Goal: Task Accomplishment & Management: Use online tool/utility

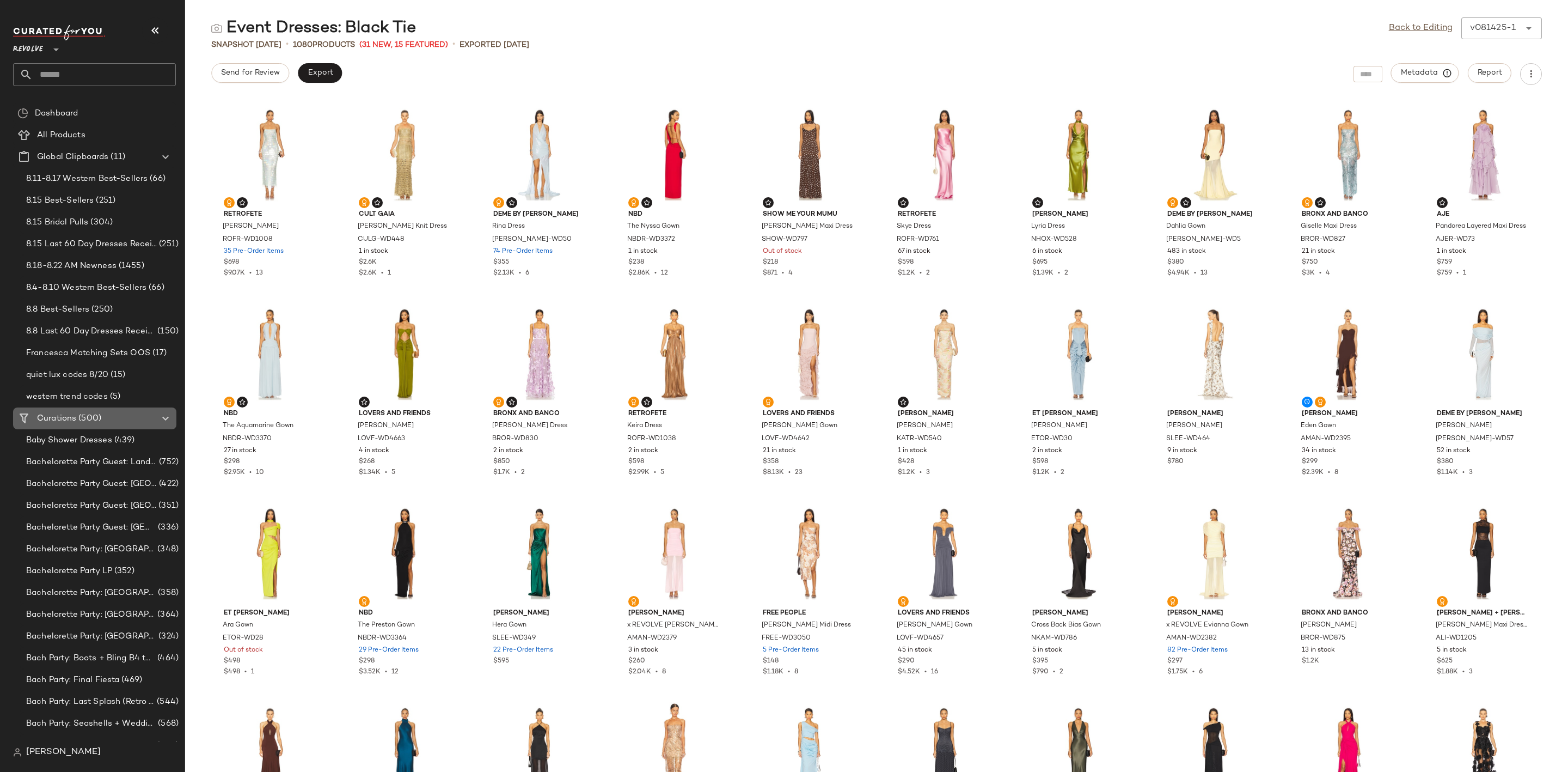
click at [87, 412] on span "(500)" at bounding box center [89, 418] width 25 height 12
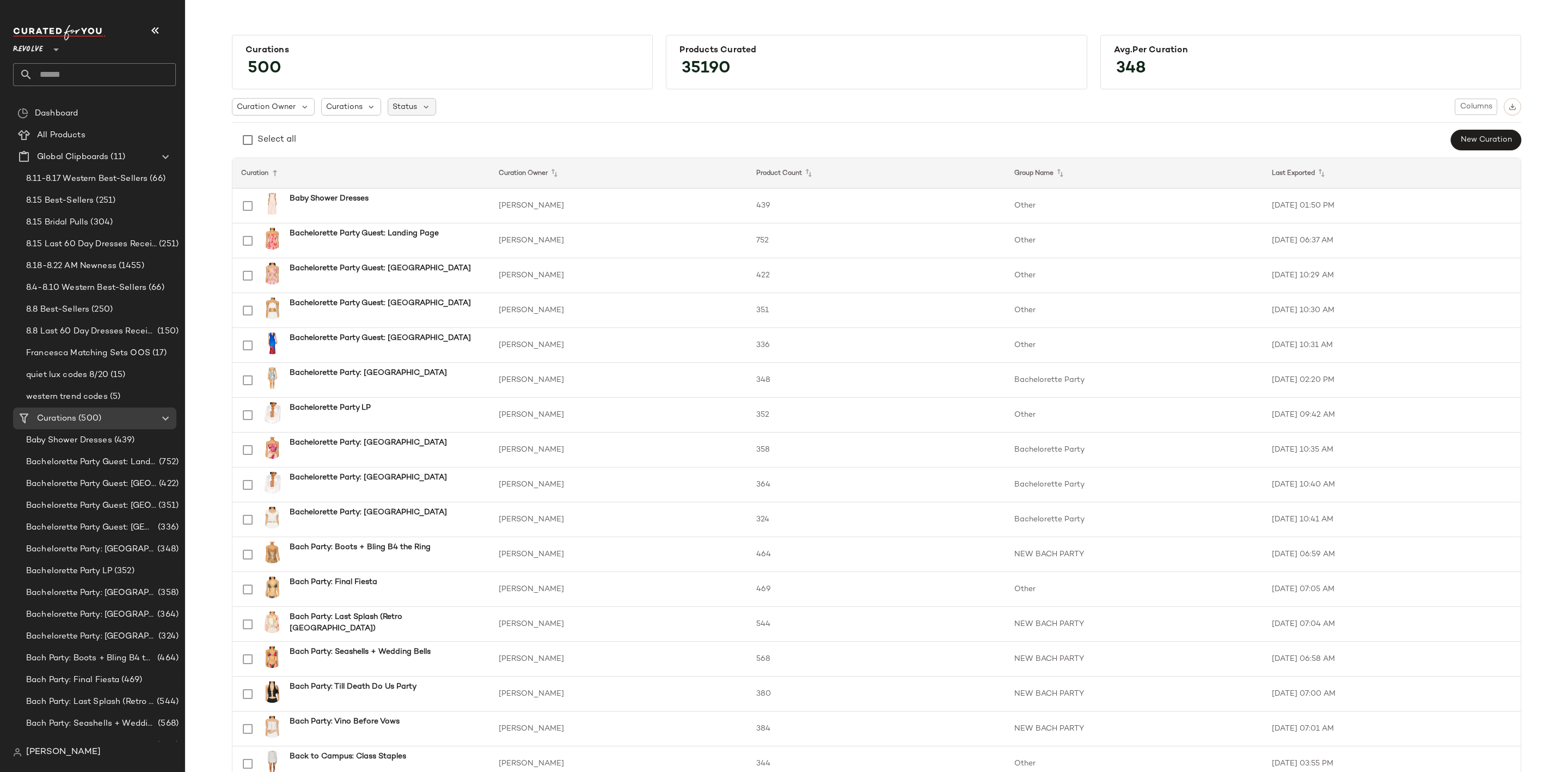
click at [406, 102] on span "Status" at bounding box center [405, 107] width 25 height 12
click at [444, 131] on span "Archived" at bounding box center [429, 134] width 33 height 22
click at [691, 133] on div "Select all New Curation" at bounding box center [877, 140] width 1289 height 22
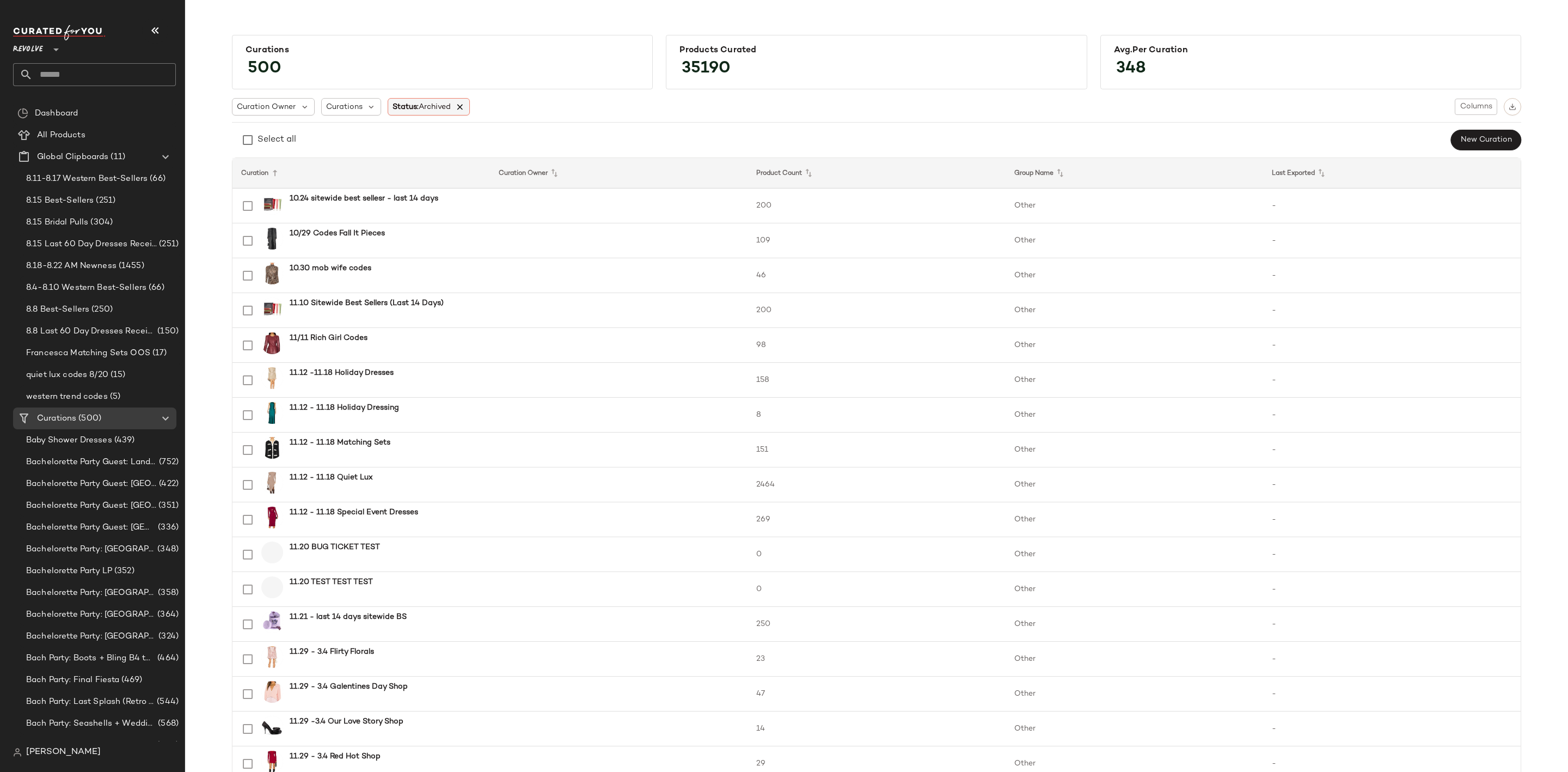
click at [459, 107] on icon at bounding box center [460, 106] width 10 height 10
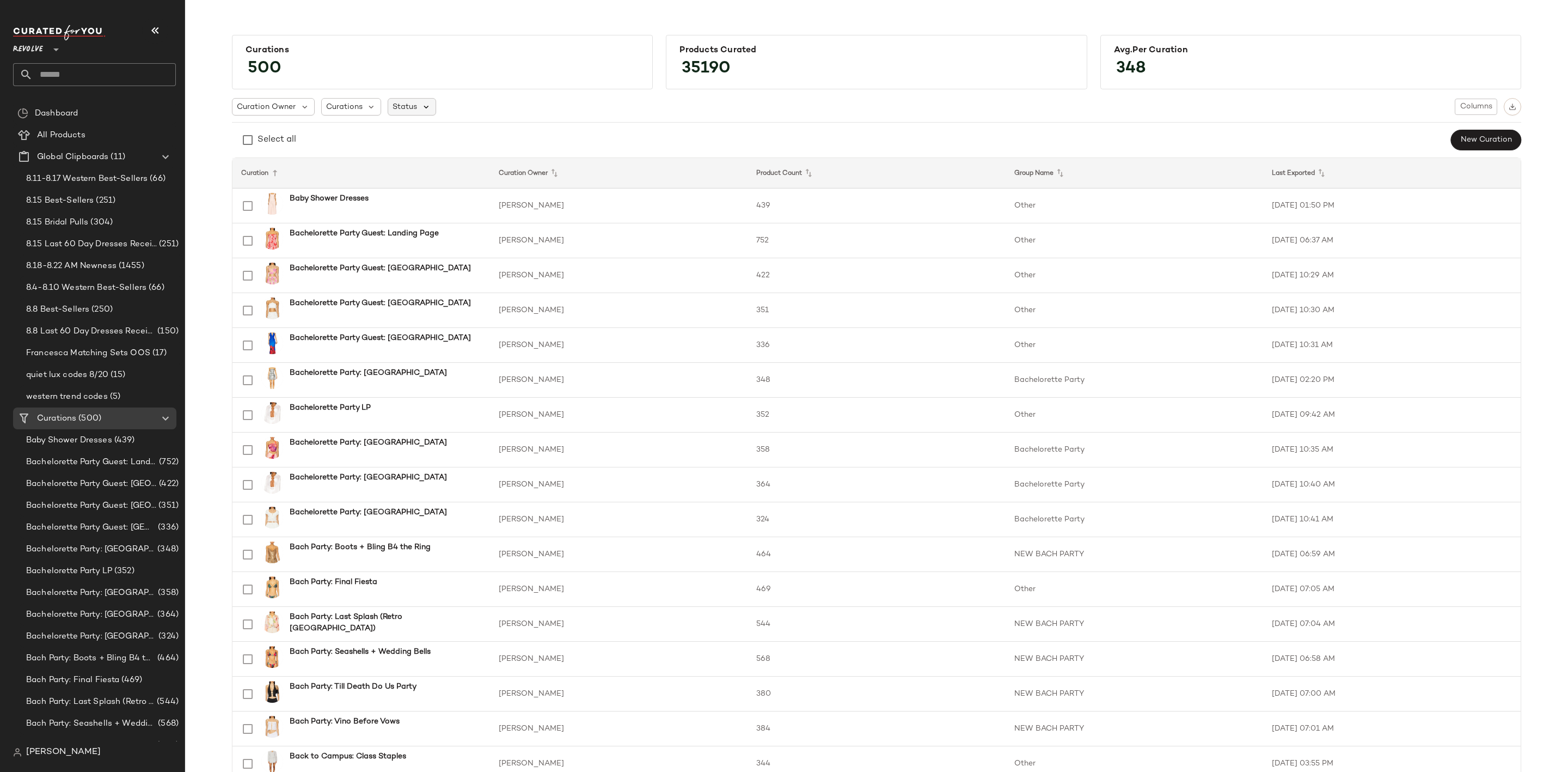
click at [423, 110] on icon at bounding box center [426, 106] width 10 height 10
click at [644, 117] on div "Curation Owner Curations Status Columns Select all New Curation" at bounding box center [877, 124] width 1289 height 53
click at [350, 104] on span "Curations" at bounding box center [344, 107] width 37 height 12
click at [416, 113] on div "Status" at bounding box center [412, 106] width 48 height 18
click at [436, 134] on span "Archived" at bounding box center [429, 134] width 33 height 22
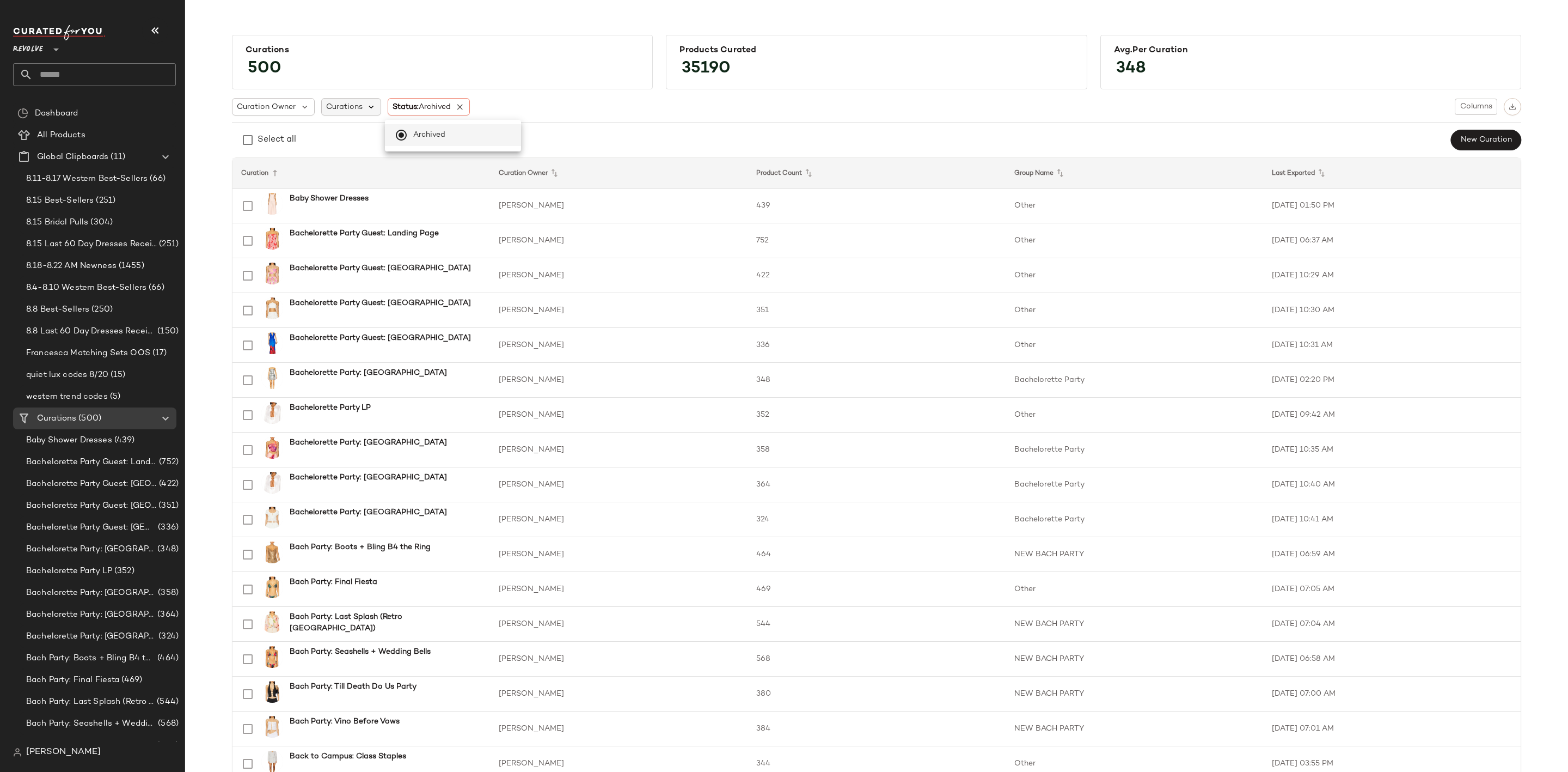
click at [367, 110] on icon at bounding box center [372, 106] width 10 height 10
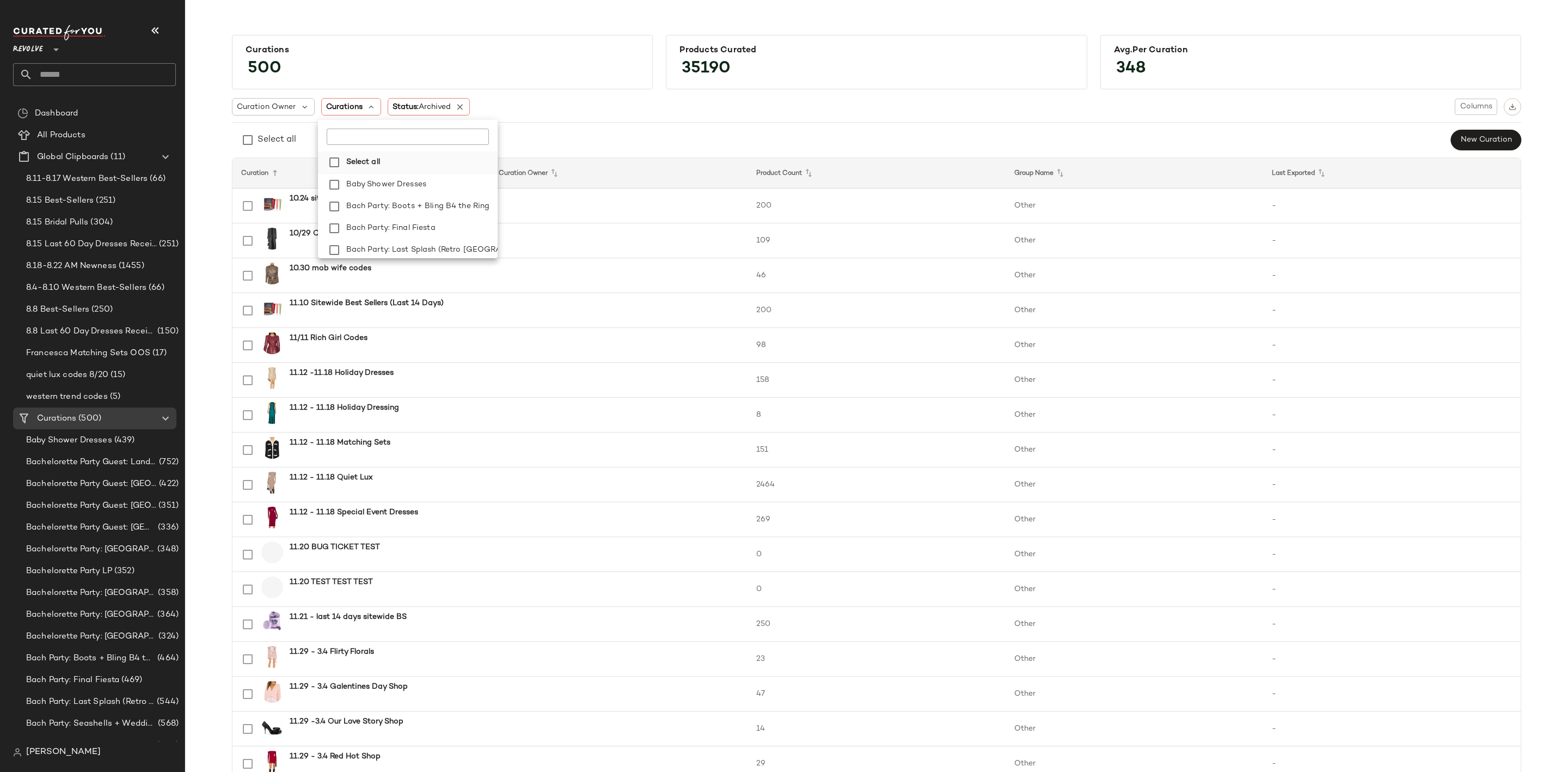
click at [358, 157] on strong "Select all" at bounding box center [363, 162] width 34 height 12
click at [808, 131] on div "Select all New Curation" at bounding box center [877, 140] width 1289 height 22
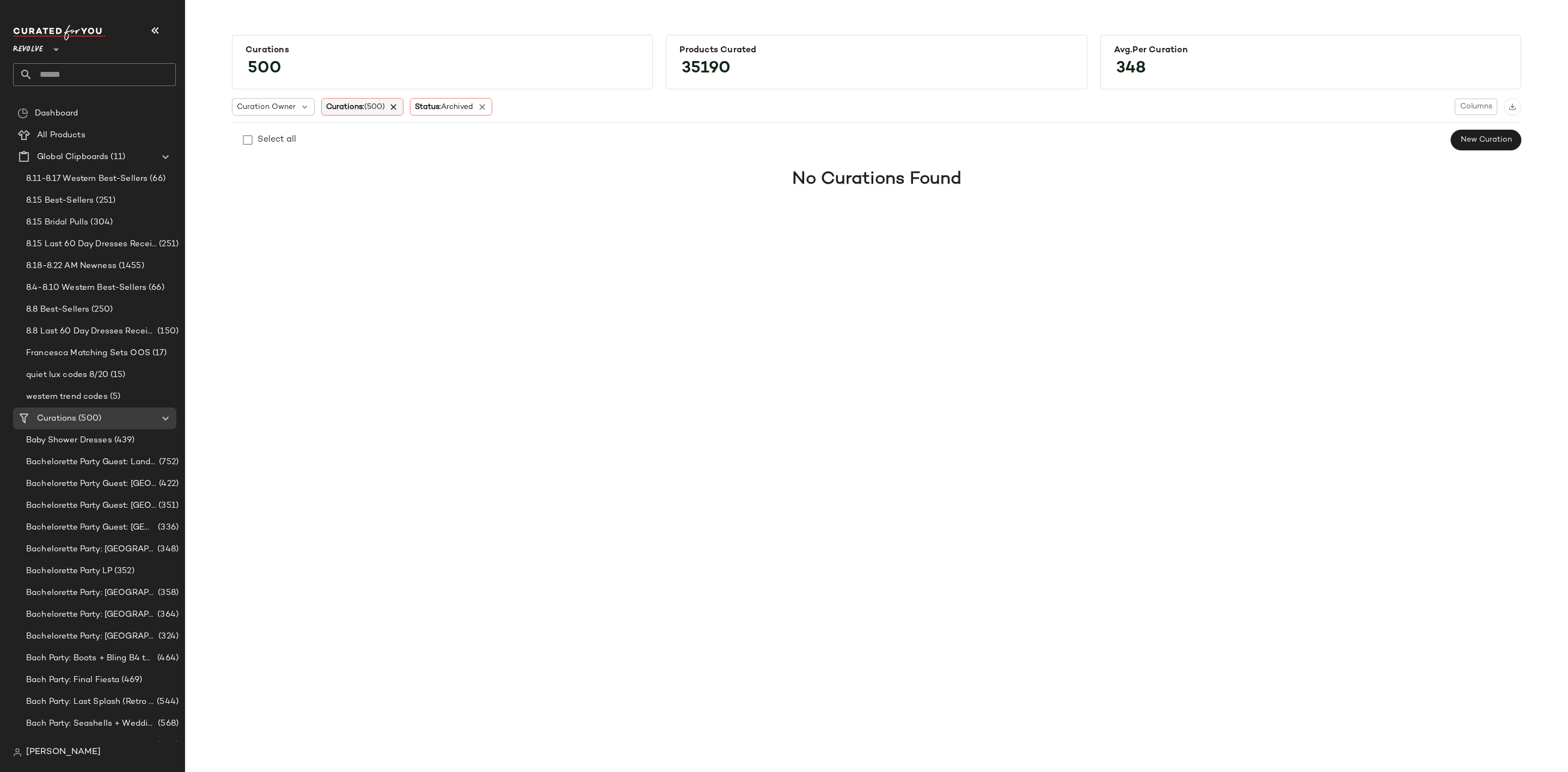
click at [399, 108] on icon at bounding box center [394, 106] width 10 height 10
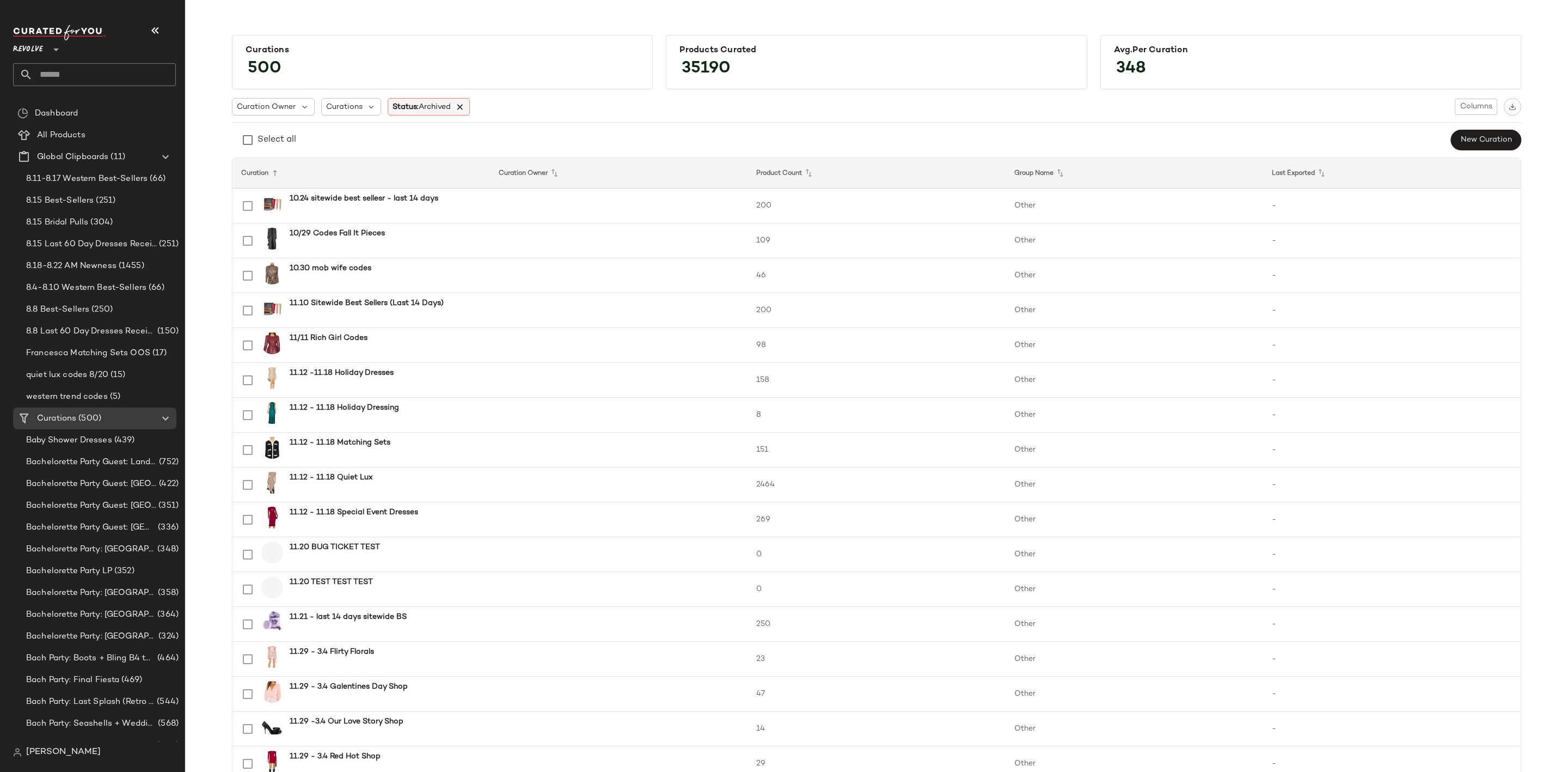
click at [458, 108] on icon at bounding box center [460, 106] width 10 height 10
click at [367, 108] on icon at bounding box center [372, 106] width 10 height 10
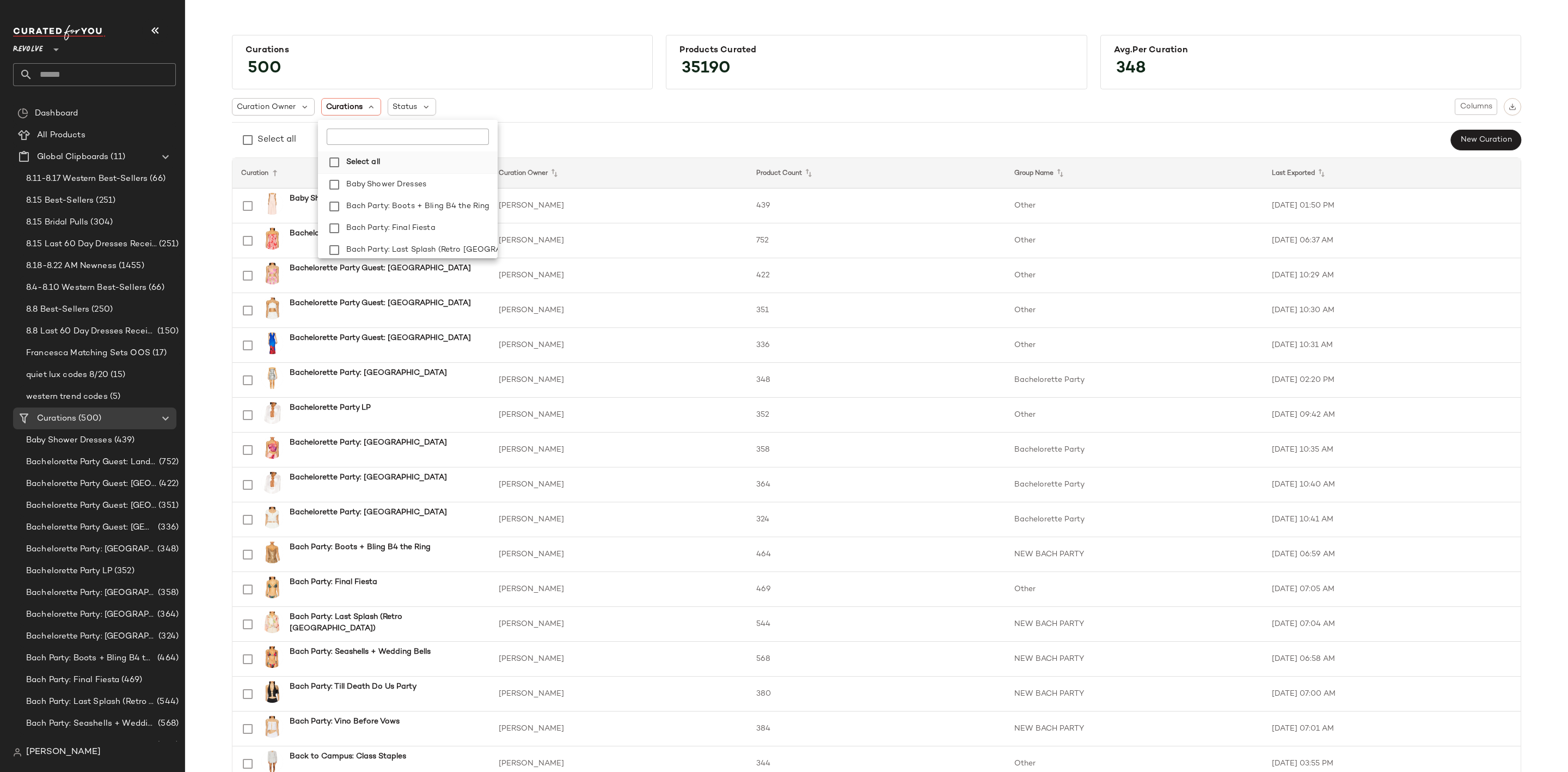
click at [395, 162] on label "Select all" at bounding box center [419, 162] width 156 height 22
click at [614, 116] on div "Curation Owner Curations: (500) Status Columns Select all New Curation" at bounding box center [877, 124] width 1289 height 53
click at [399, 103] on icon at bounding box center [394, 106] width 10 height 10
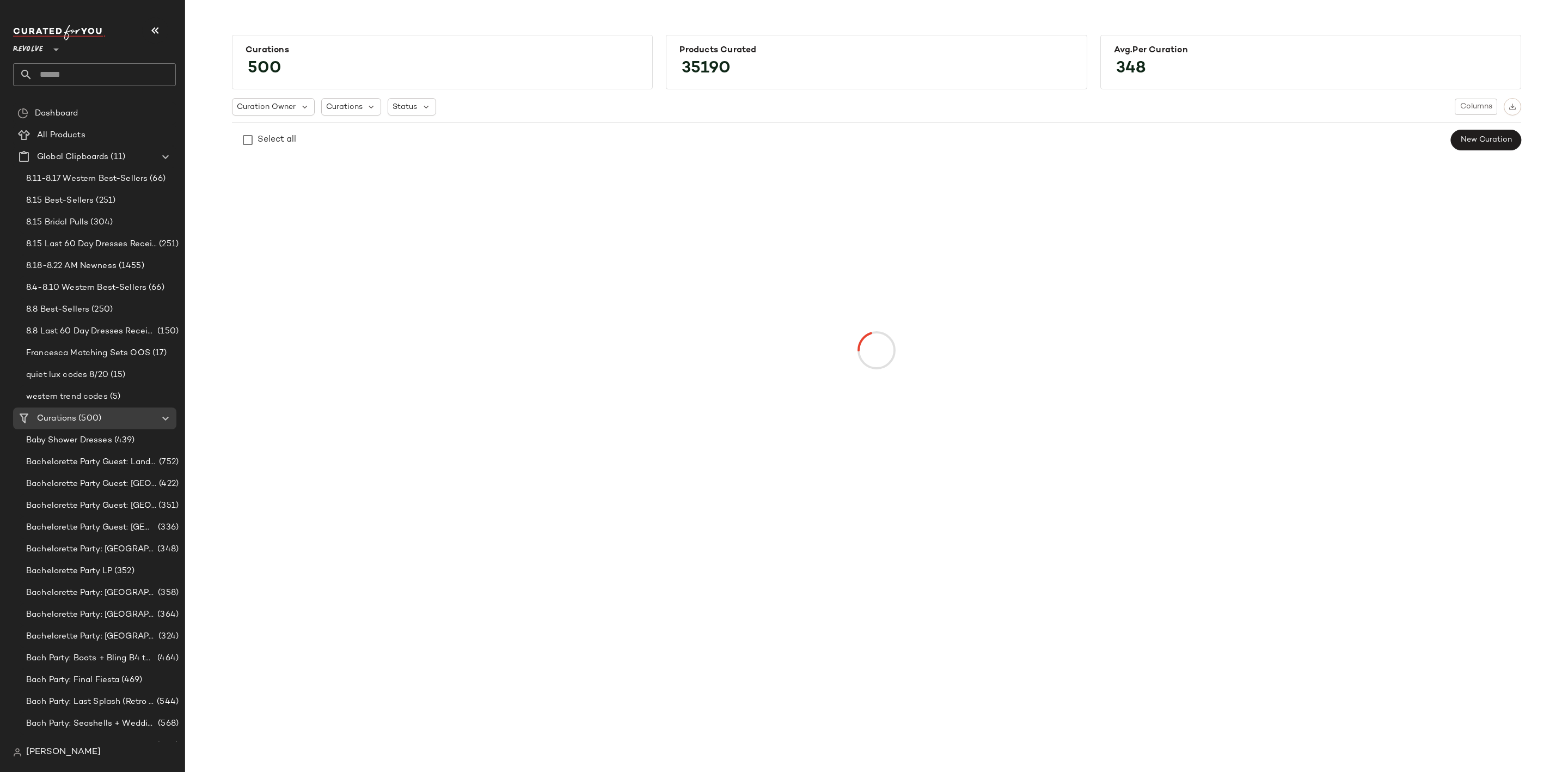
click at [541, 113] on div "Curation Owner Curations Status Columns" at bounding box center [877, 106] width 1289 height 18
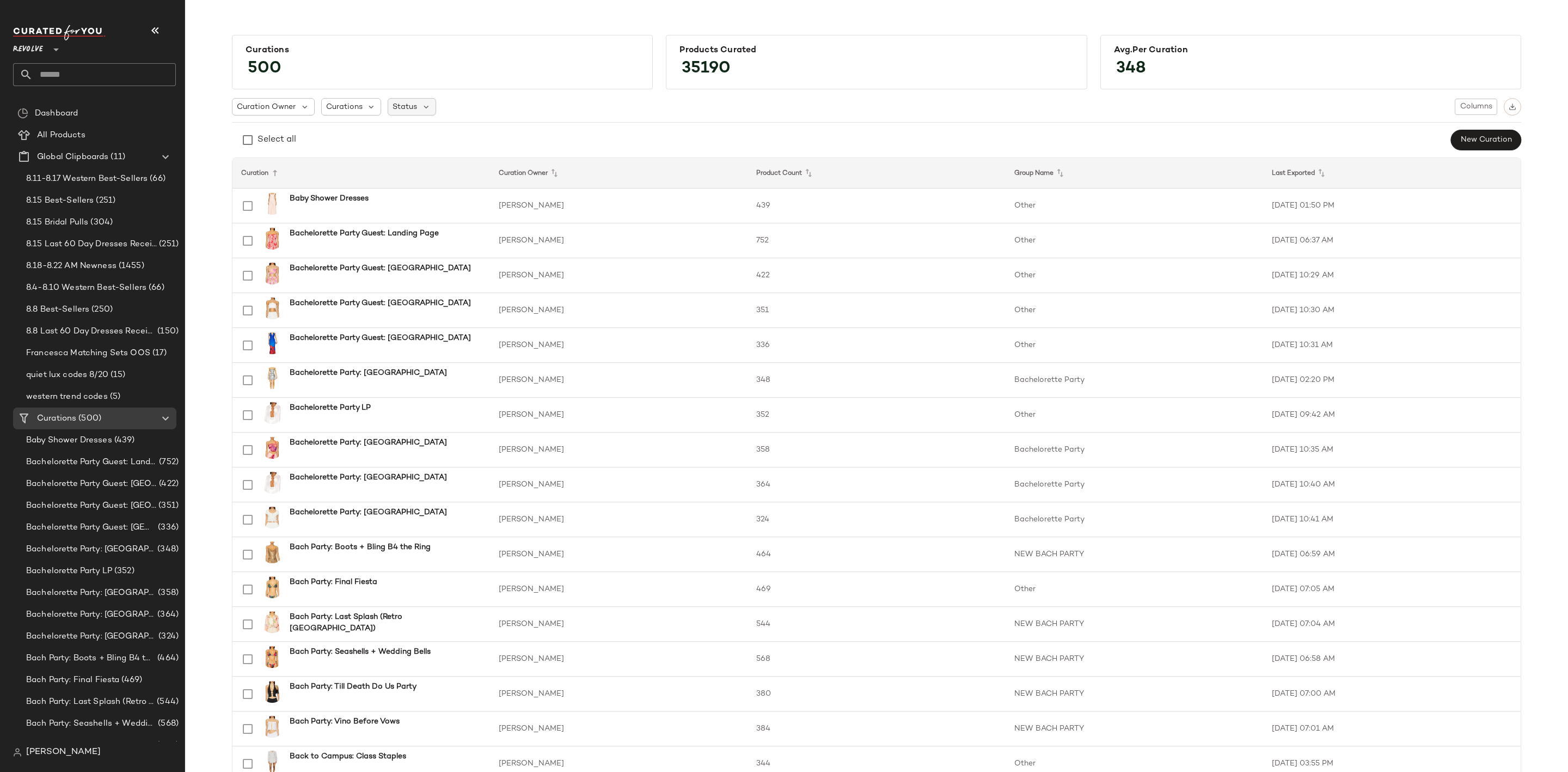
click at [402, 107] on span "Status" at bounding box center [405, 107] width 25 height 12
click at [438, 127] on span "Archived" at bounding box center [429, 134] width 33 height 22
click at [614, 134] on div "Select all New Curation" at bounding box center [877, 140] width 1289 height 22
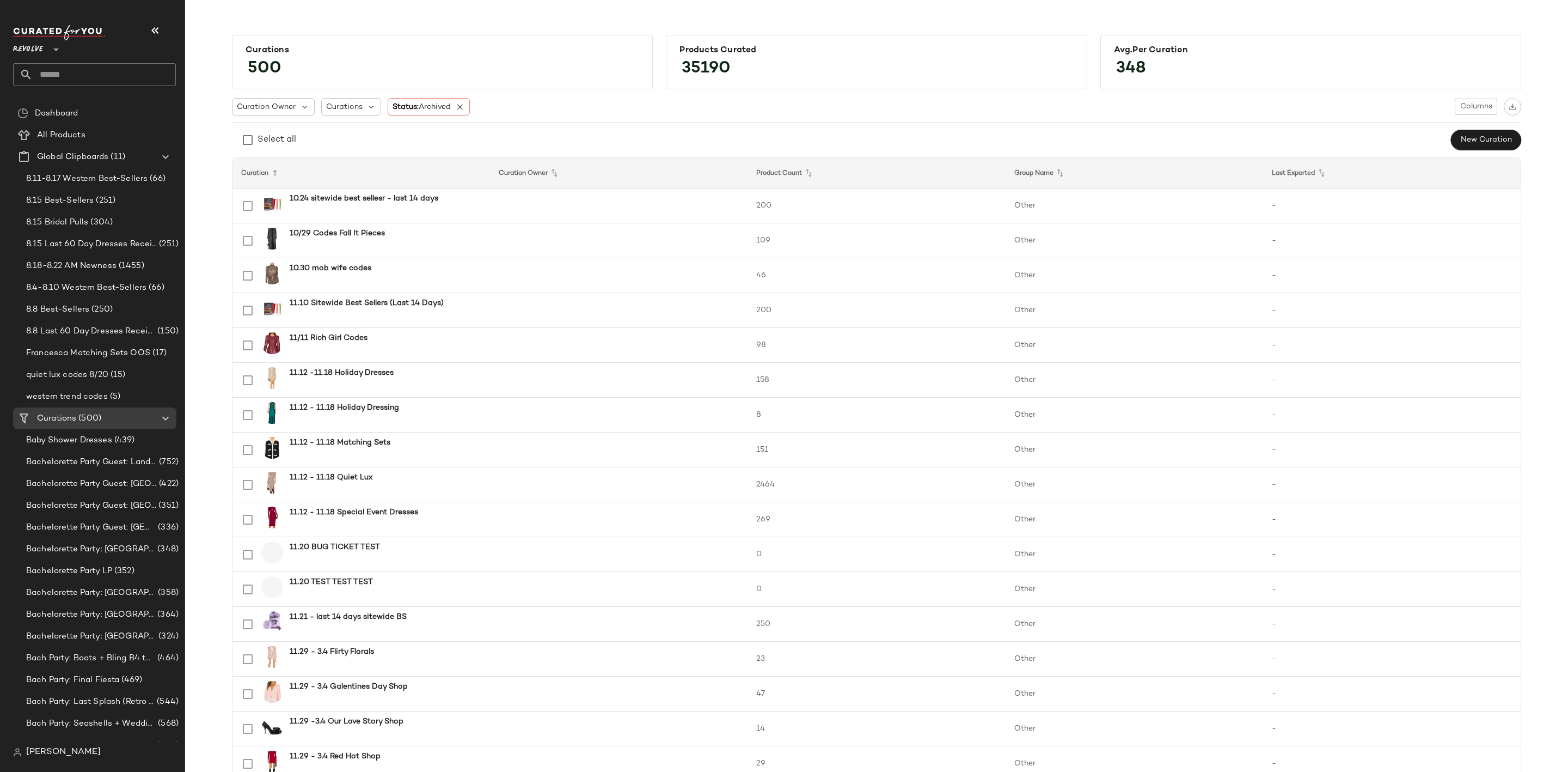
scroll to position [1223, 0]
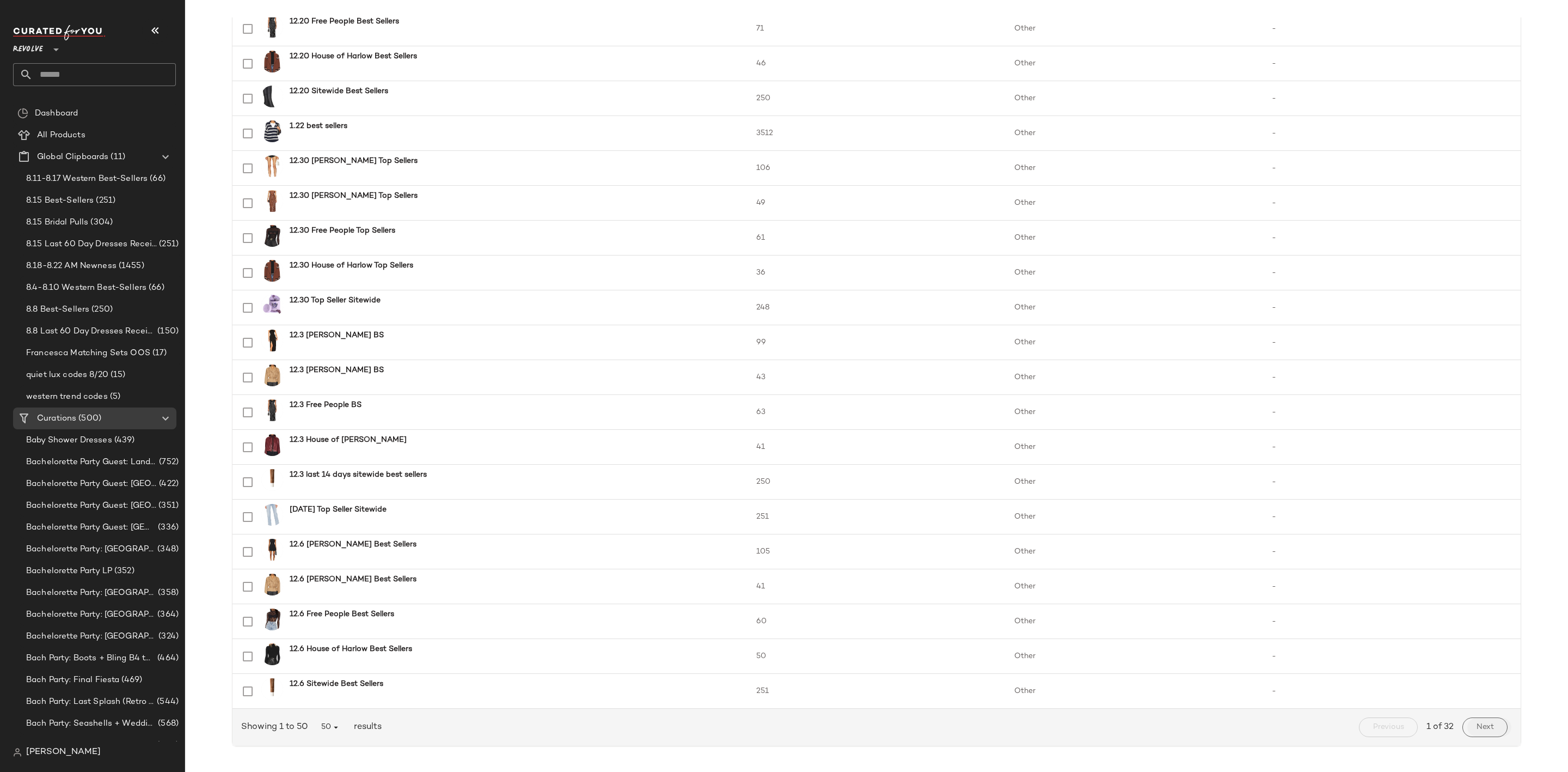
click at [1493, 724] on button "Next" at bounding box center [1485, 727] width 45 height 20
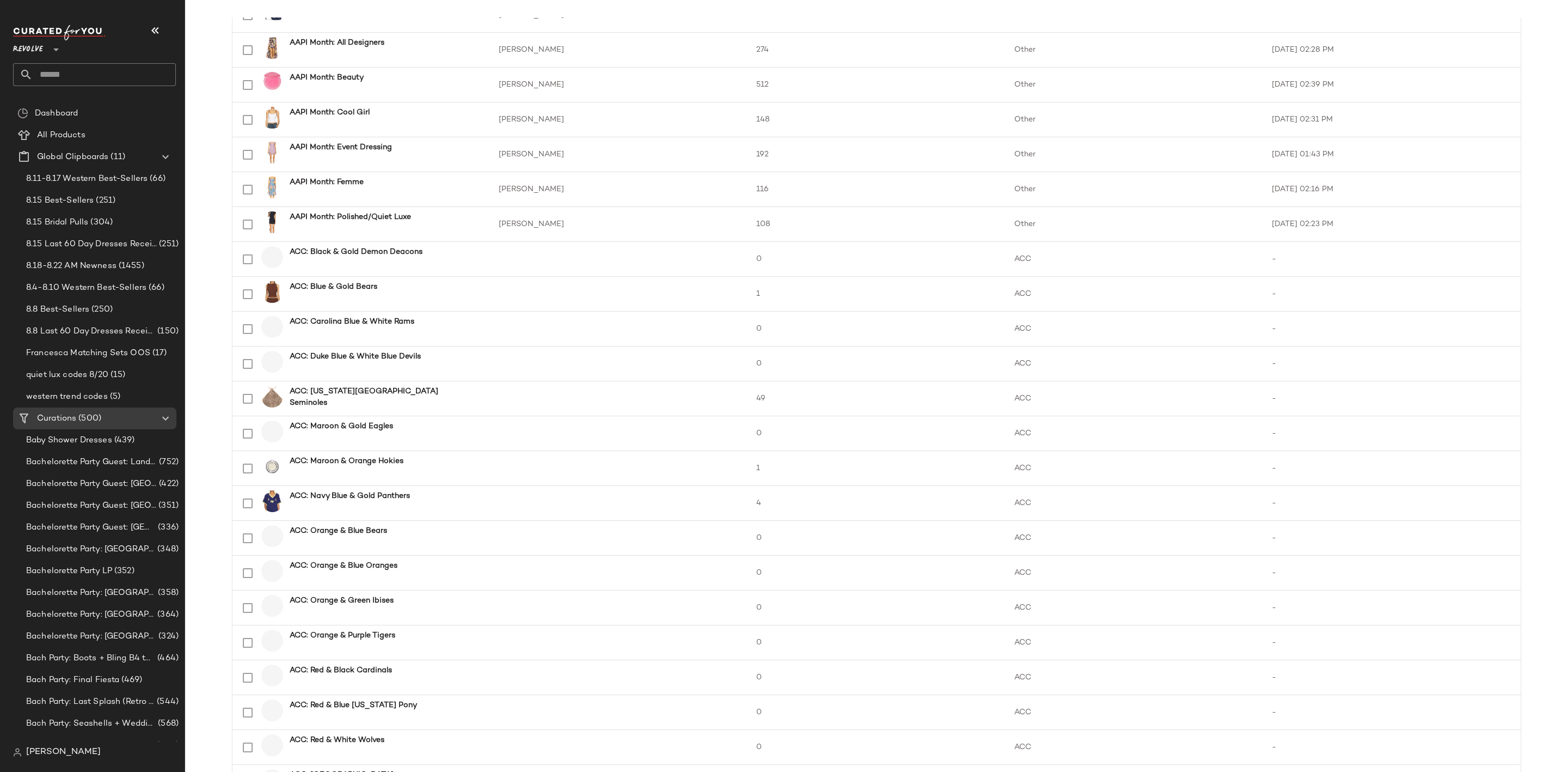
scroll to position [1223, 0]
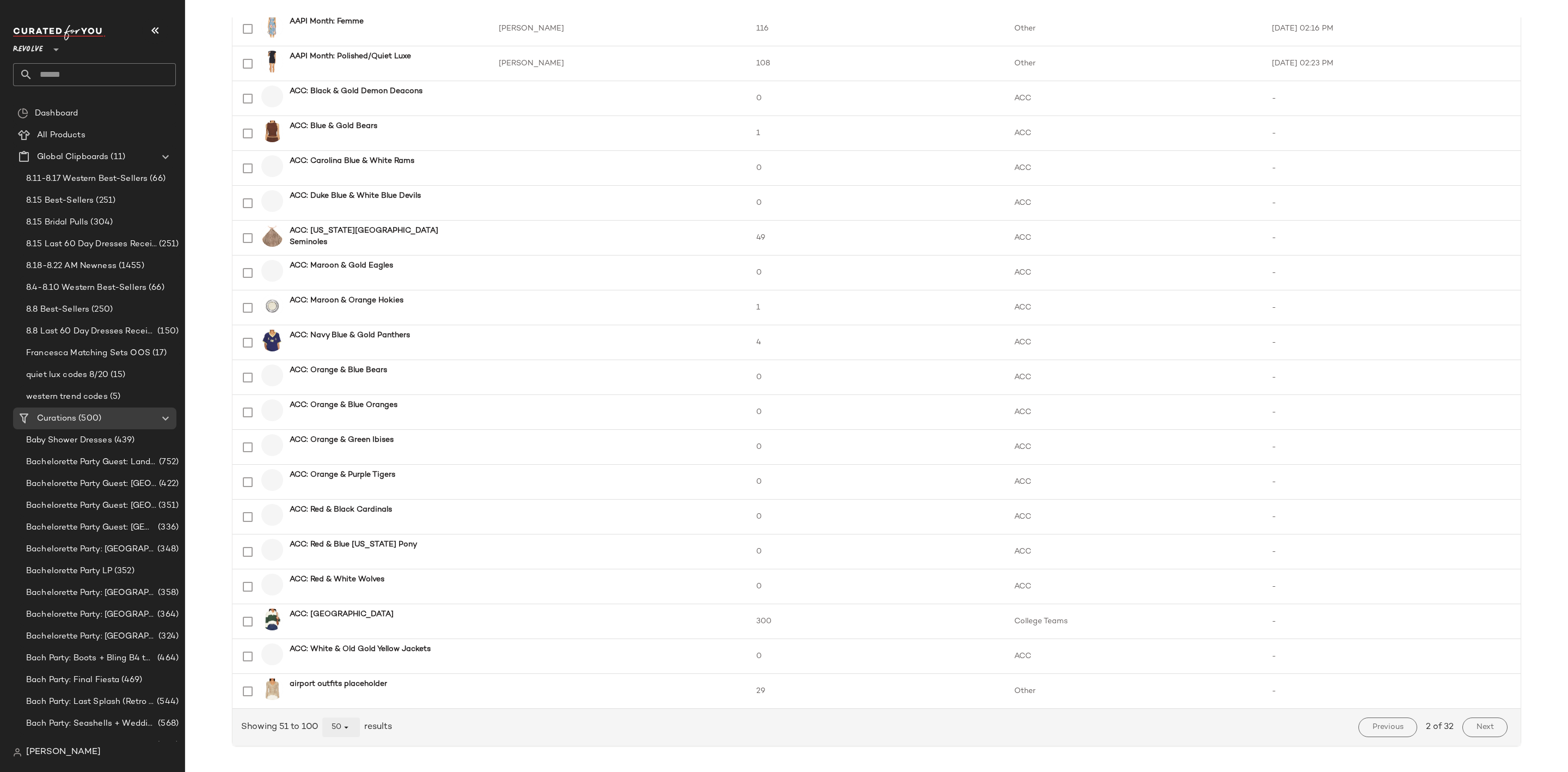
click at [345, 732] on button "50" at bounding box center [341, 727] width 38 height 20
click at [340, 698] on div "All" at bounding box center [339, 700] width 20 height 13
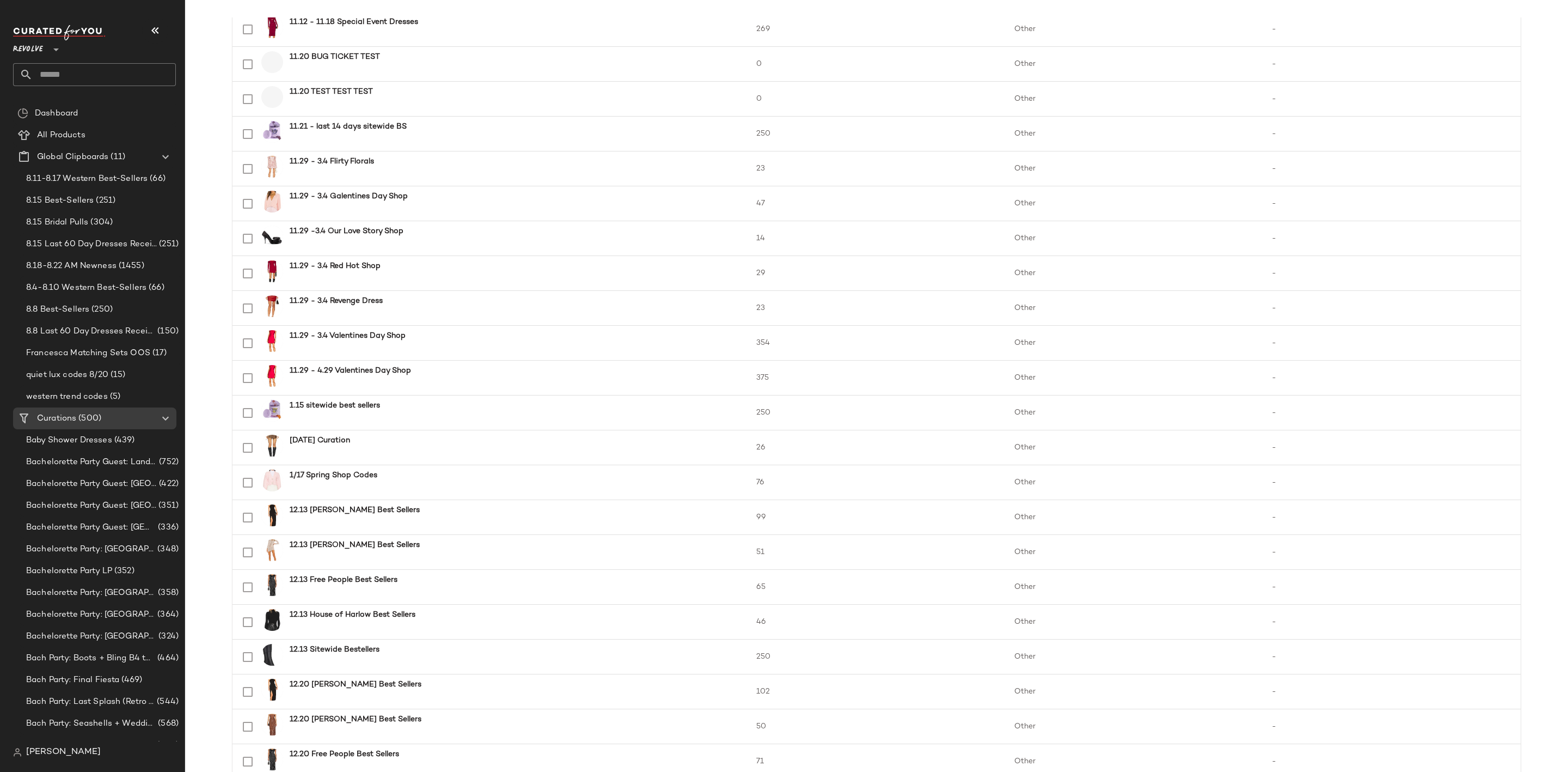
scroll to position [54195, 0]
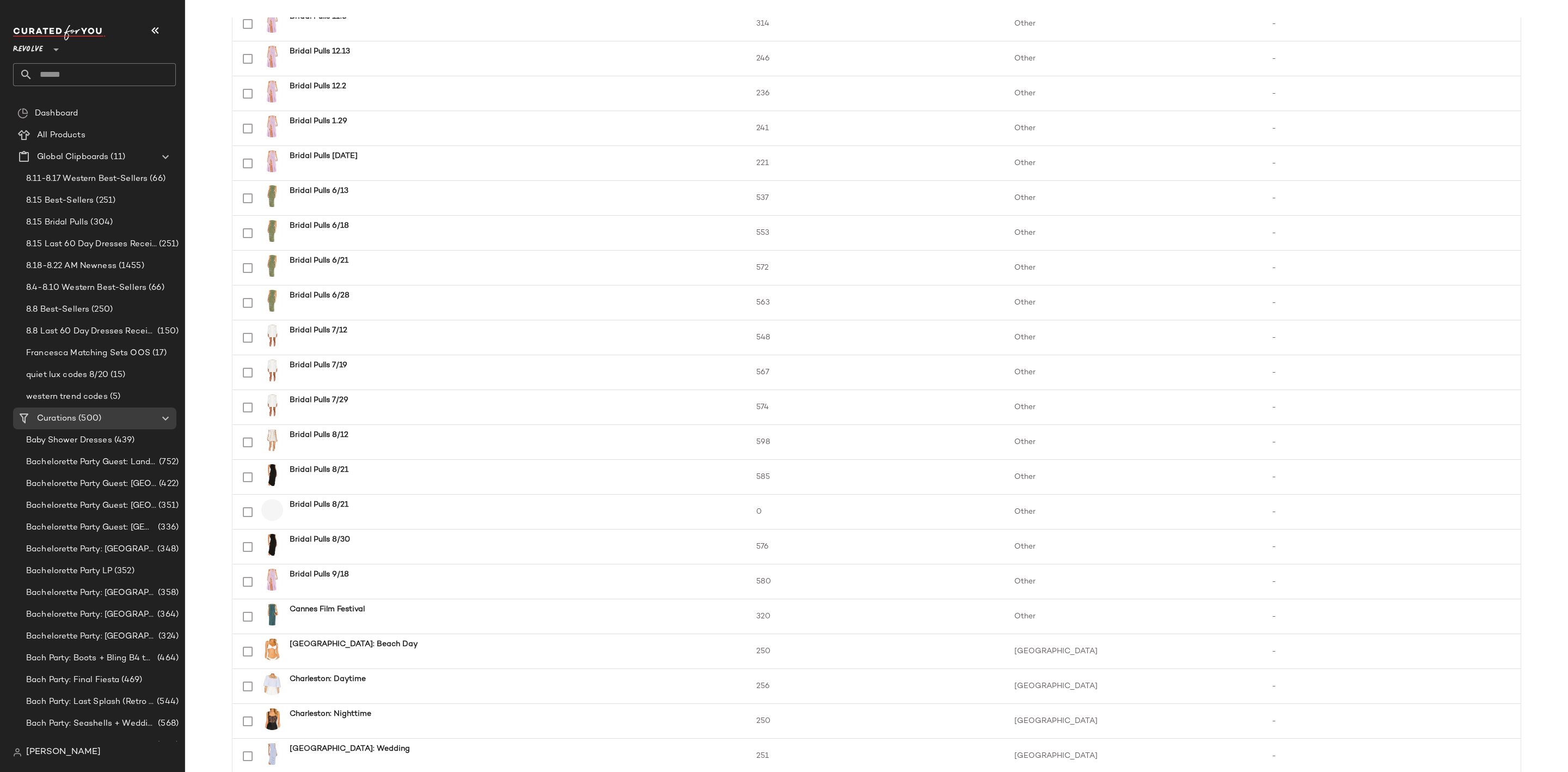
scroll to position [9141, 0]
click at [100, 75] on input "text" at bounding box center [104, 74] width 143 height 23
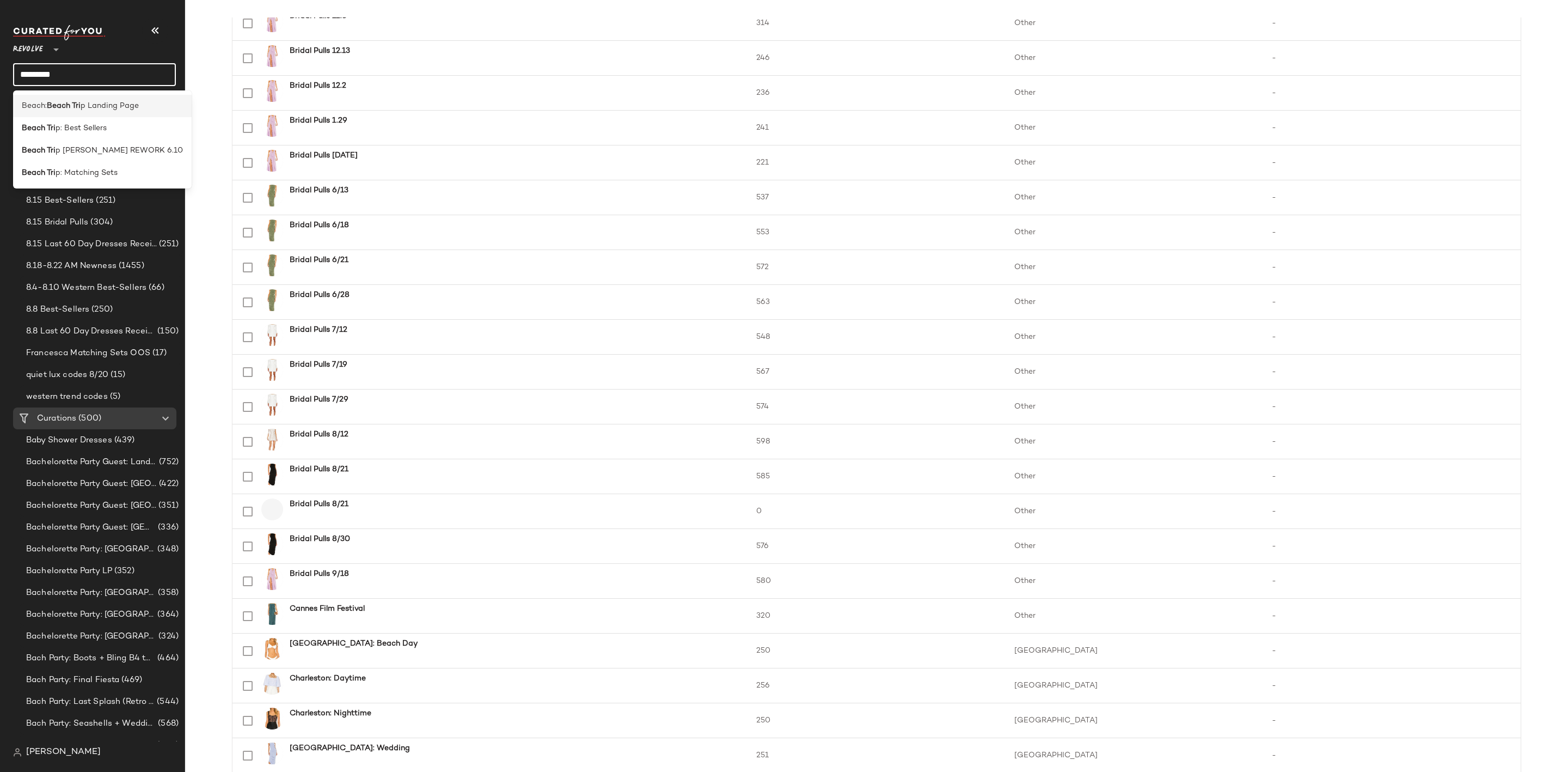
type input "*********"
click at [105, 140] on div "Beach: Beach Tri p Landing Page" at bounding box center [102, 151] width 179 height 22
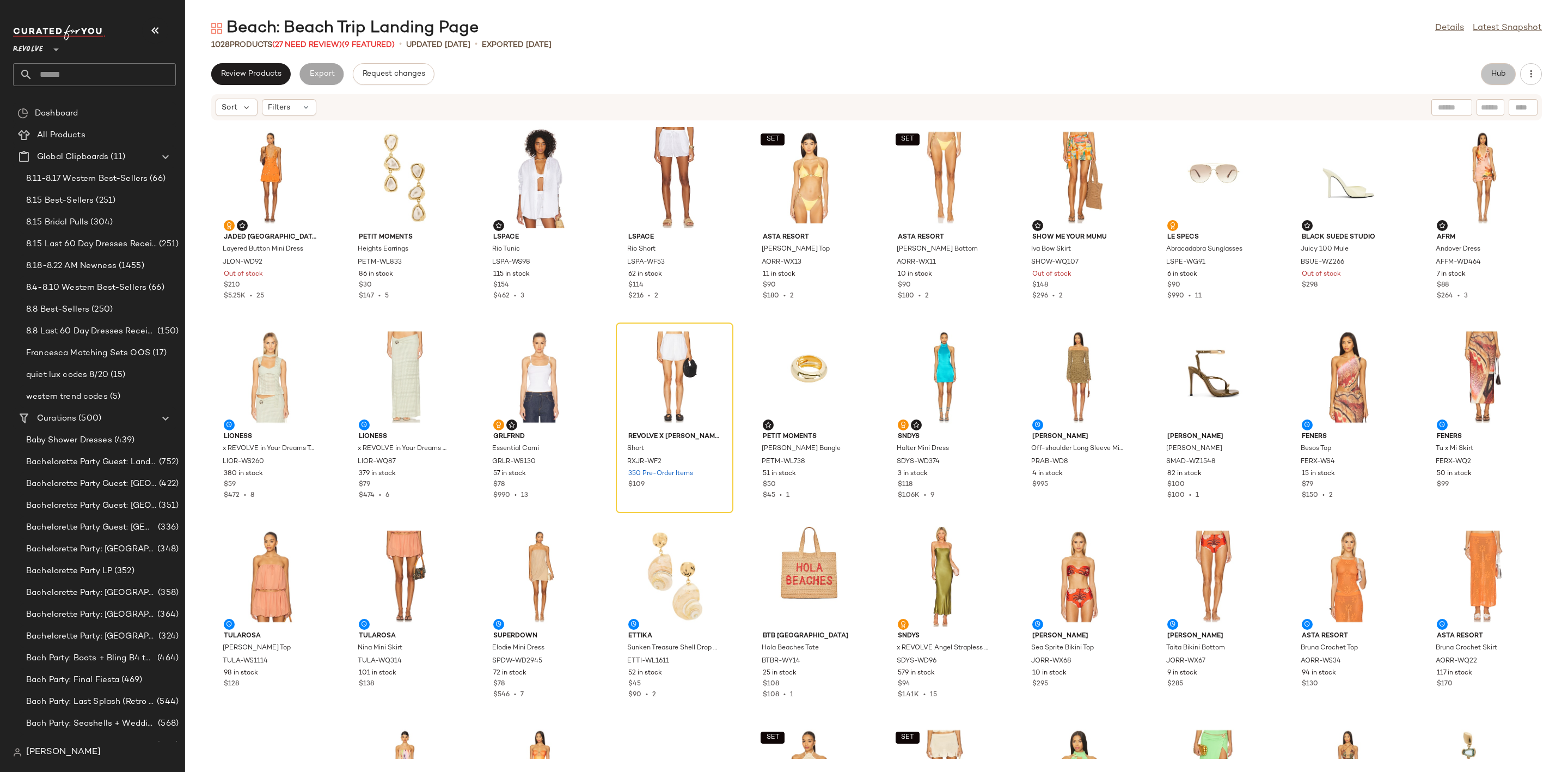
click at [1490, 75] on span "Hub" at bounding box center [1498, 74] width 15 height 8
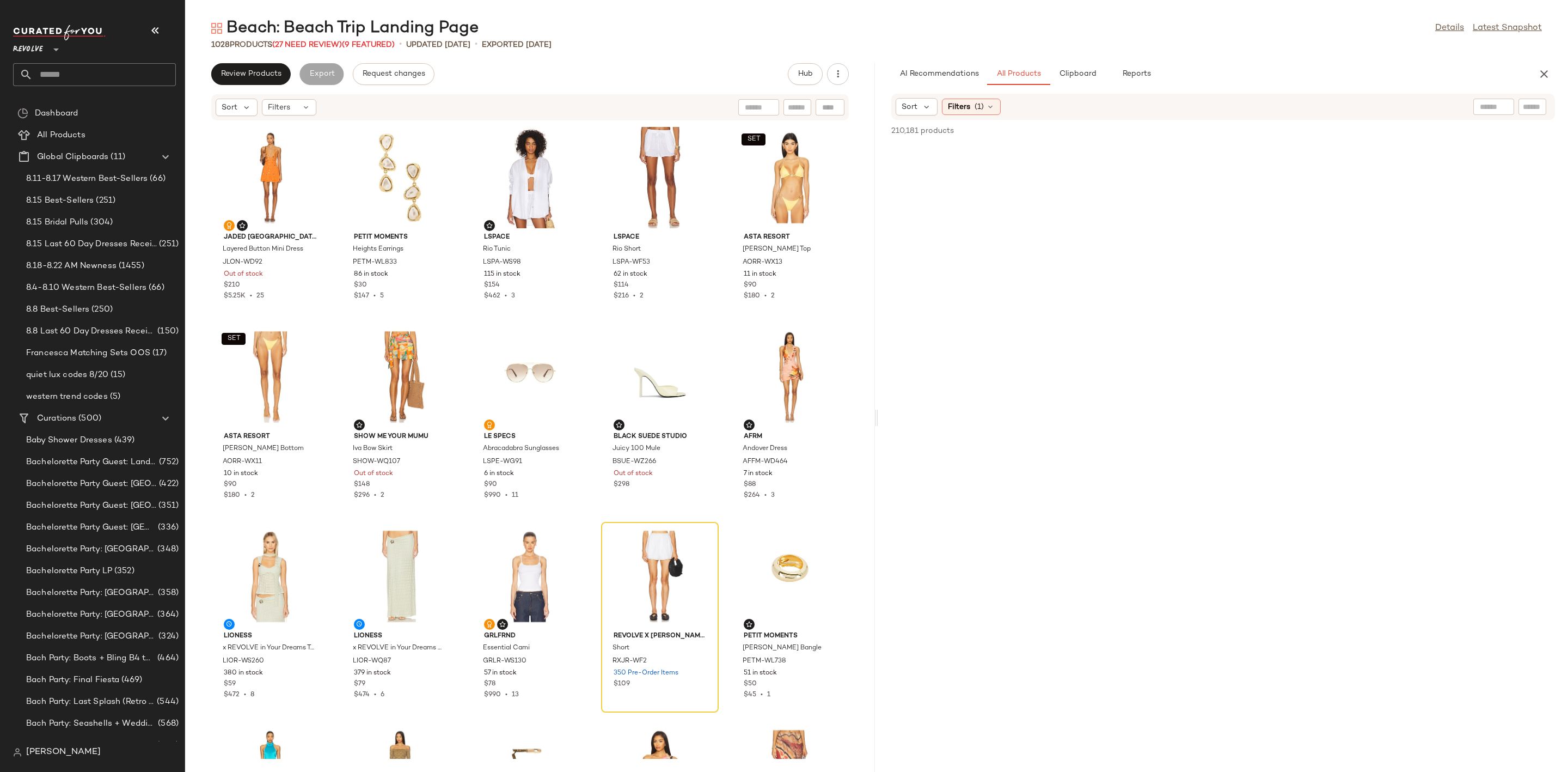
click at [1535, 104] on input "text" at bounding box center [1531, 107] width 19 height 12
paste input "*********"
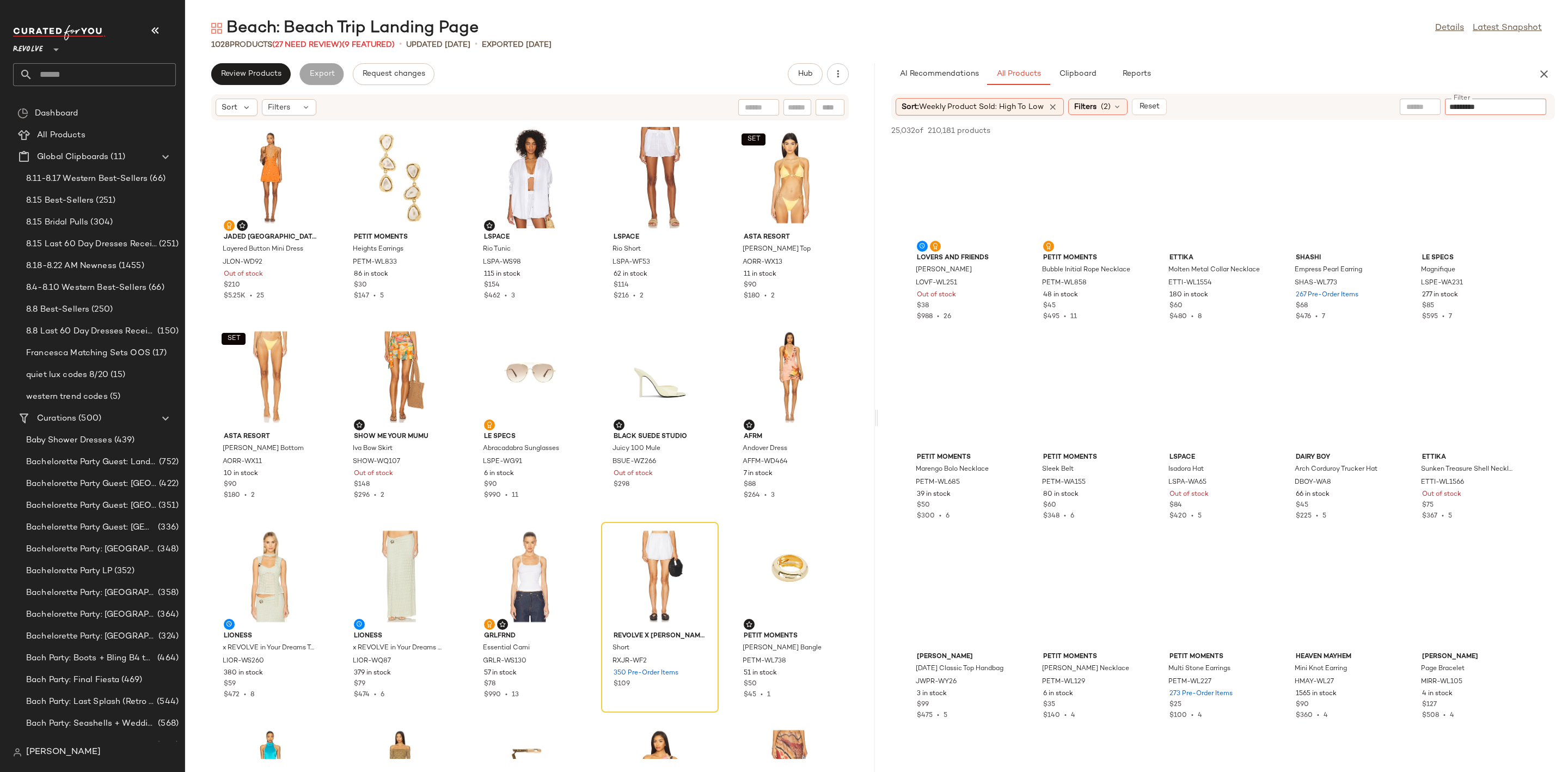
type input "*********"
click at [1310, 69] on div "AI Recommendations All Products Clipboard Reports" at bounding box center [1205, 74] width 629 height 22
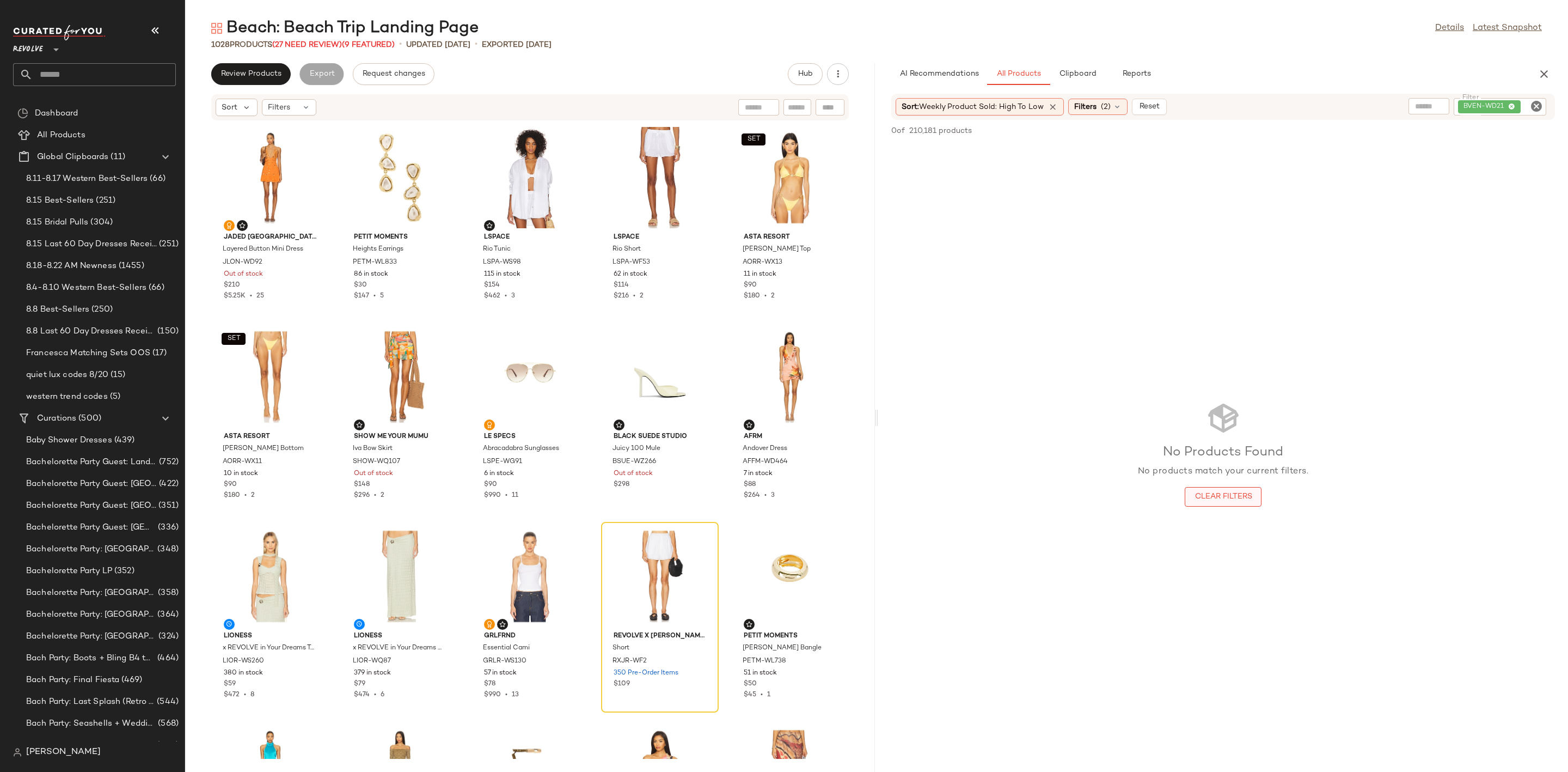
click at [1224, 490] on button "Clear Filters" at bounding box center [1222, 497] width 76 height 20
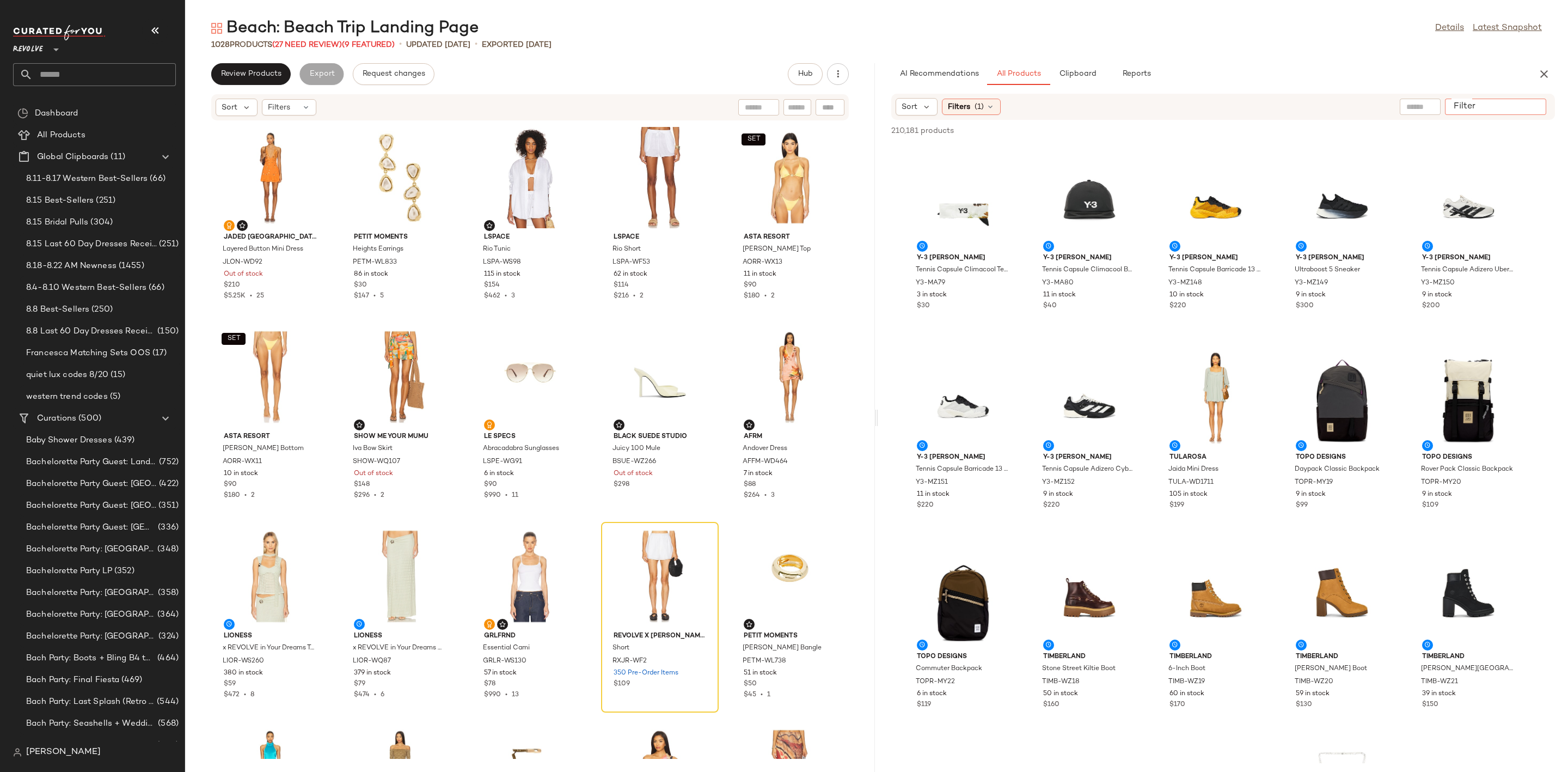
click at [1527, 112] on input "Filter" at bounding box center [1496, 107] width 93 height 12
paste input "*********"
type input "*********"
click at [1371, 36] on div "Beach: Beach Trip Landing Page Details Latest Snapshot" at bounding box center [877, 28] width 1383 height 22
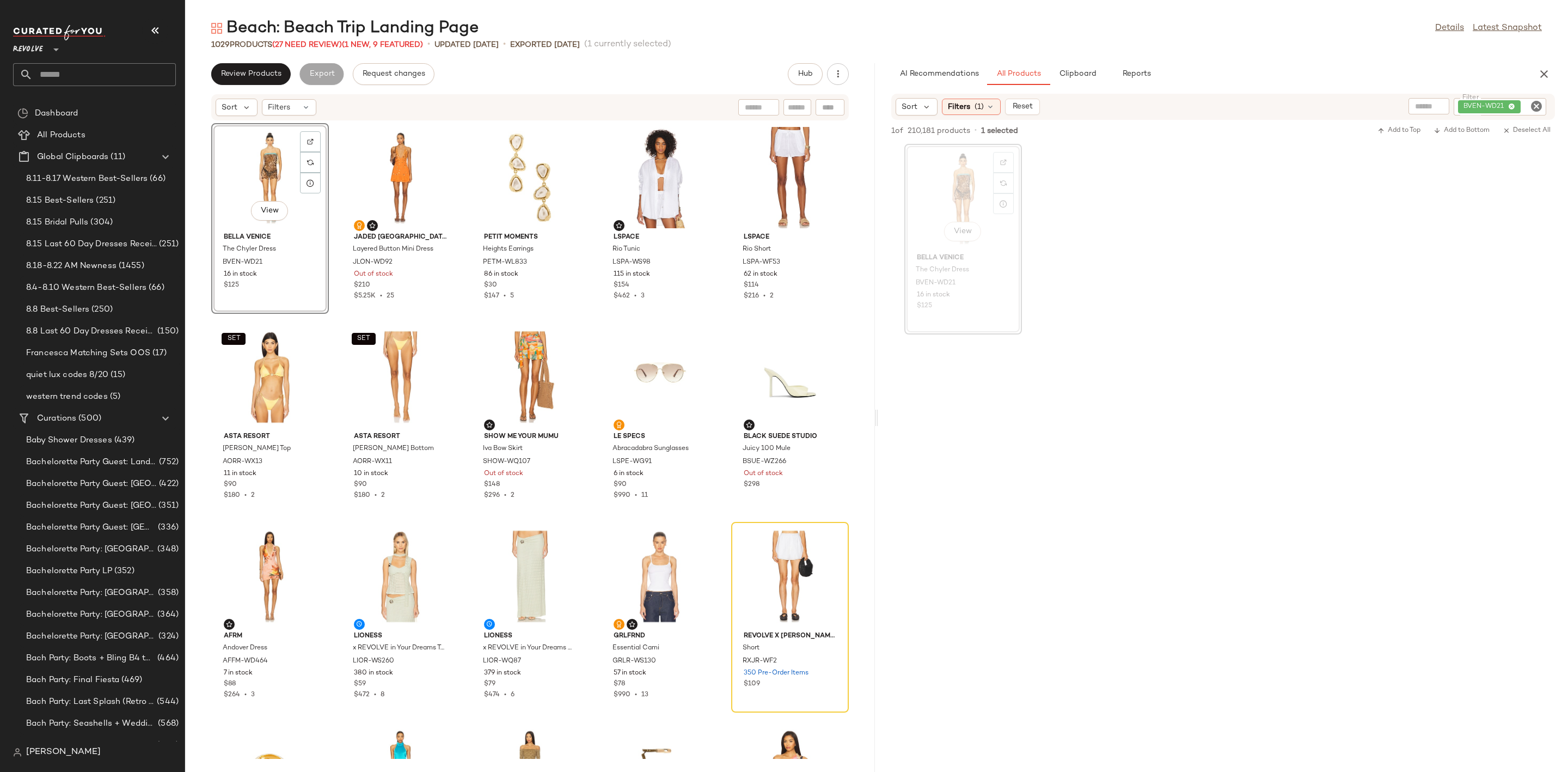
click at [1537, 106] on icon "Clear Filter" at bounding box center [1536, 106] width 13 height 13
paste input "********"
type input "********"
click at [1440, 239] on div "View Bella Venice The Chyler Dress BVEN-WD21 16 in stock $125" at bounding box center [1222, 239] width 689 height 191
click at [1003, 149] on div "View" at bounding box center [963, 198] width 110 height 101
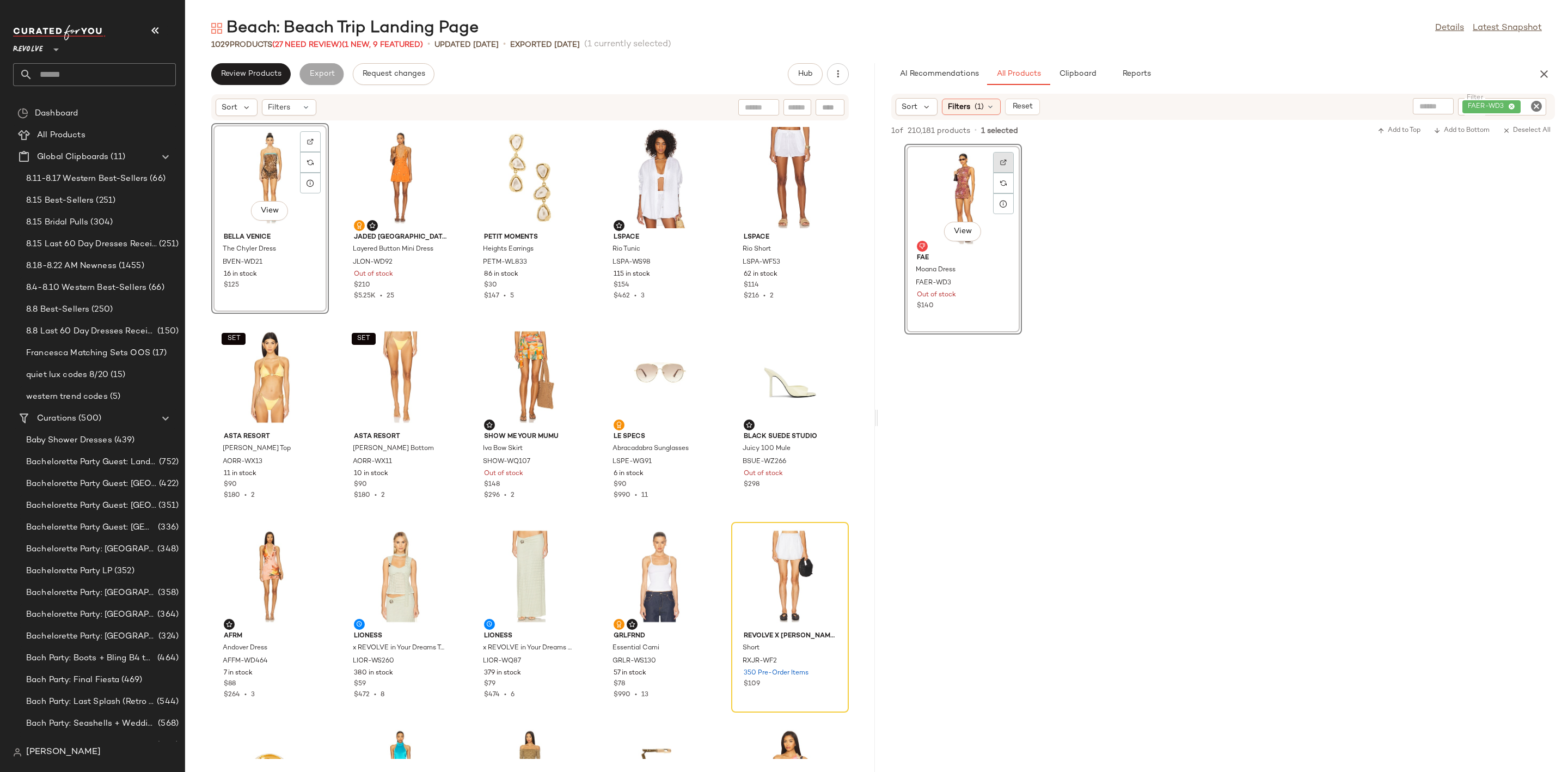
click at [1003, 173] on div at bounding box center [1003, 183] width 21 height 21
click at [1537, 103] on icon "Clear Filter" at bounding box center [1536, 106] width 13 height 13
paste input "**********"
type input "**********"
click at [1312, 357] on div at bounding box center [1222, 438] width 689 height 208
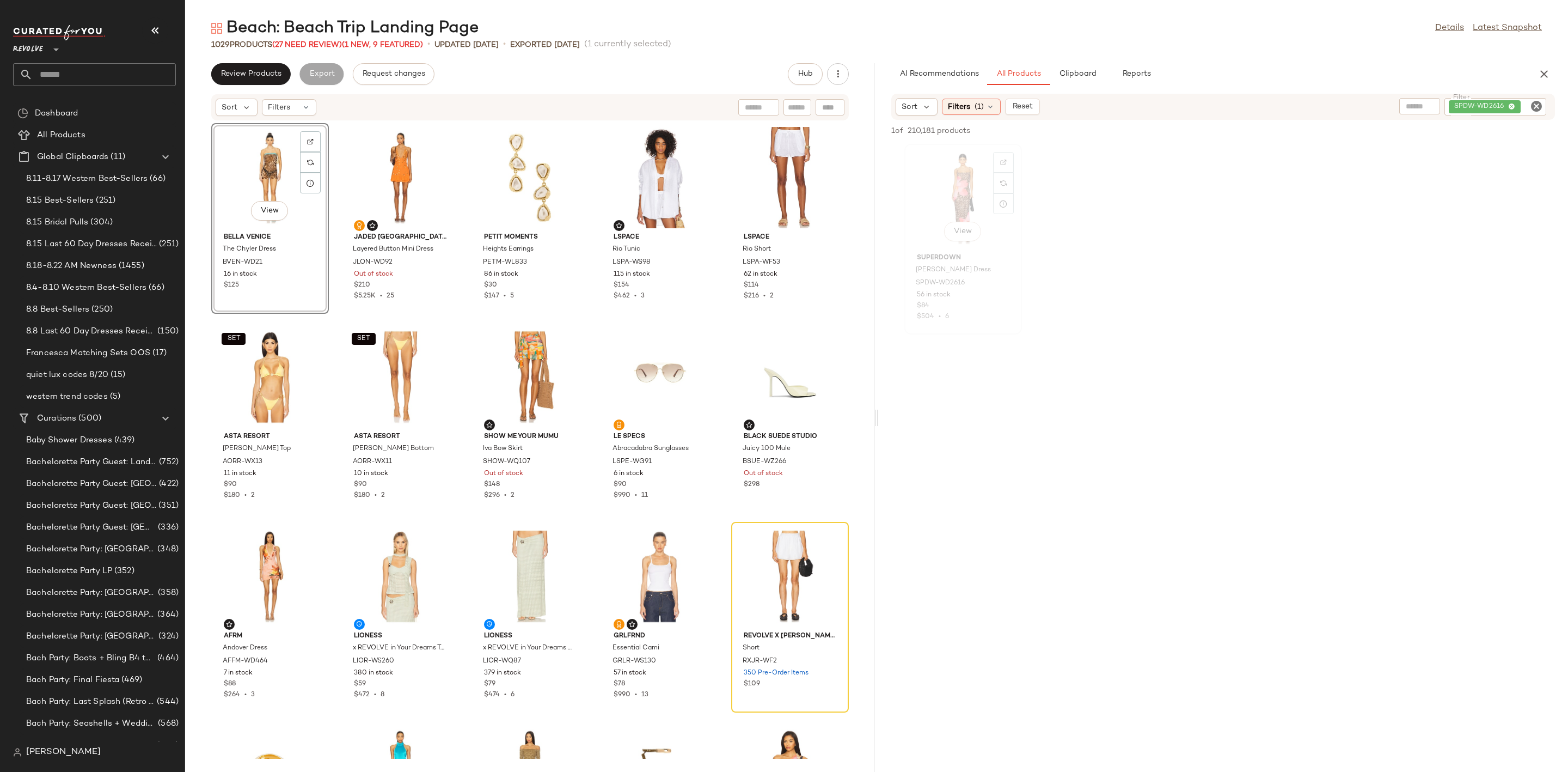
click at [944, 189] on div "View" at bounding box center [963, 198] width 110 height 101
click at [1003, 278] on button "button" at bounding box center [1001, 283] width 15 height 10
click at [825, 104] on div "Find by ID Find by ID" at bounding box center [765, 107] width 158 height 16
paste input "**********"
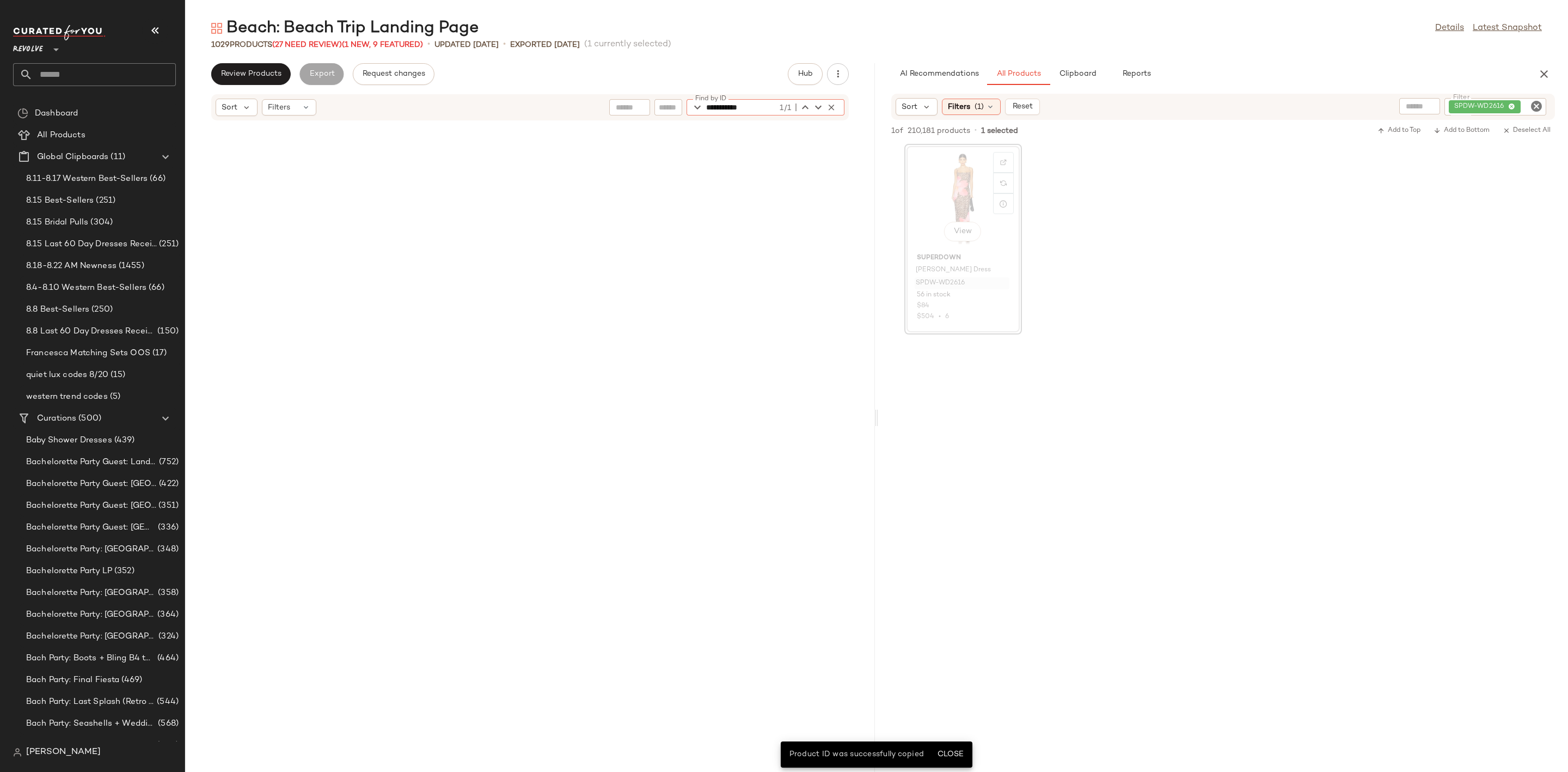
scroll to position [30301, 0]
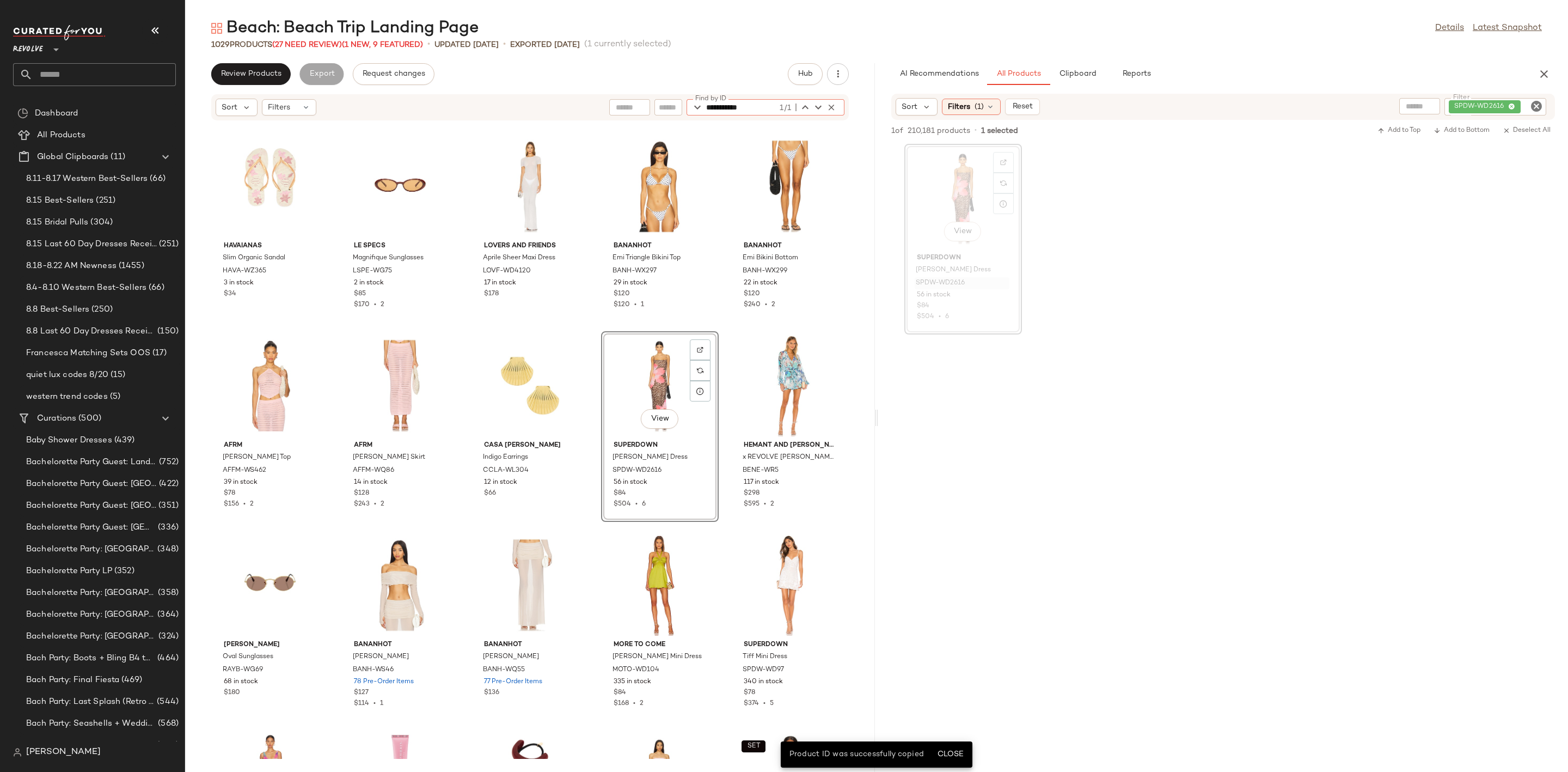
type input "**********"
click at [630, 377] on div "View" at bounding box center [659, 385] width 110 height 101
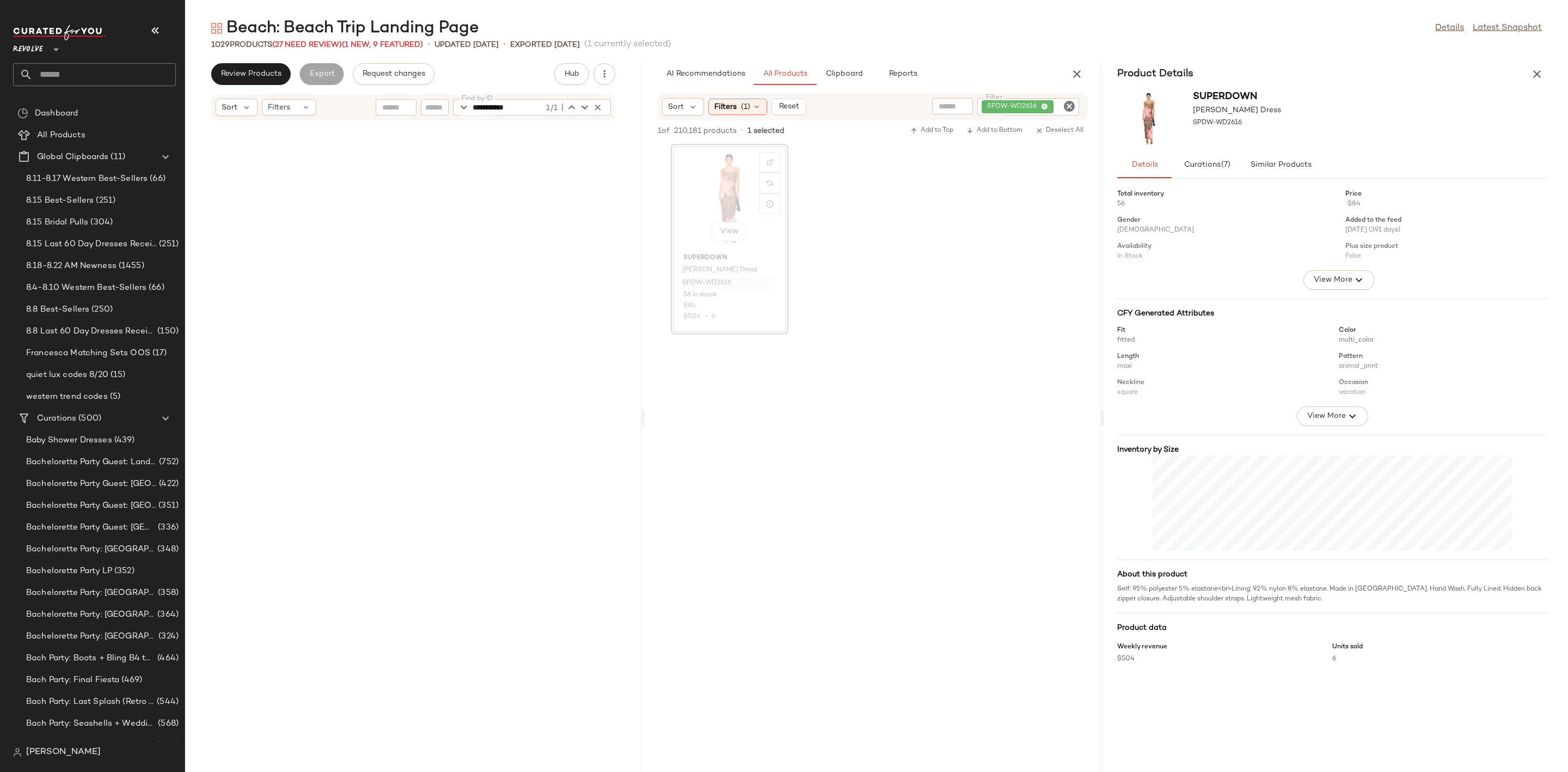
scroll to position [50833, 0]
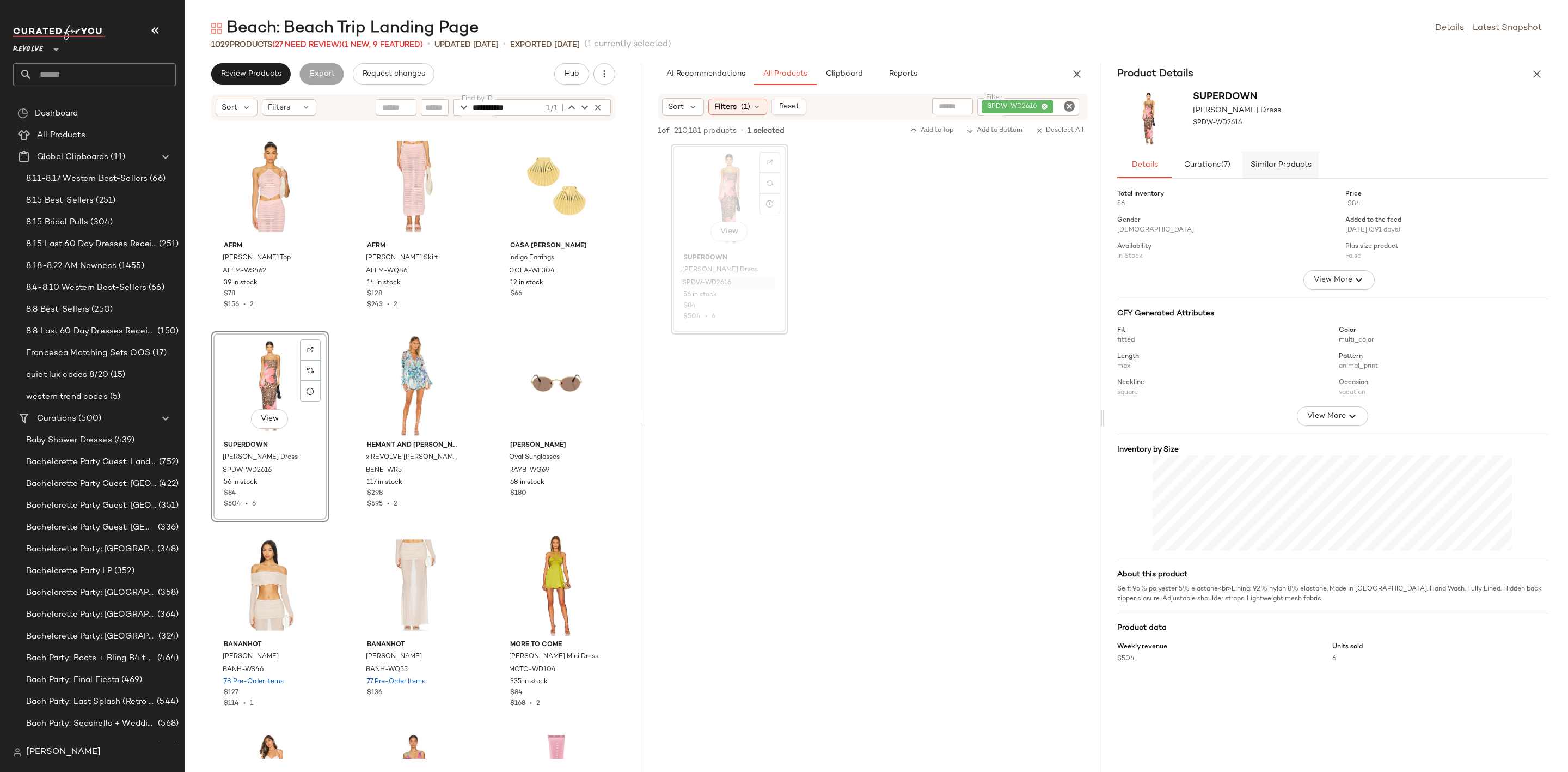
click at [1292, 161] on span "Similar Products" at bounding box center [1280, 164] width 61 height 8
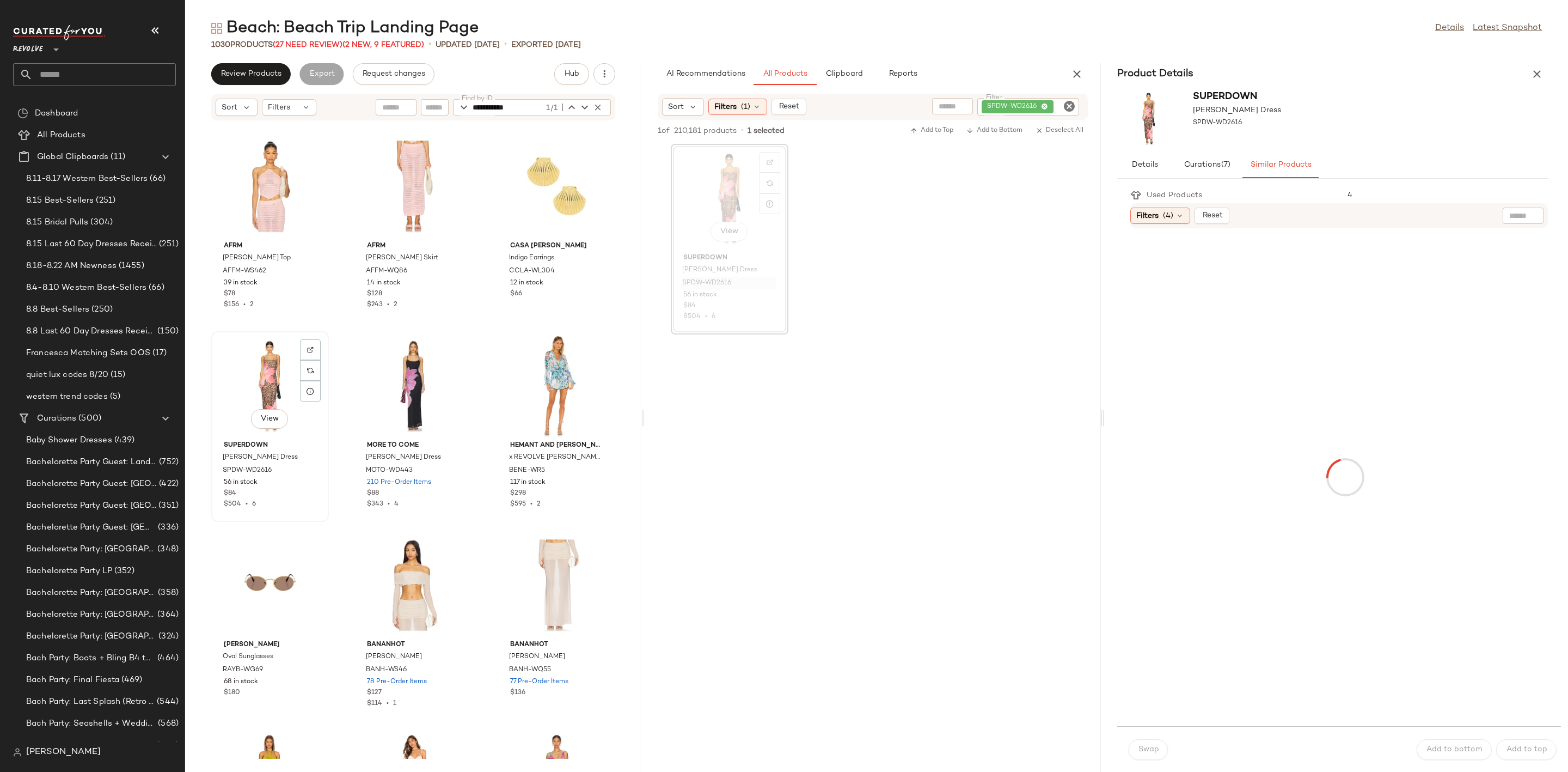
click at [239, 360] on div "View" at bounding box center [270, 385] width 110 height 101
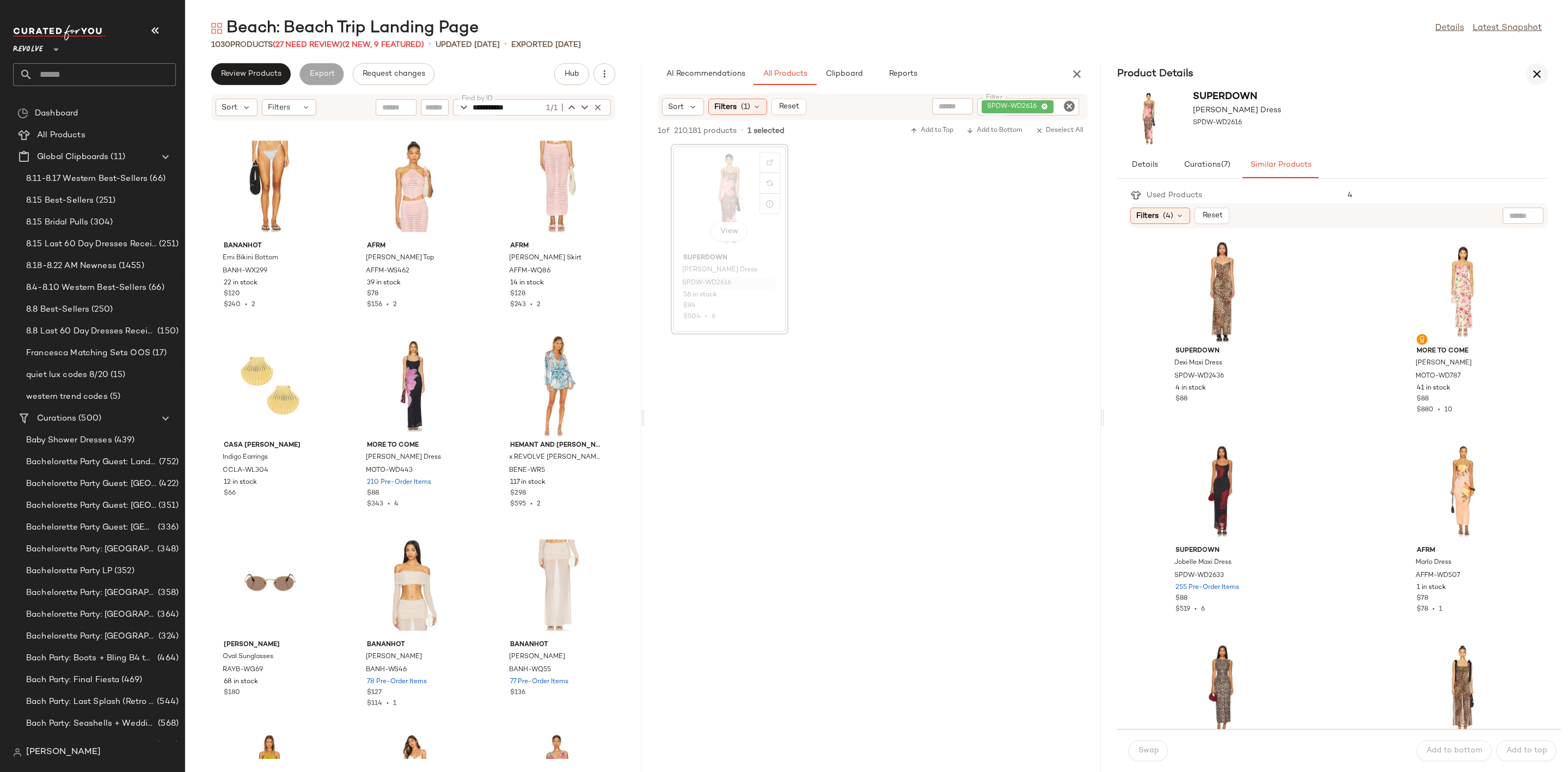
click at [1537, 74] on icon "button" at bounding box center [1537, 74] width 13 height 13
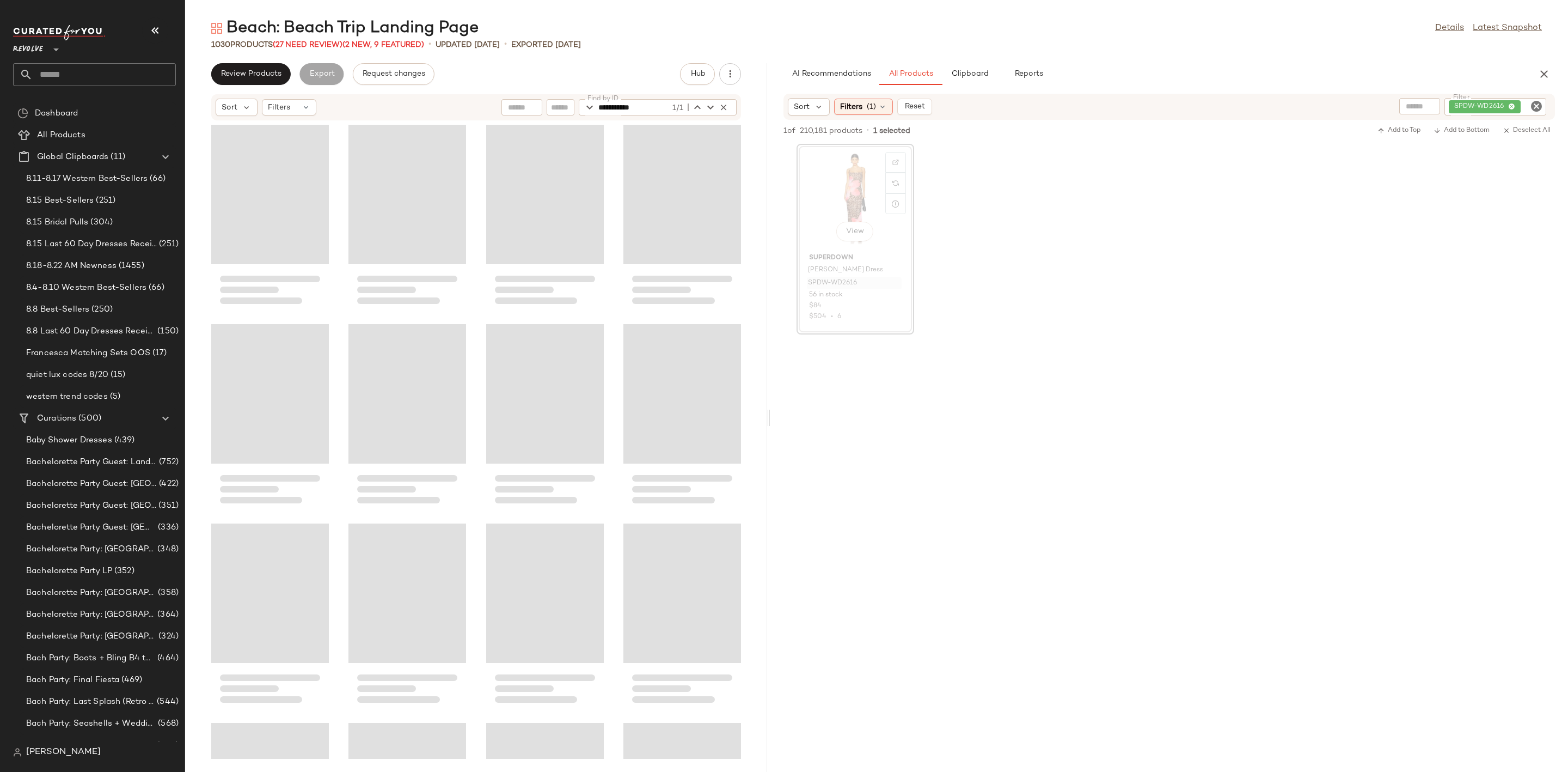
drag, startPoint x: 877, startPoint y: 420, endPoint x: 772, endPoint y: 428, distance: 105.3
click at [772, 428] on div "**********" at bounding box center [877, 395] width 1383 height 754
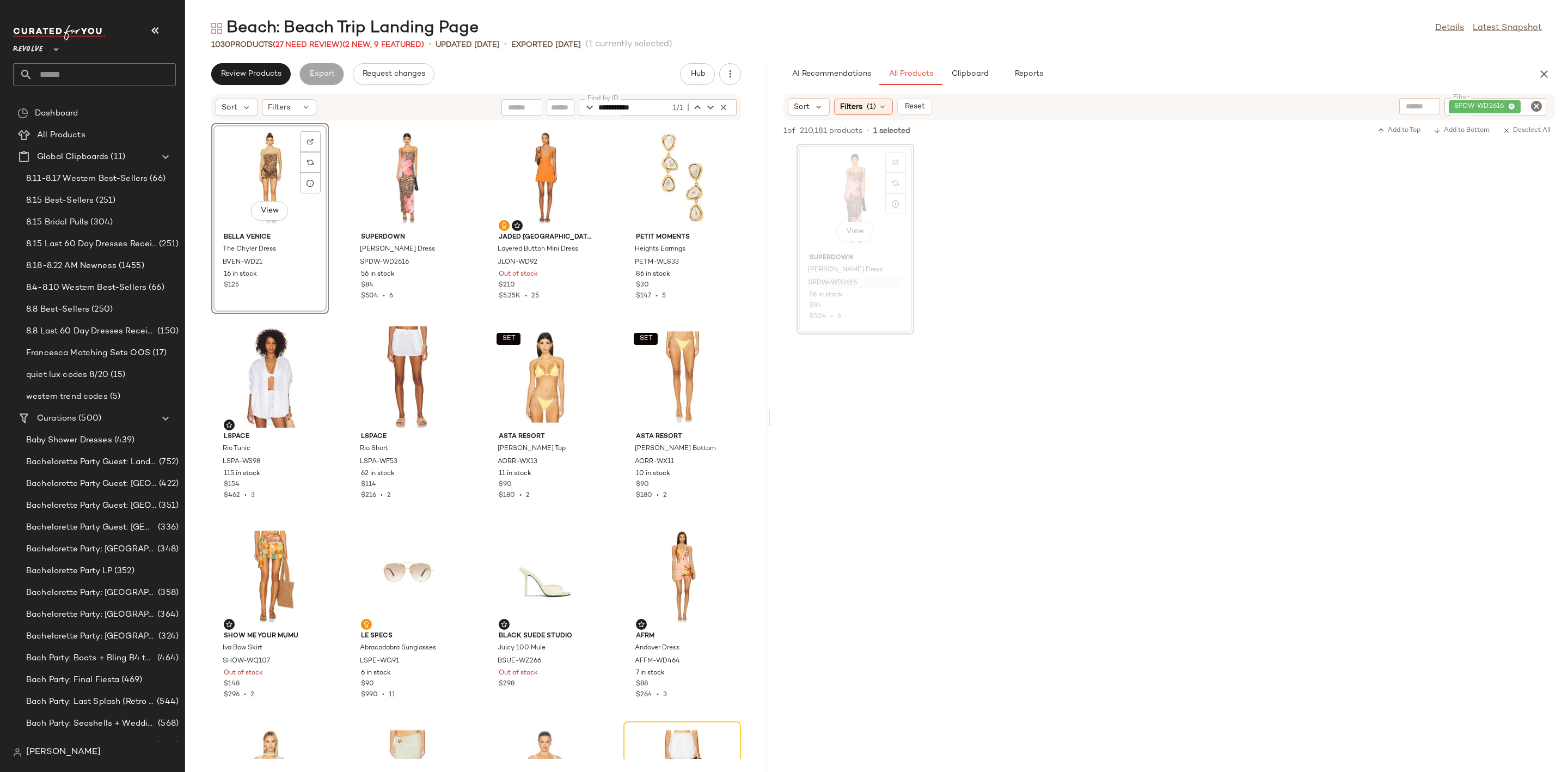
click at [1537, 104] on icon "Clear Filter" at bounding box center [1536, 106] width 13 height 13
type input "*****"
click at [1368, 337] on div at bounding box center [1169, 459] width 793 height 673
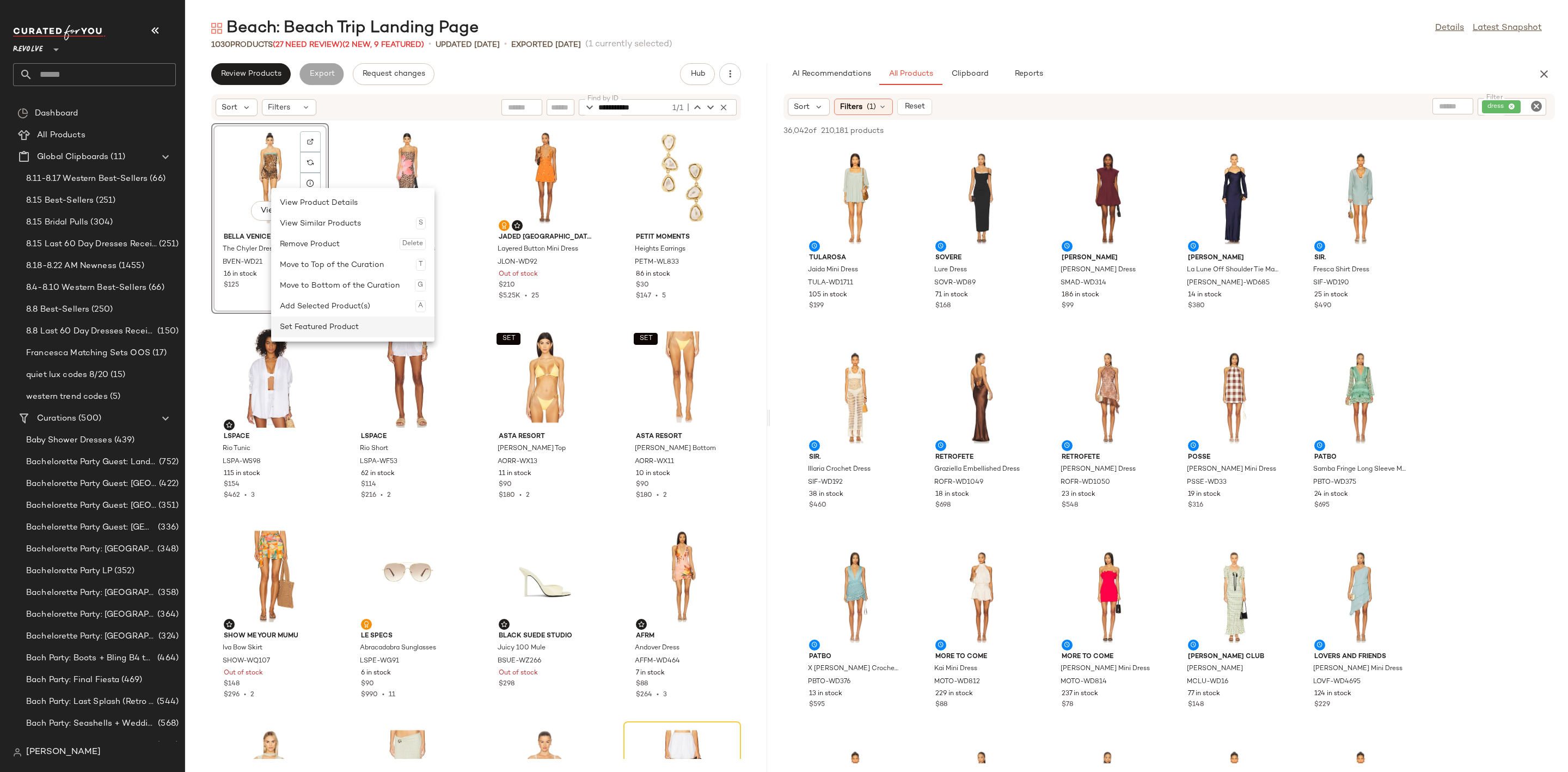
click at [315, 332] on div "Set Featured Product" at bounding box center [353, 327] width 146 height 21
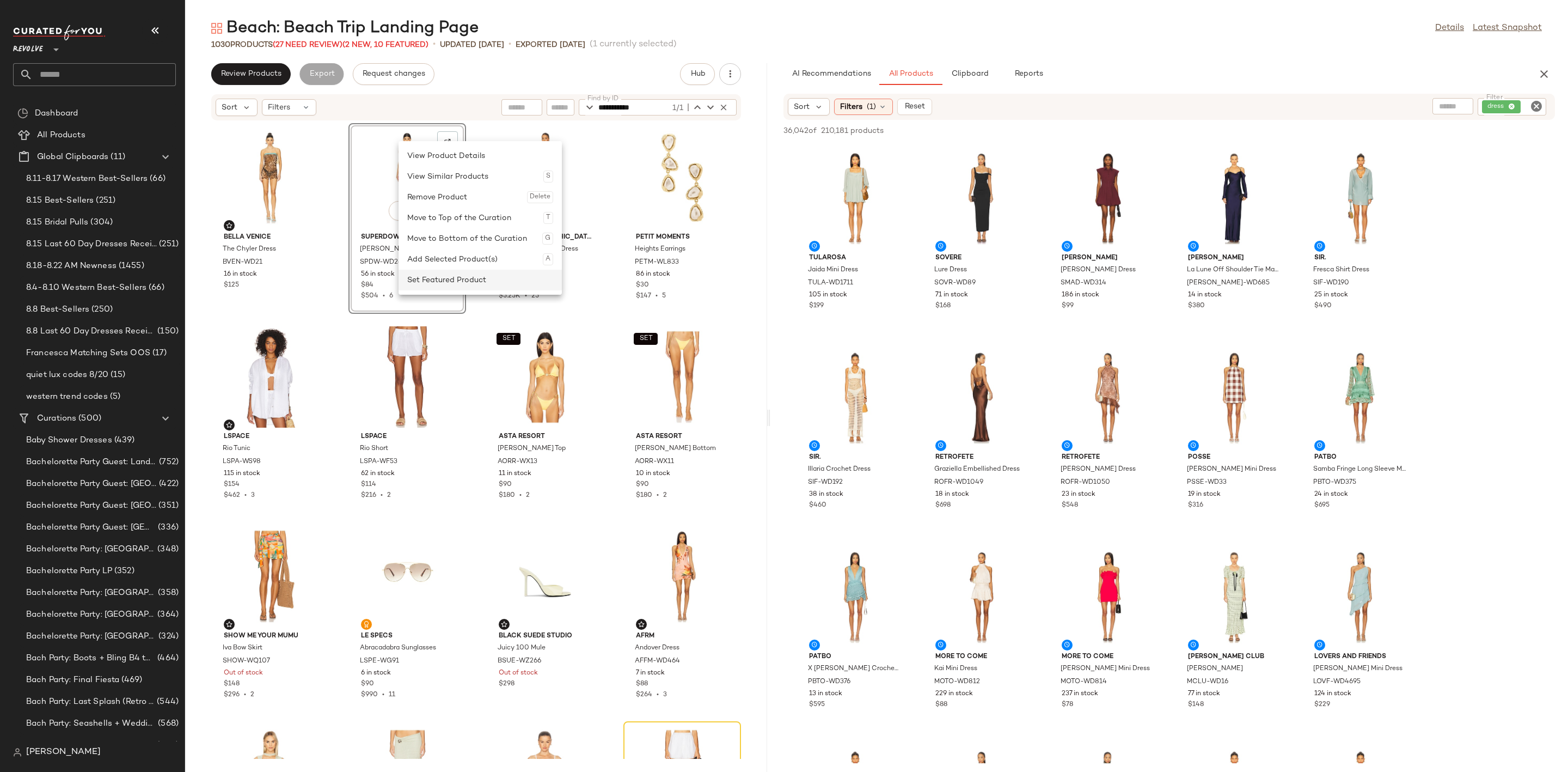
click at [448, 275] on div "Set Featured Product" at bounding box center [480, 280] width 146 height 21
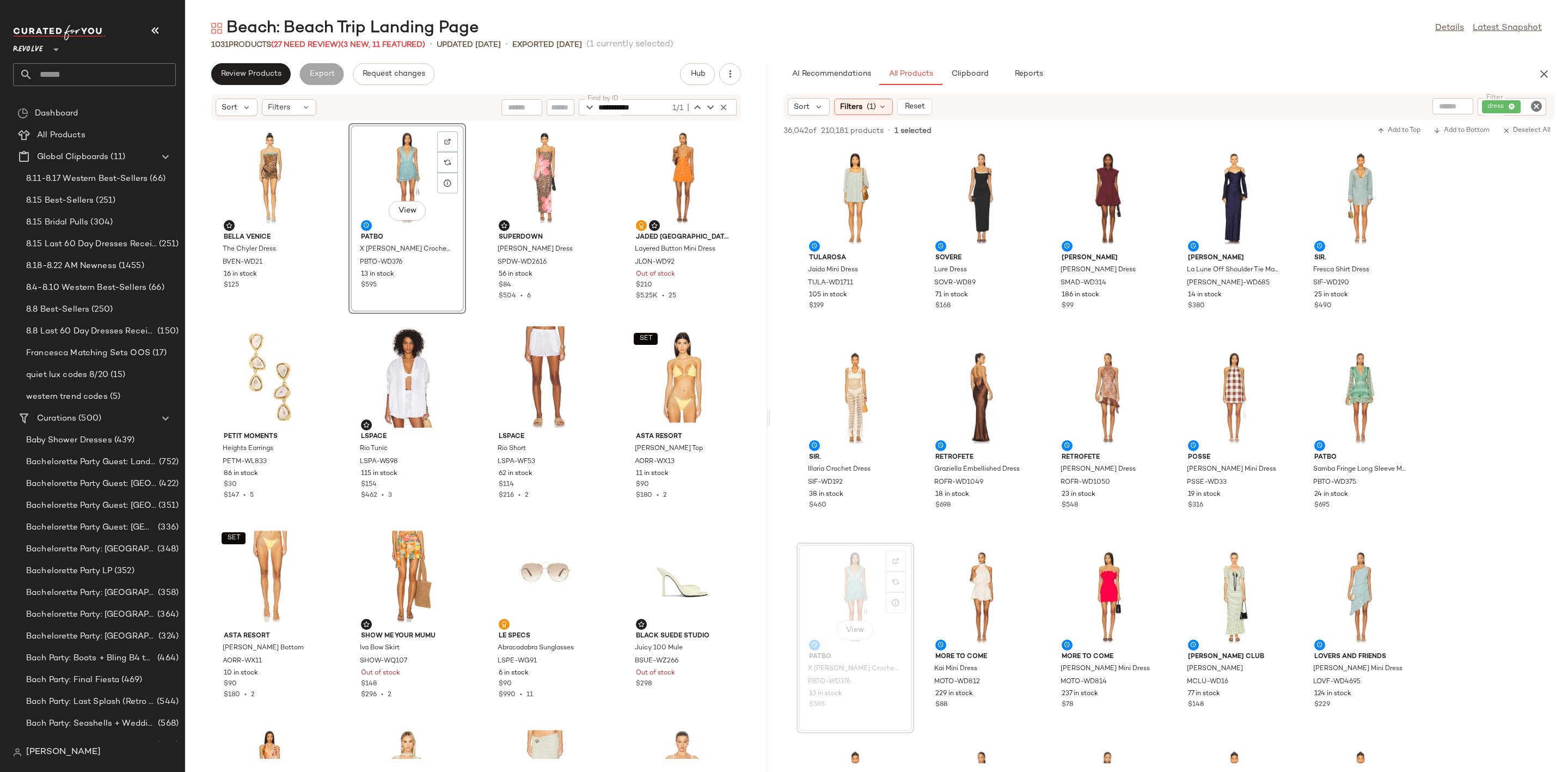
click at [1531, 100] on icon "Clear Filter" at bounding box center [1536, 106] width 13 height 13
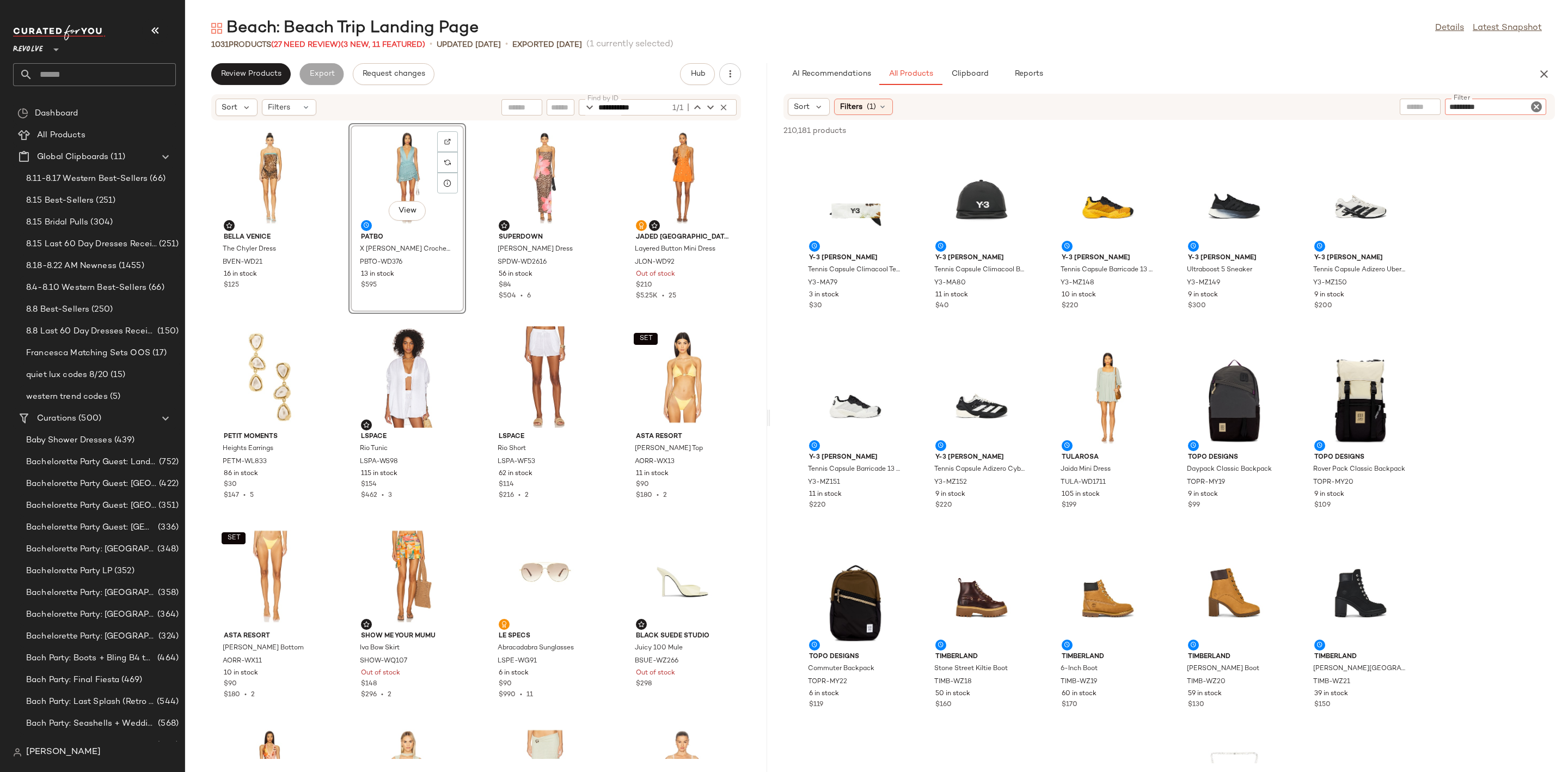
type input "**********"
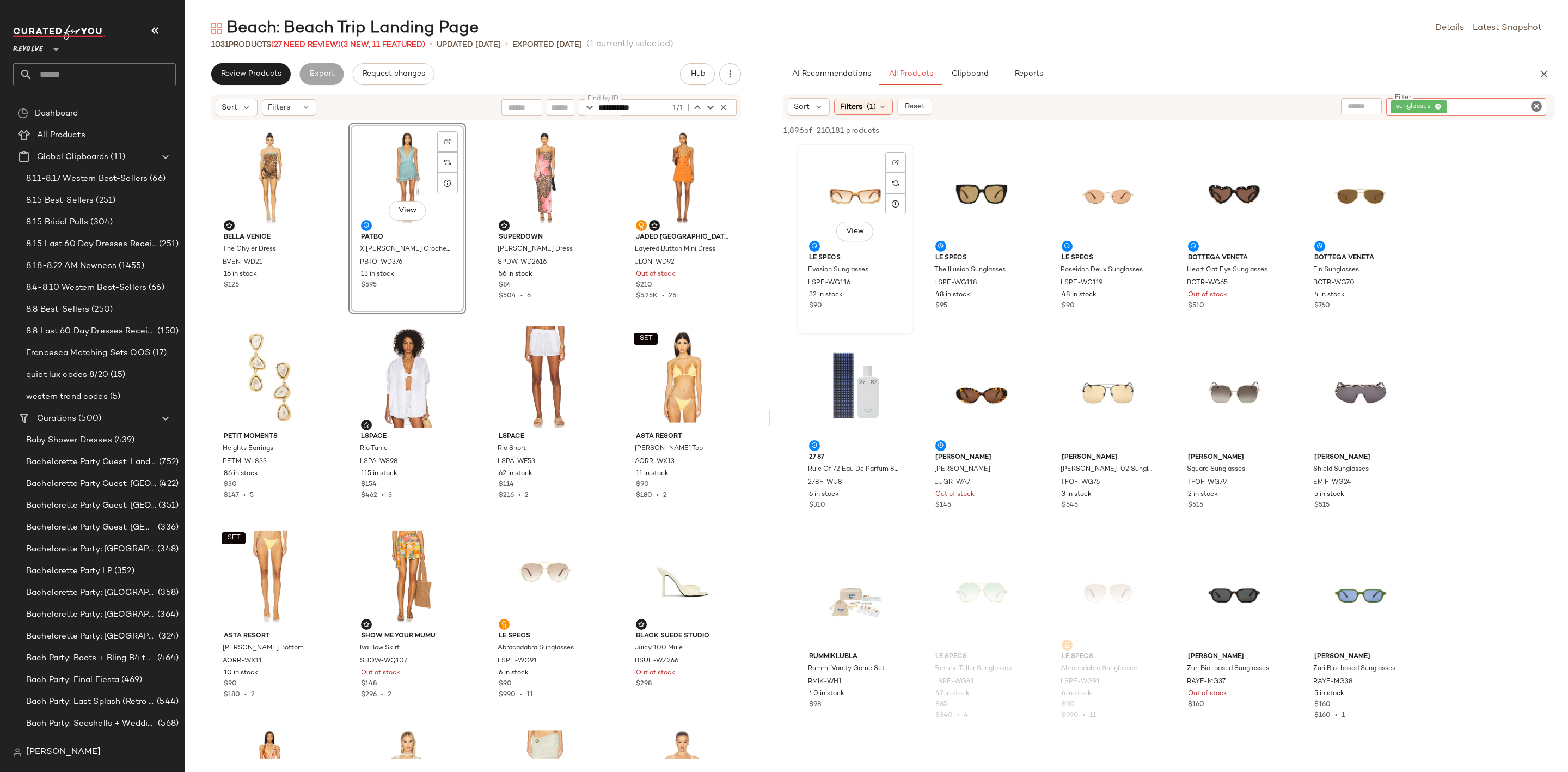
click at [830, 195] on div "View" at bounding box center [855, 198] width 110 height 101
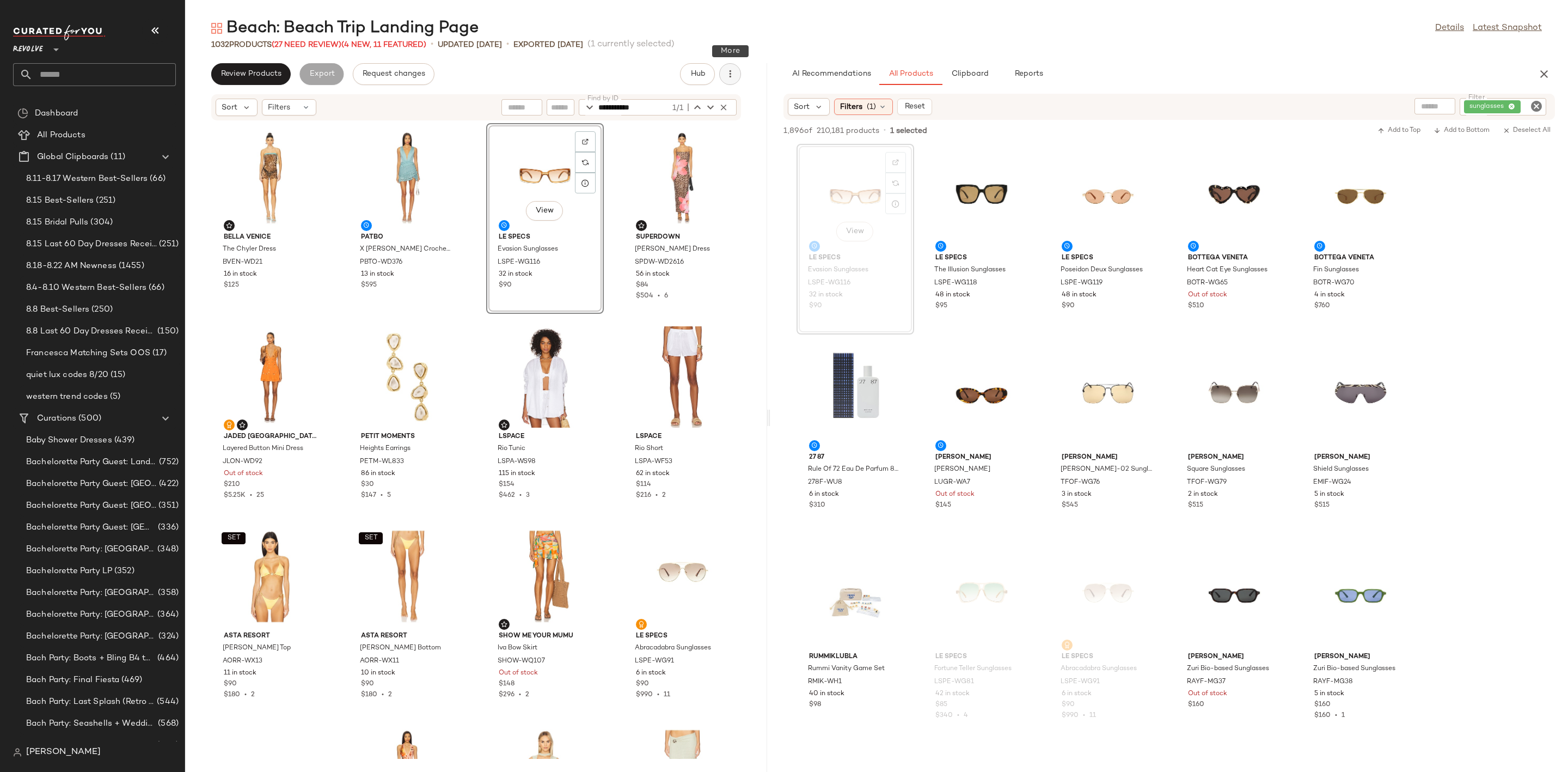
click at [723, 81] on button "button" at bounding box center [730, 74] width 22 height 22
click at [702, 165] on div "Clear Suggested Products" at bounding box center [673, 157] width 135 height 26
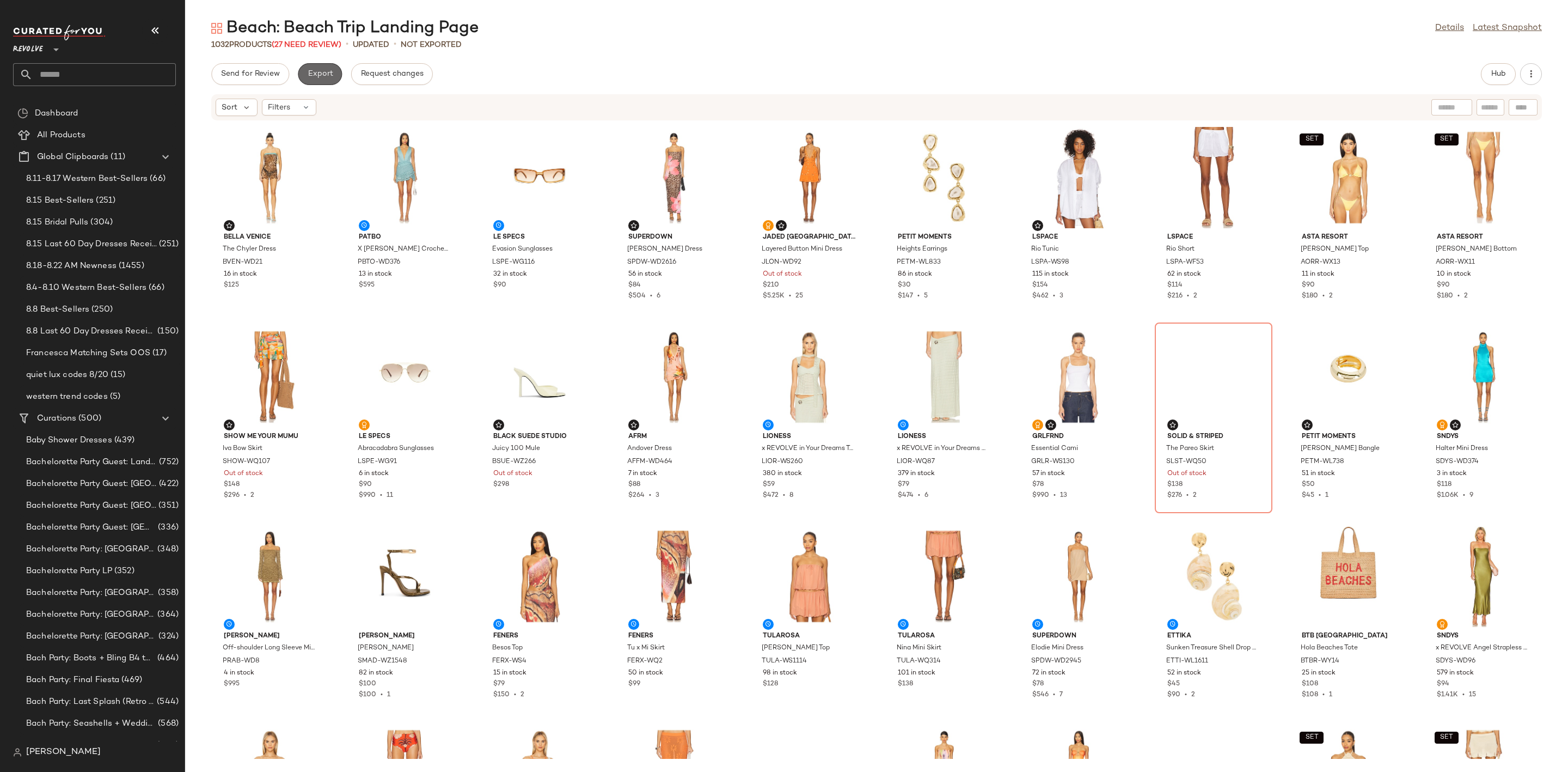
click at [310, 74] on span "Export" at bounding box center [320, 74] width 25 height 8
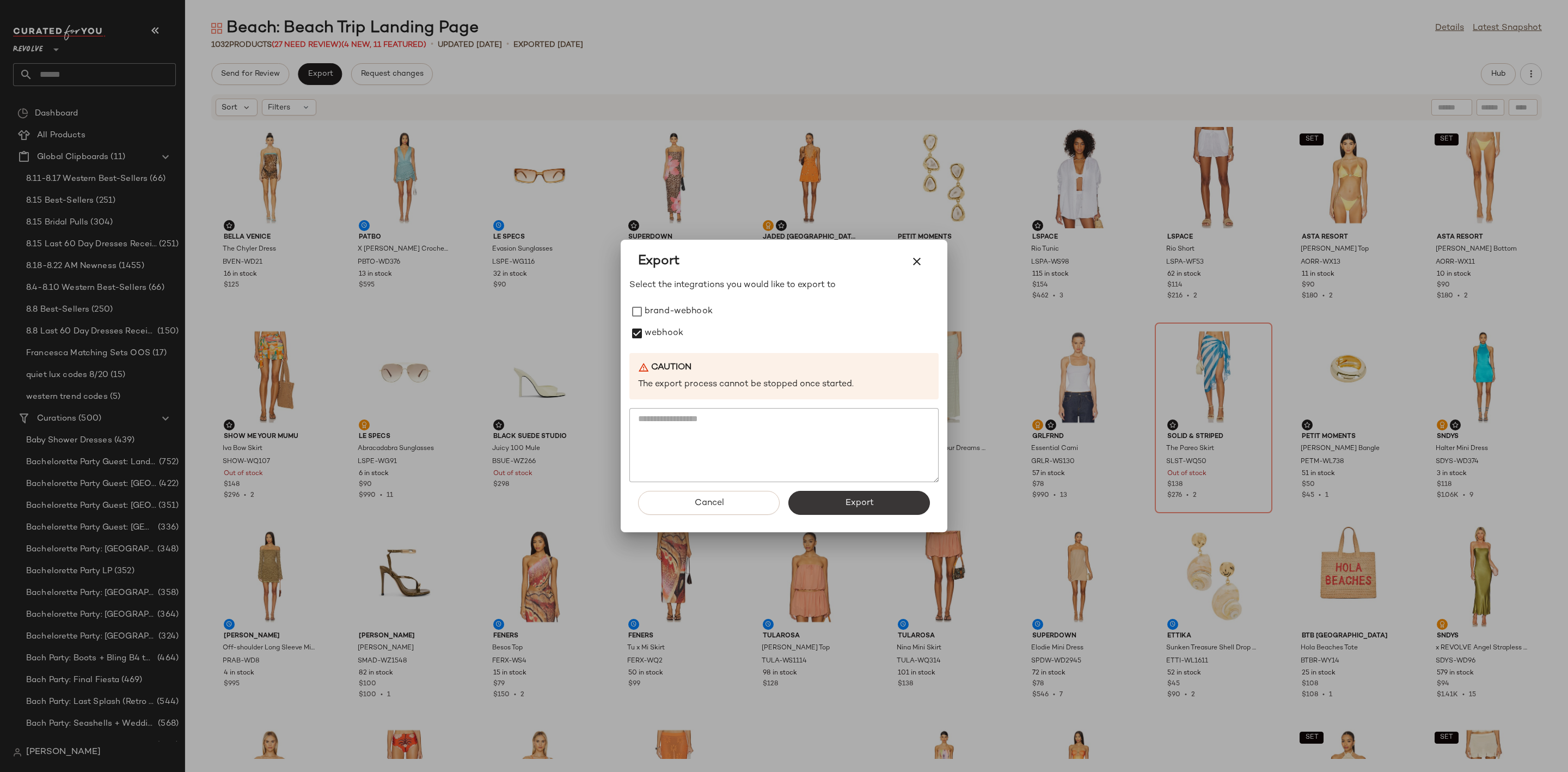
click at [856, 499] on span "Export" at bounding box center [858, 503] width 29 height 10
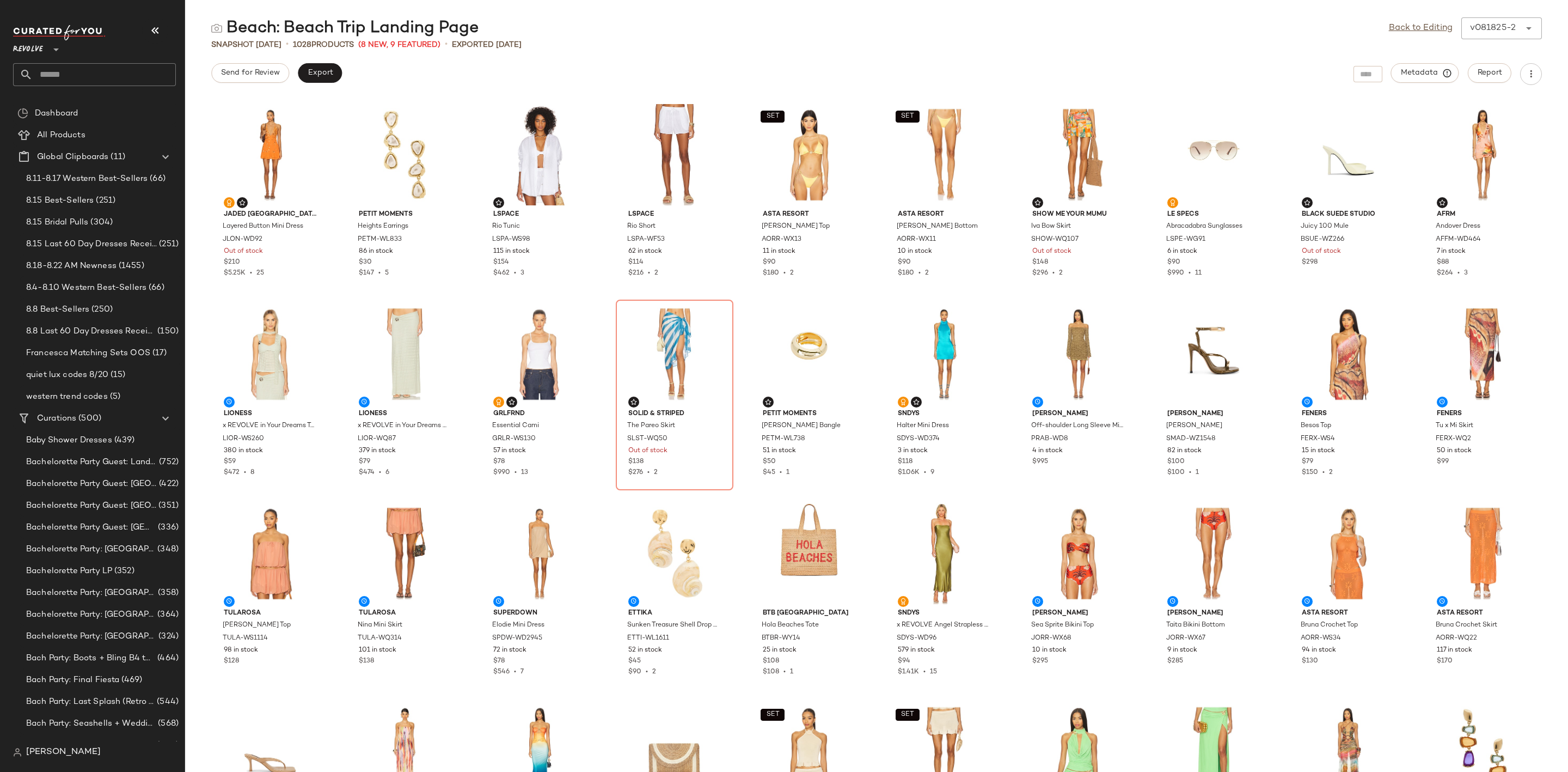
click at [70, 71] on input "text" at bounding box center [104, 74] width 143 height 23
type input "*****"
click at [44, 105] on span "Event Dresses:" at bounding box center [48, 106] width 53 height 12
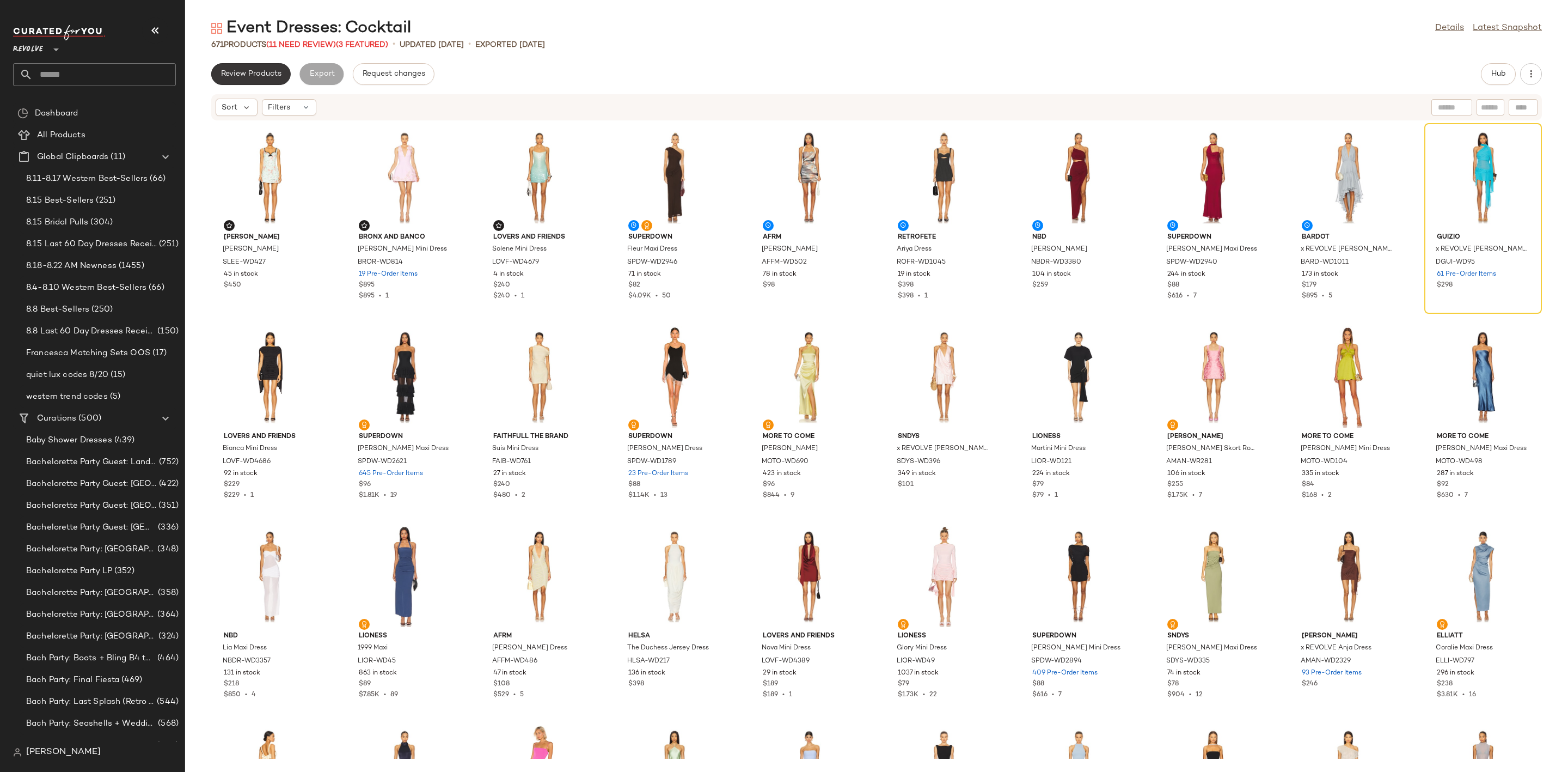
click at [253, 72] on span "Review Products" at bounding box center [250, 74] width 61 height 8
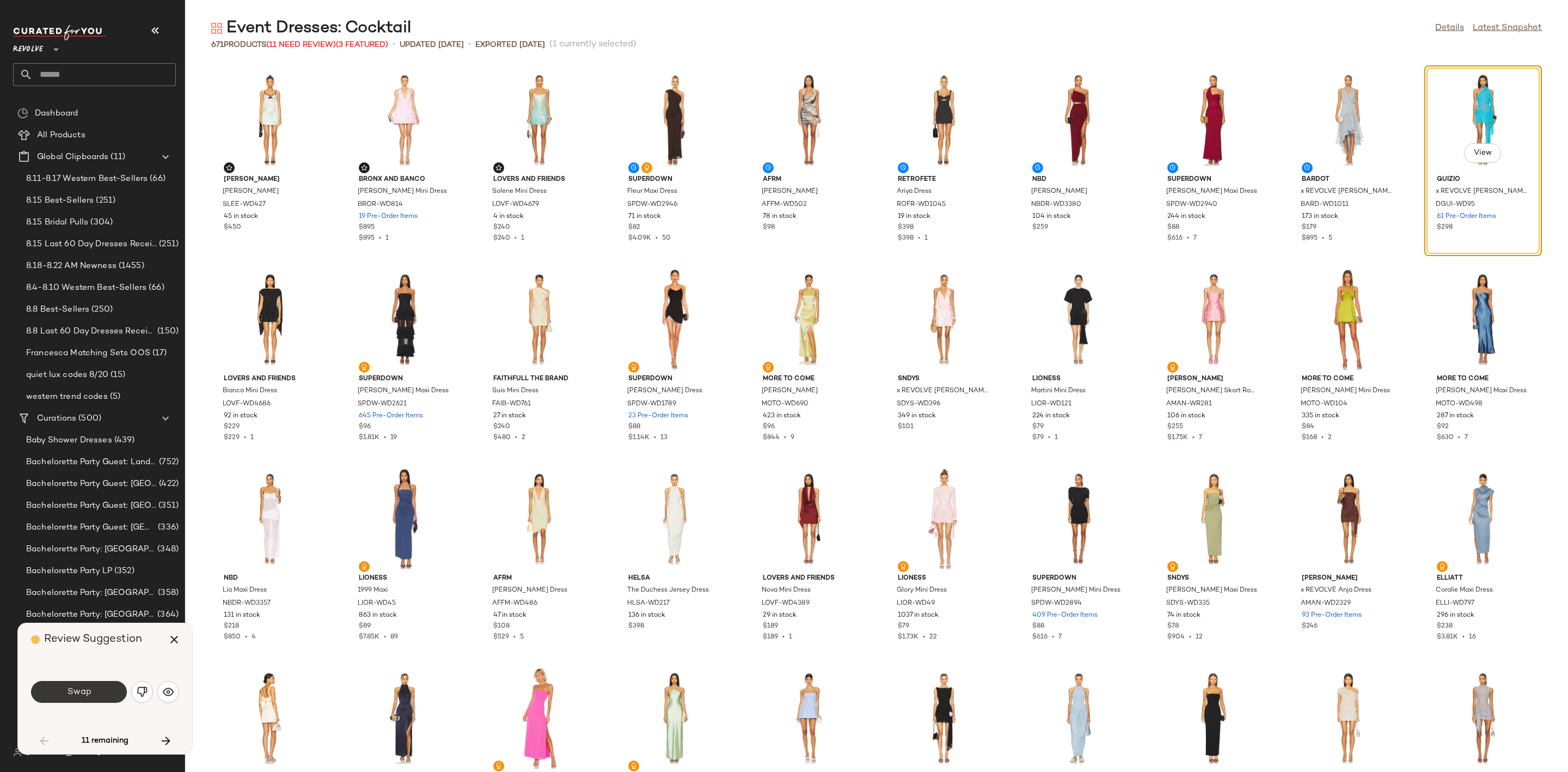
click at [72, 690] on span "Swap" at bounding box center [79, 692] width 25 height 10
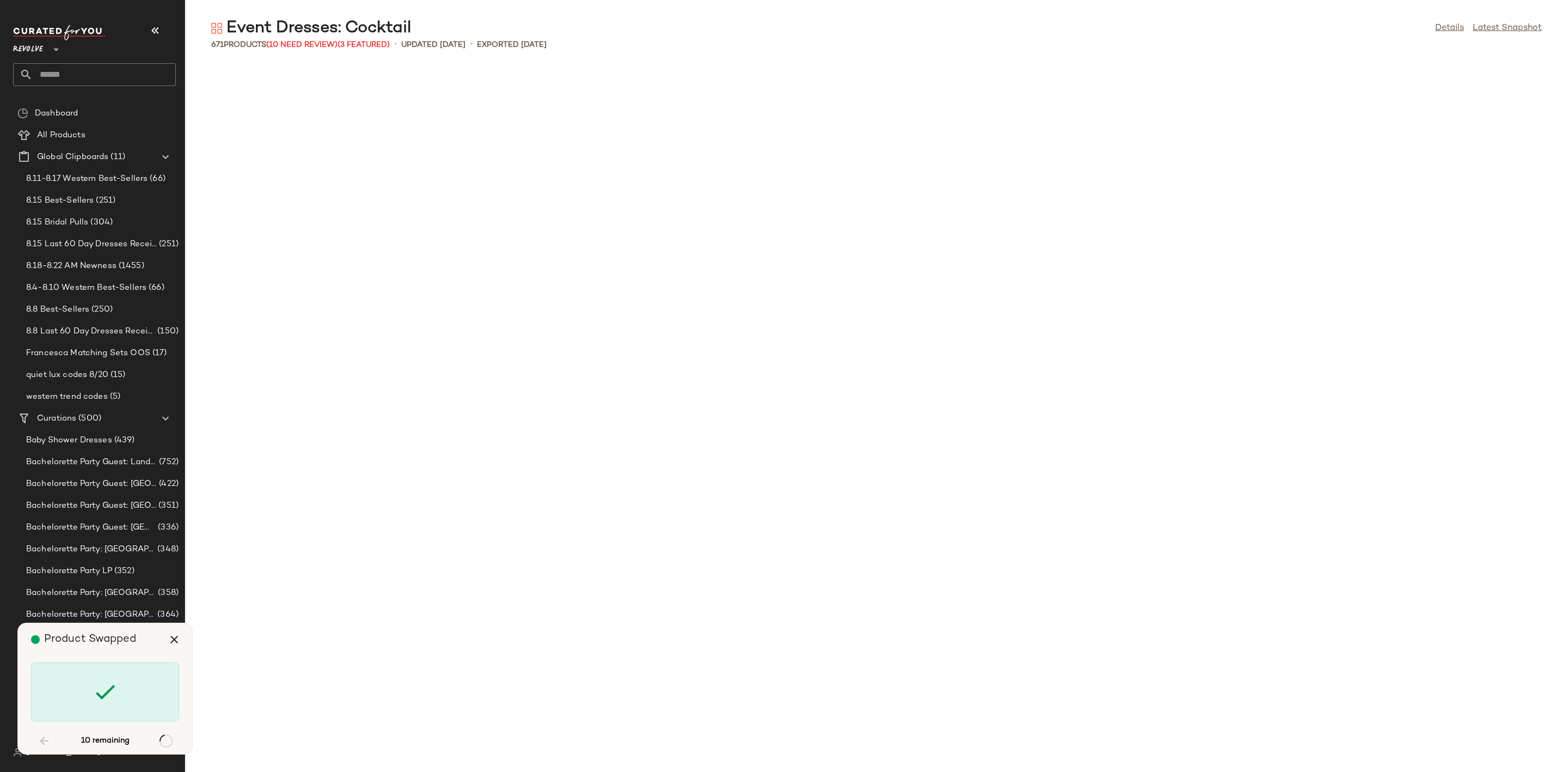
scroll to position [1595, 0]
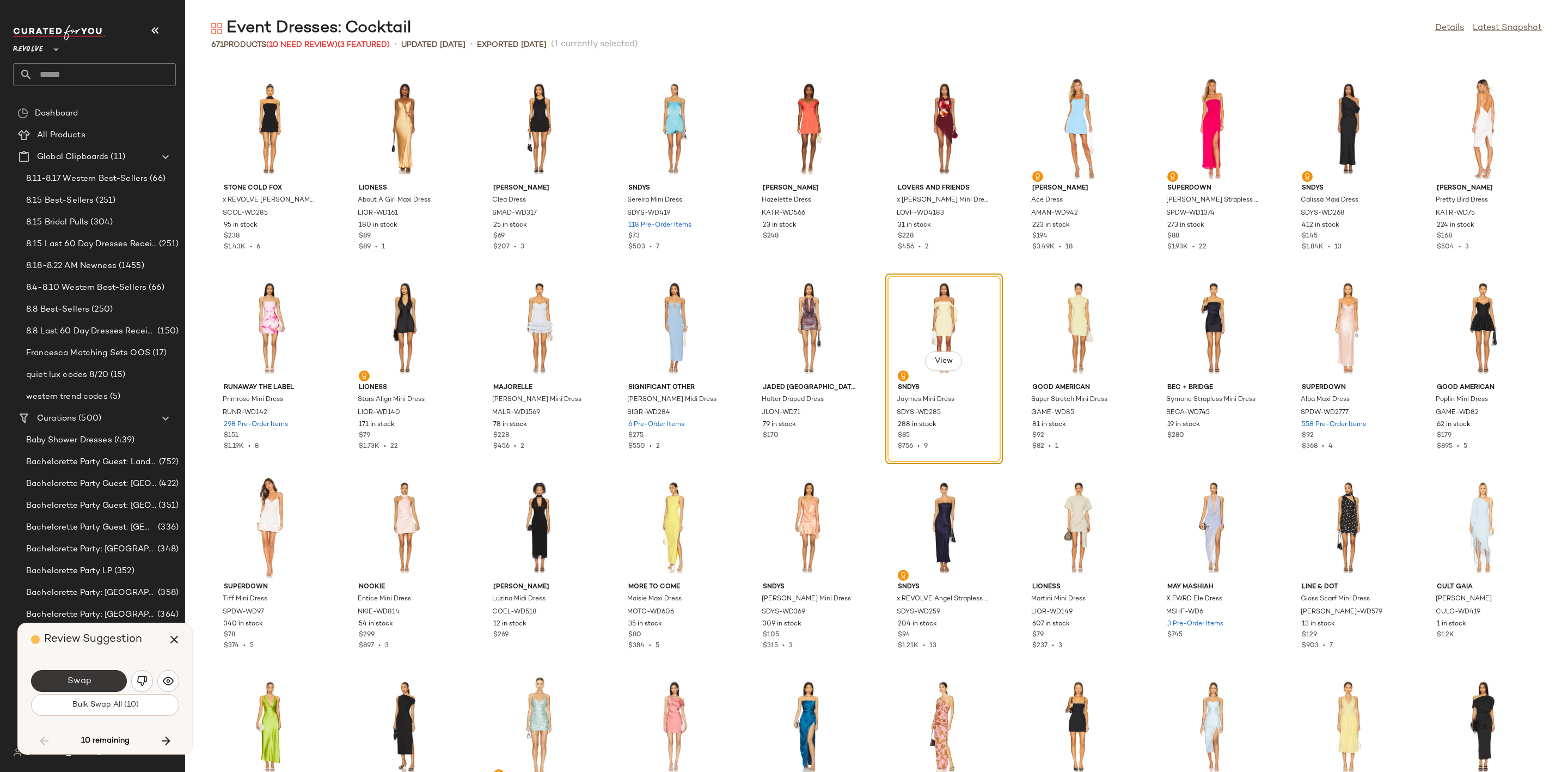
click at [75, 680] on span "Swap" at bounding box center [79, 681] width 25 height 10
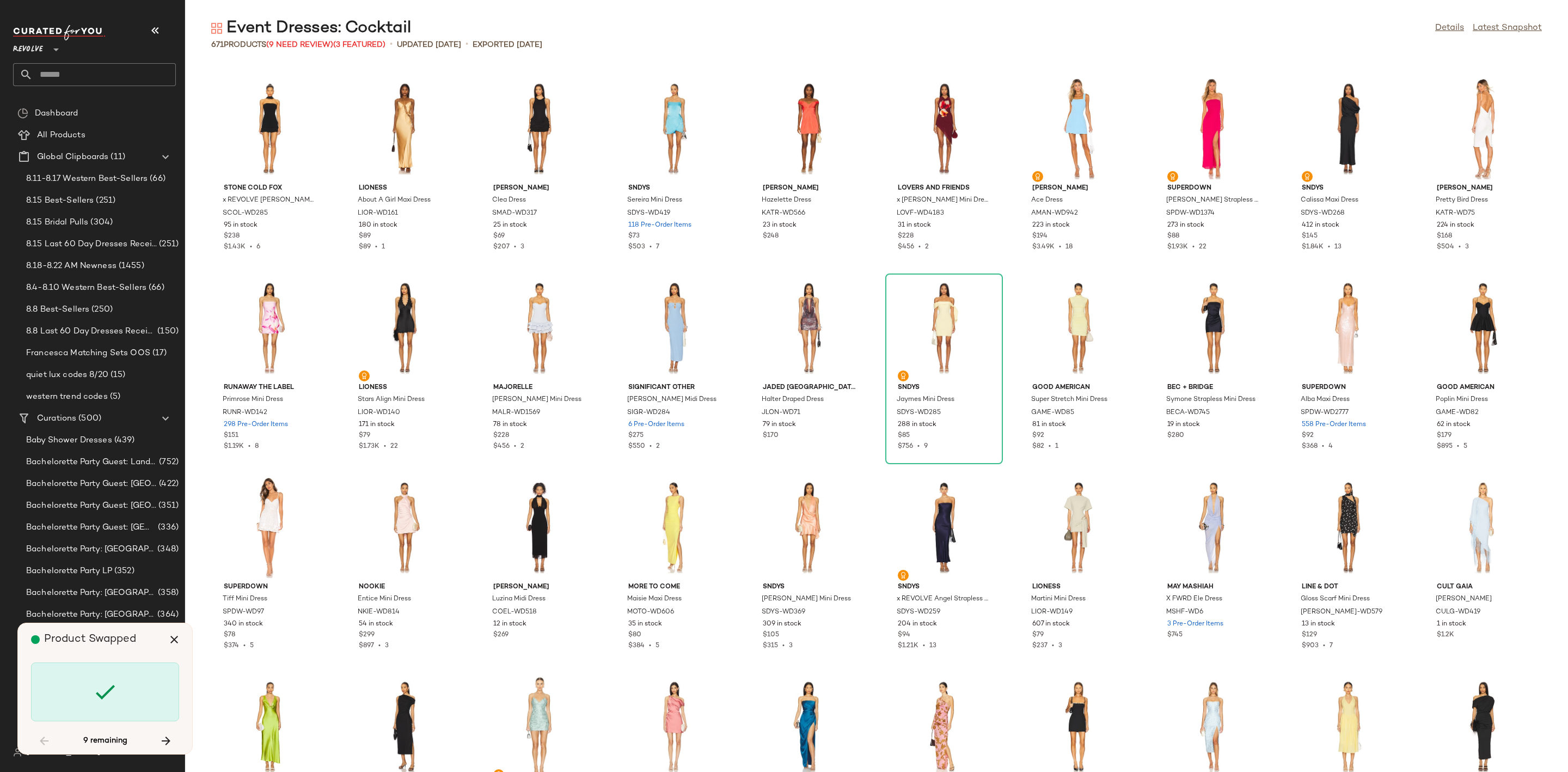
scroll to position [4385, 0]
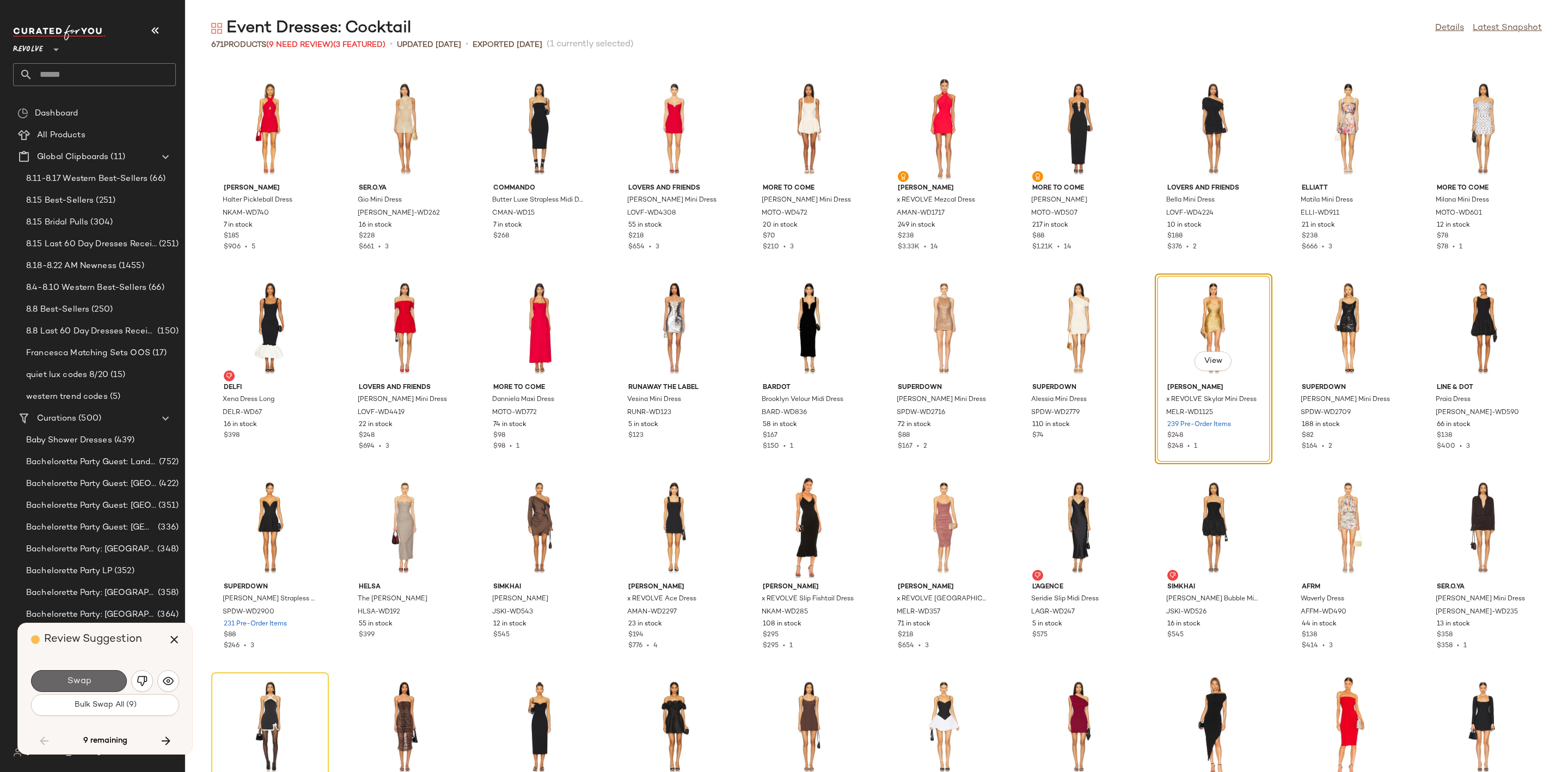
click at [106, 672] on button "Swap" at bounding box center [79, 681] width 96 height 22
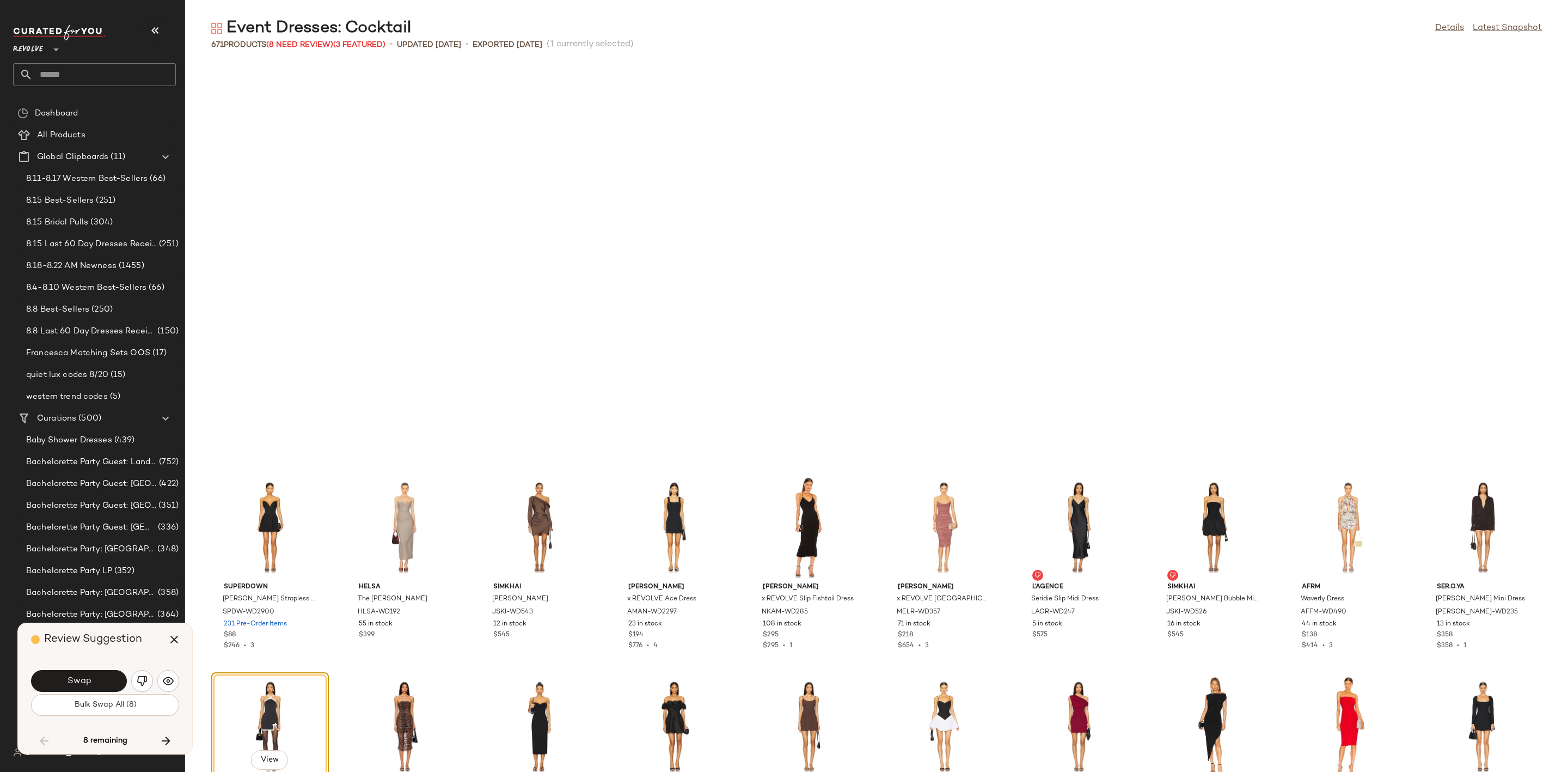
scroll to position [4784, 0]
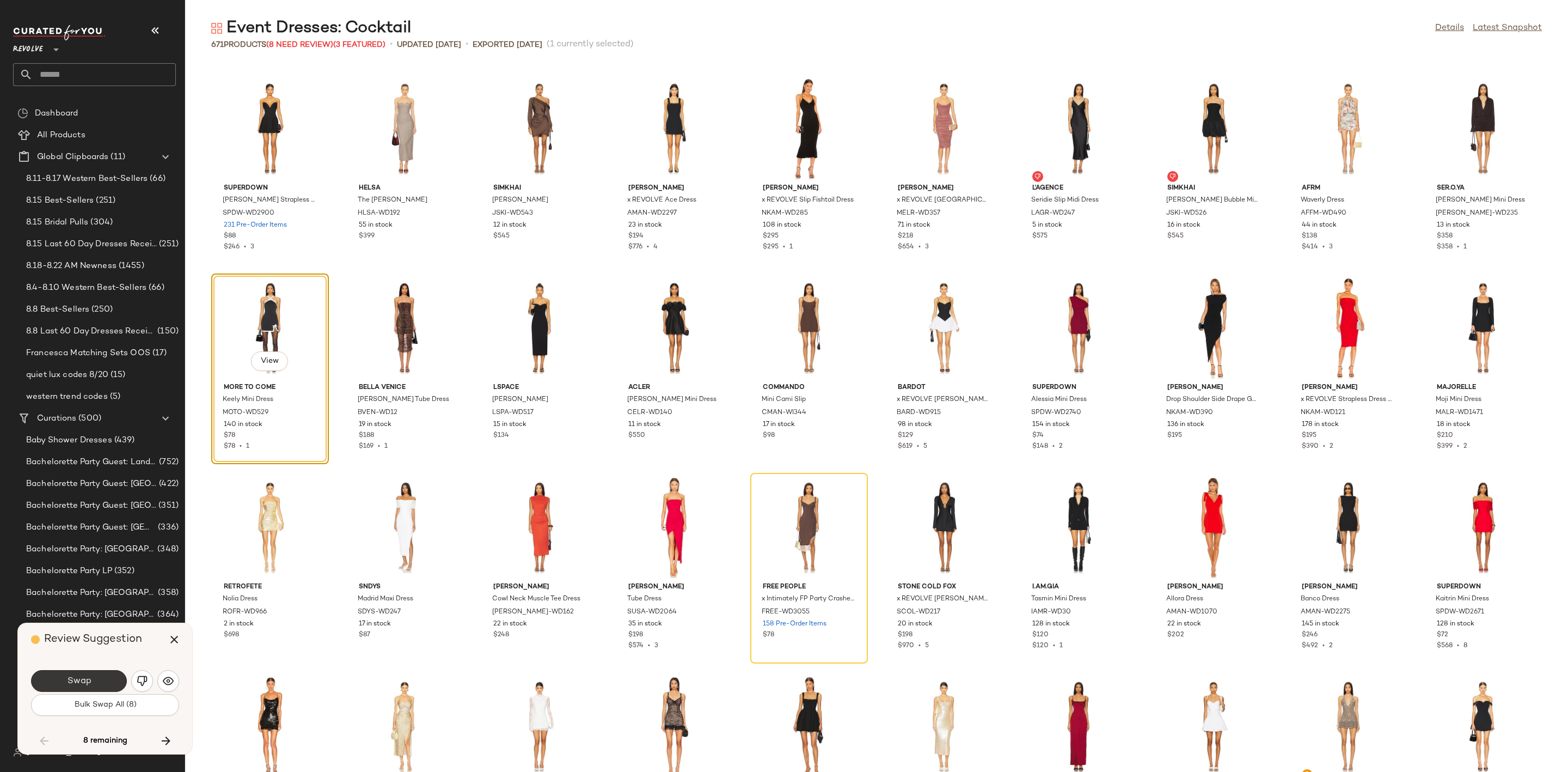
click at [95, 675] on button "Swap" at bounding box center [79, 681] width 96 height 22
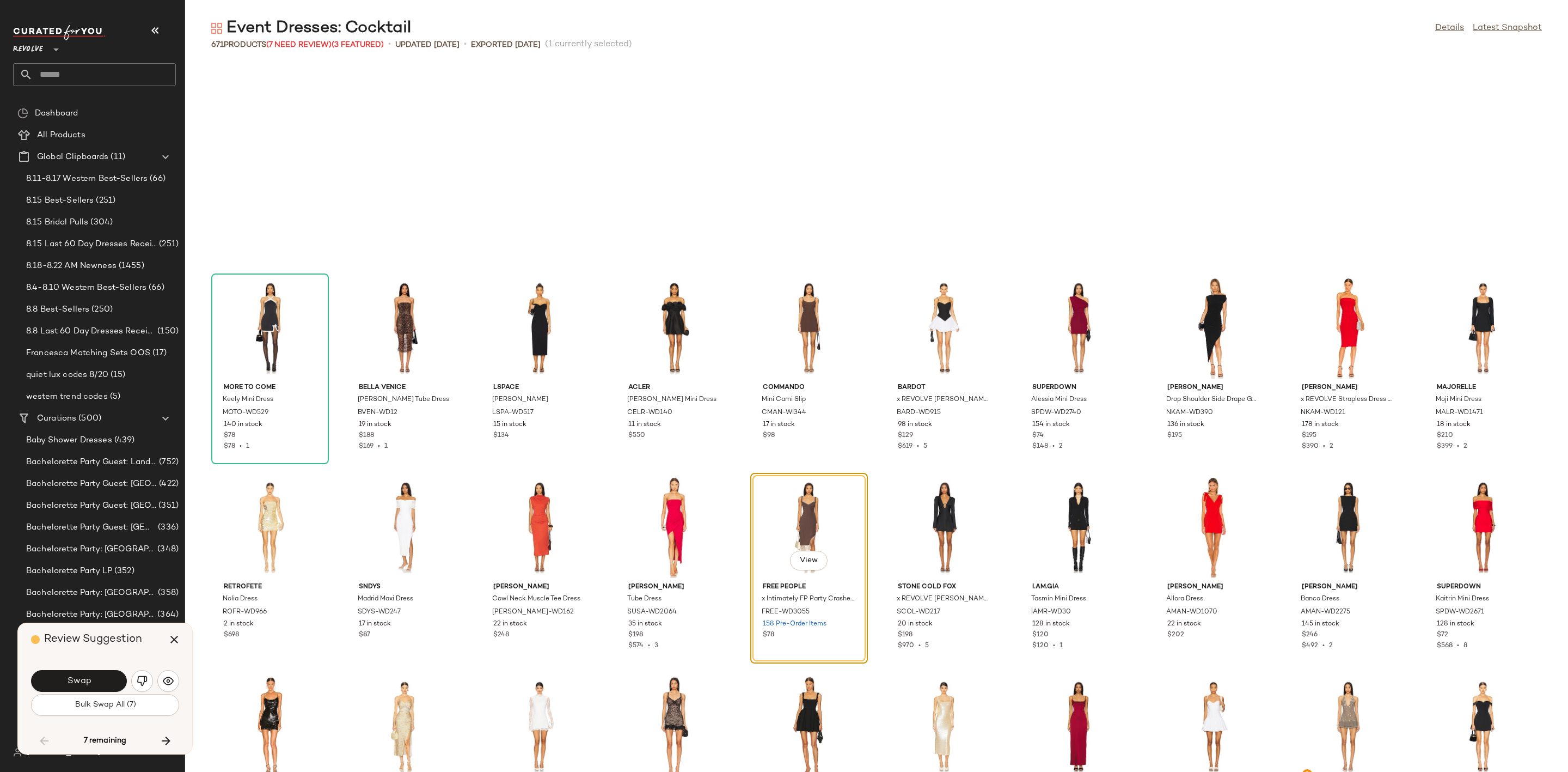
scroll to position [4984, 0]
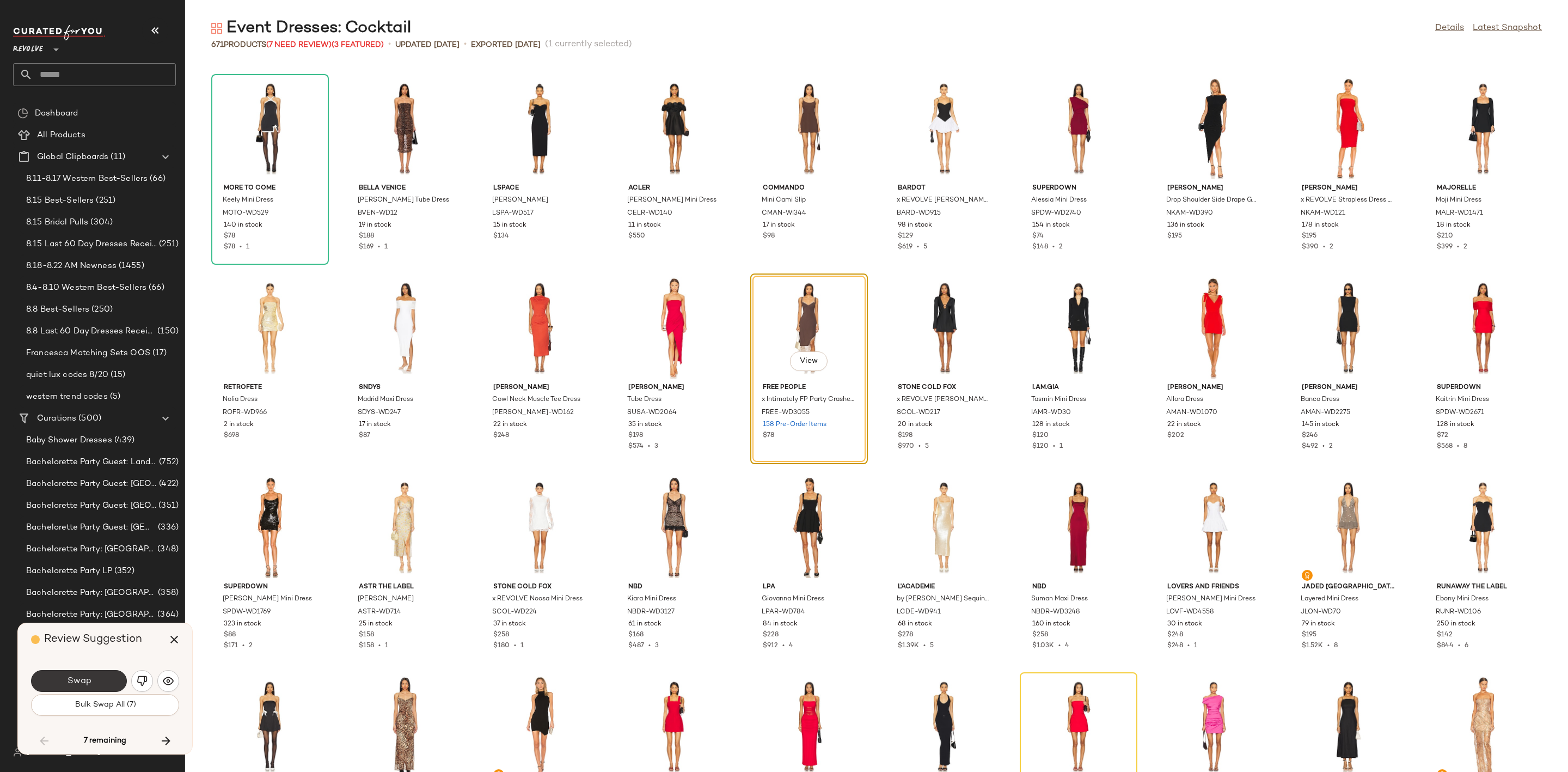
click at [84, 691] on button "Swap" at bounding box center [79, 681] width 96 height 22
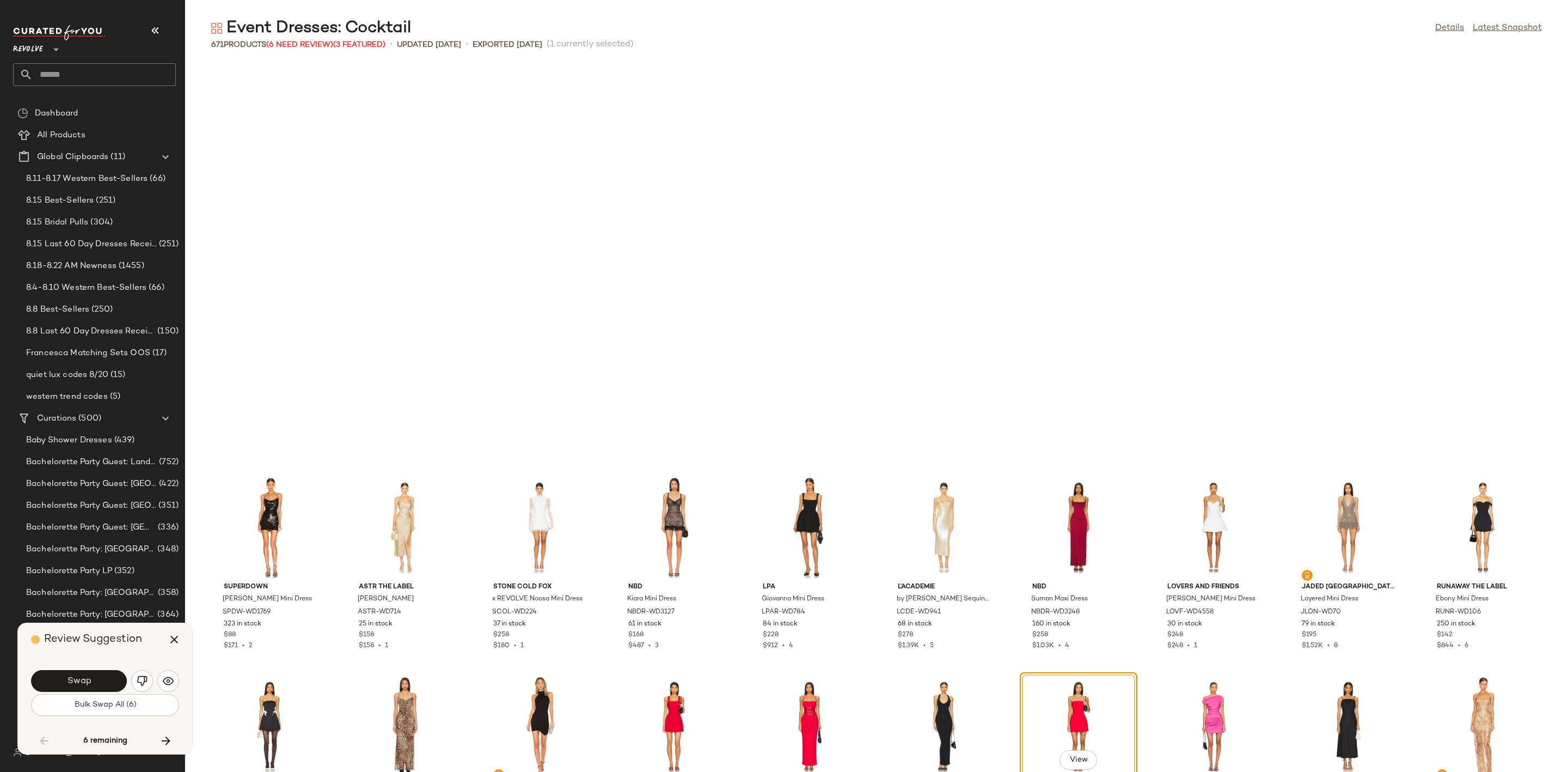
scroll to position [5382, 0]
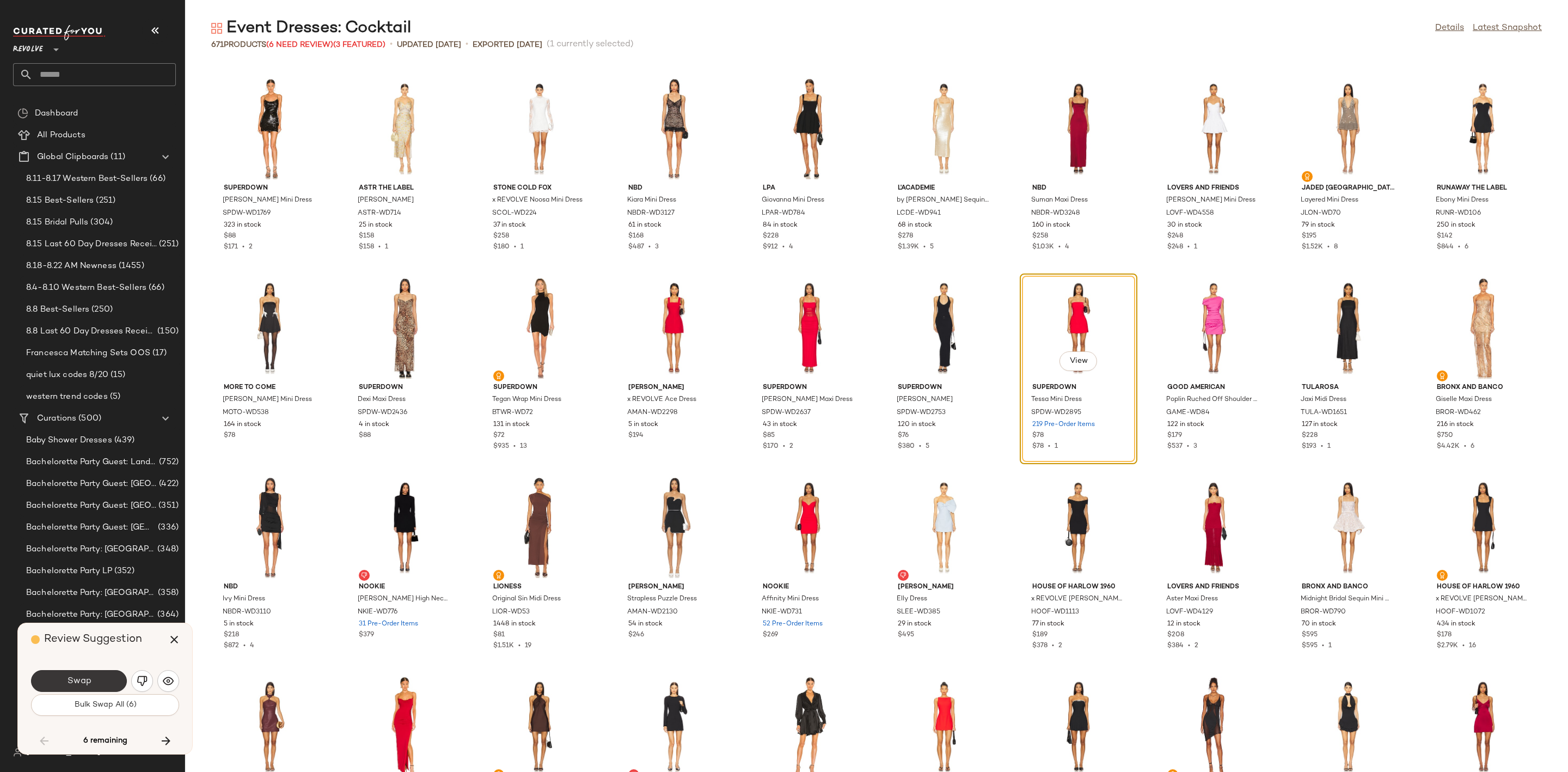
click at [82, 678] on span "Swap" at bounding box center [79, 681] width 25 height 10
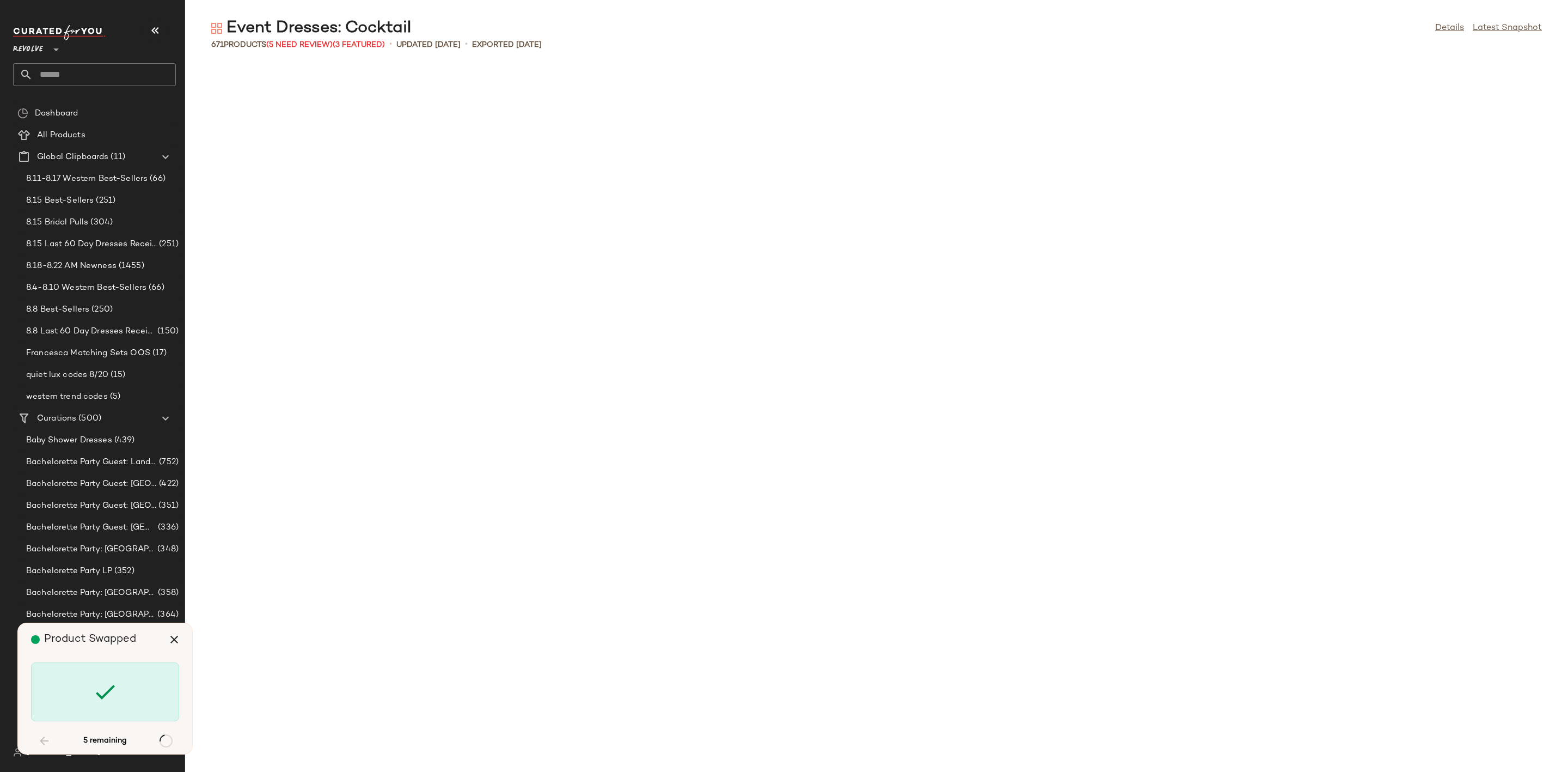
scroll to position [7375, 0]
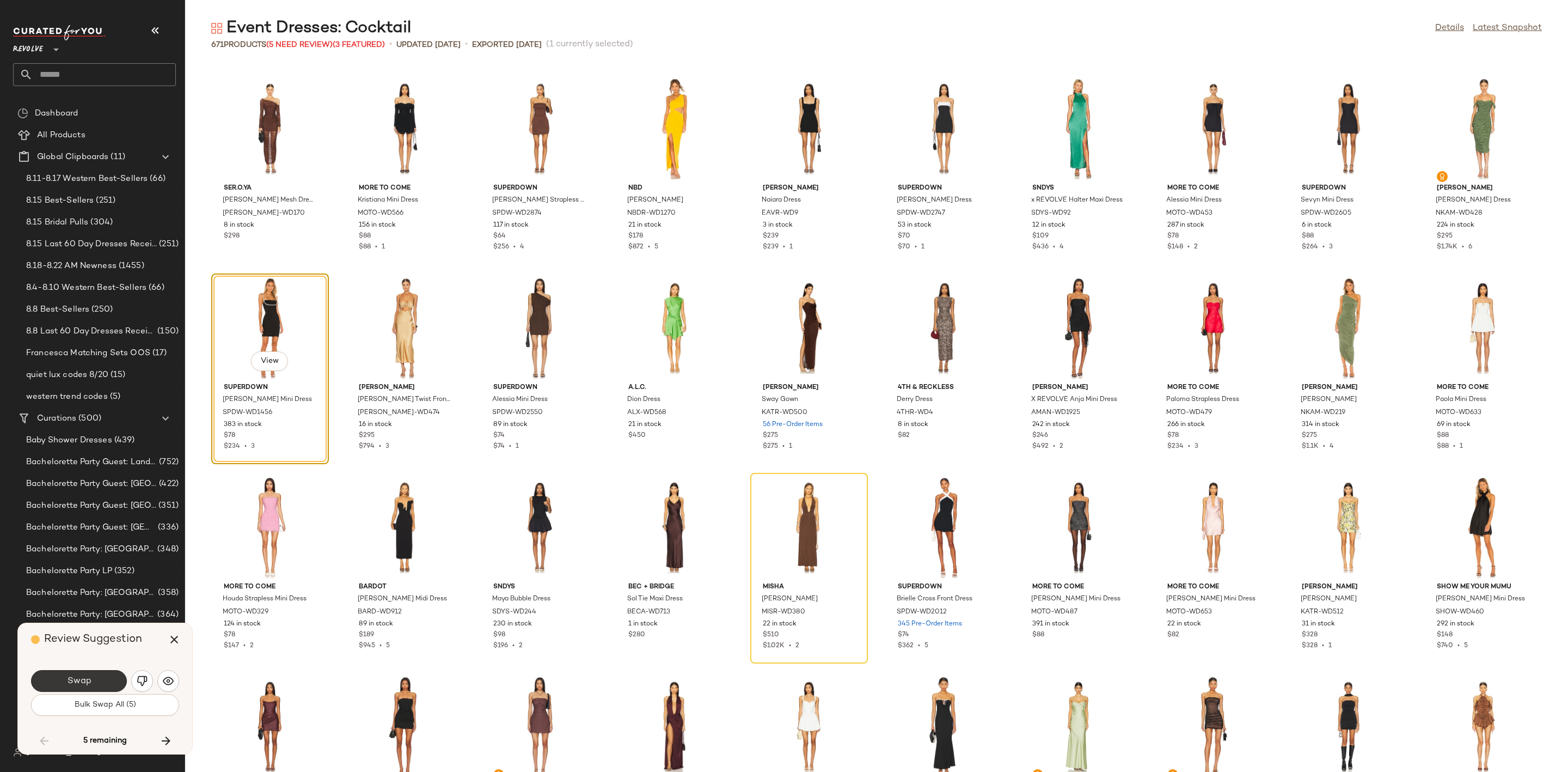
click at [76, 680] on span "Swap" at bounding box center [79, 681] width 25 height 10
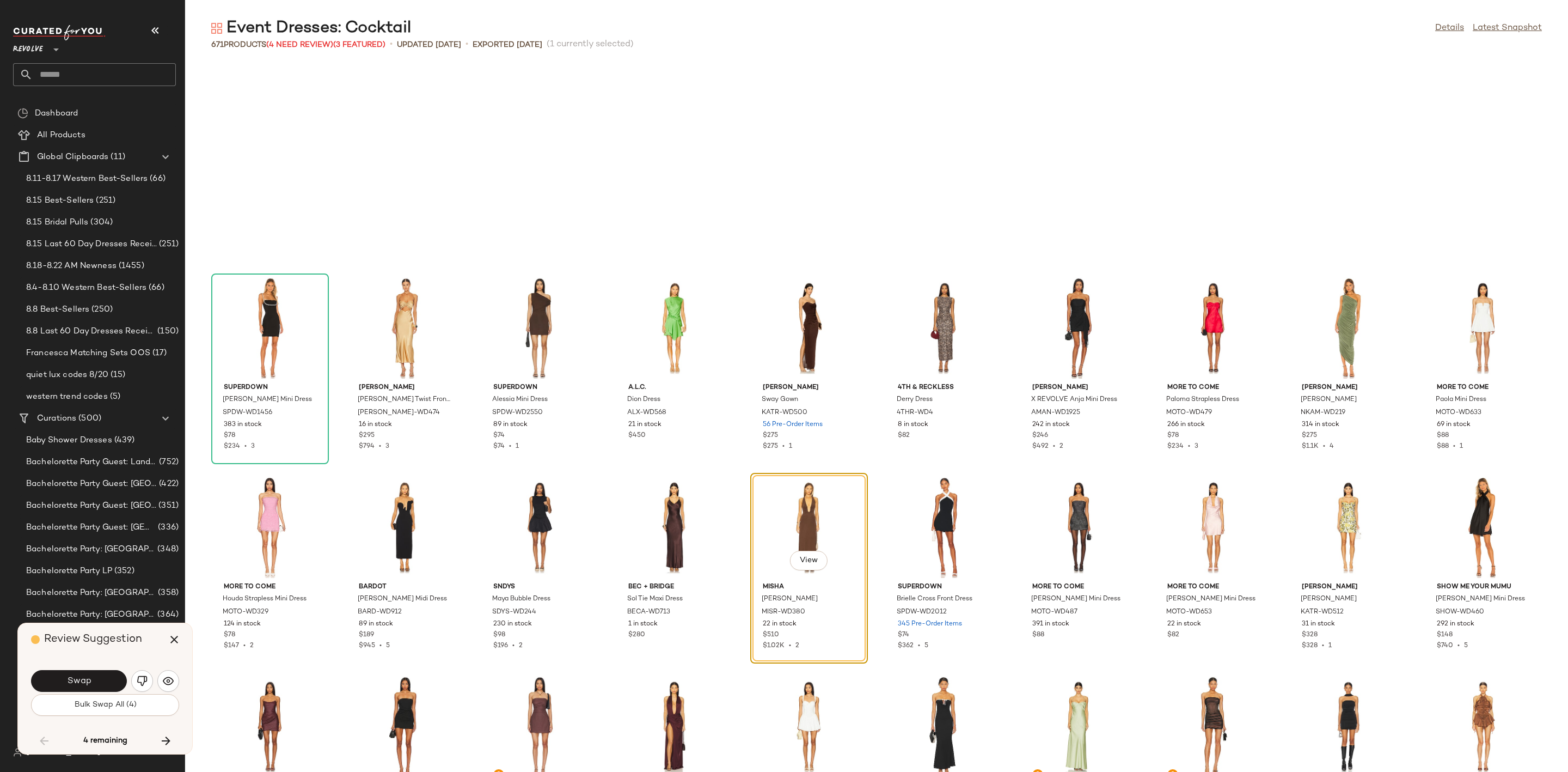
scroll to position [7575, 0]
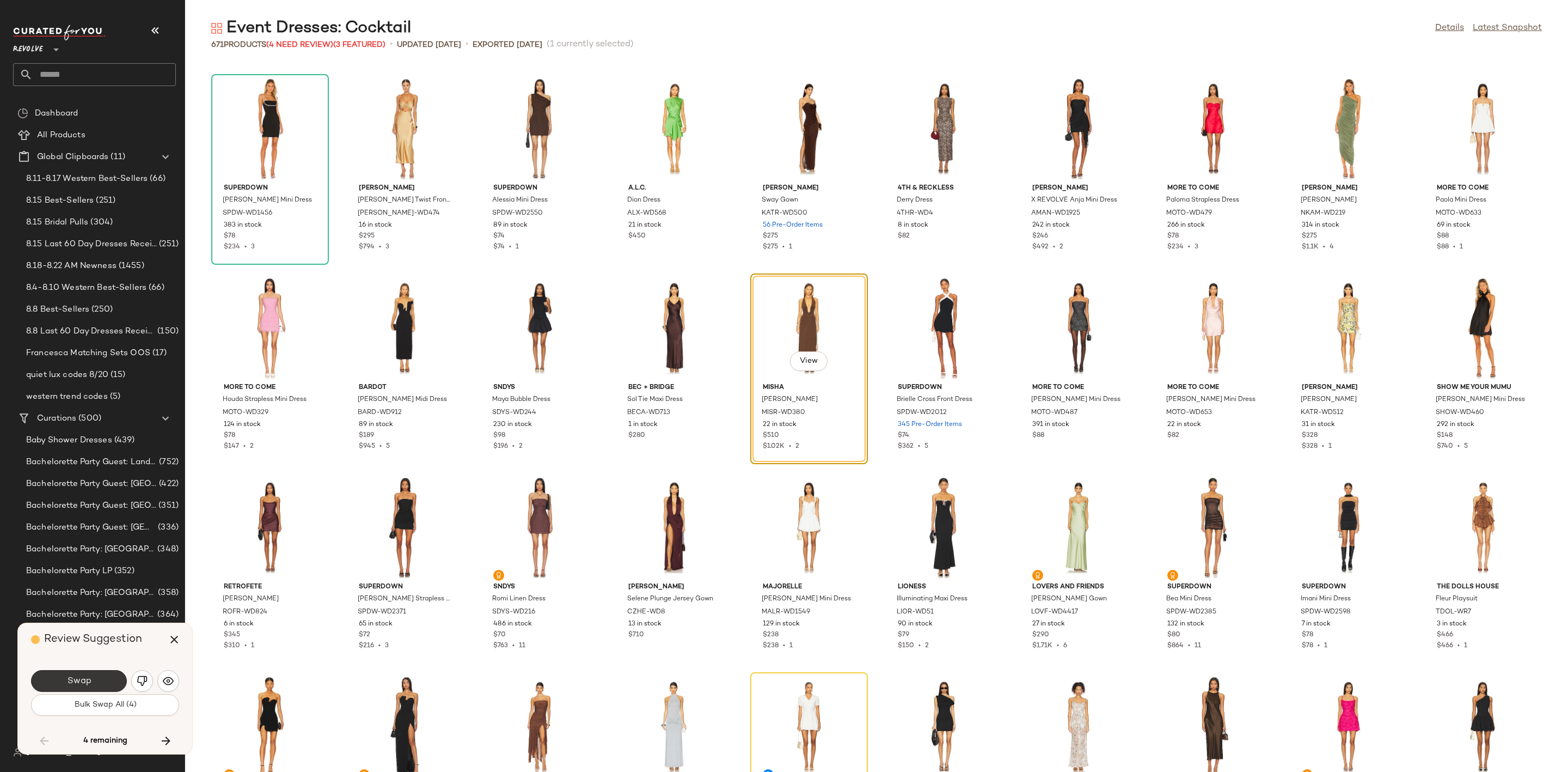
click at [81, 680] on span "Swap" at bounding box center [79, 681] width 25 height 10
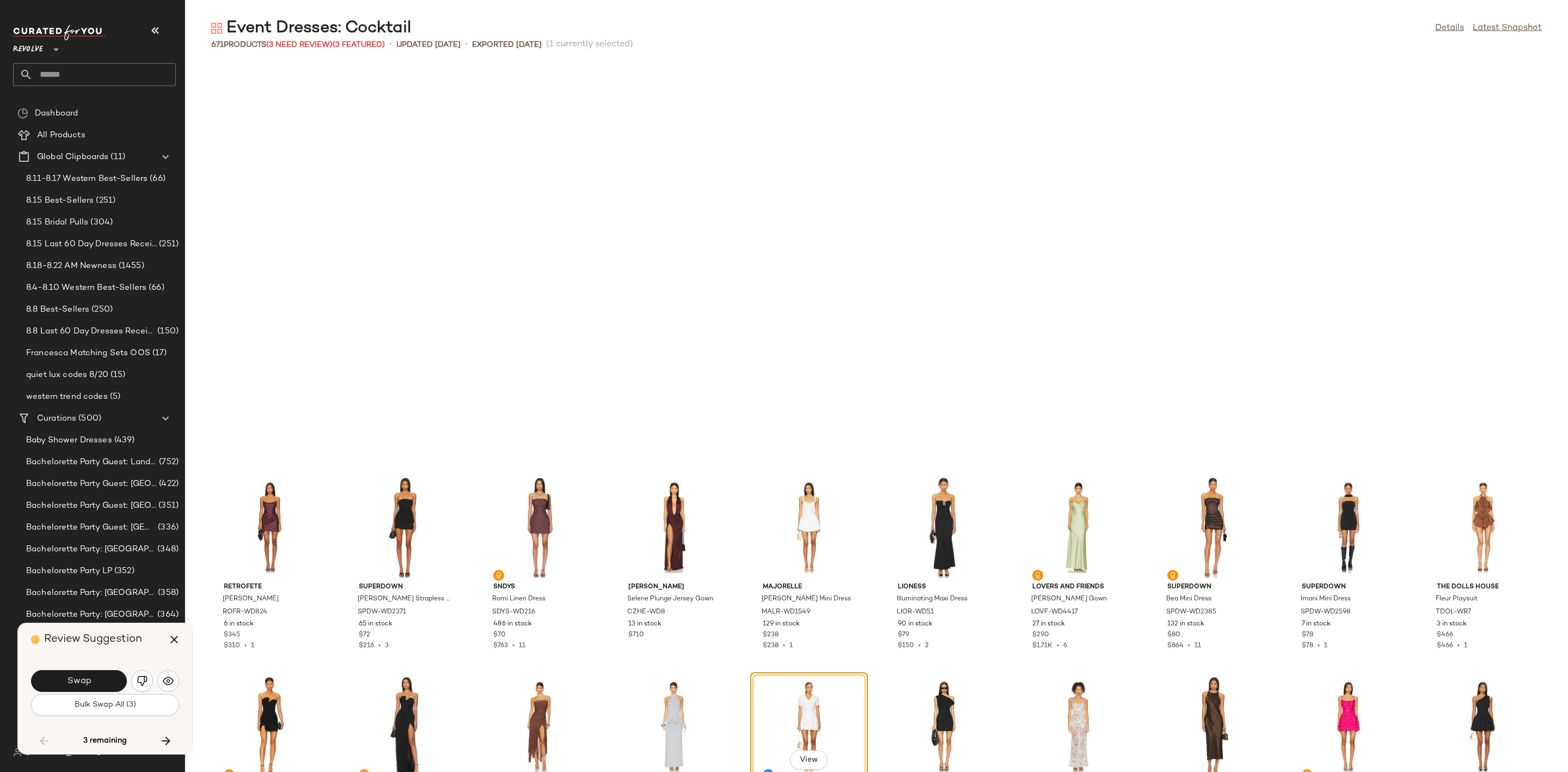
scroll to position [7974, 0]
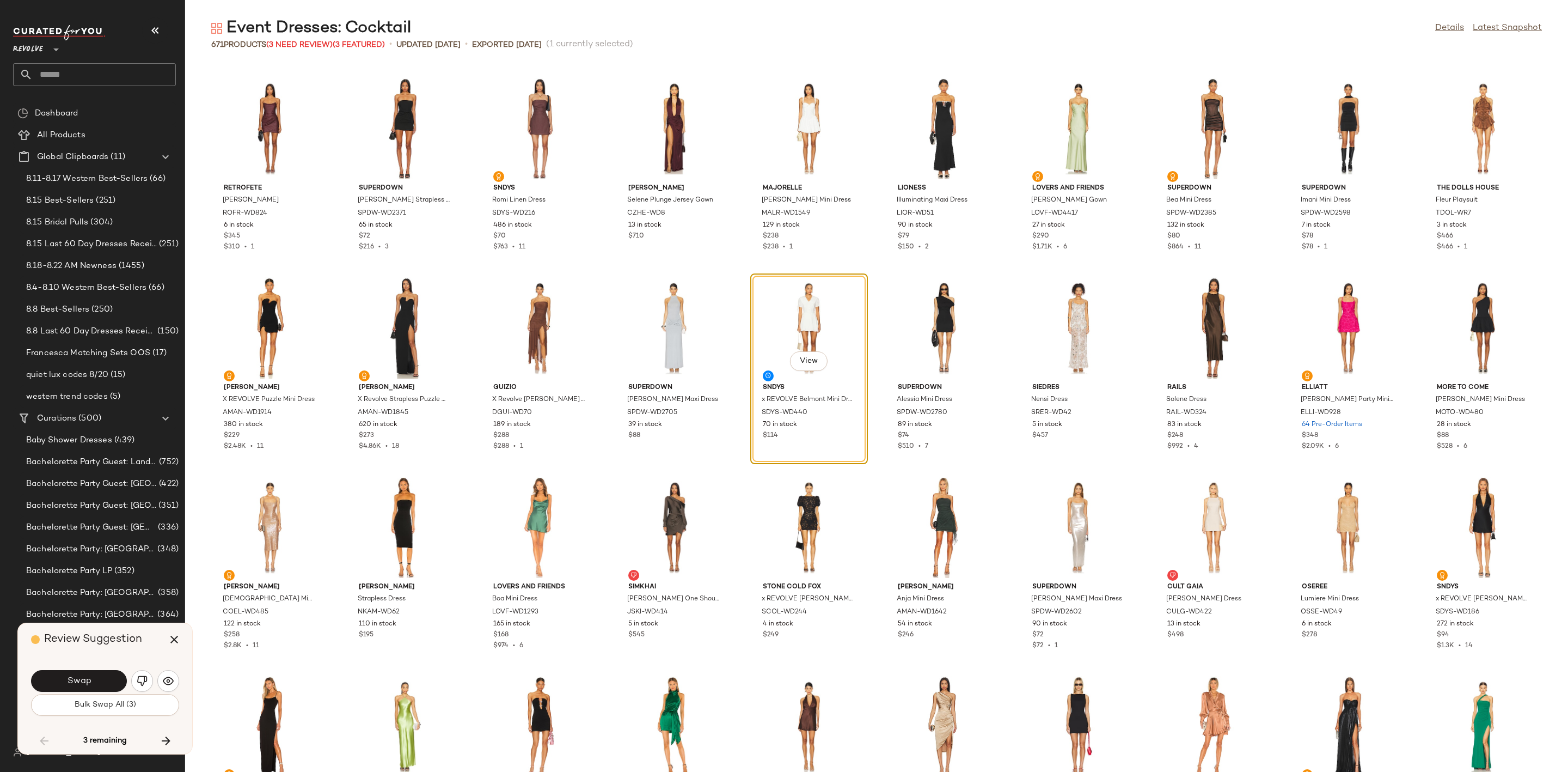
click at [81, 680] on span "Swap" at bounding box center [79, 681] width 25 height 10
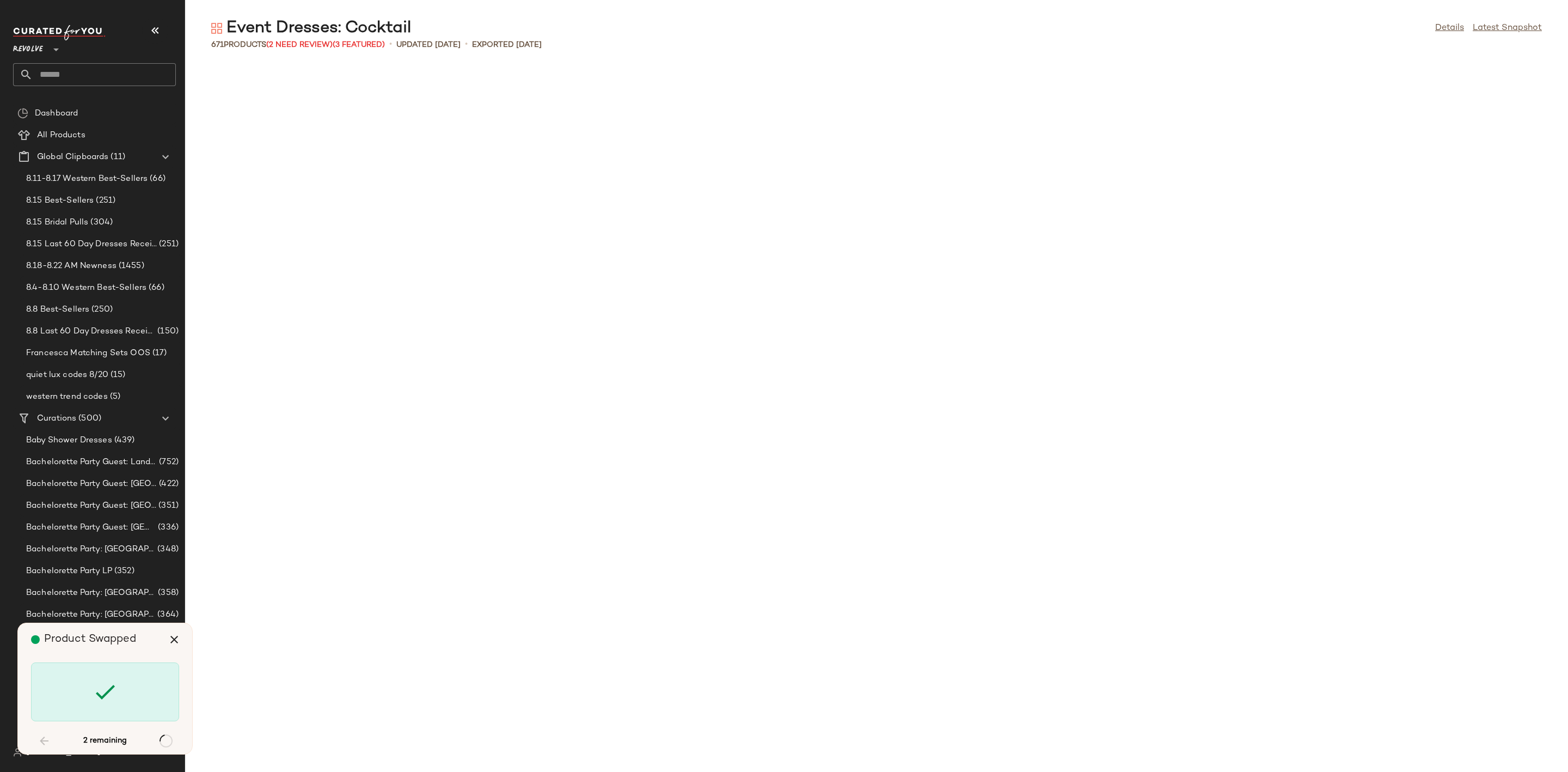
scroll to position [10366, 0]
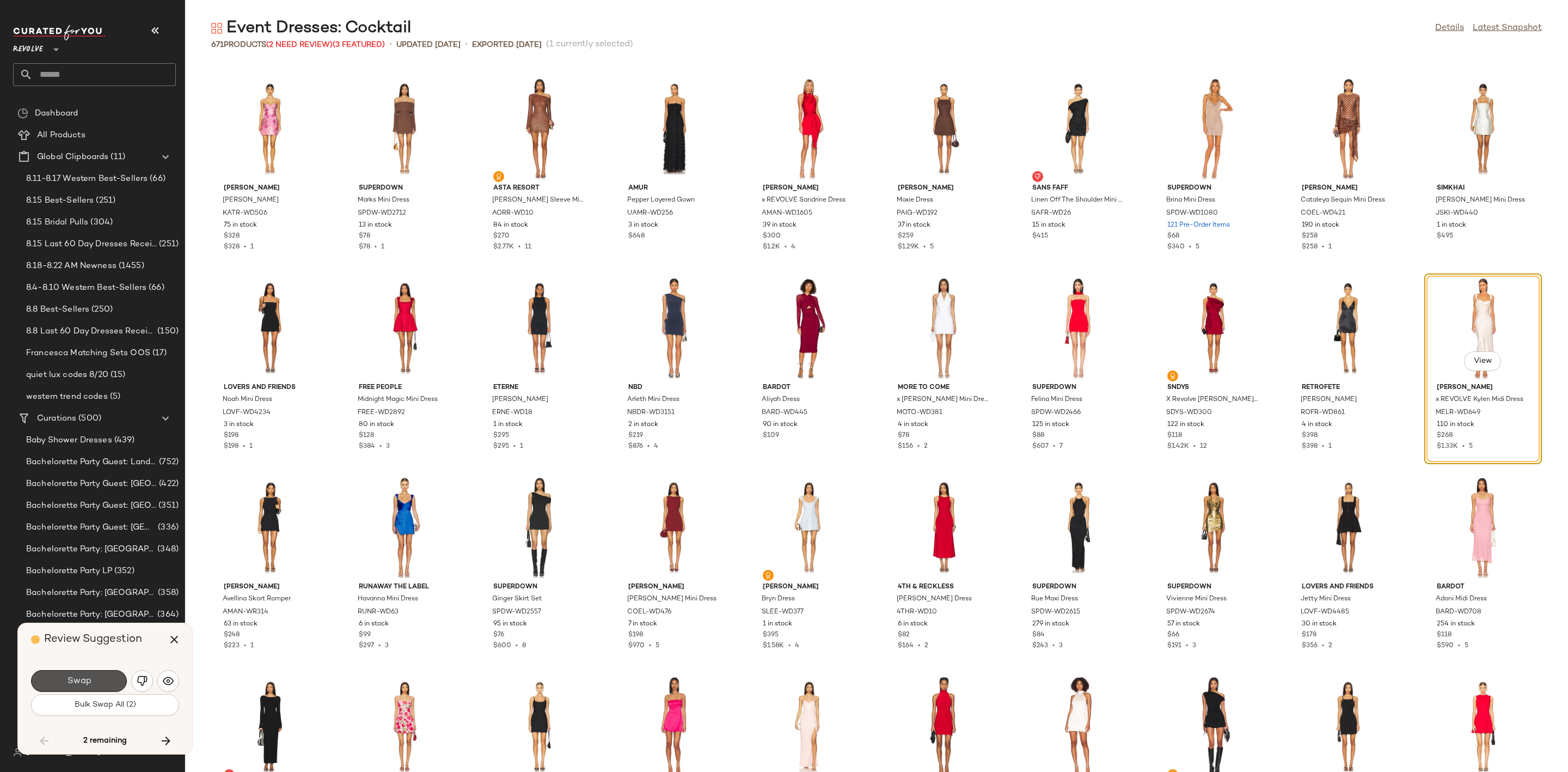
click at [81, 680] on span "Swap" at bounding box center [79, 681] width 25 height 10
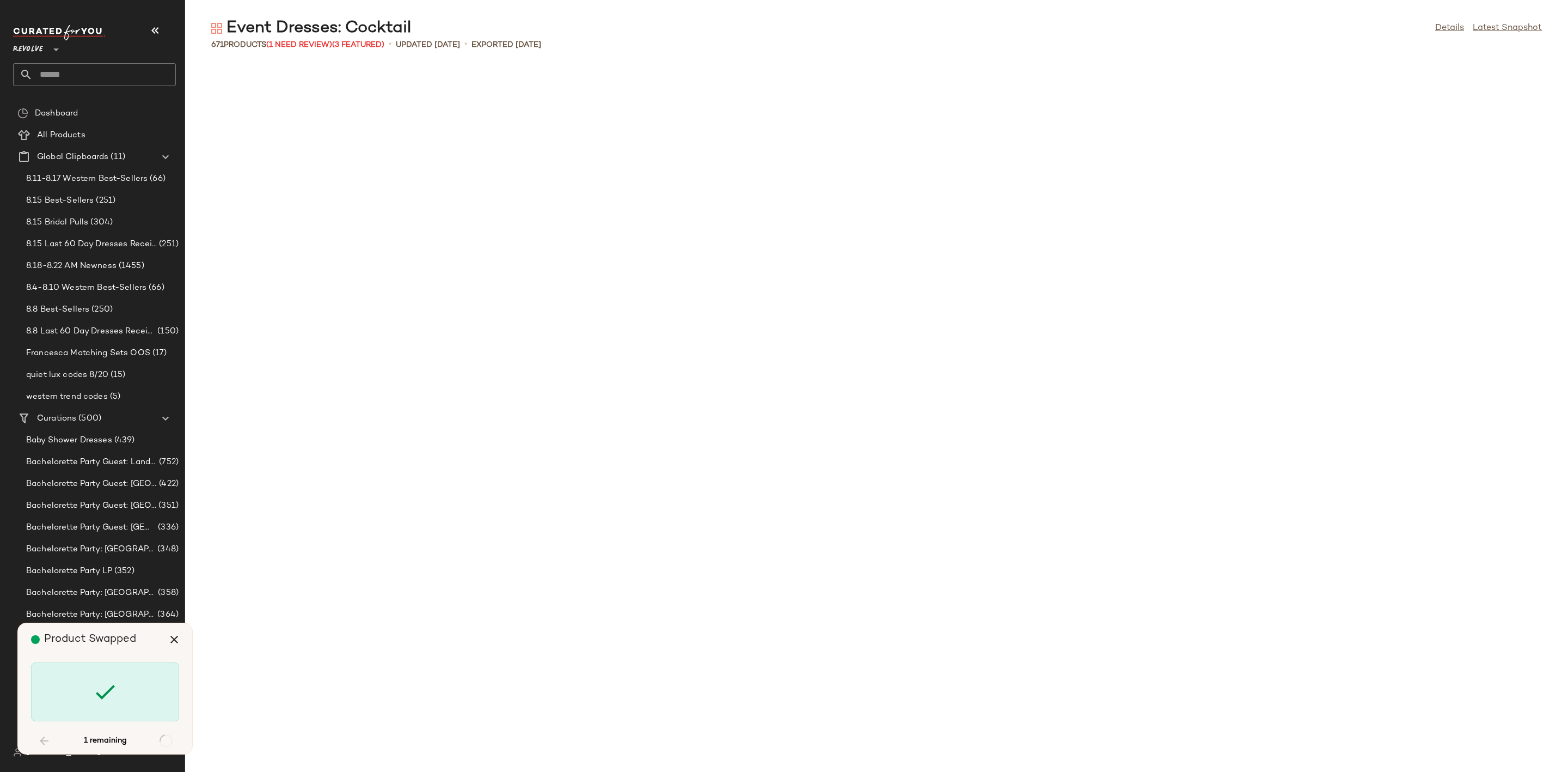
scroll to position [12758, 0]
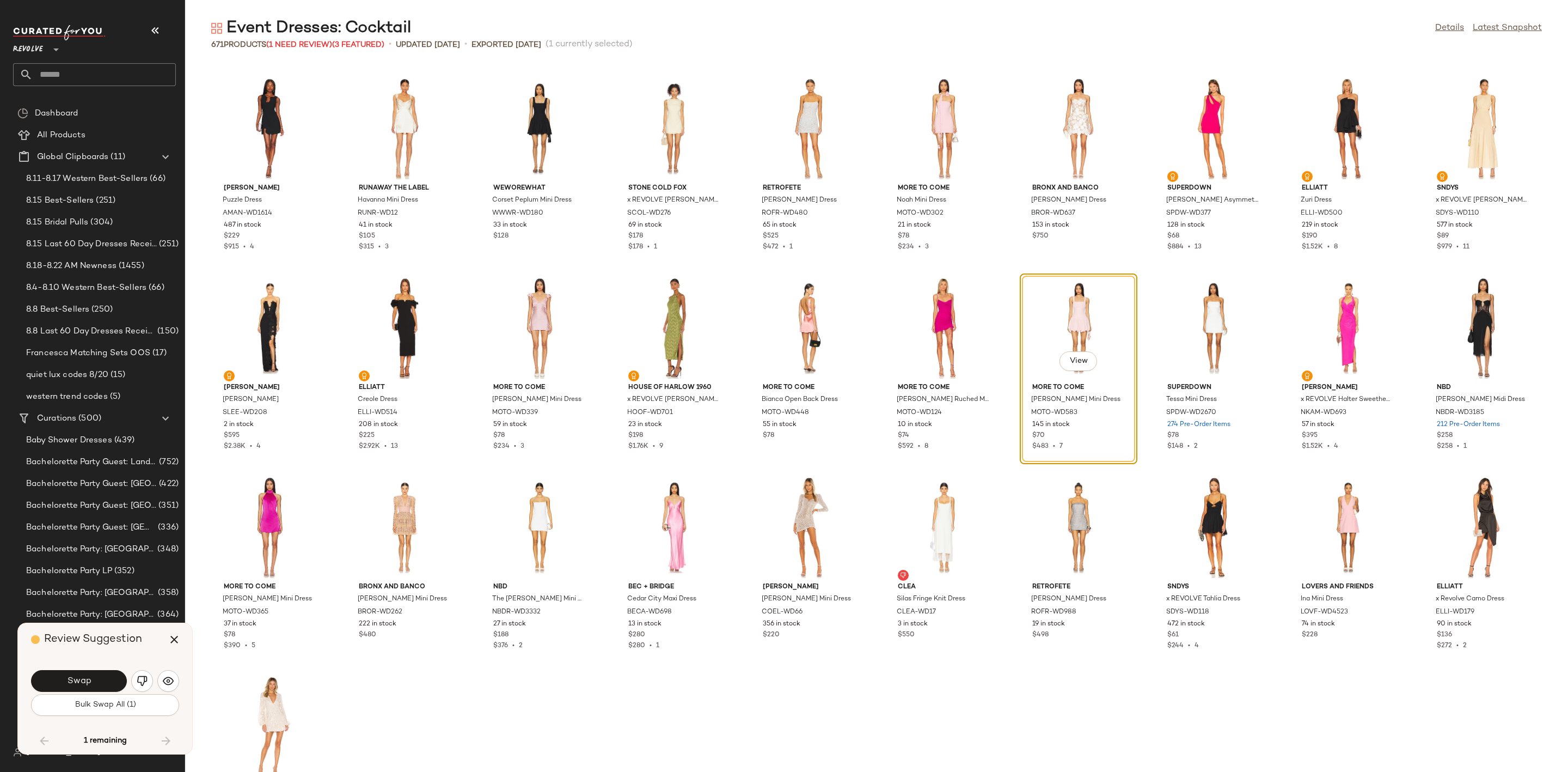
click at [81, 680] on span "Swap" at bounding box center [79, 681] width 25 height 10
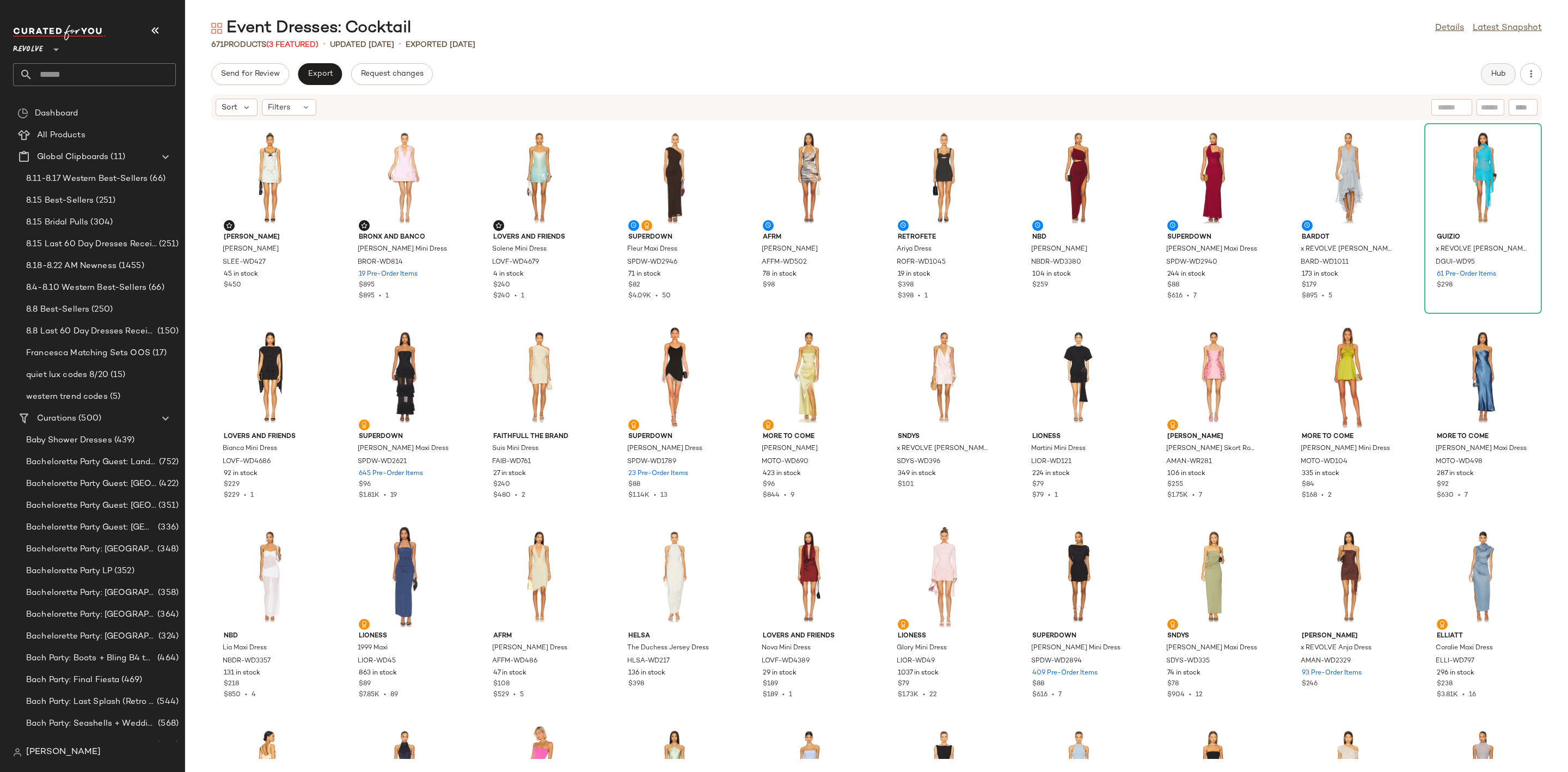
click at [1505, 70] on span "Hub" at bounding box center [1498, 74] width 15 height 8
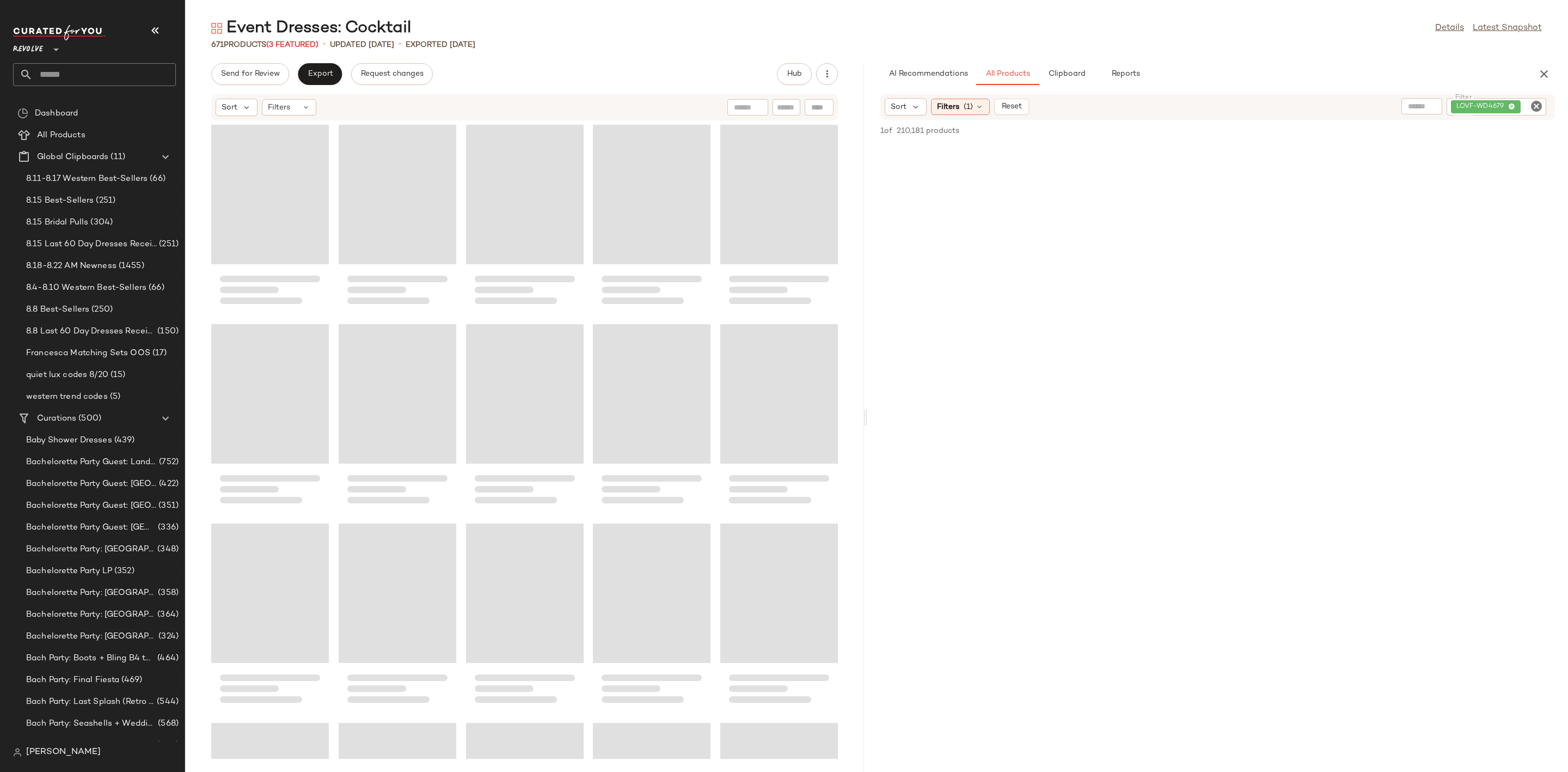
drag, startPoint x: 876, startPoint y: 417, endPoint x: 867, endPoint y: 418, distance: 9.1
click at [867, 418] on div "Event Dresses: Cocktail Details Latest Snapshot 671 Products (3 Featured) • upd…" at bounding box center [877, 395] width 1383 height 754
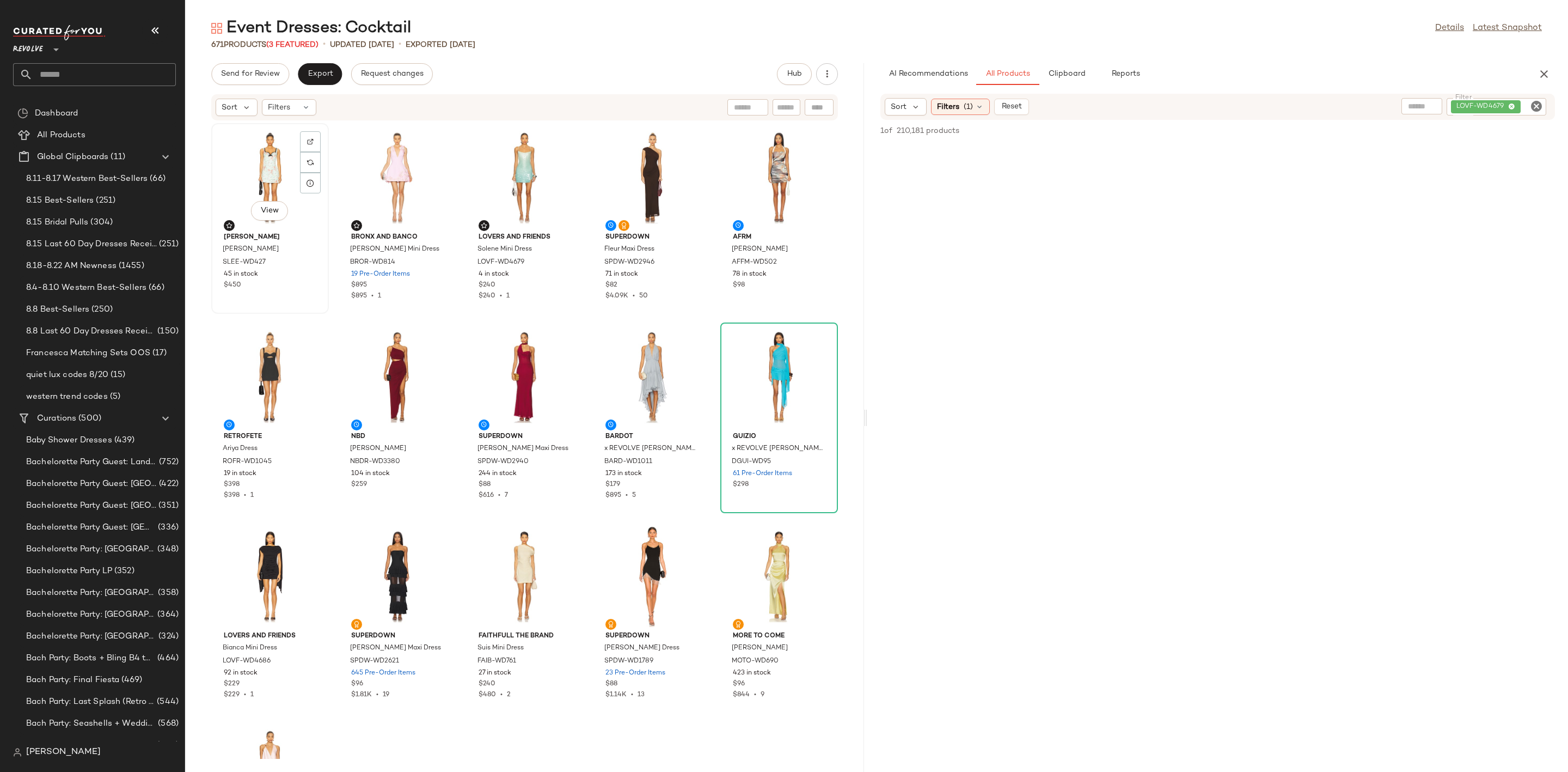
click at [249, 172] on div "View" at bounding box center [270, 177] width 110 height 101
click at [1535, 100] on icon "Clear Filter" at bounding box center [1536, 106] width 13 height 13
type input "*****"
click at [1491, 198] on div at bounding box center [1217, 459] width 696 height 673
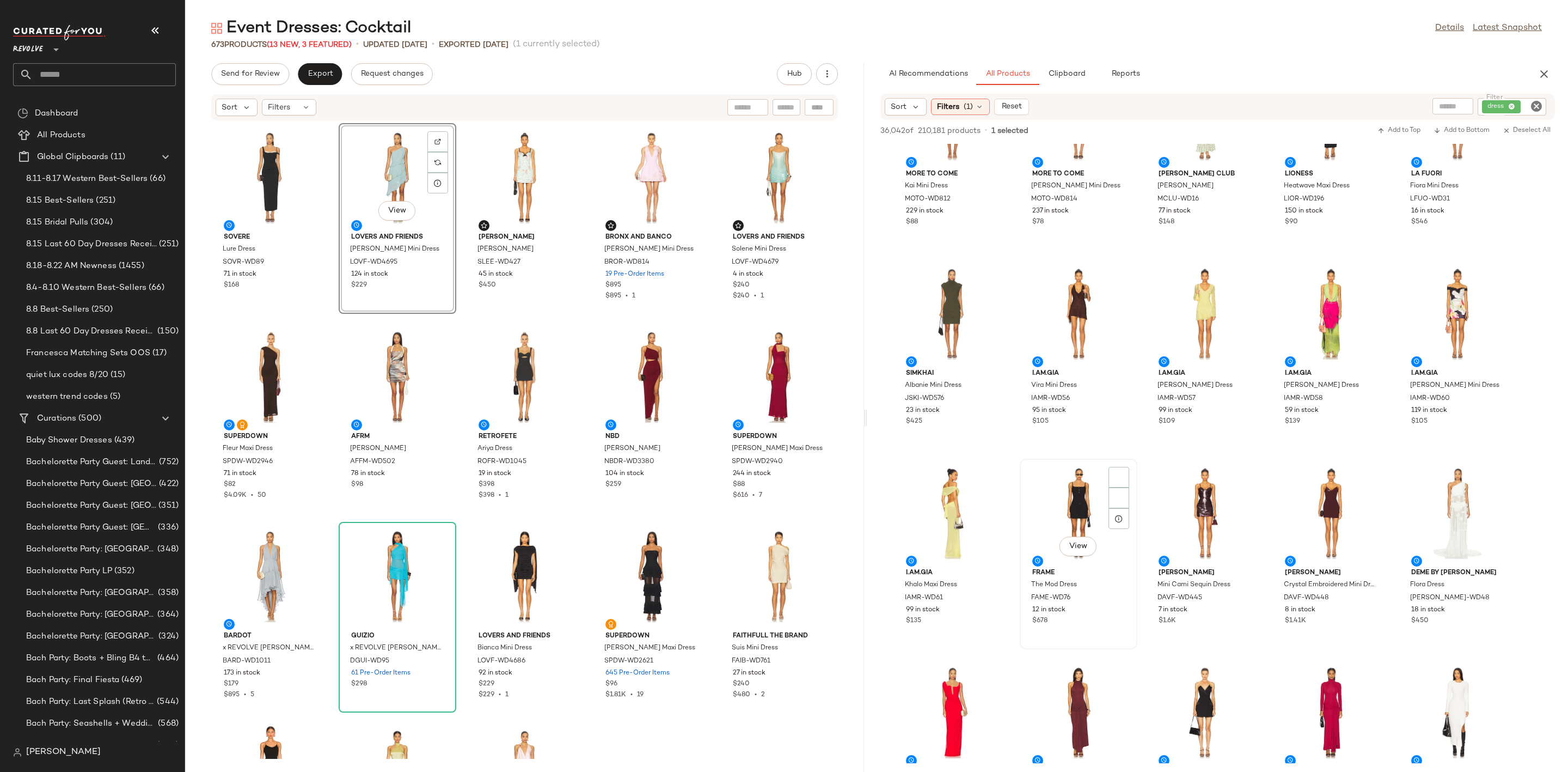
scroll to position [572, 0]
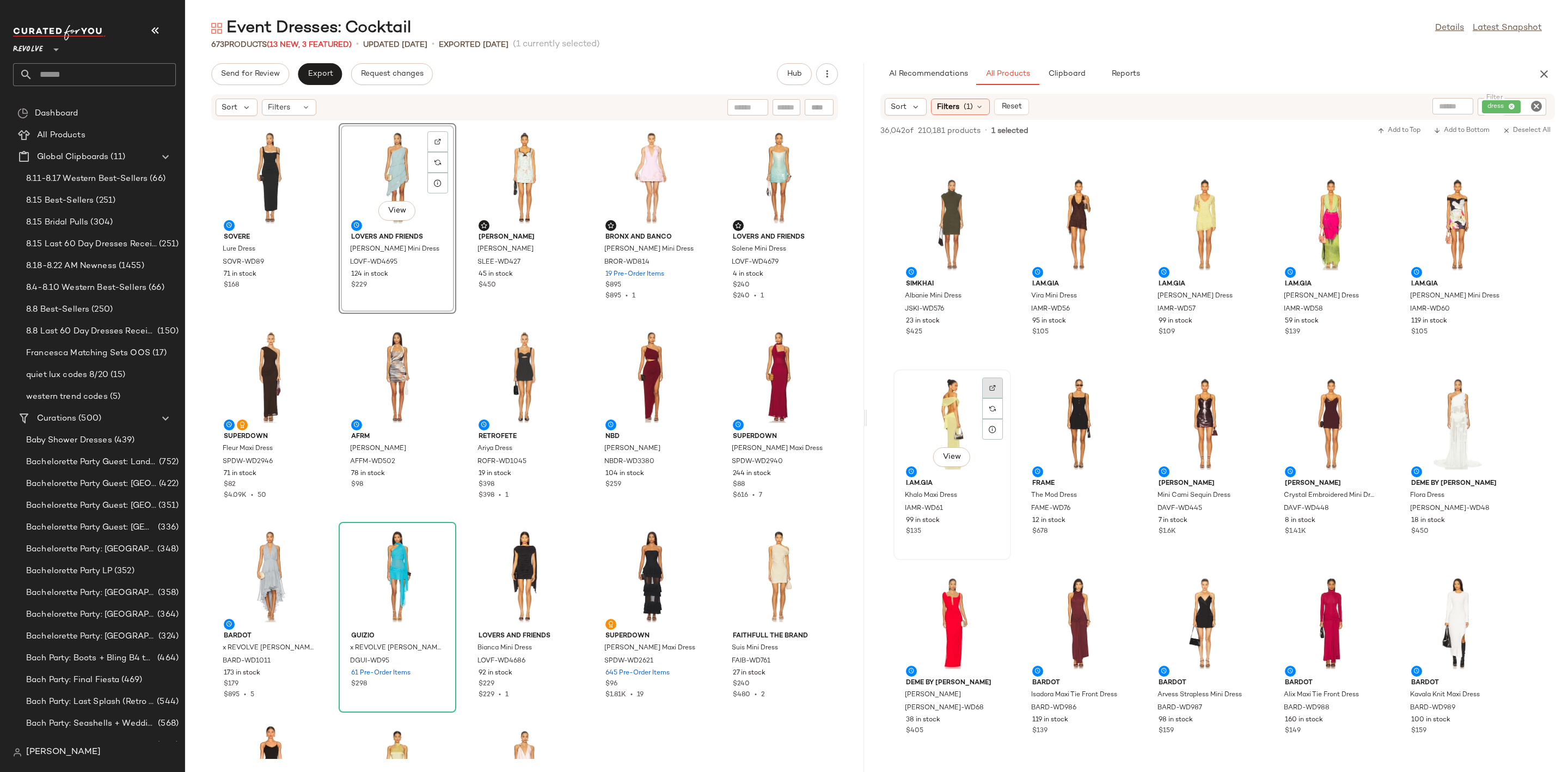
click at [992, 398] on div at bounding box center [993, 409] width 21 height 21
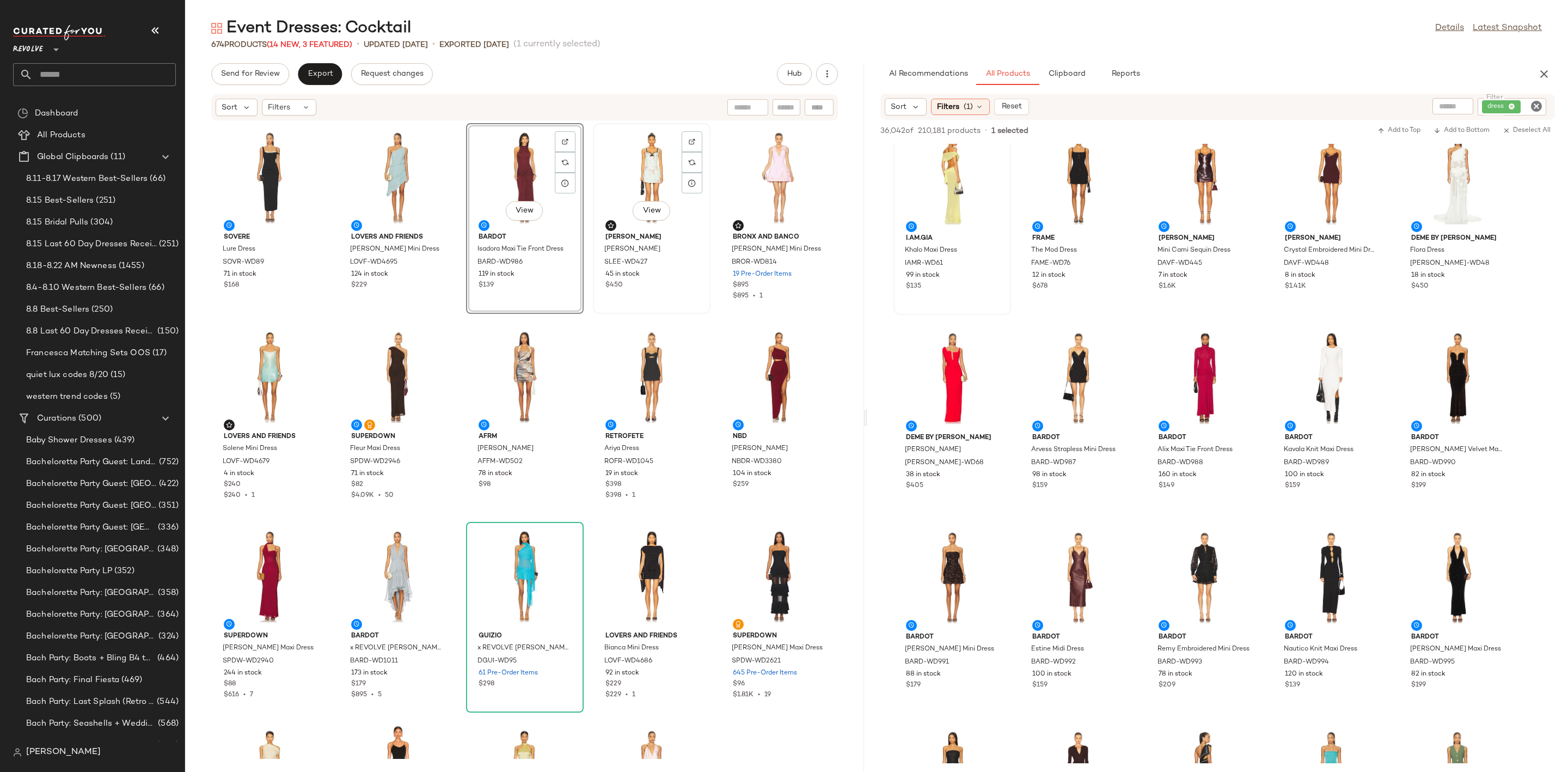
click at [706, 169] on div "View" at bounding box center [652, 177] width 110 height 101
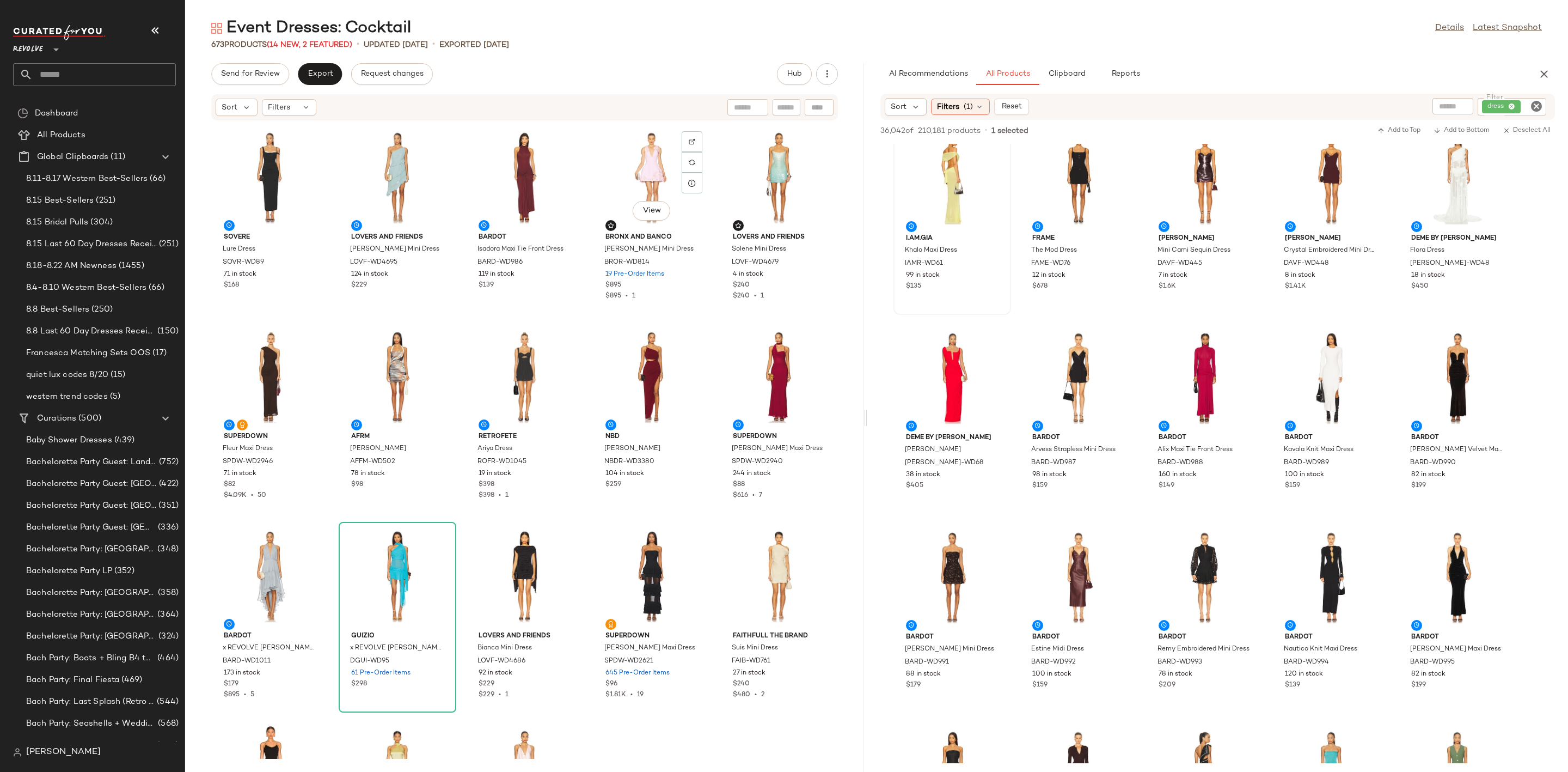
click at [706, 169] on div "View" at bounding box center [652, 177] width 110 height 101
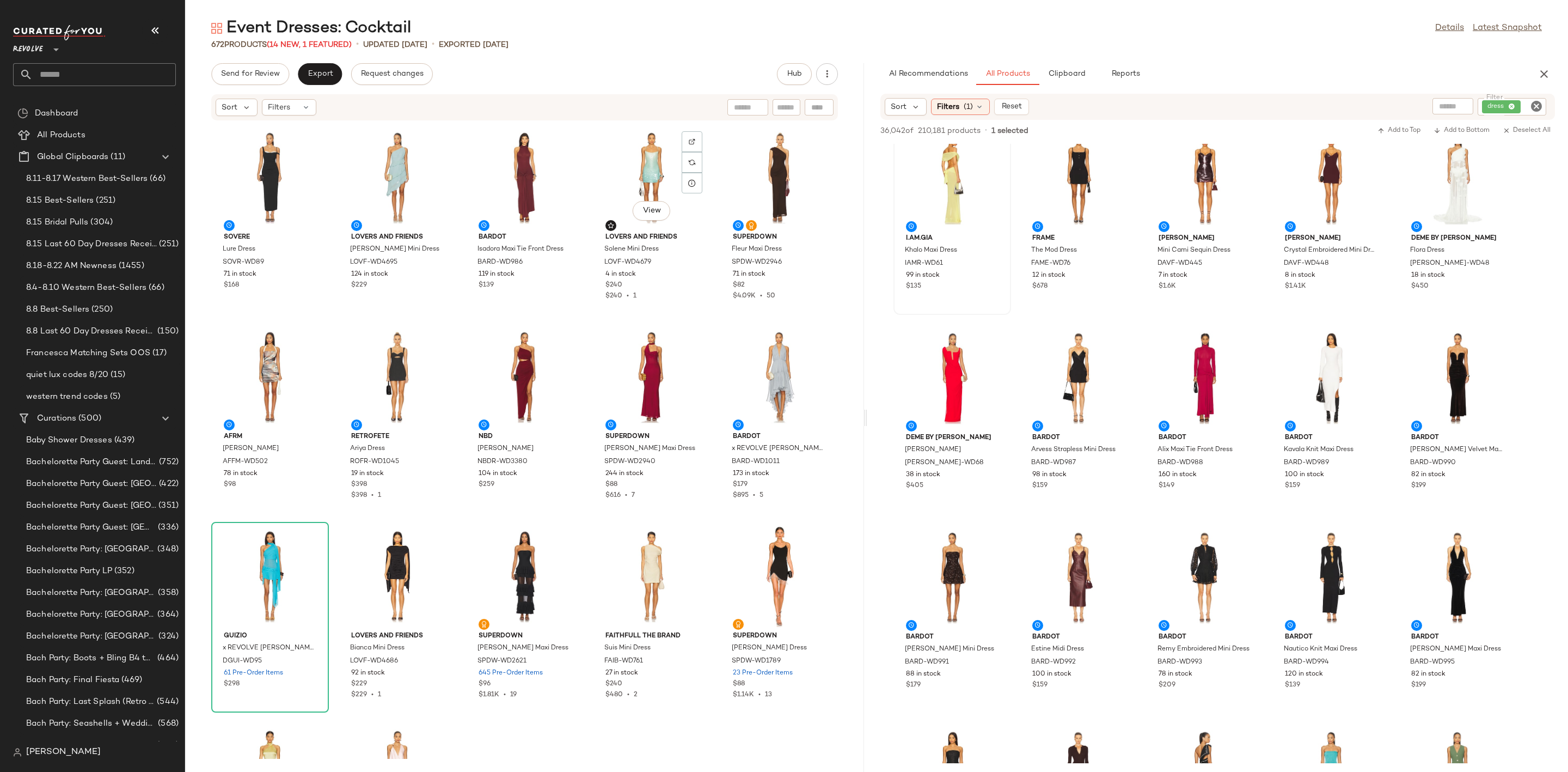
click at [706, 169] on div "View" at bounding box center [652, 177] width 110 height 101
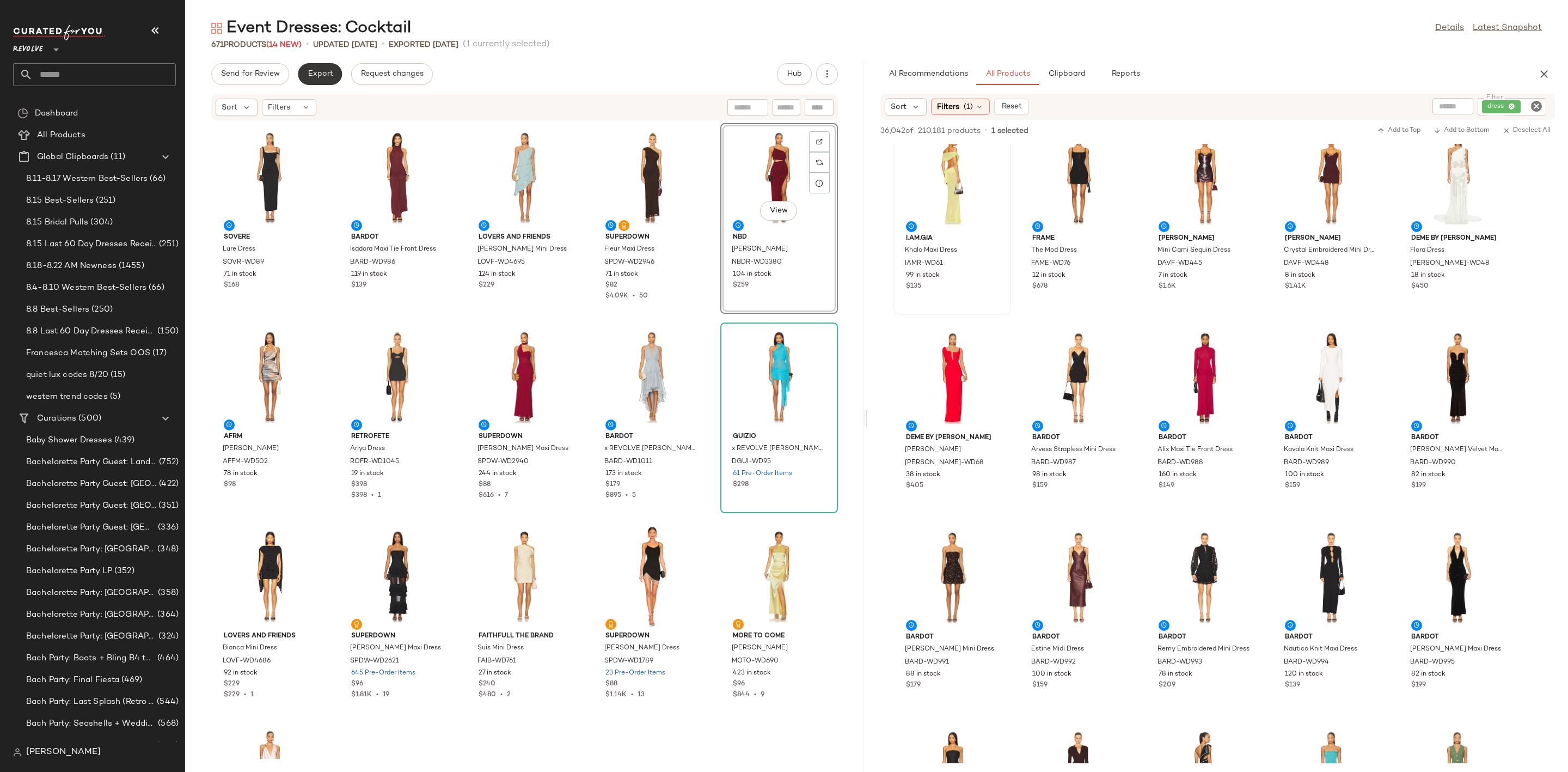
click at [325, 71] on span "Export" at bounding box center [320, 74] width 25 height 8
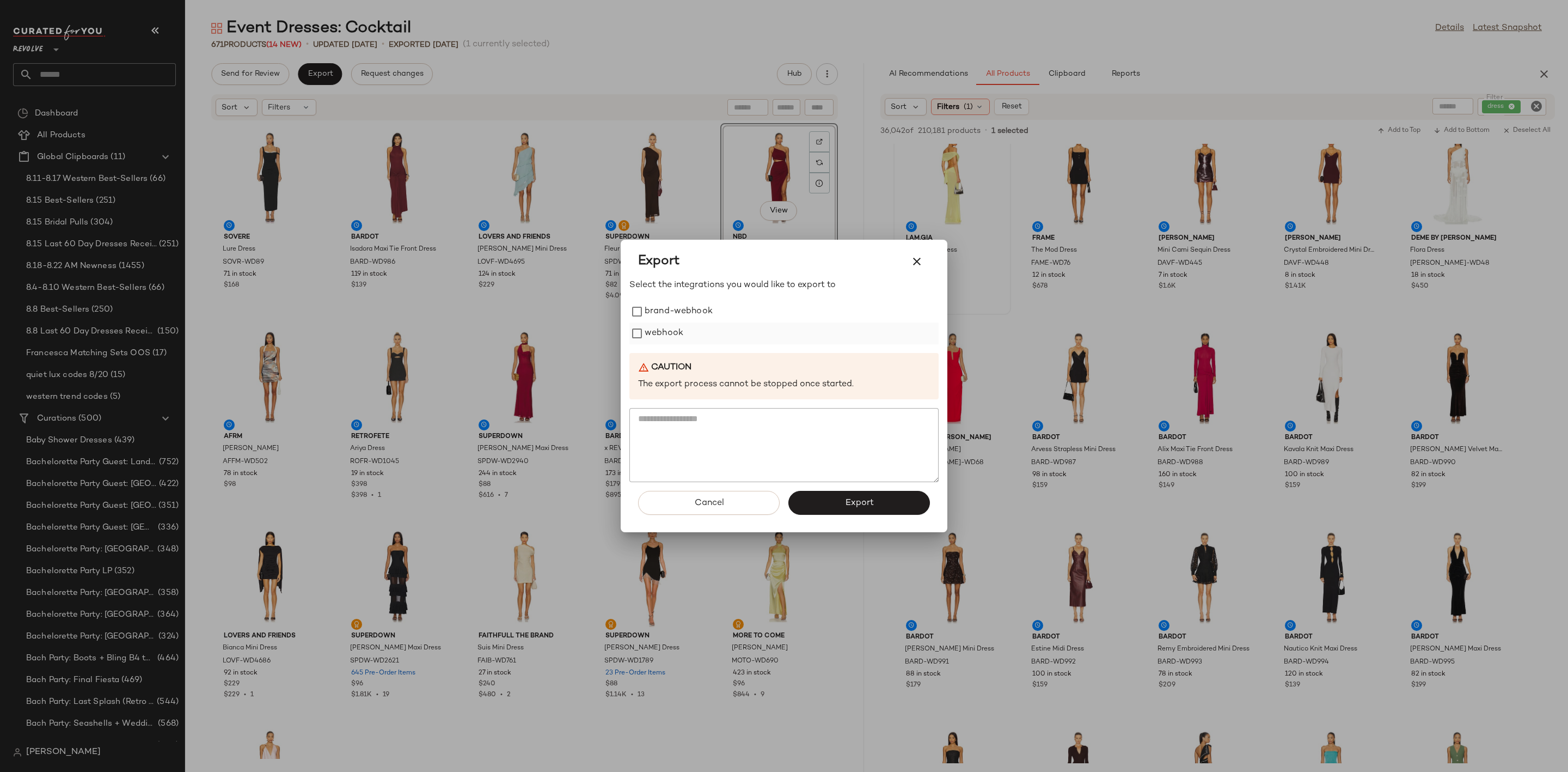
click at [646, 327] on label "webhook" at bounding box center [663, 333] width 38 height 22
click at [723, 496] on button "Cancel" at bounding box center [708, 502] width 142 height 24
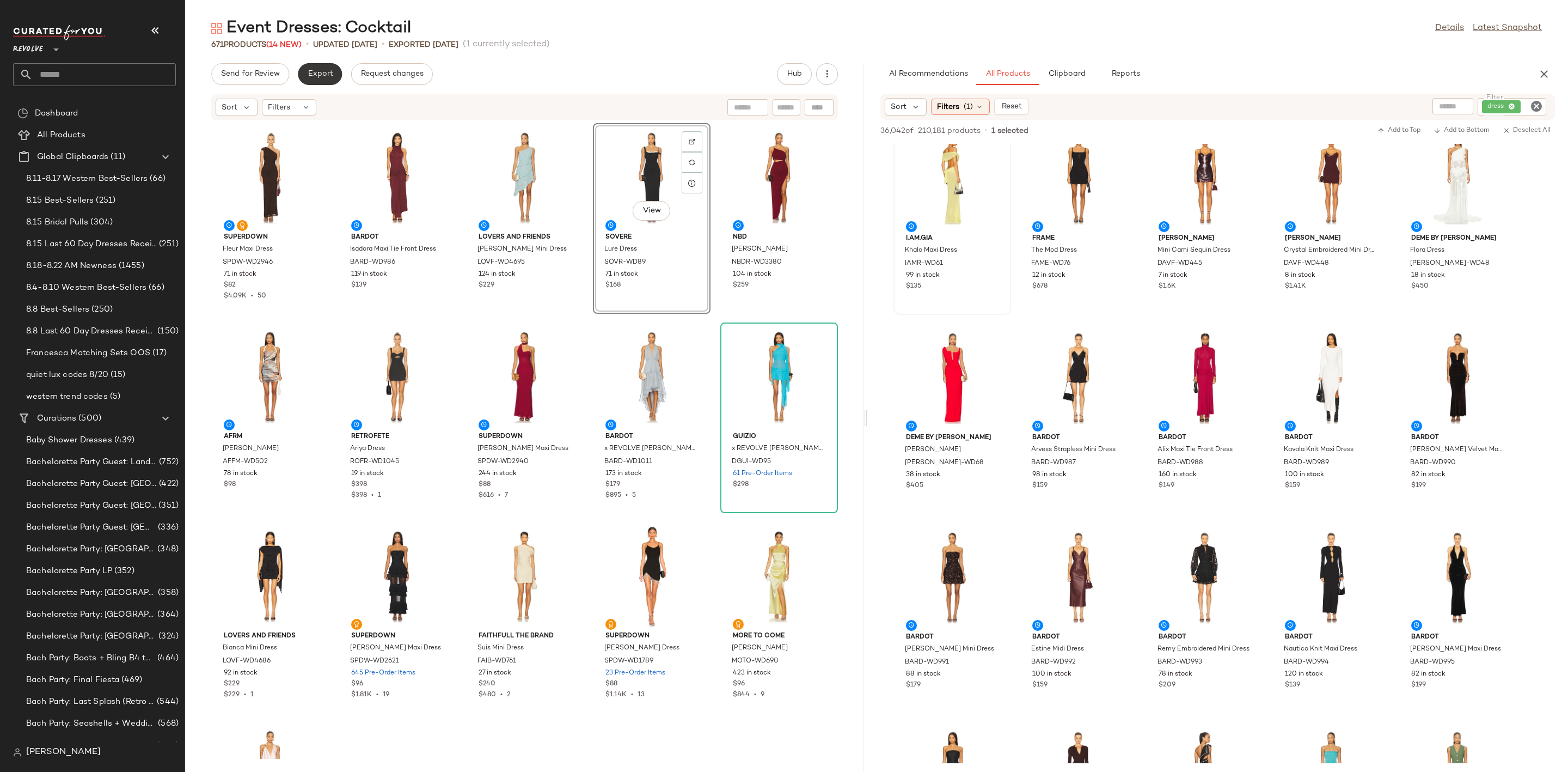
click at [319, 74] on span "Export" at bounding box center [320, 74] width 25 height 8
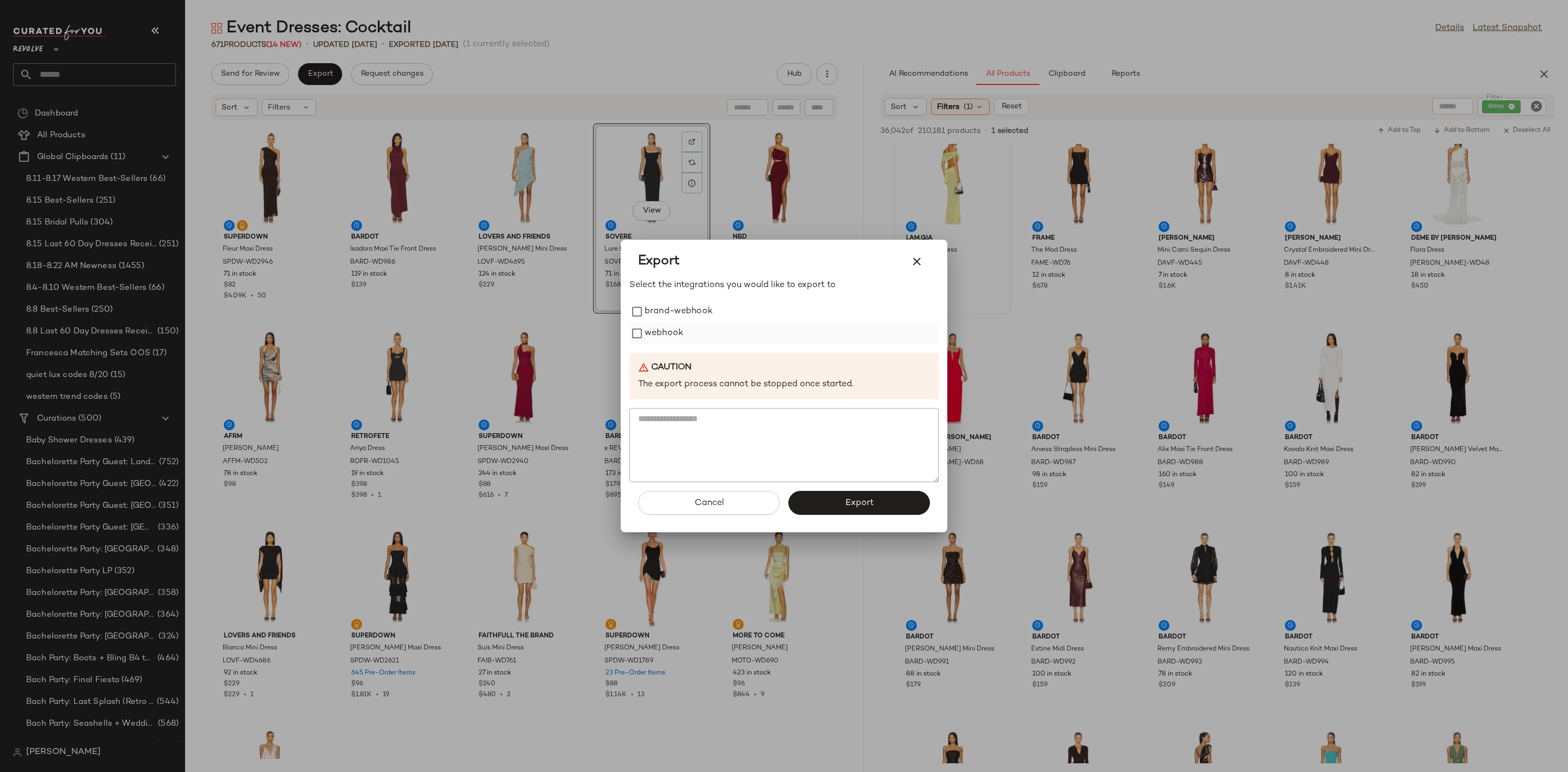
click at [657, 332] on label "webhook" at bounding box center [663, 333] width 38 height 22
drag, startPoint x: 817, startPoint y: 499, endPoint x: 641, endPoint y: 466, distance: 179.1
click at [818, 499] on button "Export" at bounding box center [859, 502] width 142 height 24
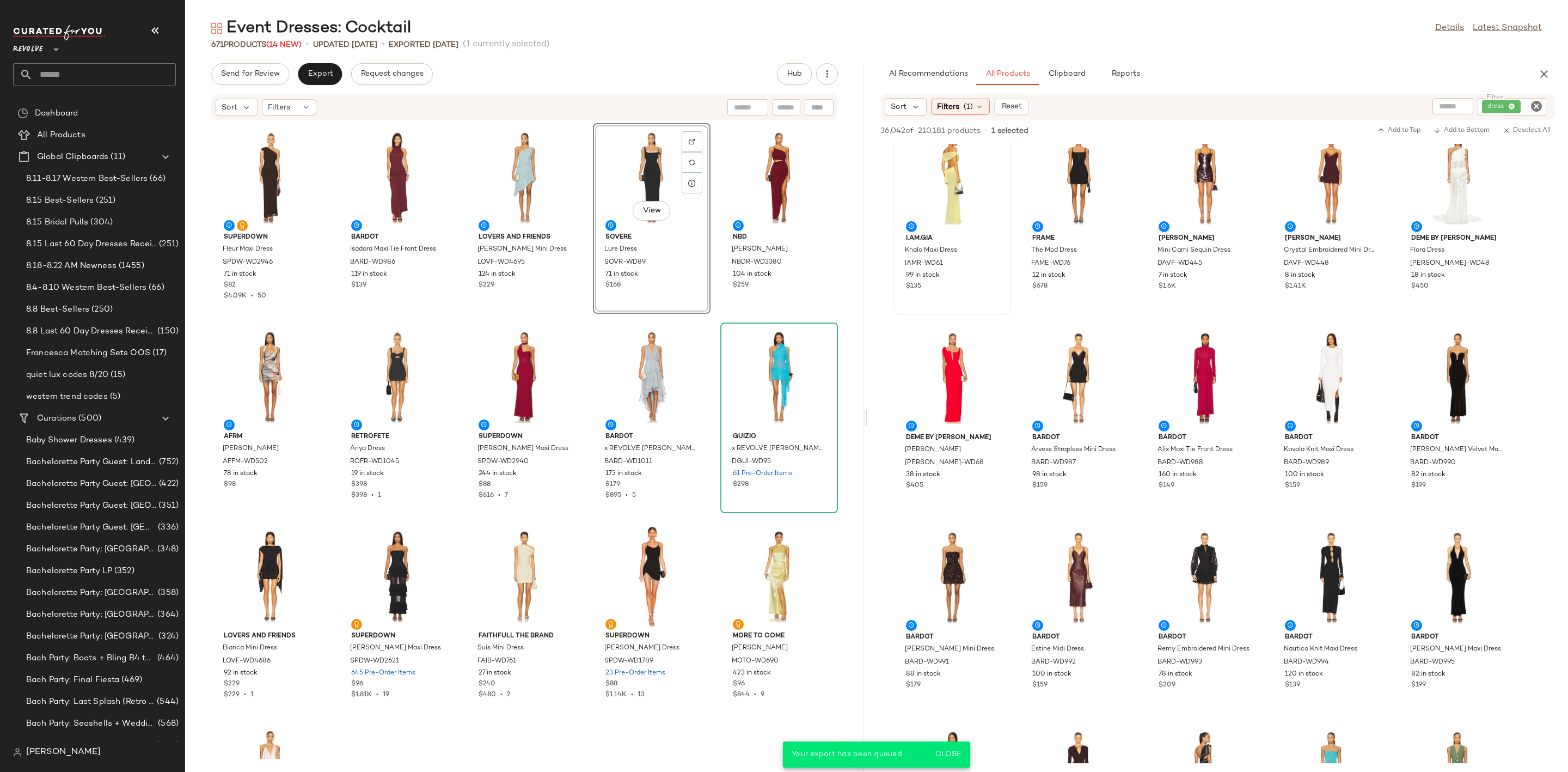
scroll to position [1016, 0]
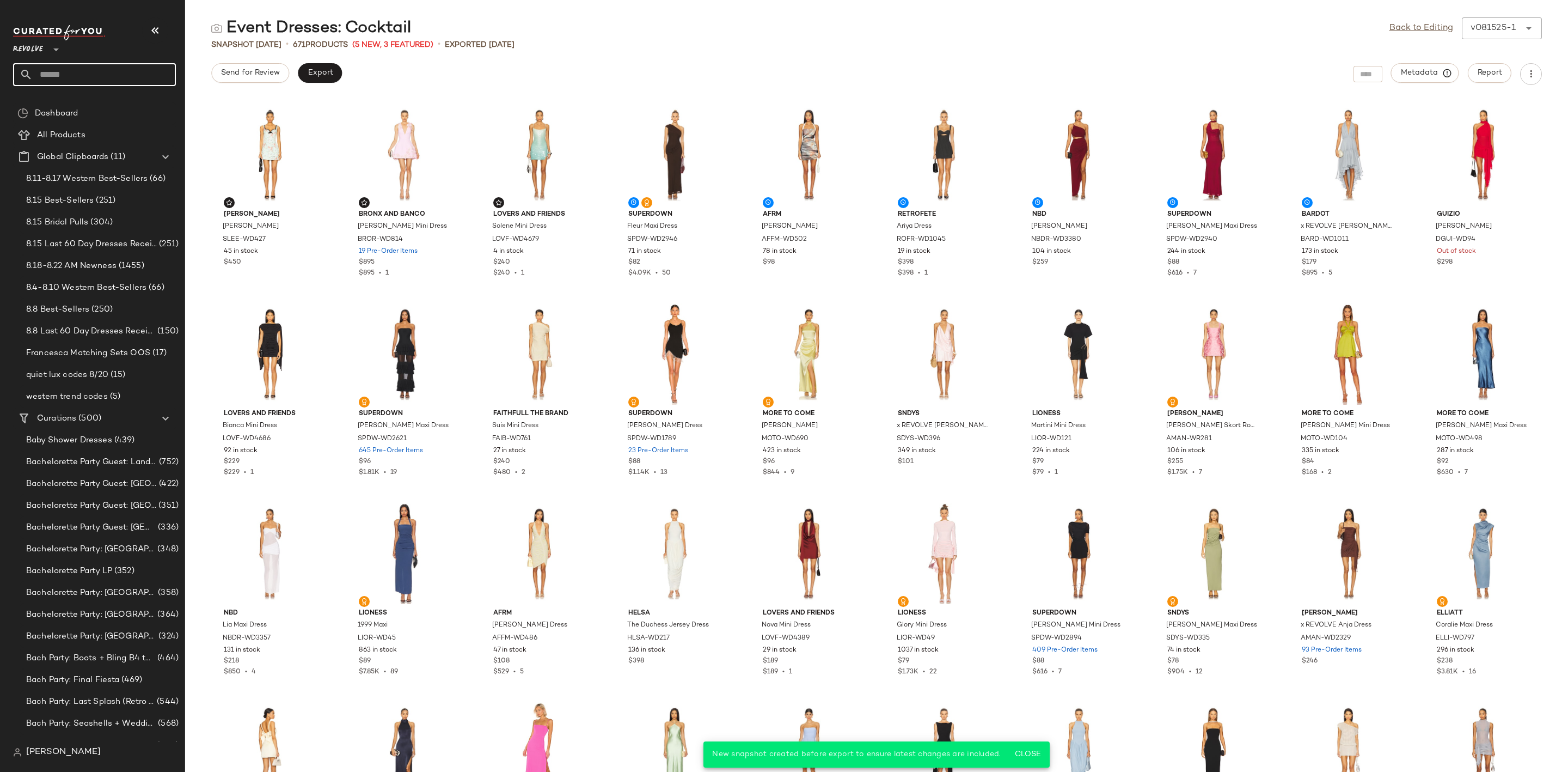
click at [112, 76] on input "text" at bounding box center [104, 74] width 143 height 23
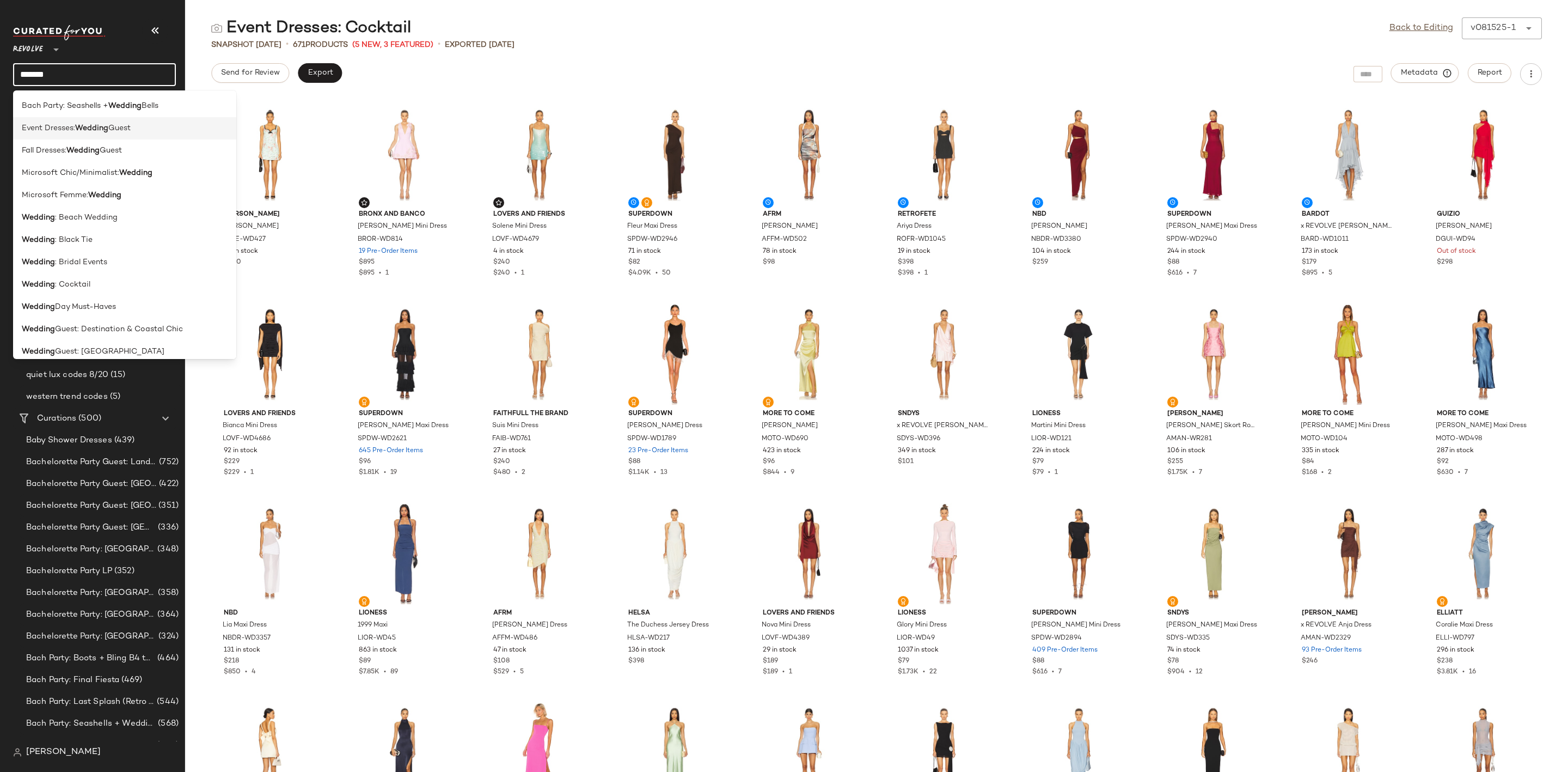
type input "*******"
click at [57, 131] on span "Event Dresses:" at bounding box center [48, 129] width 53 height 12
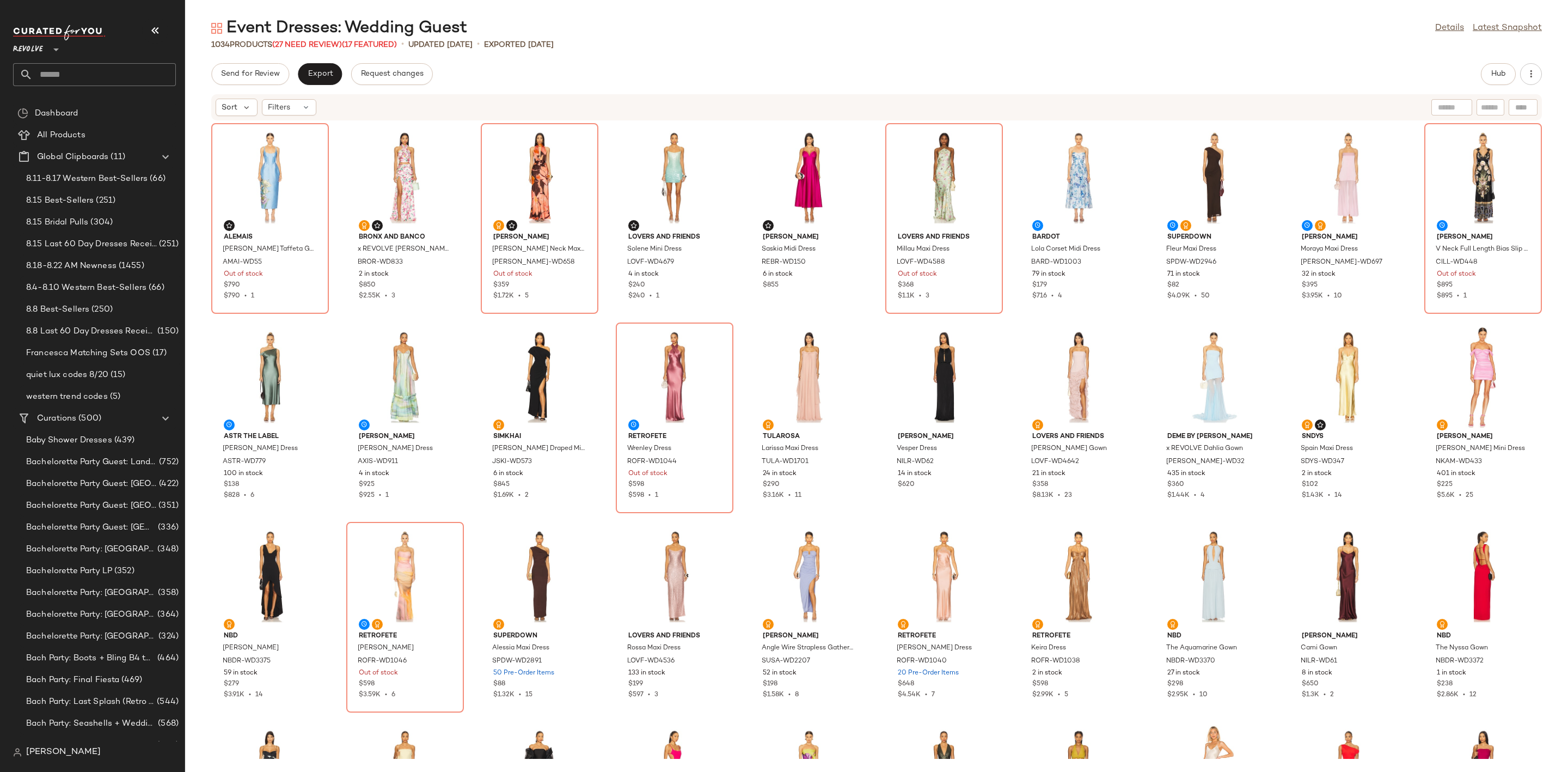
click at [627, 64] on div "Send for Review Export Request changes Hub" at bounding box center [877, 74] width 1331 height 22
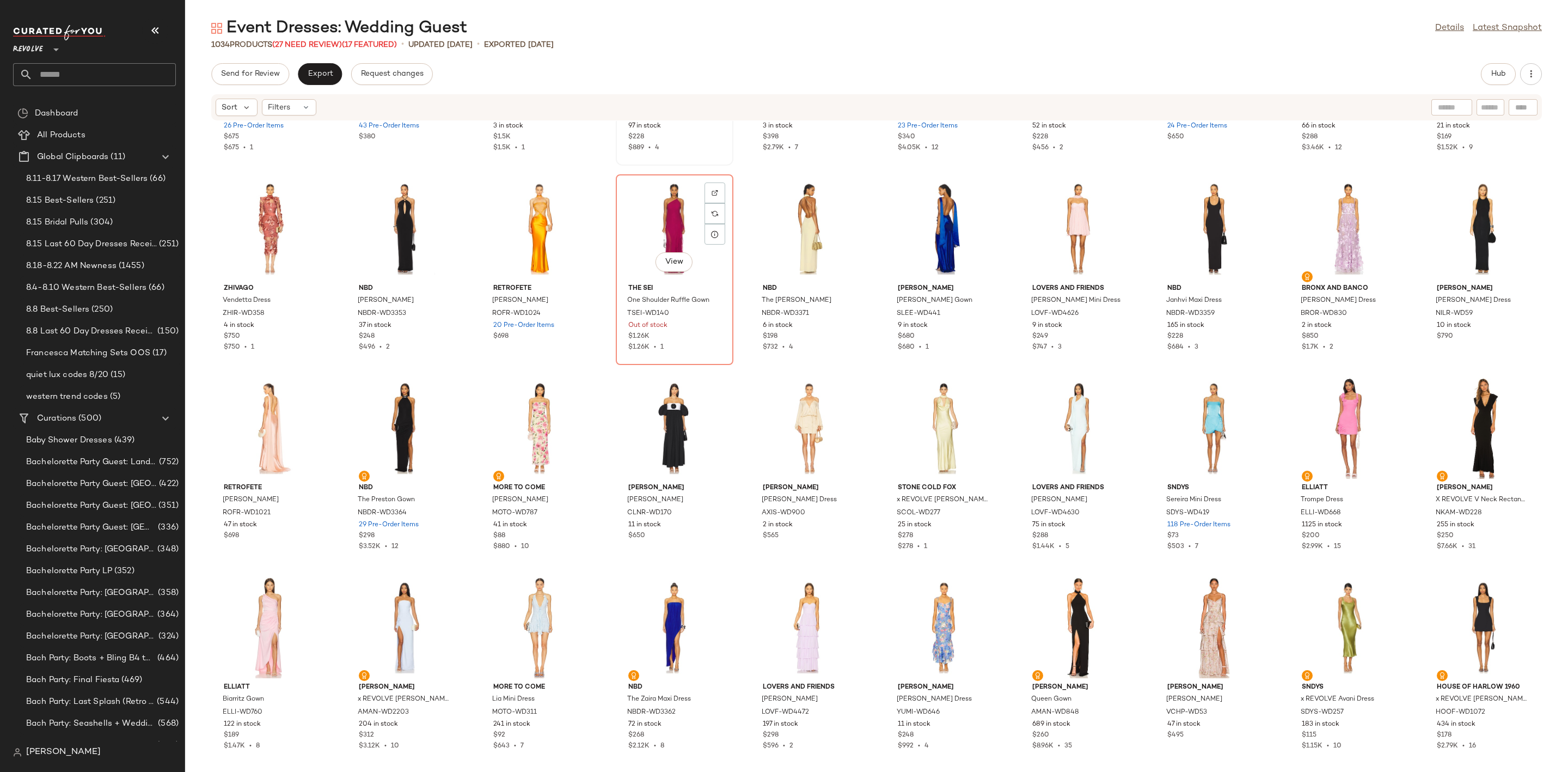
scroll to position [662, 0]
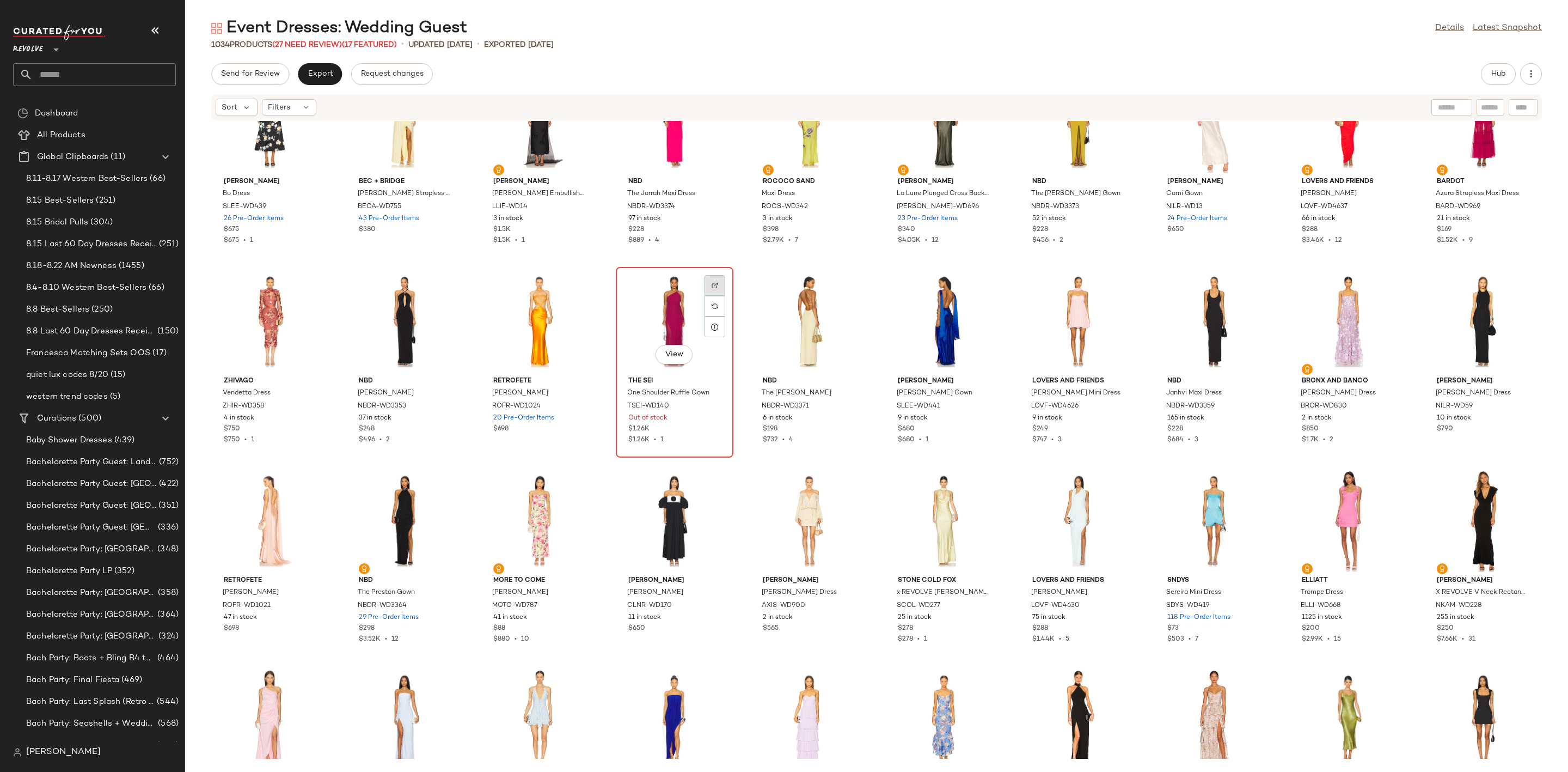
click at [712, 282] on img at bounding box center [715, 285] width 7 height 7
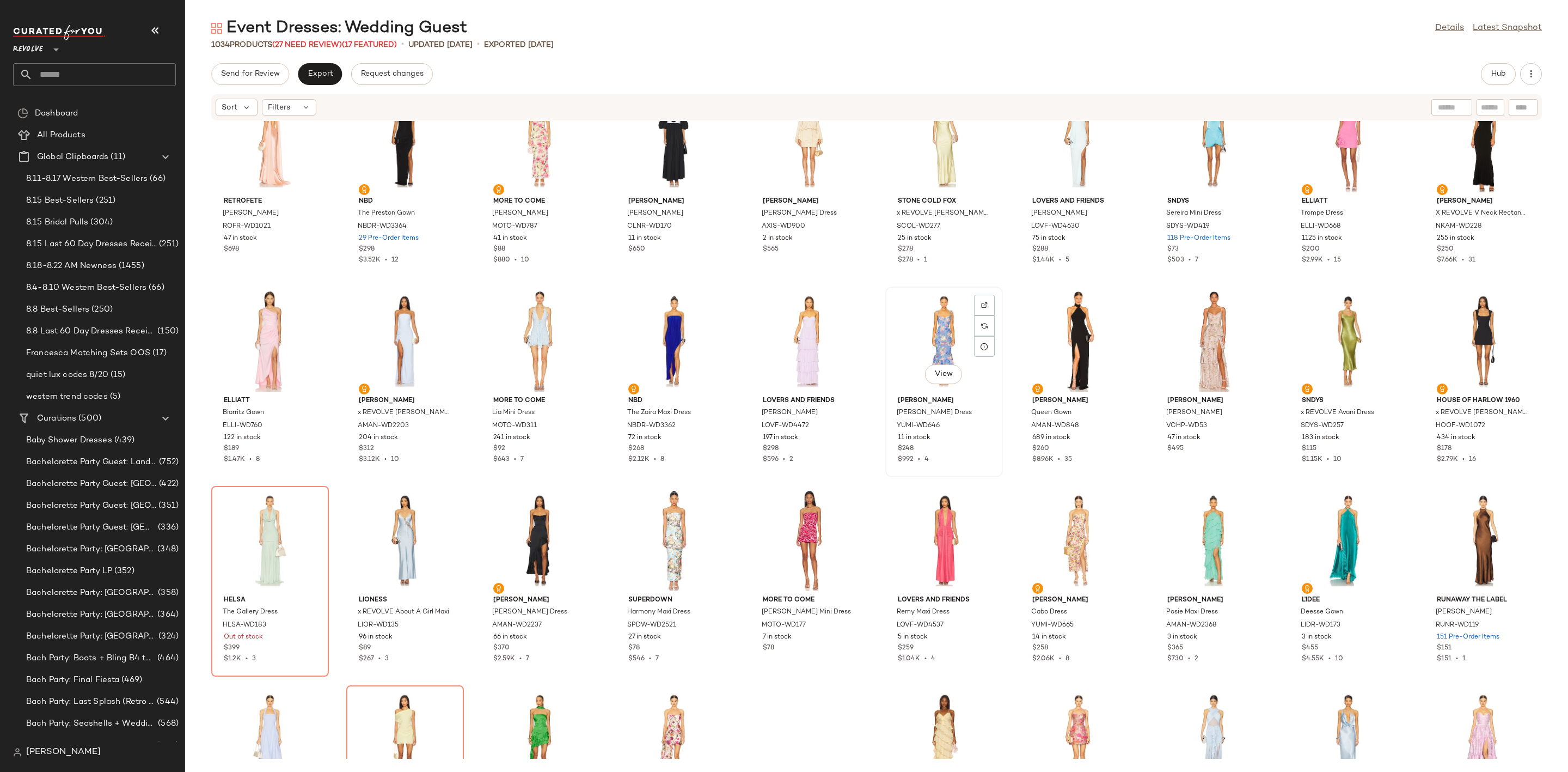
scroll to position [1234, 0]
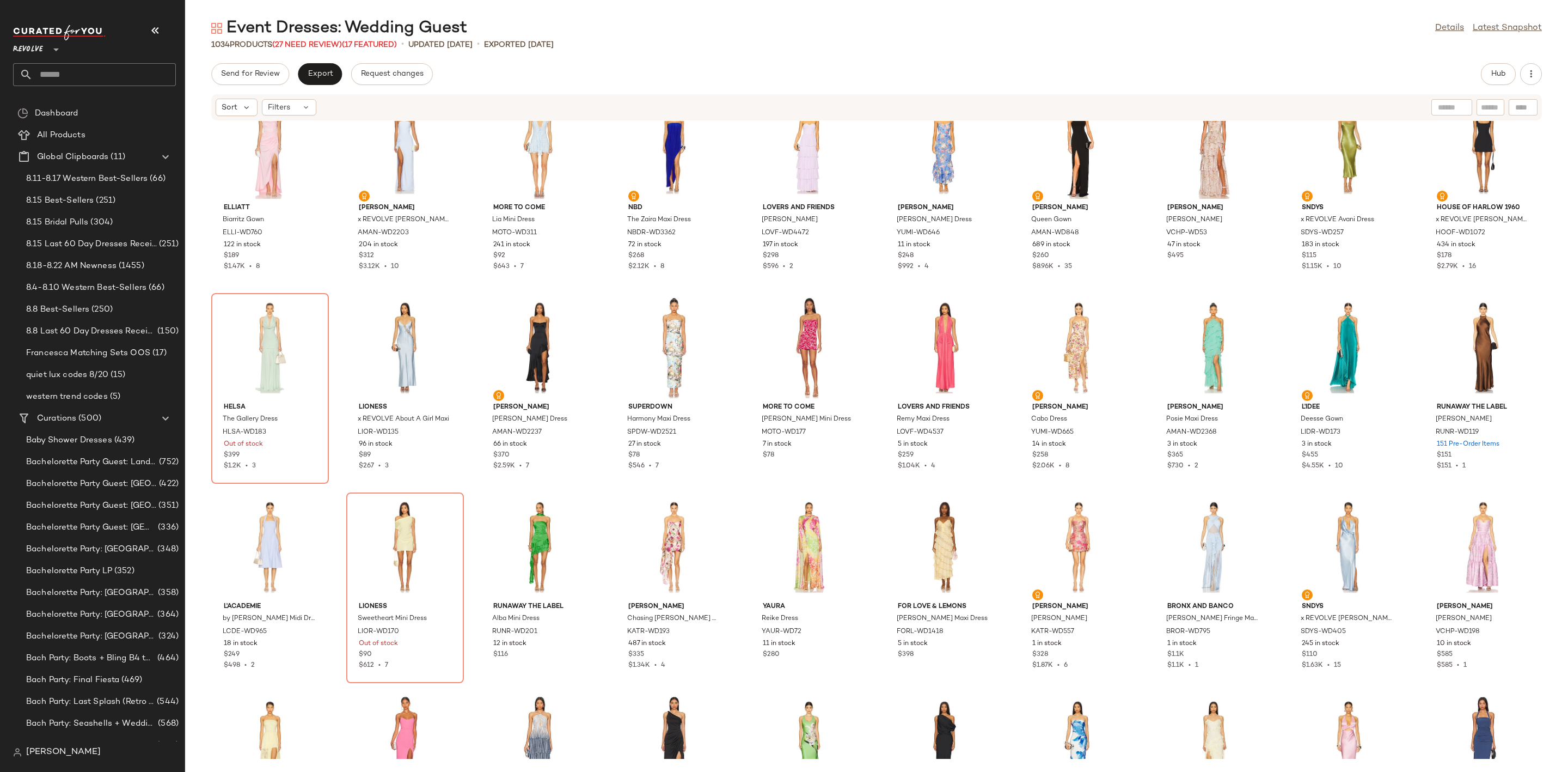
click at [682, 69] on div "Send for Review Export Request changes Hub" at bounding box center [877, 74] width 1331 height 22
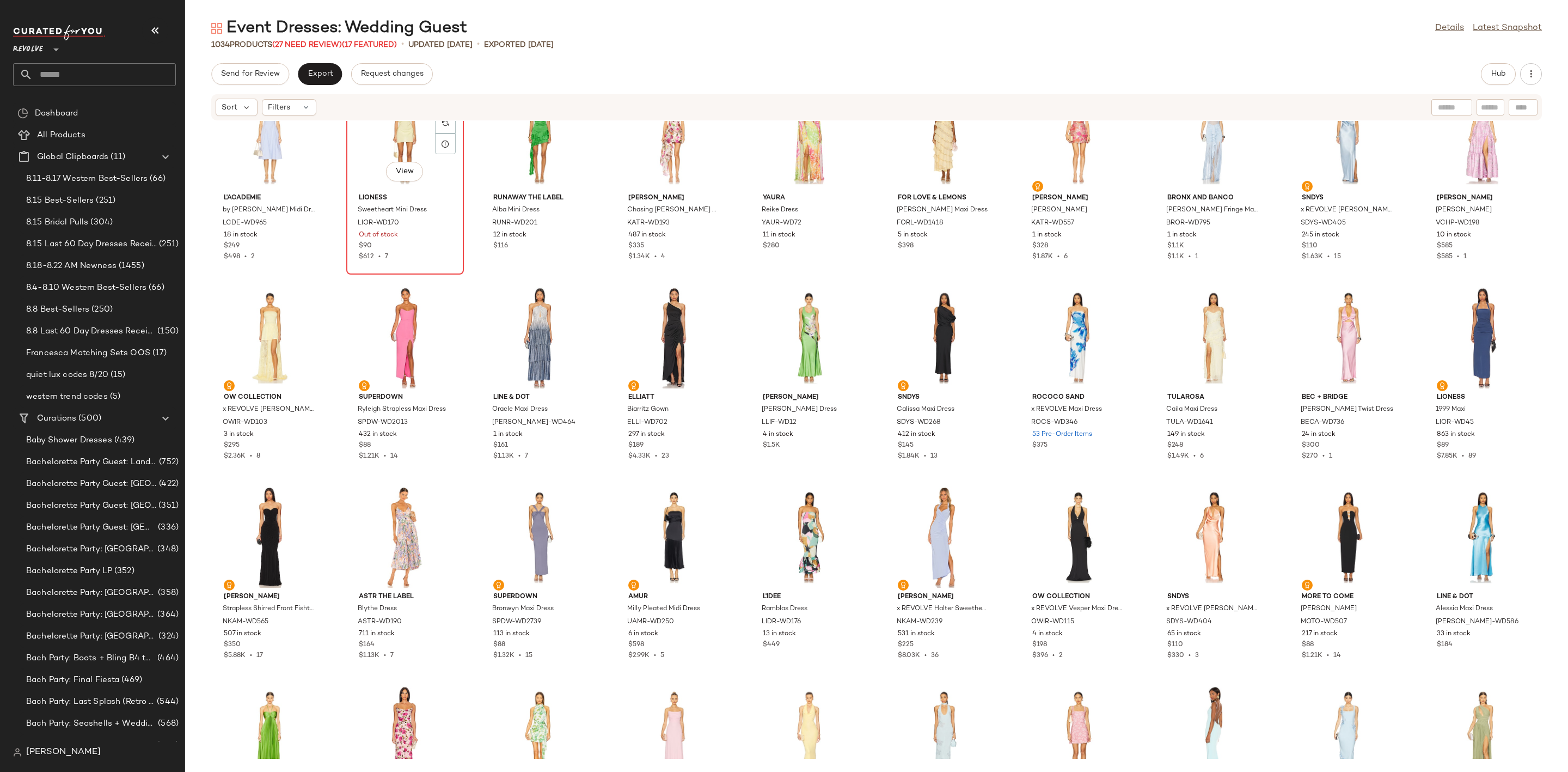
scroll to position [1479, 0]
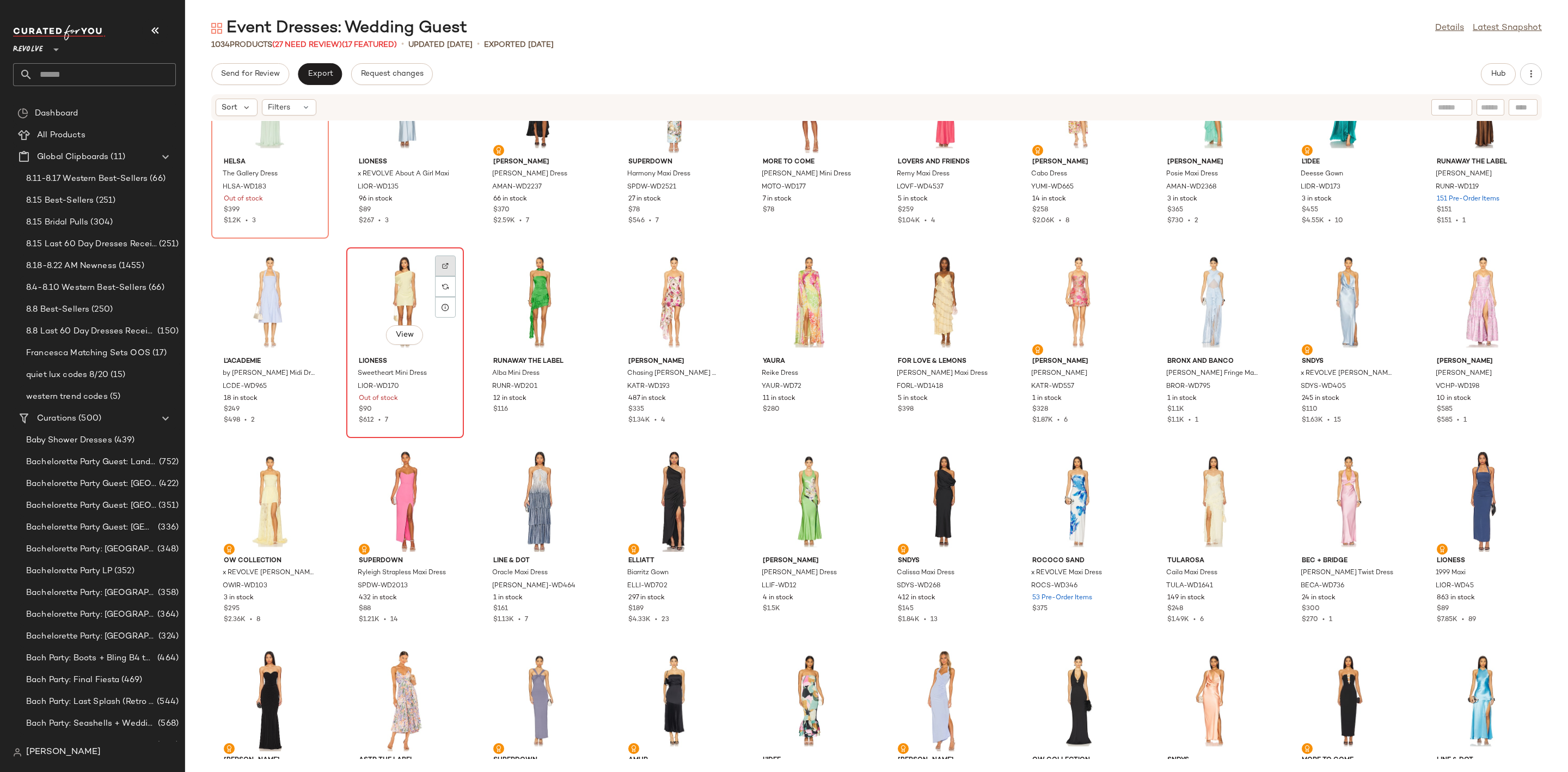
click at [449, 276] on div at bounding box center [445, 286] width 21 height 21
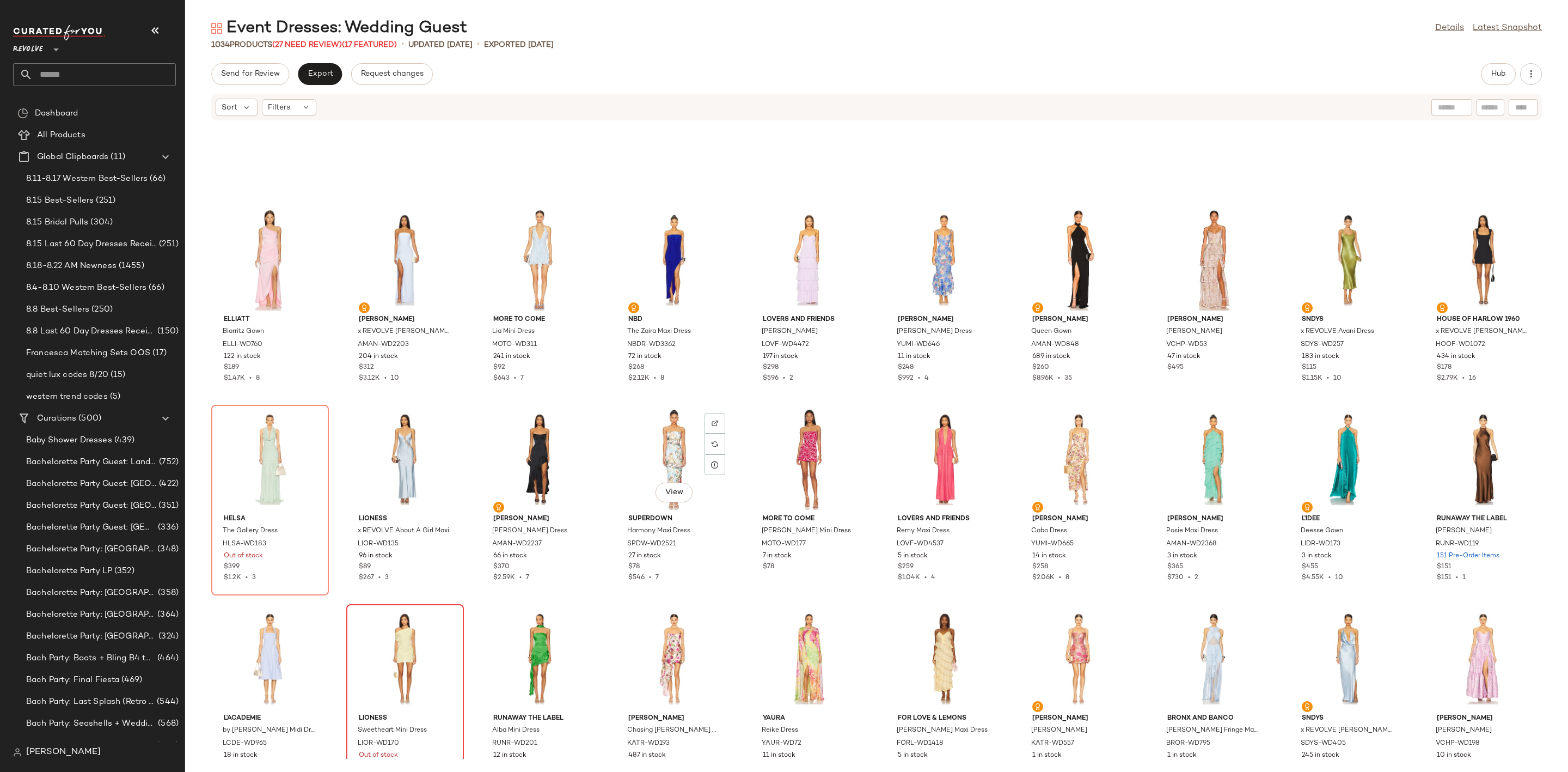
scroll to position [907, 0]
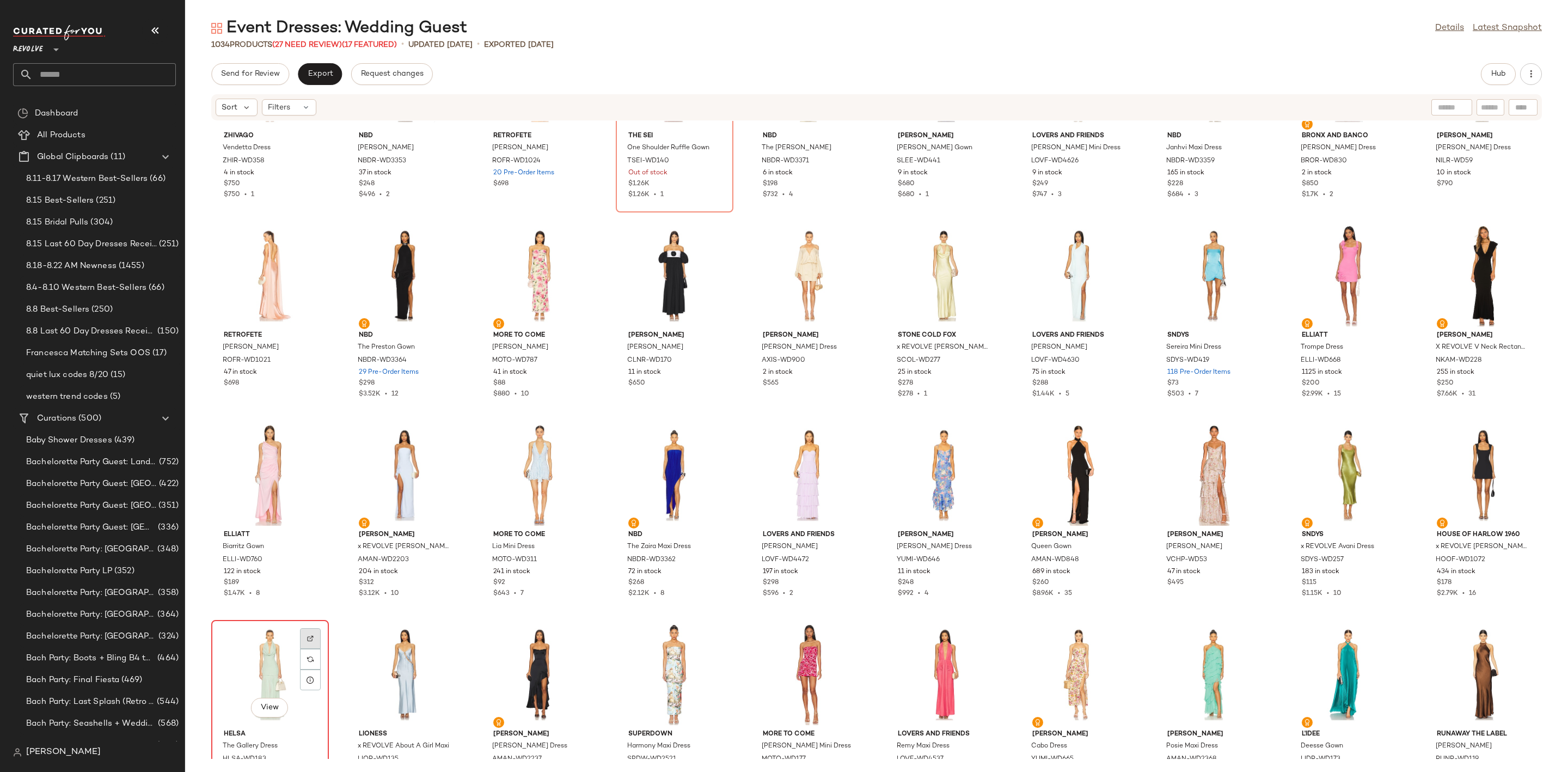
drag, startPoint x: 324, startPoint y: 629, endPoint x: 314, endPoint y: 631, distance: 10.2
click at [314, 649] on div at bounding box center [310, 659] width 21 height 21
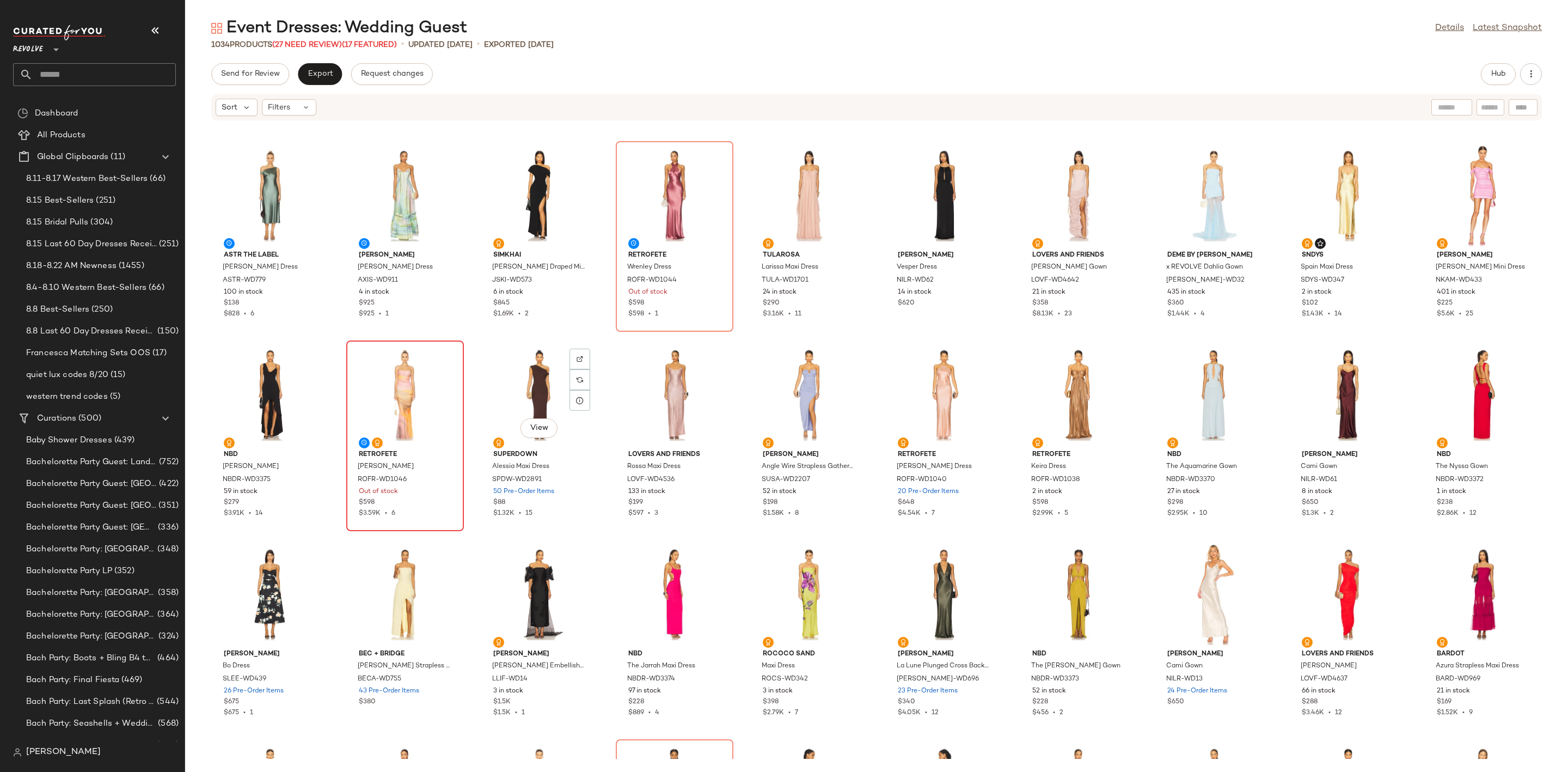
scroll to position [164, 0]
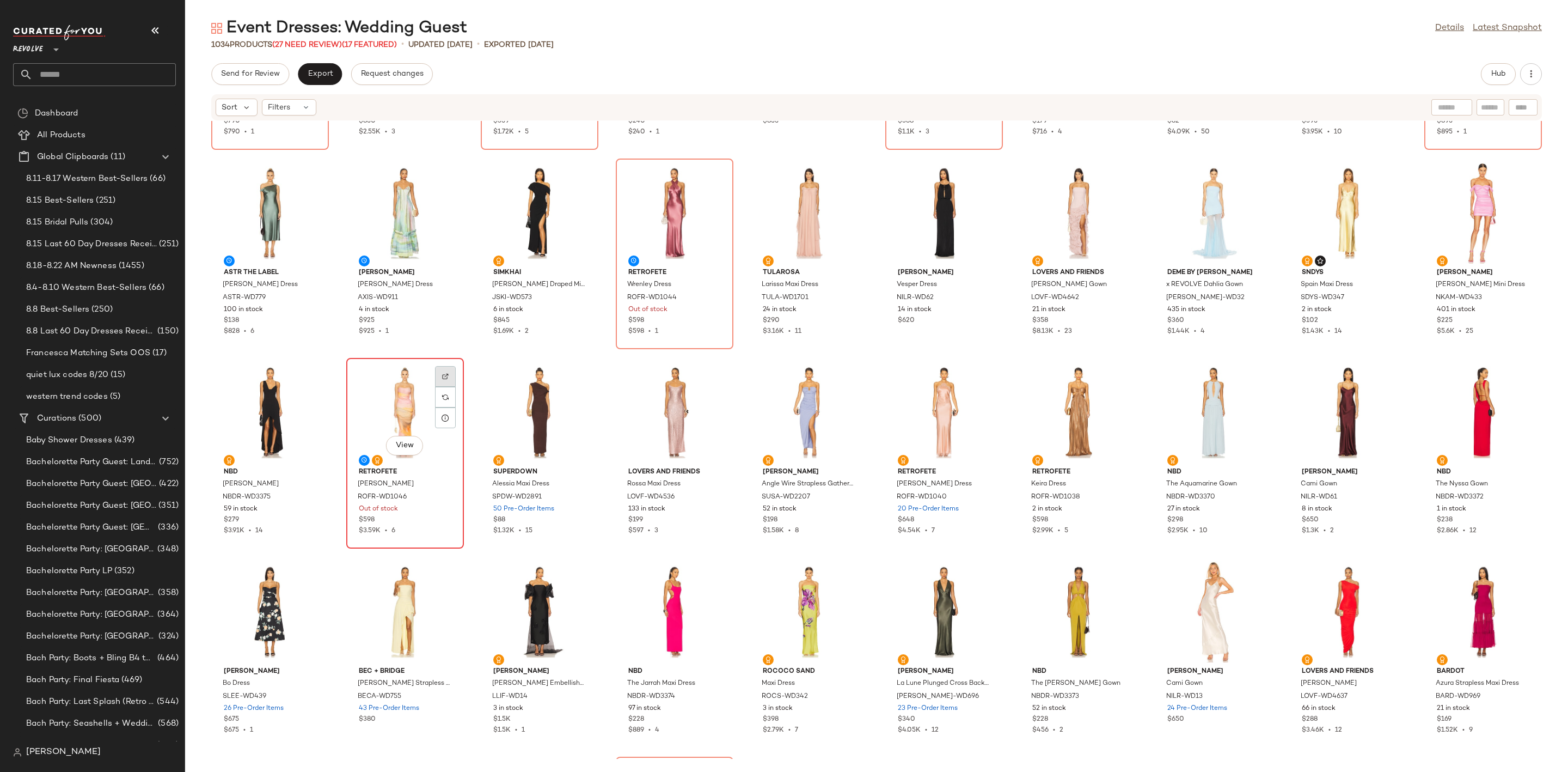
click at [443, 387] on div at bounding box center [445, 397] width 21 height 21
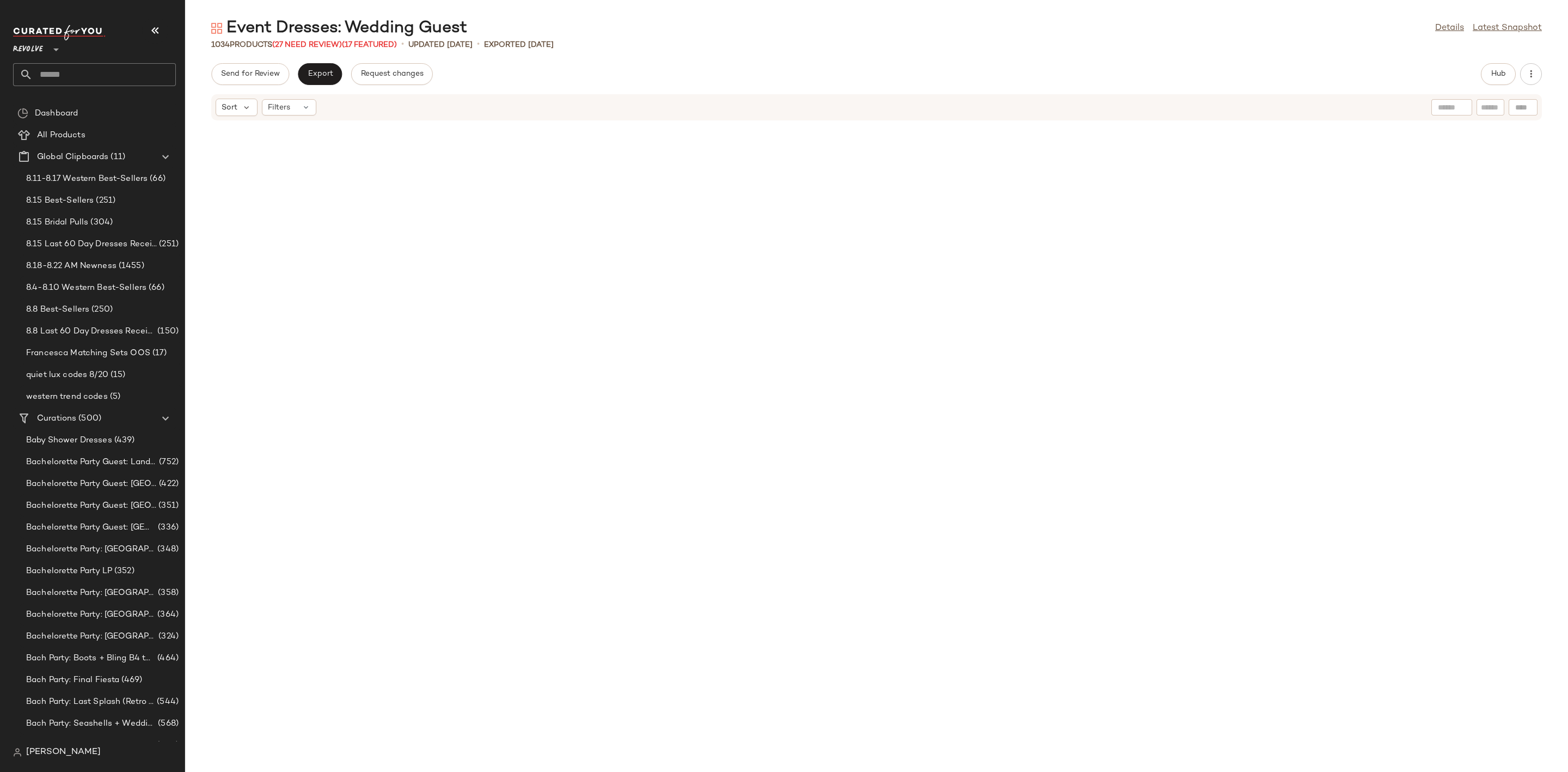
scroll to position [0, 0]
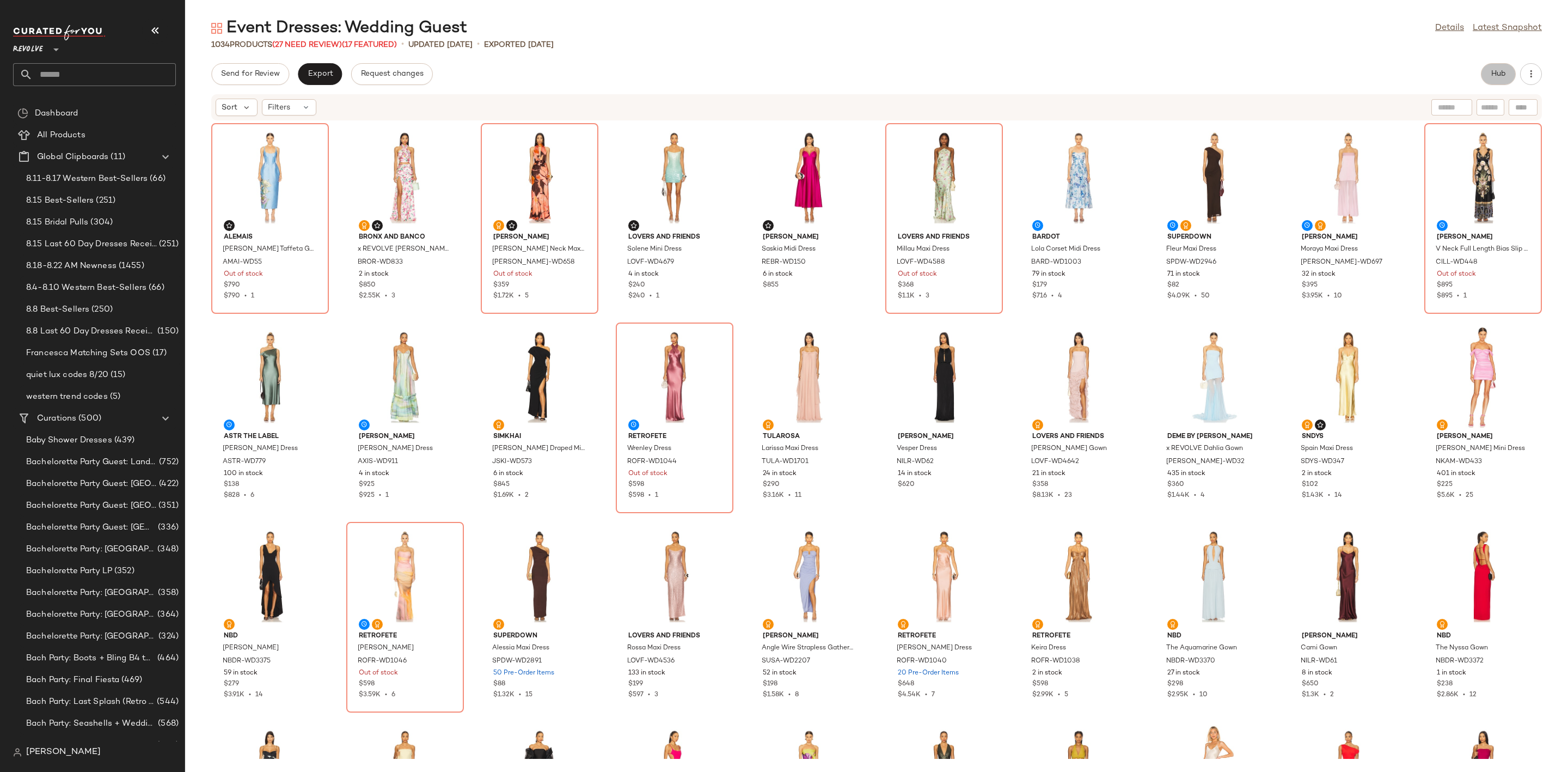
click at [1500, 79] on button "Hub" at bounding box center [1498, 74] width 35 height 22
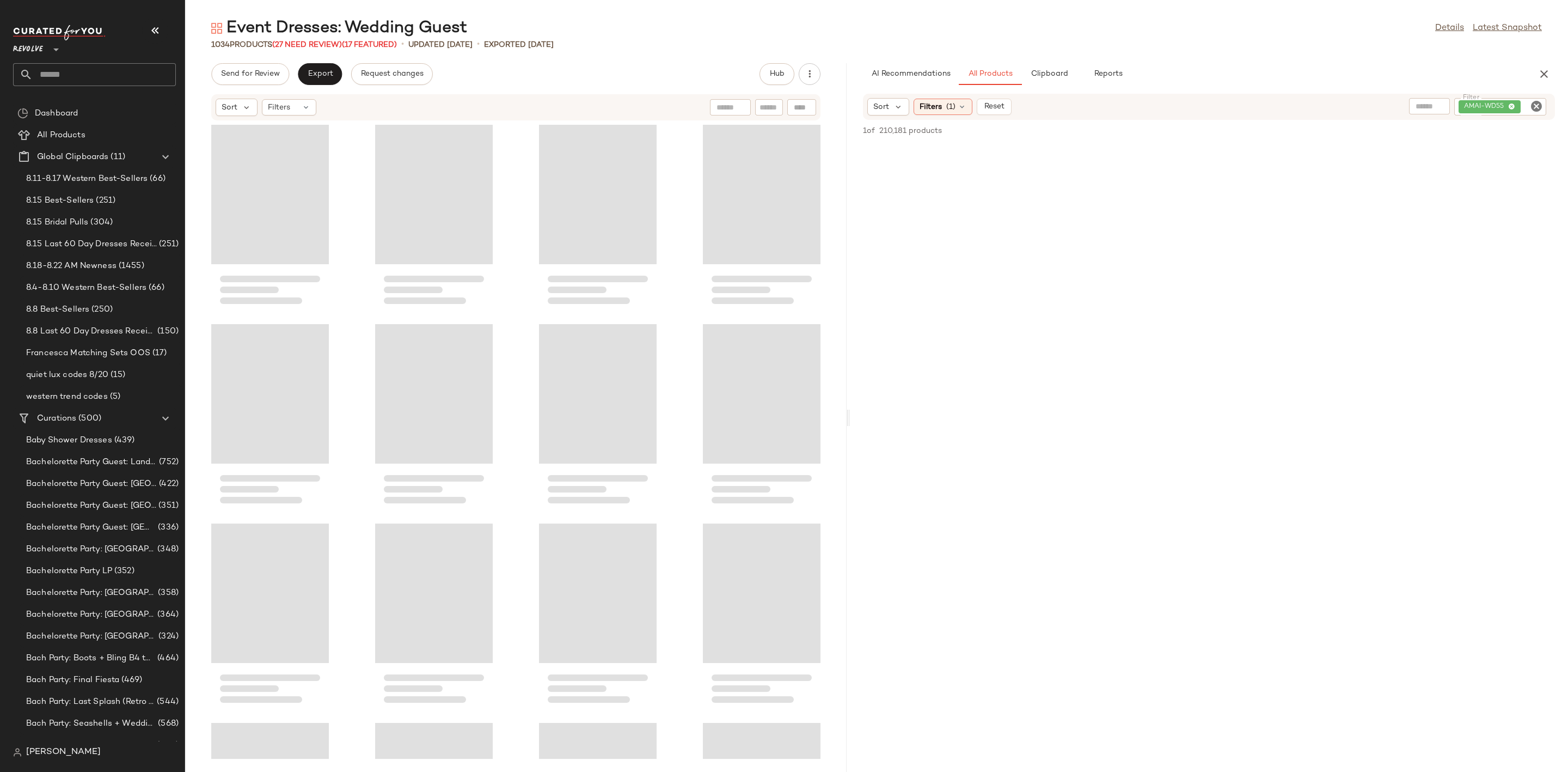
drag, startPoint x: 874, startPoint y: 410, endPoint x: 848, endPoint y: 415, distance: 26.5
click at [848, 415] on div "Event Dresses: Wedding Guest Details Latest Snapshot 1034 Products (27 Need Rev…" at bounding box center [877, 395] width 1383 height 754
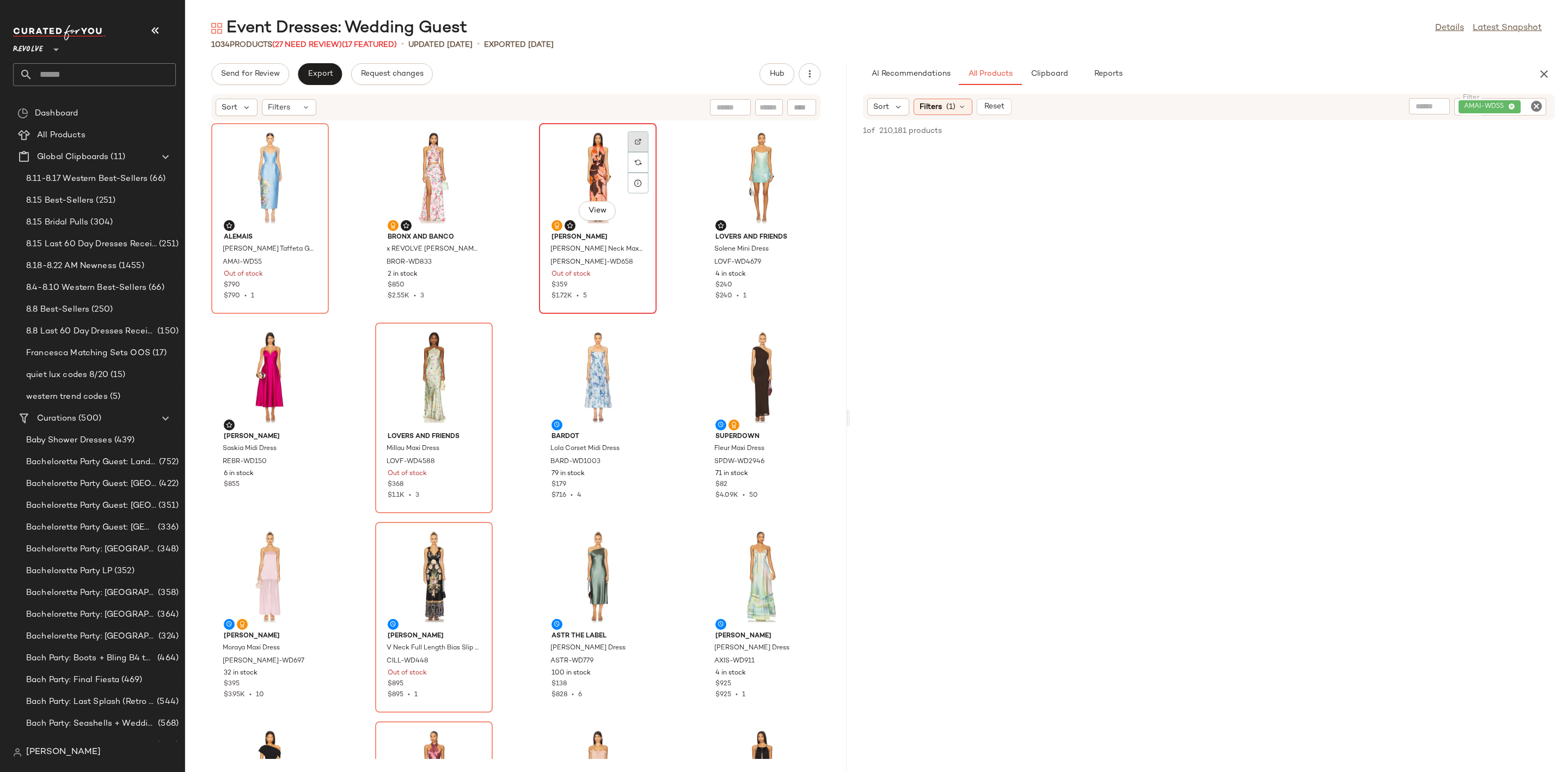
click at [635, 140] on img at bounding box center [638, 142] width 7 height 7
click at [267, 358] on div "View" at bounding box center [270, 377] width 110 height 101
click at [230, 379] on div "View" at bounding box center [270, 377] width 110 height 101
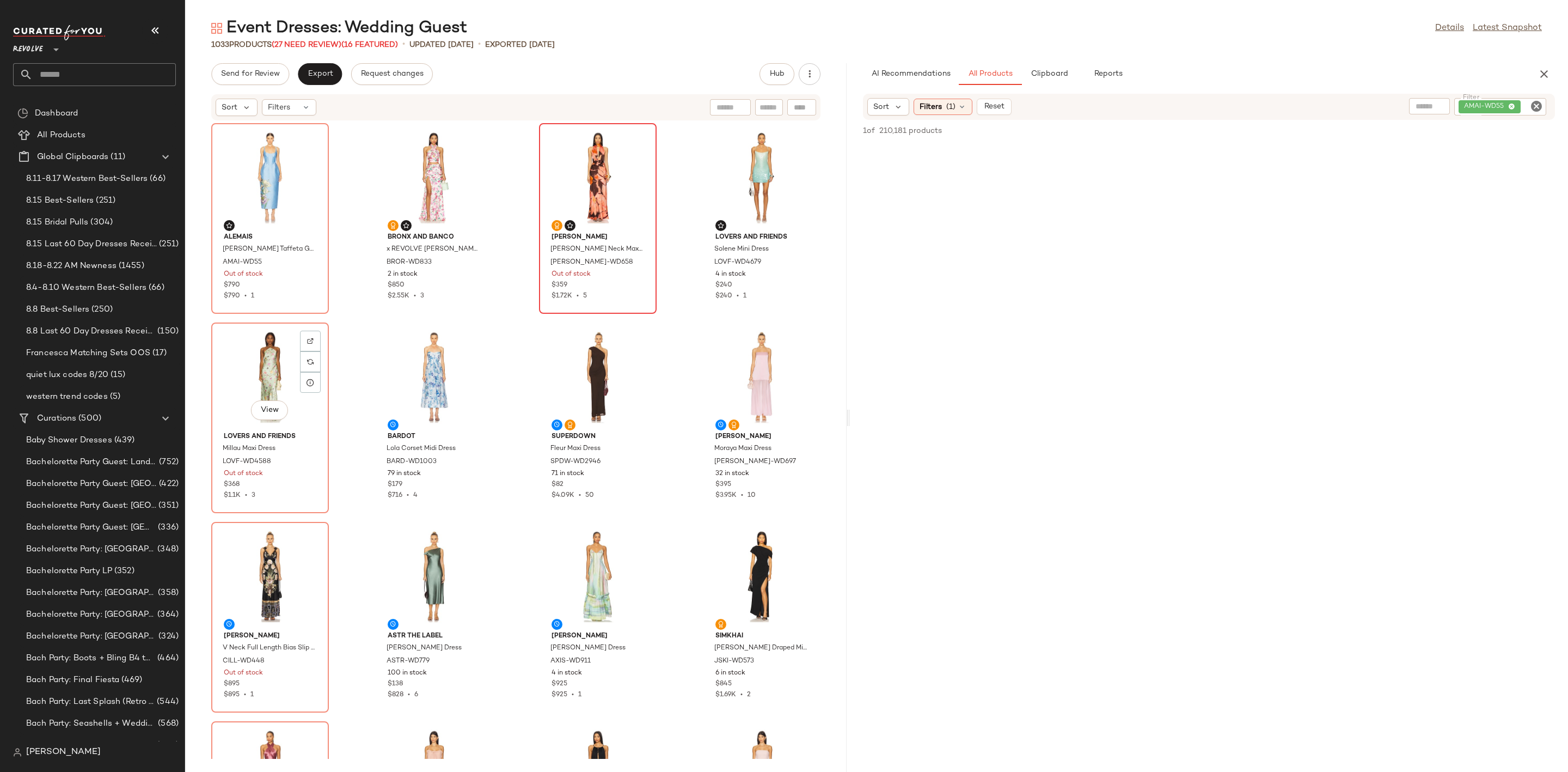
click at [230, 379] on div "View" at bounding box center [270, 377] width 110 height 101
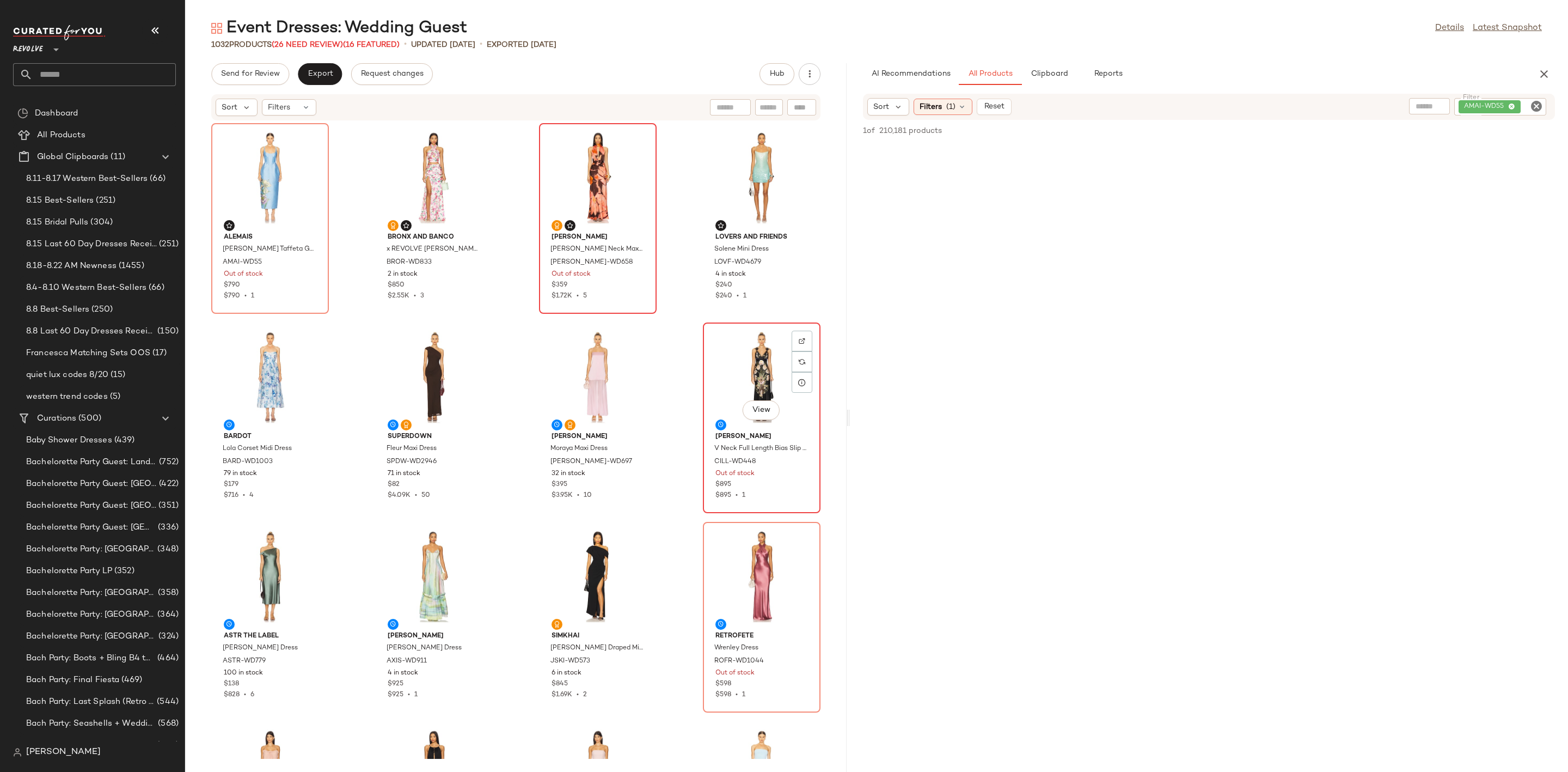
click at [730, 380] on div "View" at bounding box center [761, 377] width 110 height 101
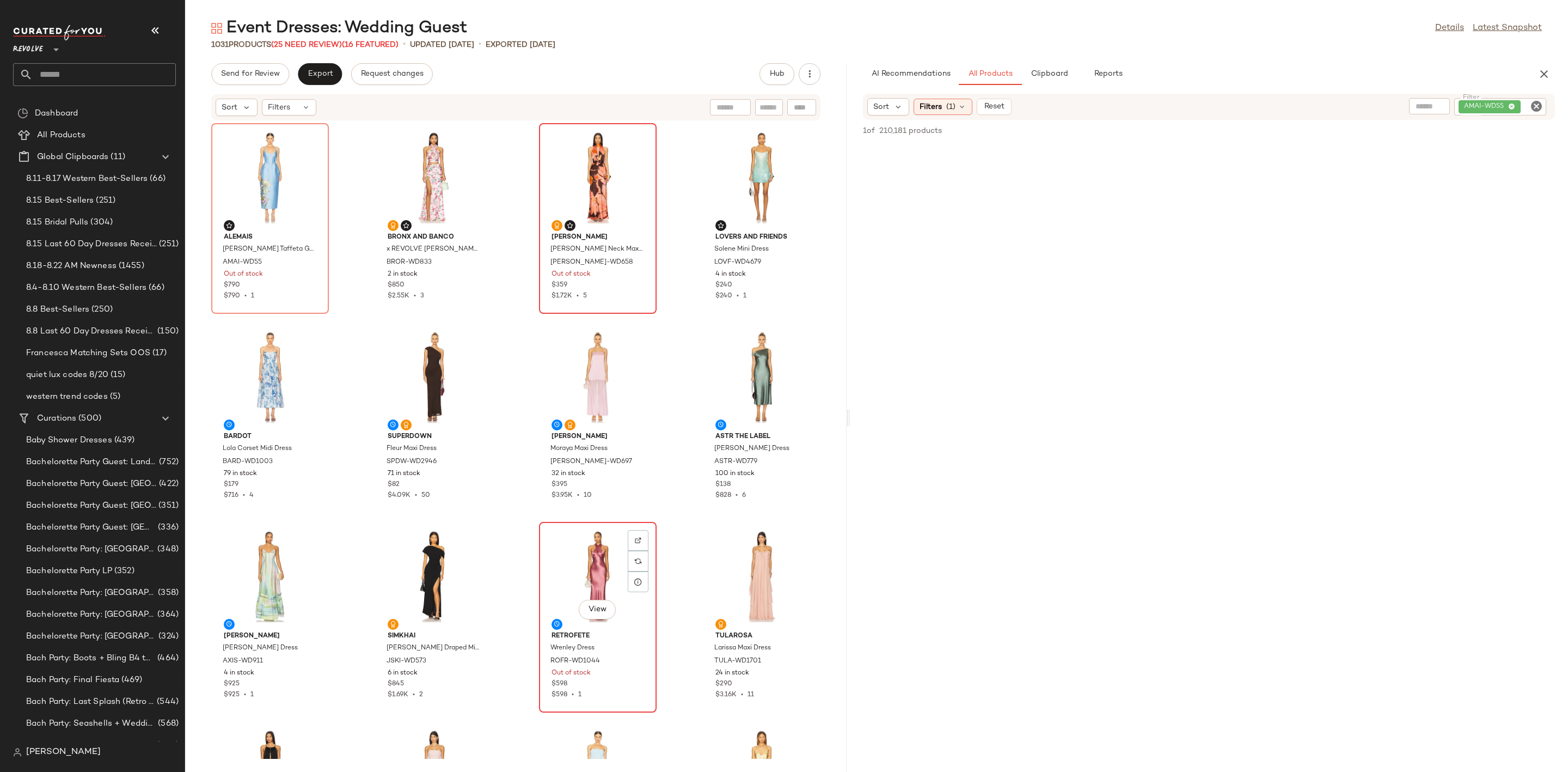
click at [580, 546] on div "View" at bounding box center [597, 576] width 110 height 101
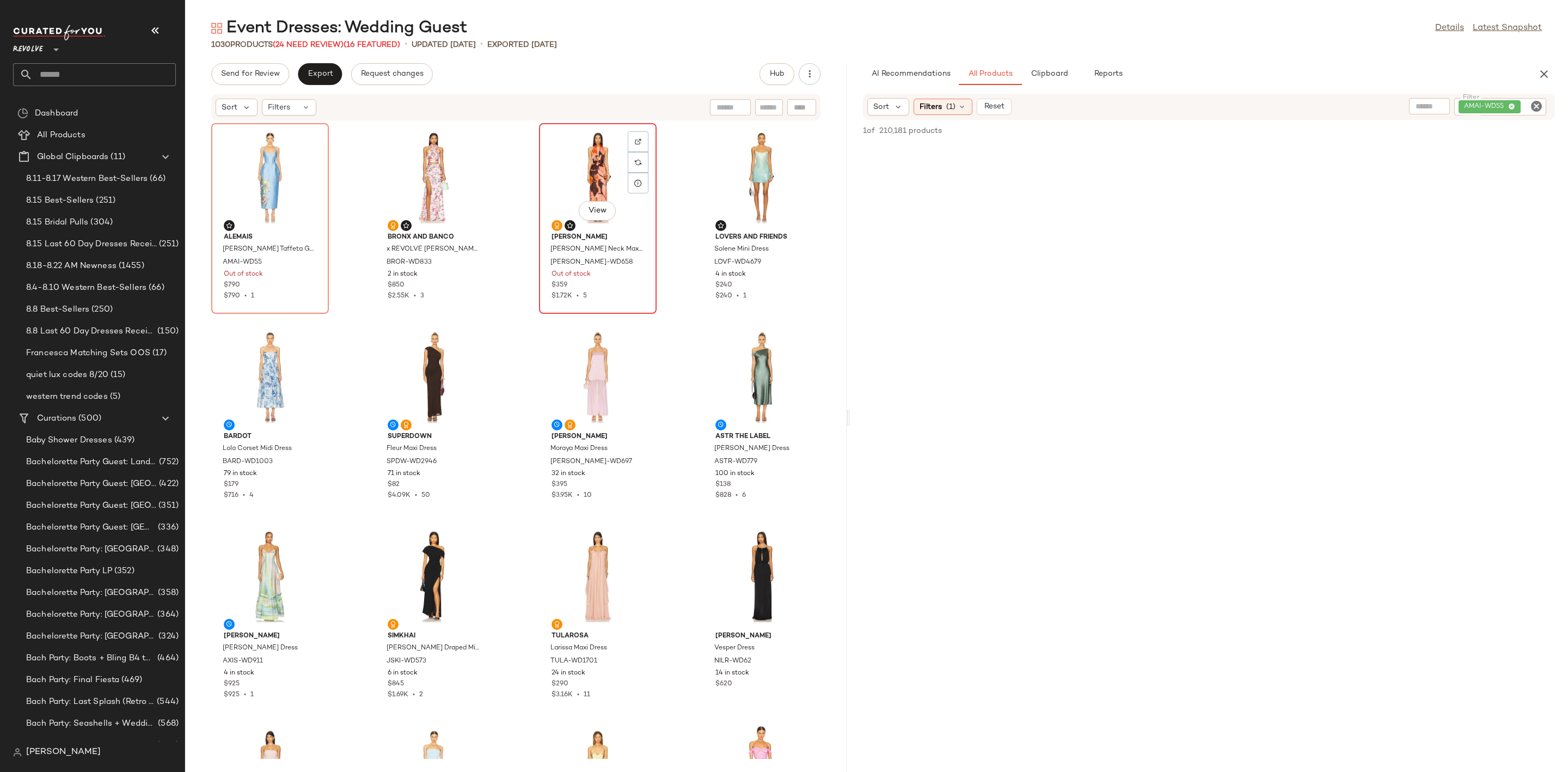
click at [582, 172] on div "View" at bounding box center [597, 177] width 110 height 101
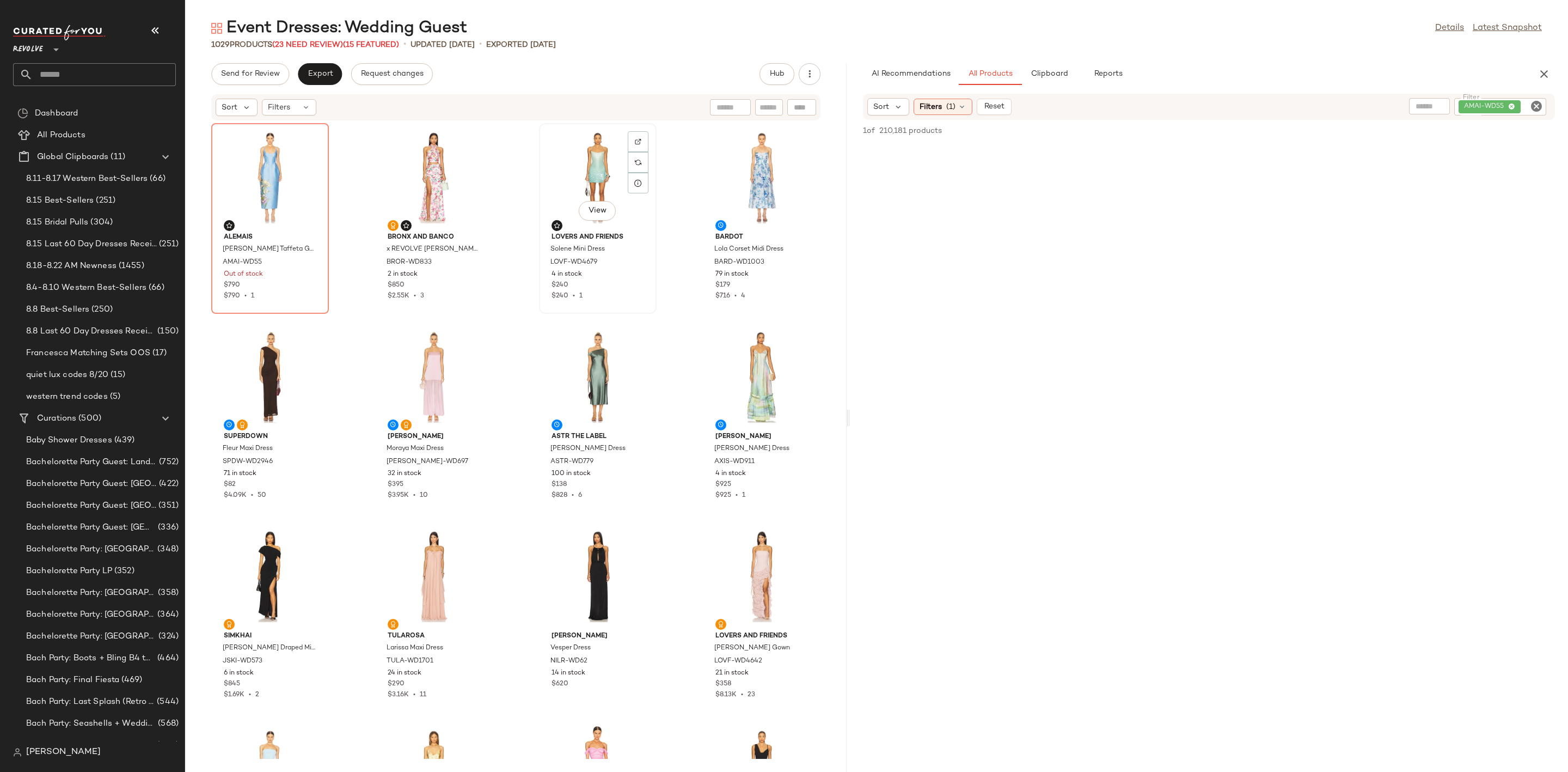
click at [571, 186] on div "View" at bounding box center [597, 177] width 110 height 101
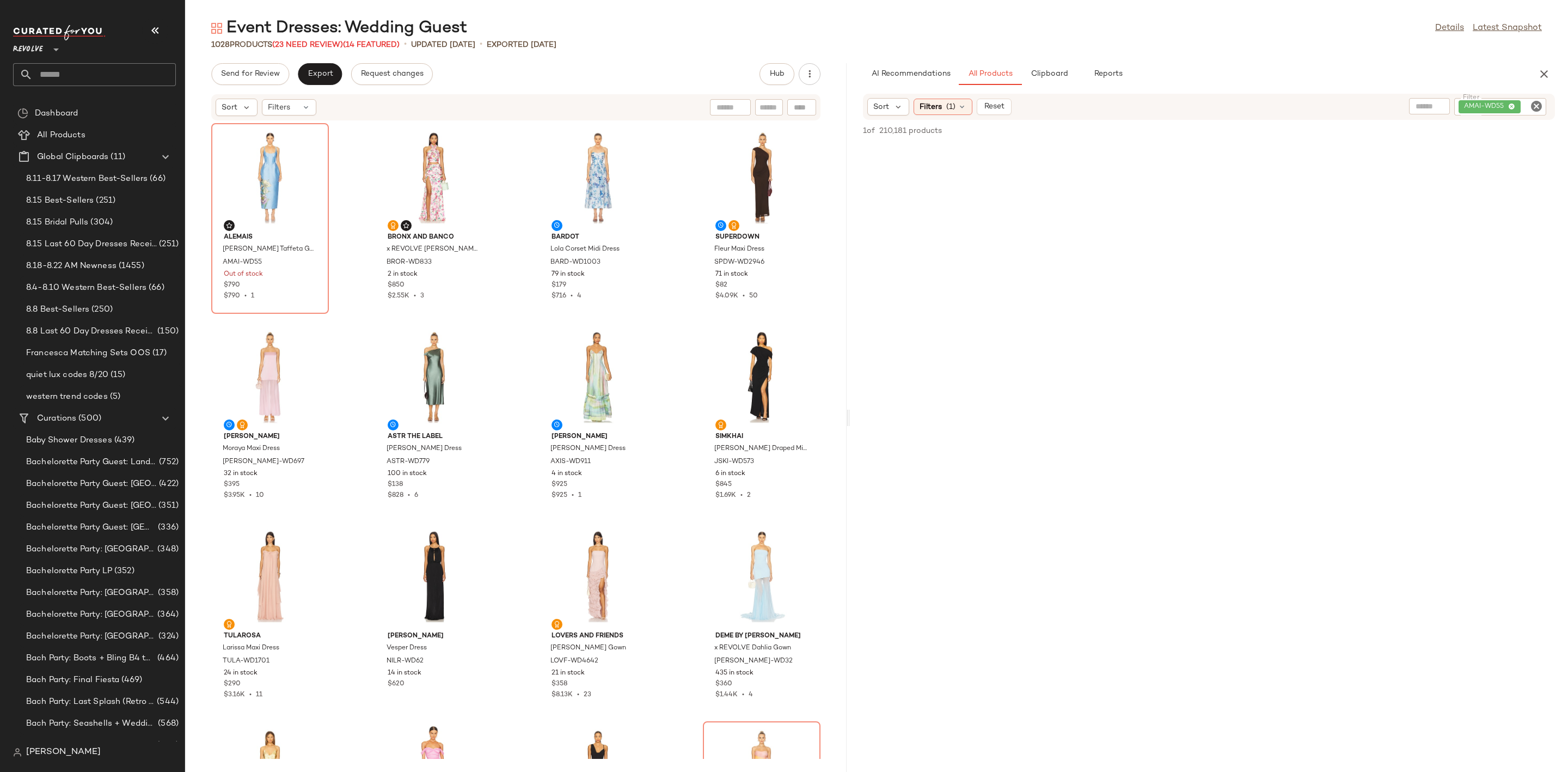
click at [1532, 106] on icon "Clear Filter" at bounding box center [1536, 106] width 13 height 13
type input "*****"
click at [1323, 333] on div at bounding box center [1209, 459] width 714 height 673
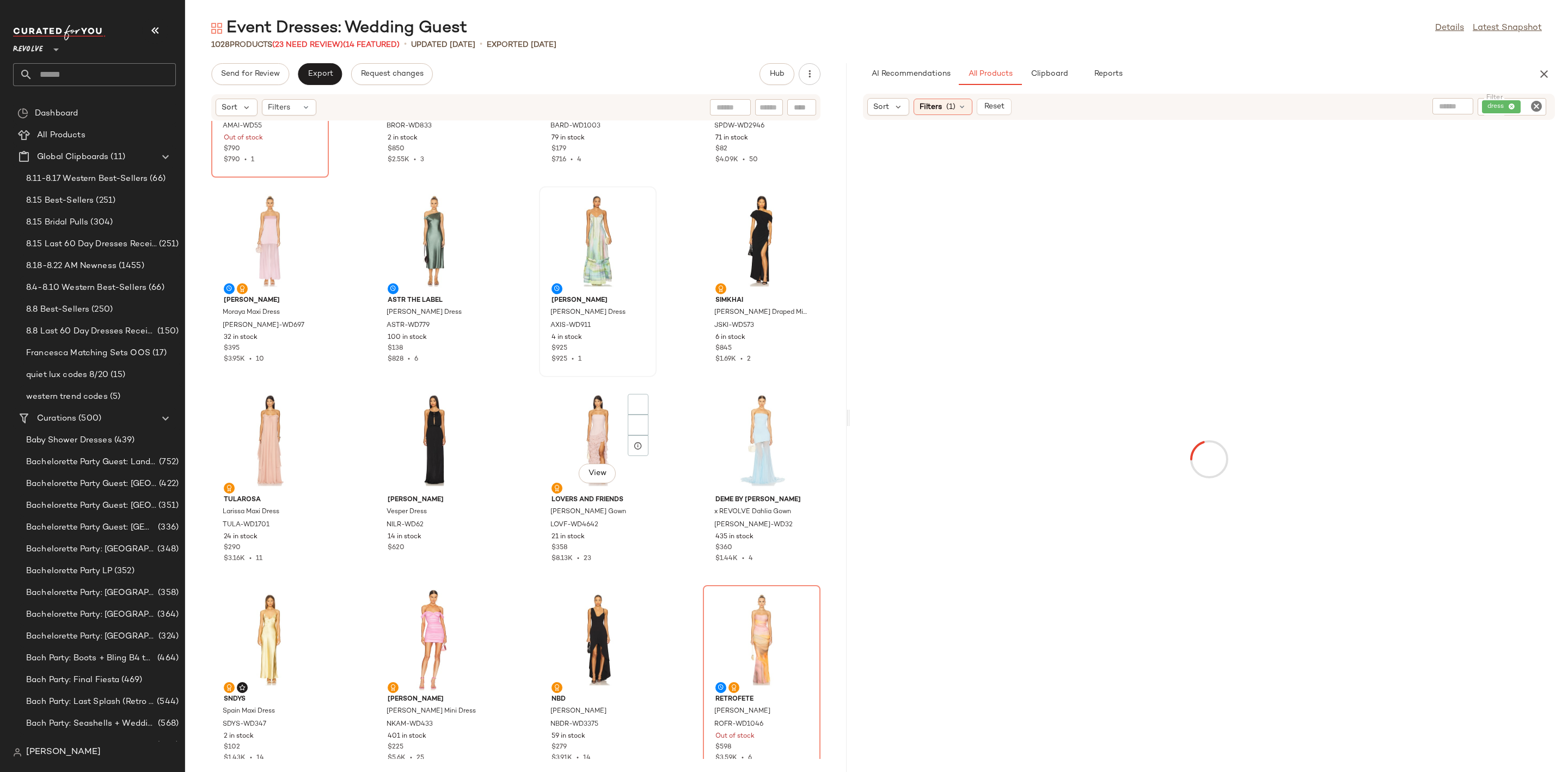
scroll to position [254, 0]
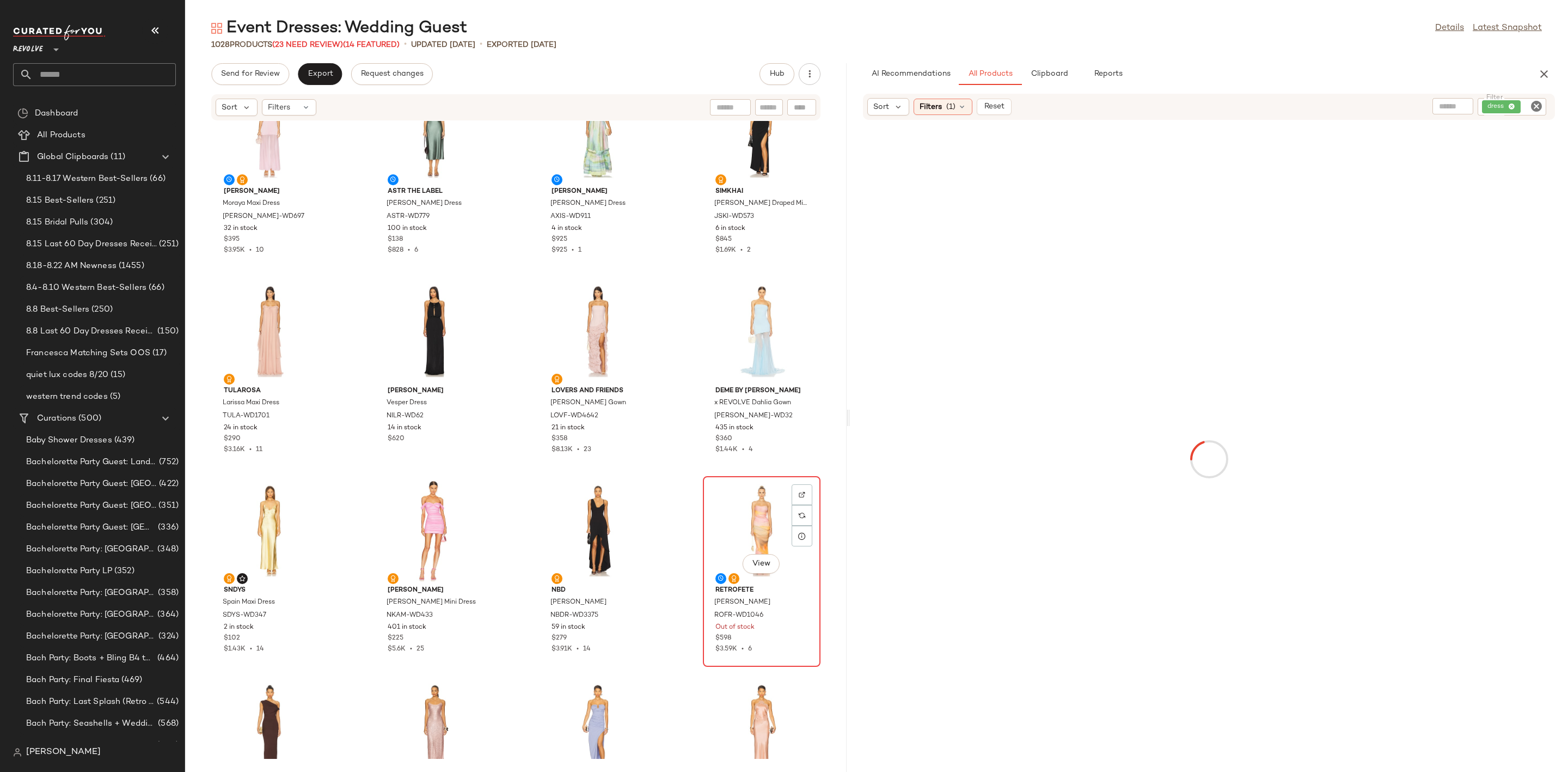
click at [734, 523] on div "View" at bounding box center [761, 530] width 110 height 101
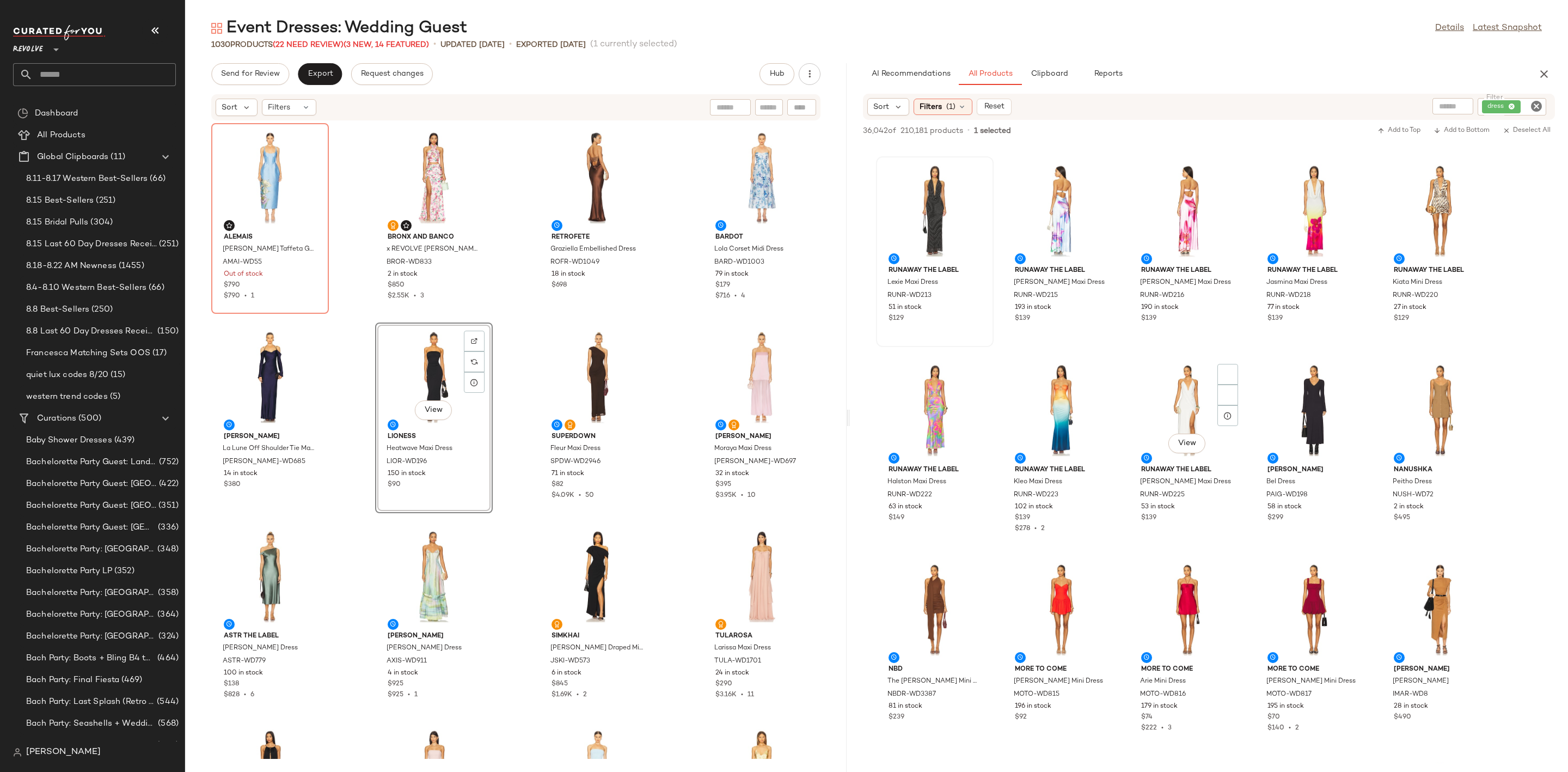
scroll to position [2860, 0]
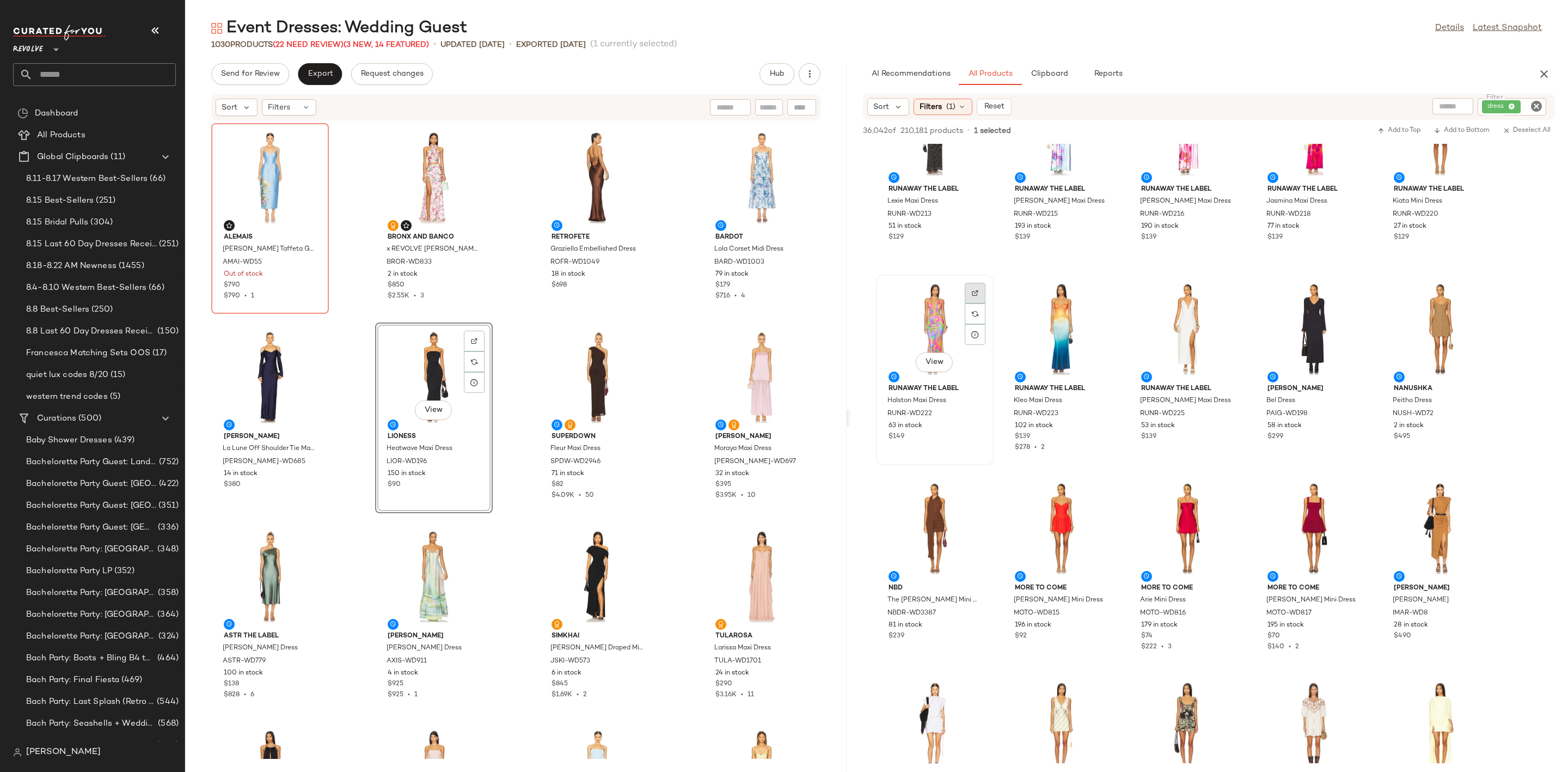
click at [971, 303] on div at bounding box center [975, 314] width 21 height 21
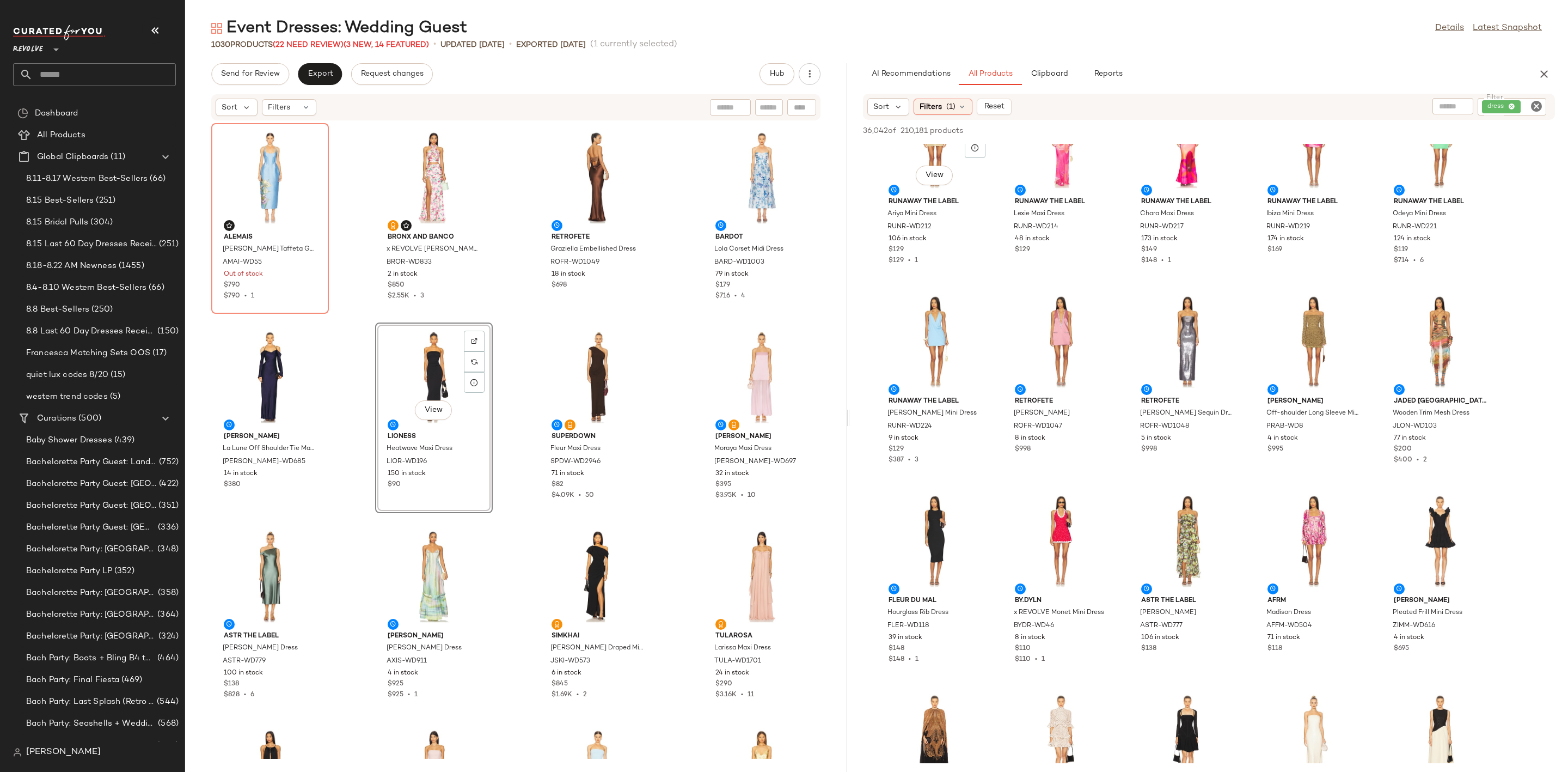
scroll to position [4167, 0]
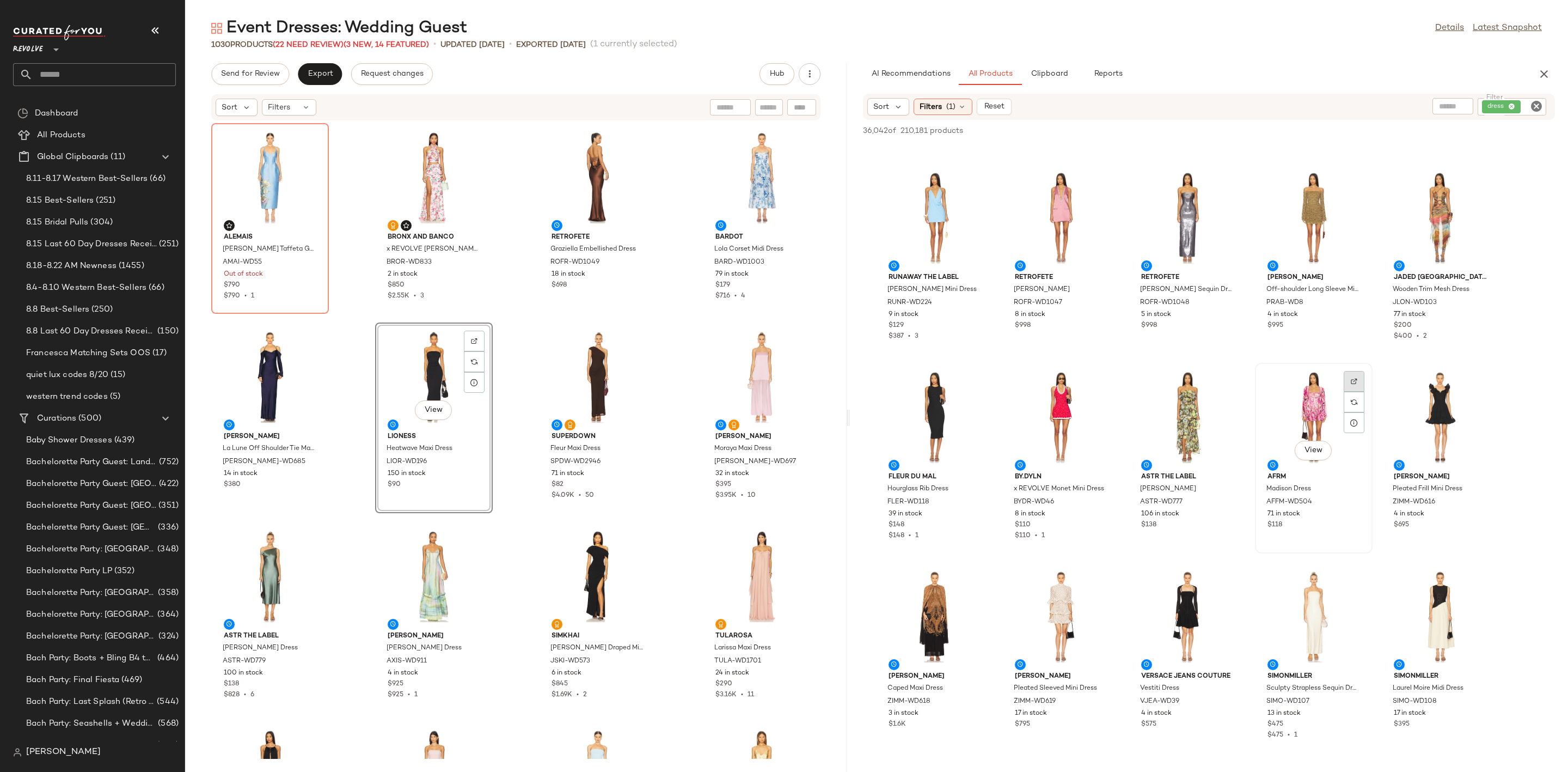
click at [1348, 392] on div at bounding box center [1354, 402] width 21 height 21
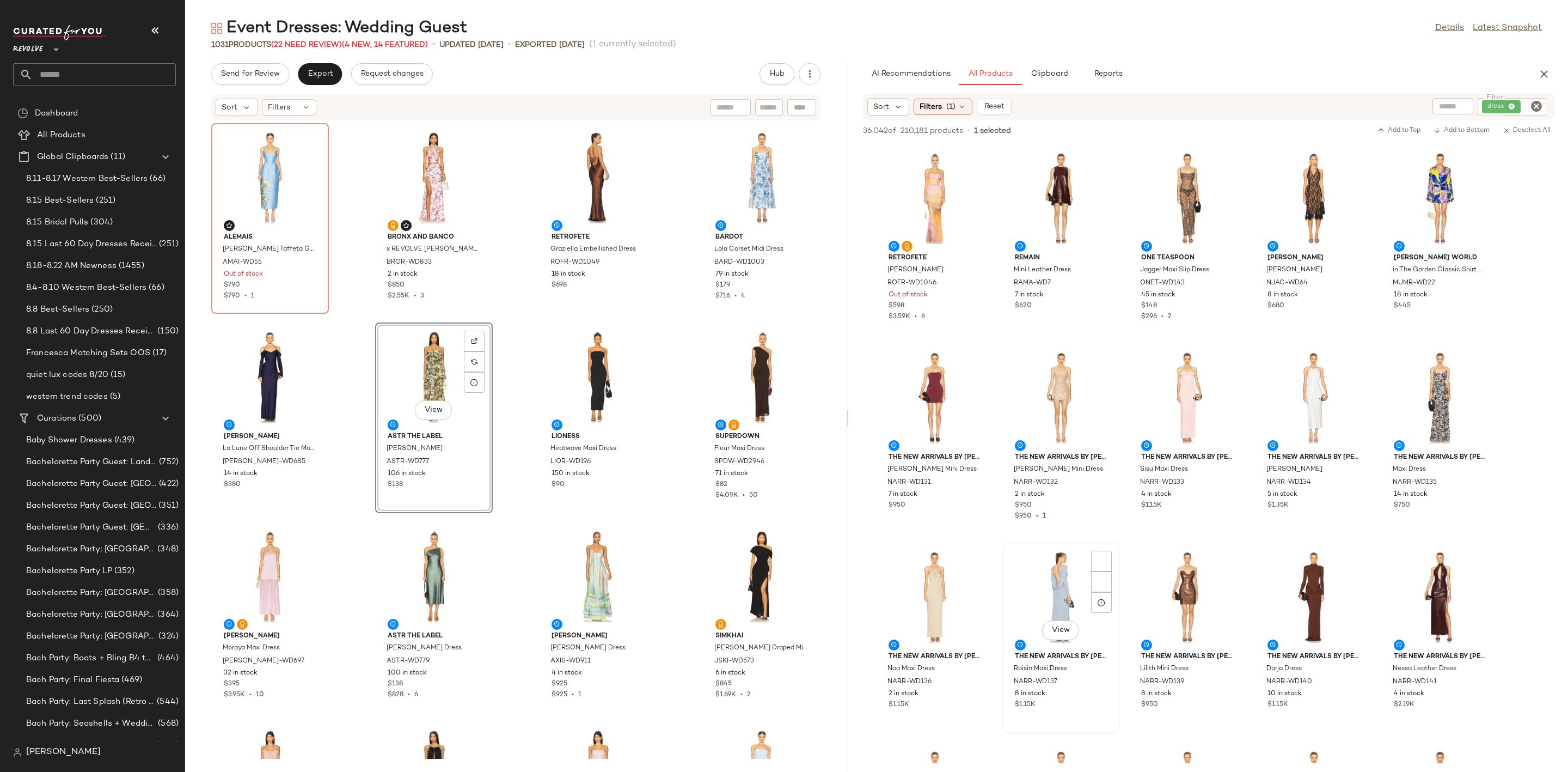
scroll to position [5228, 0]
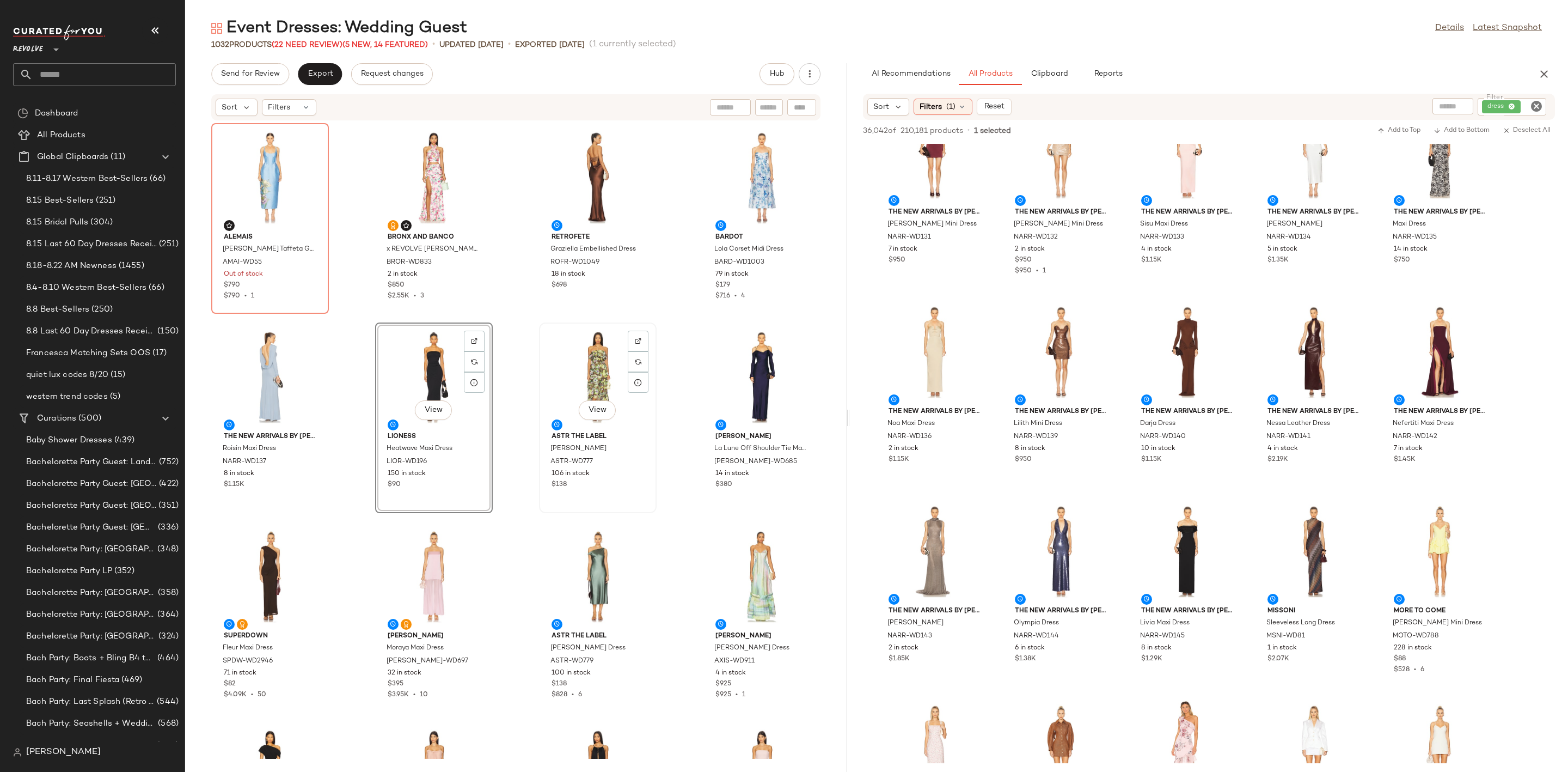
click at [579, 357] on div "View" at bounding box center [597, 377] width 110 height 101
click at [319, 74] on span "Export" at bounding box center [320, 74] width 25 height 8
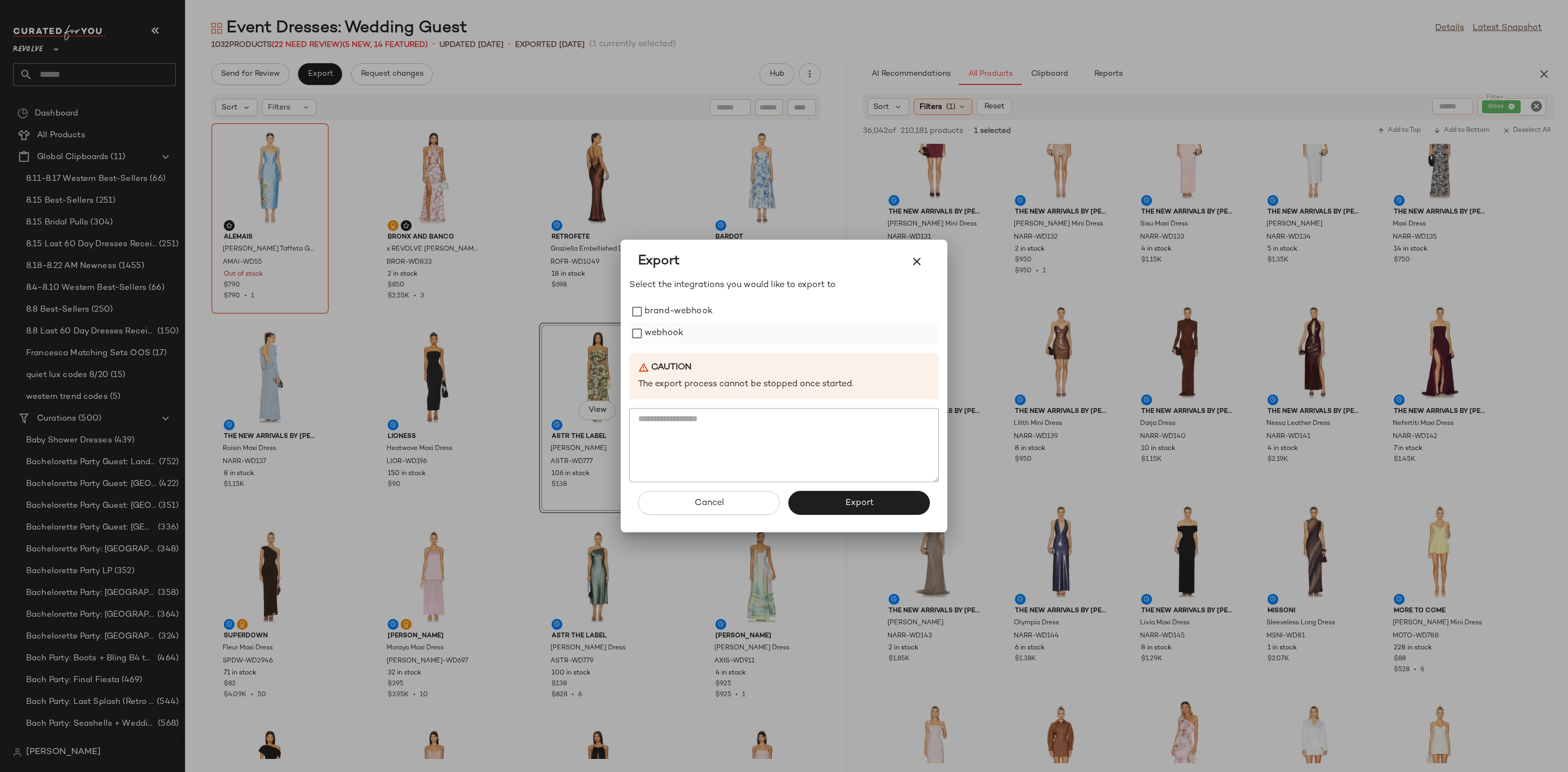
click at [663, 335] on label "webhook" at bounding box center [663, 333] width 38 height 22
click at [831, 502] on button "Export" at bounding box center [859, 502] width 142 height 24
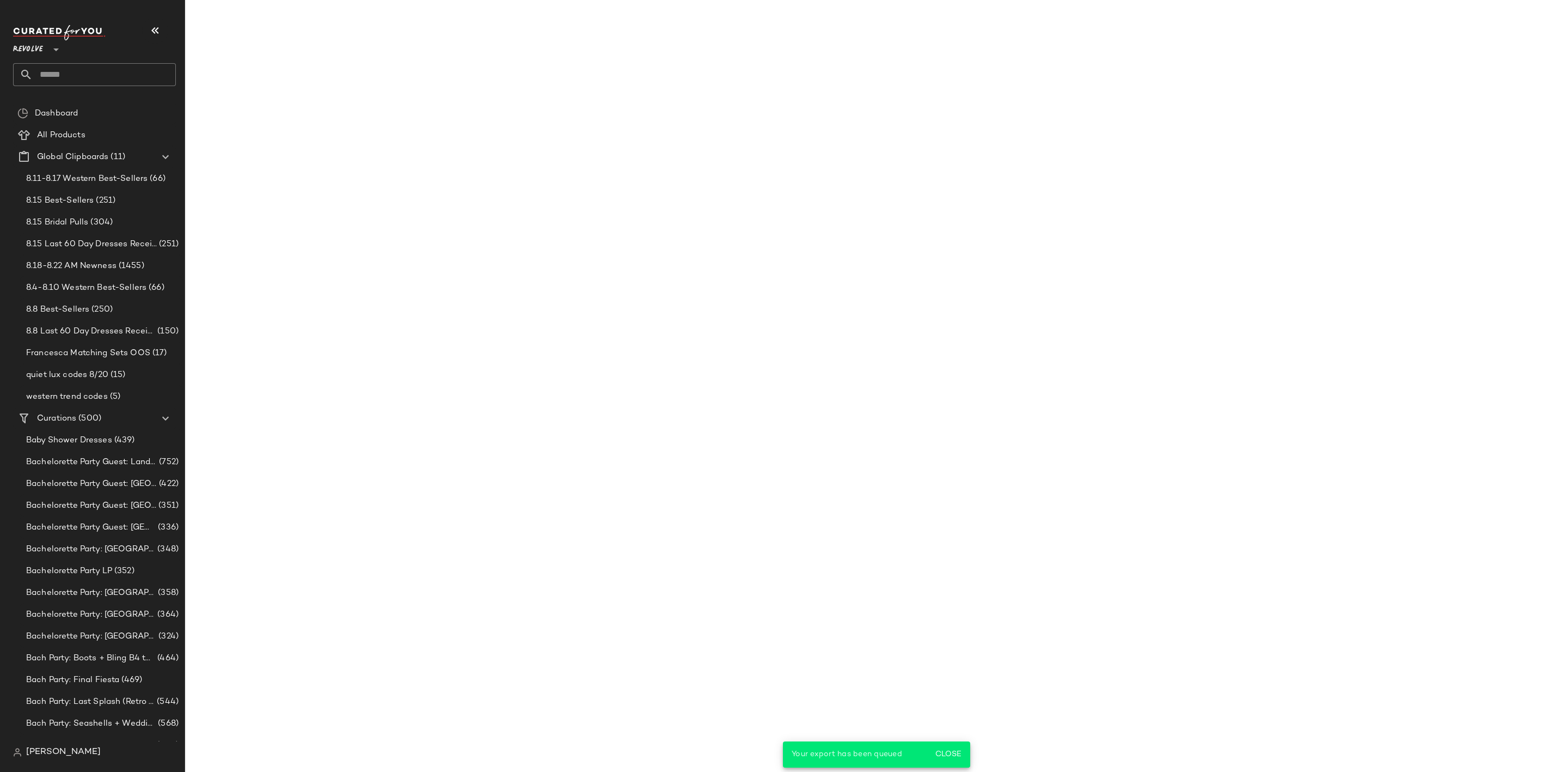
scroll to position [6425, 0]
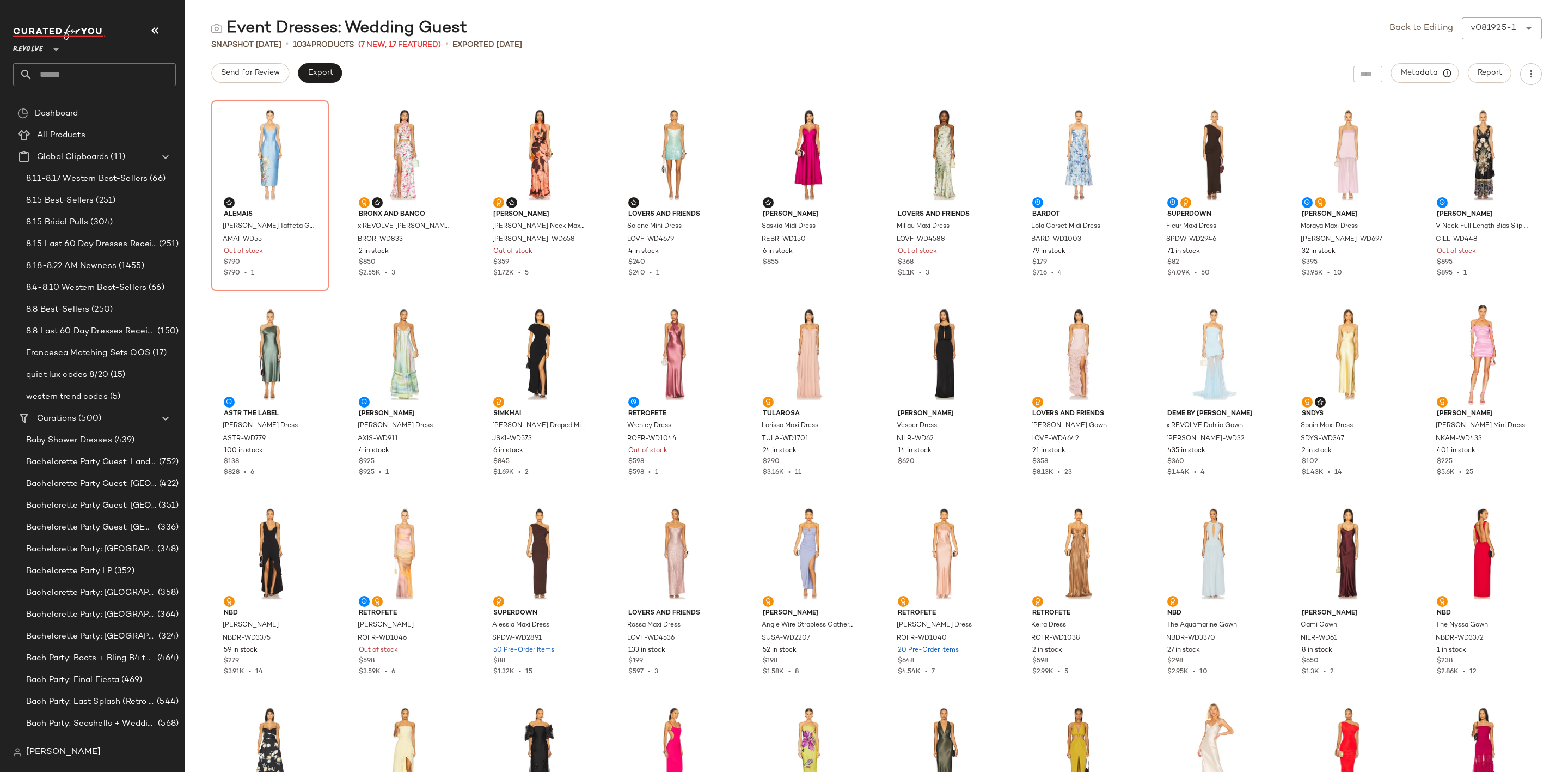
click at [648, 38] on div "Event Dresses: Wedding Guest Back to Editing v081925-1 ******" at bounding box center [877, 28] width 1383 height 22
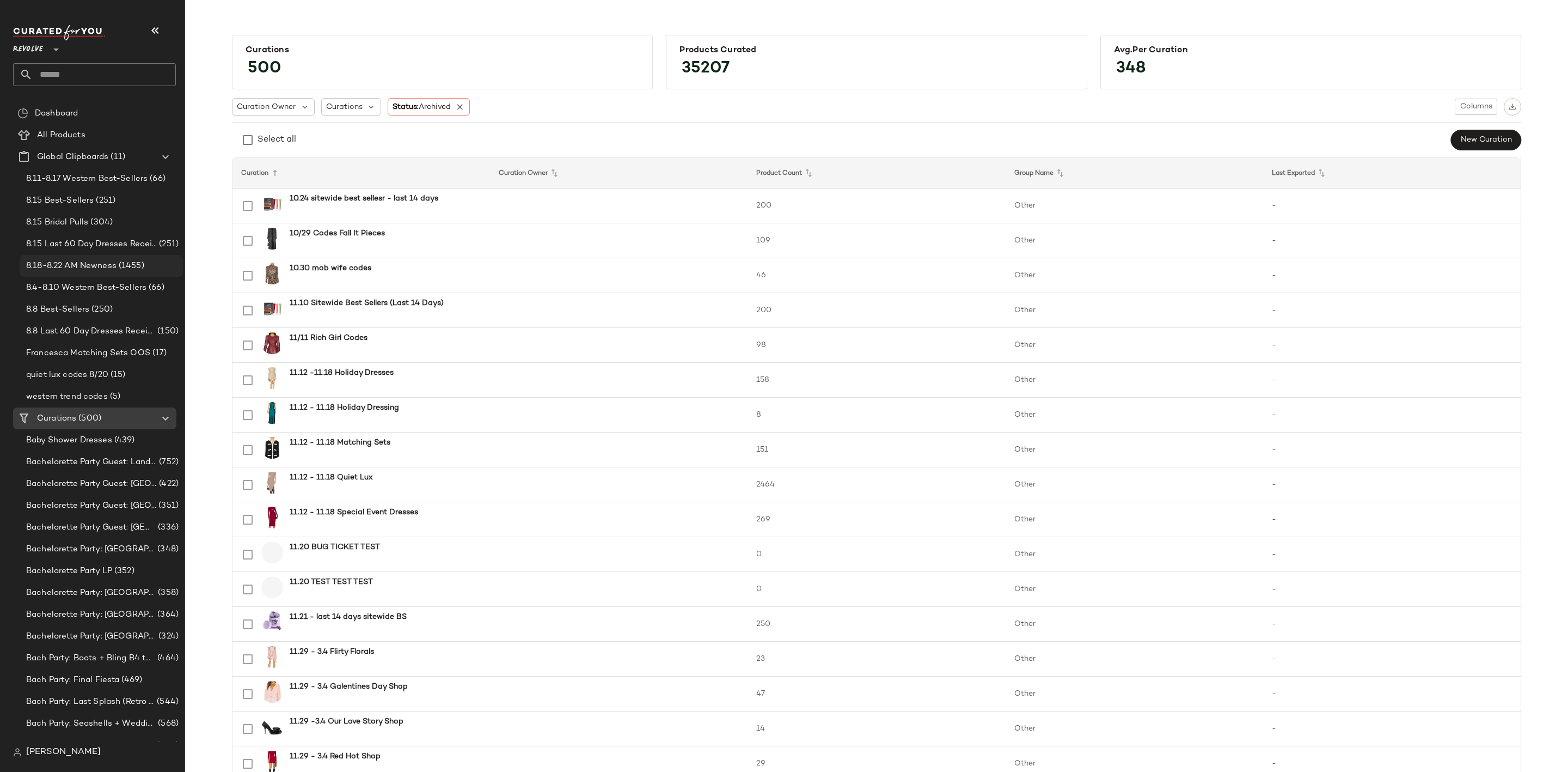
scroll to position [245, 0]
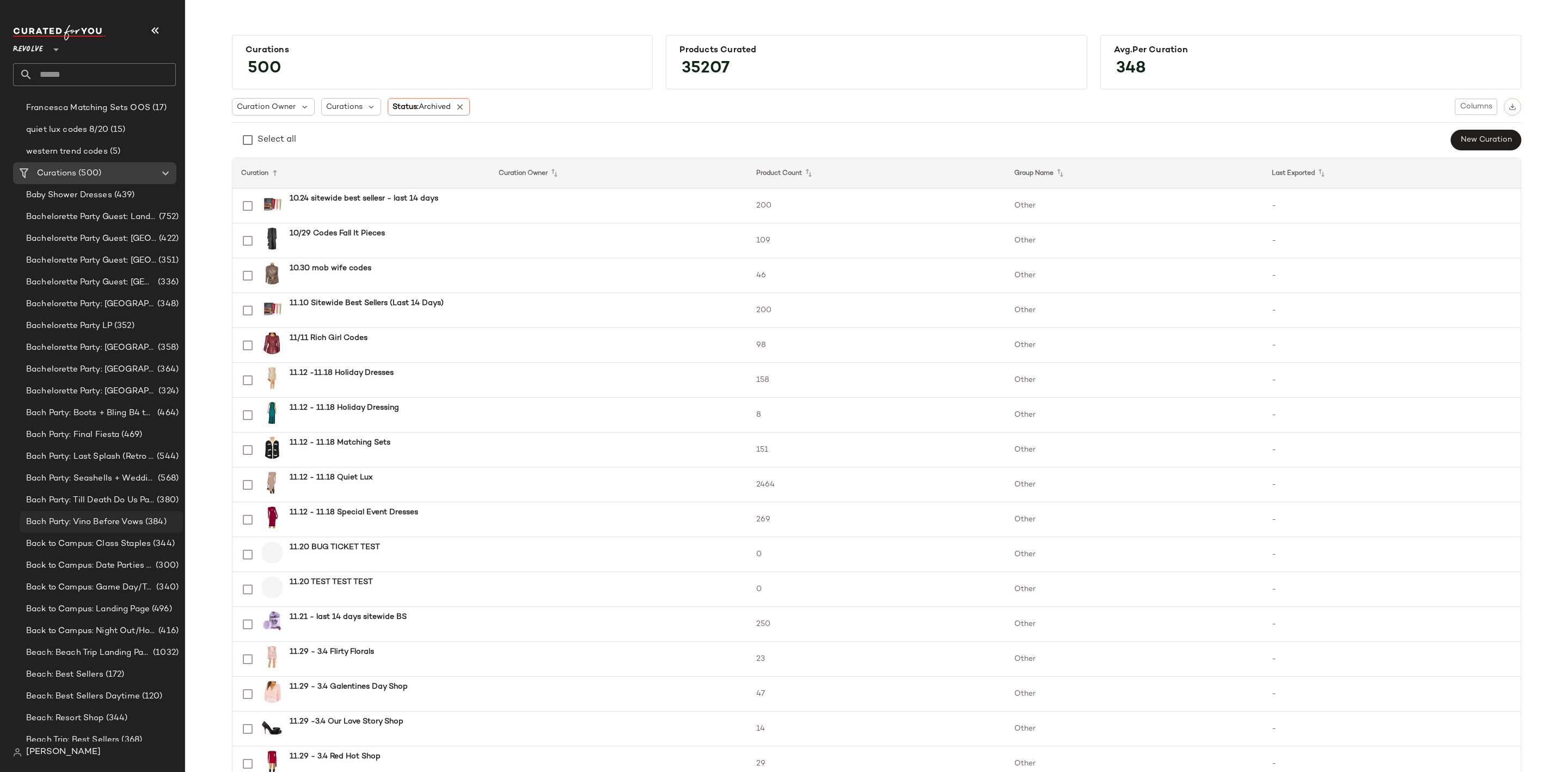
click at [85, 530] on div "Bach Party: Vino Before Vows (384)" at bounding box center [101, 521] width 163 height 22
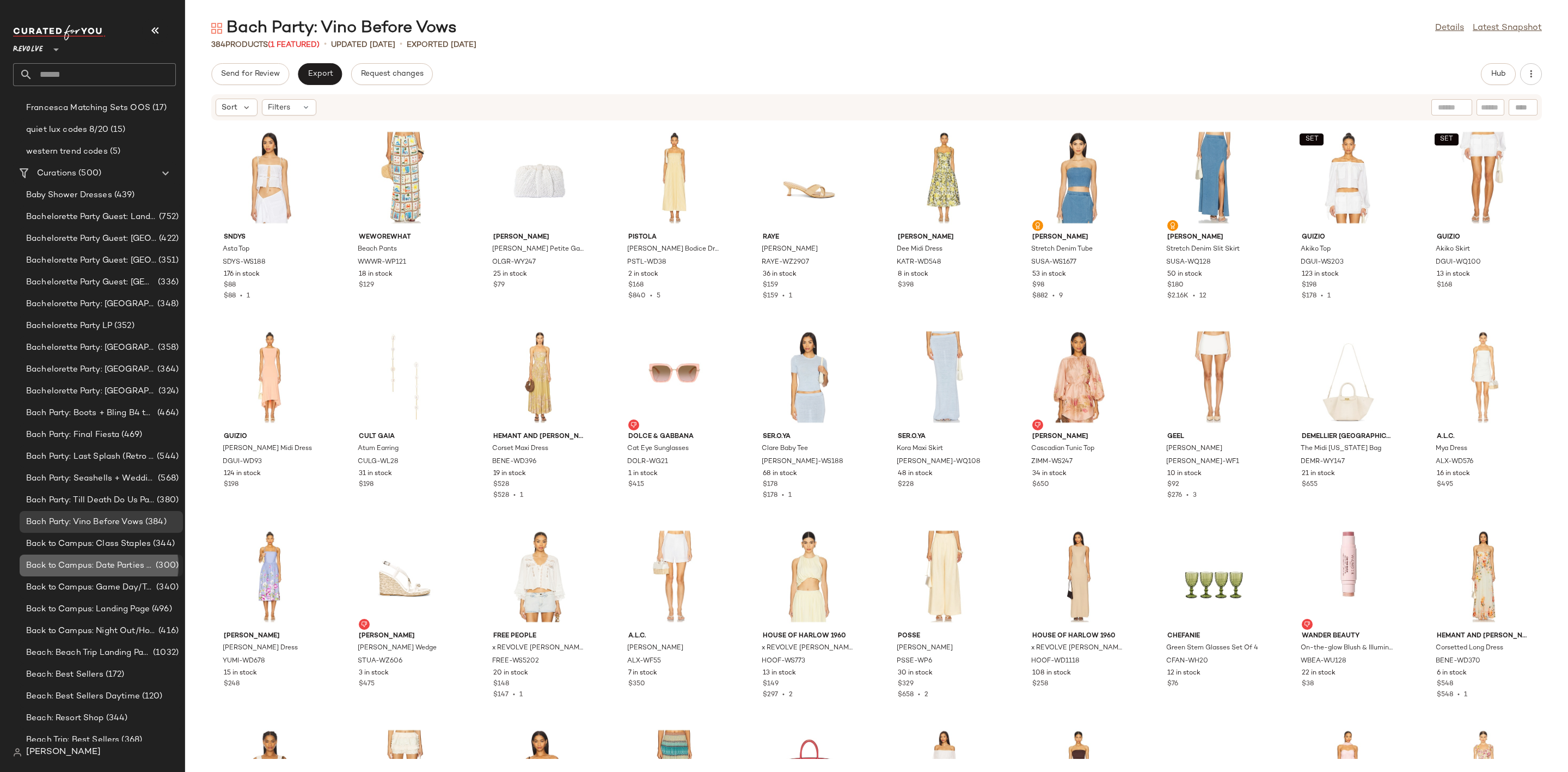
click at [100, 556] on div "Back to Campus: Date Parties & Semi Formals (300)" at bounding box center [101, 565] width 163 height 22
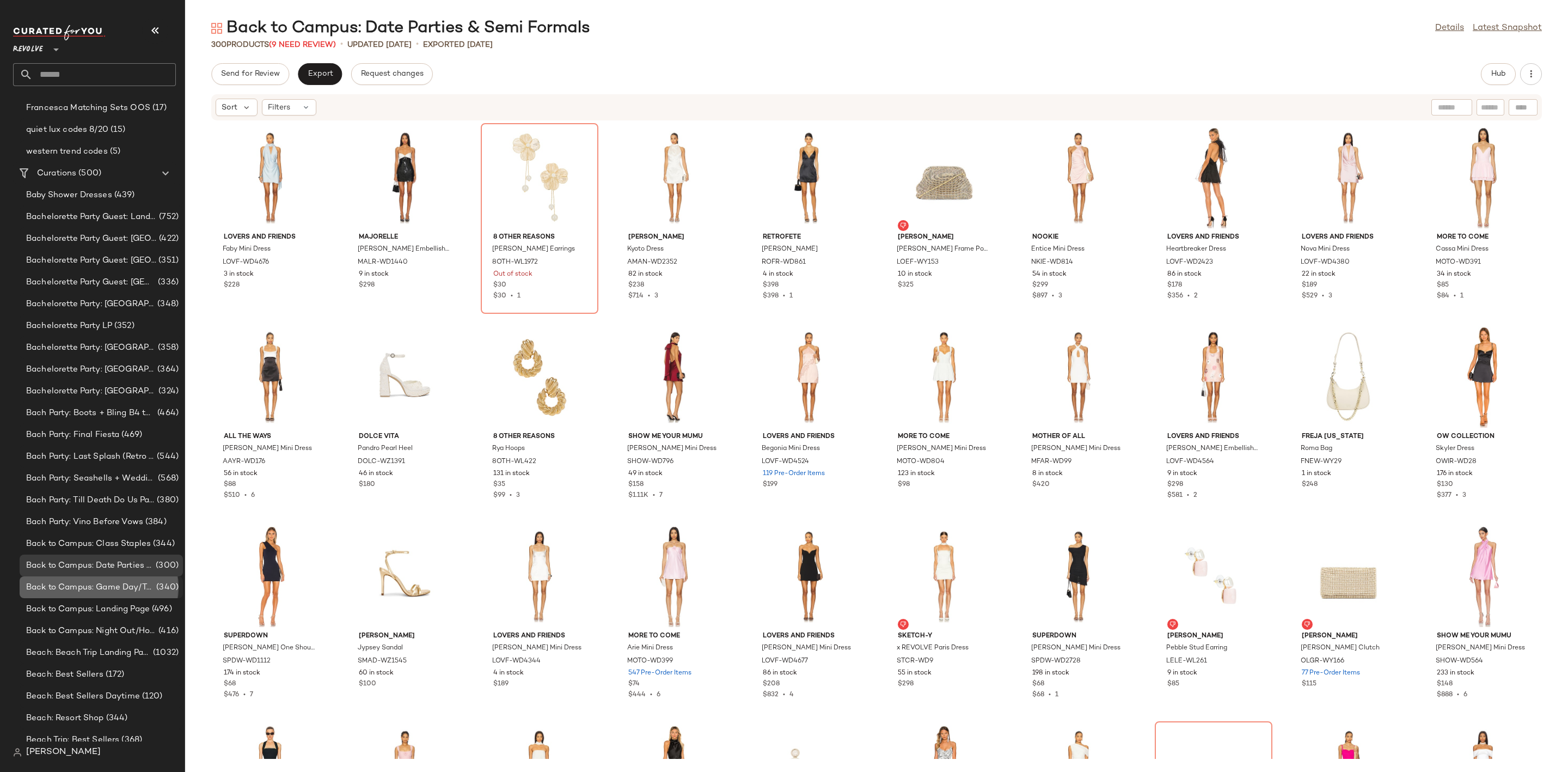
click at [100, 581] on span "Back to Campus: Game Day/Tailgates" at bounding box center [90, 587] width 128 height 12
